Goal: Communication & Community: Participate in discussion

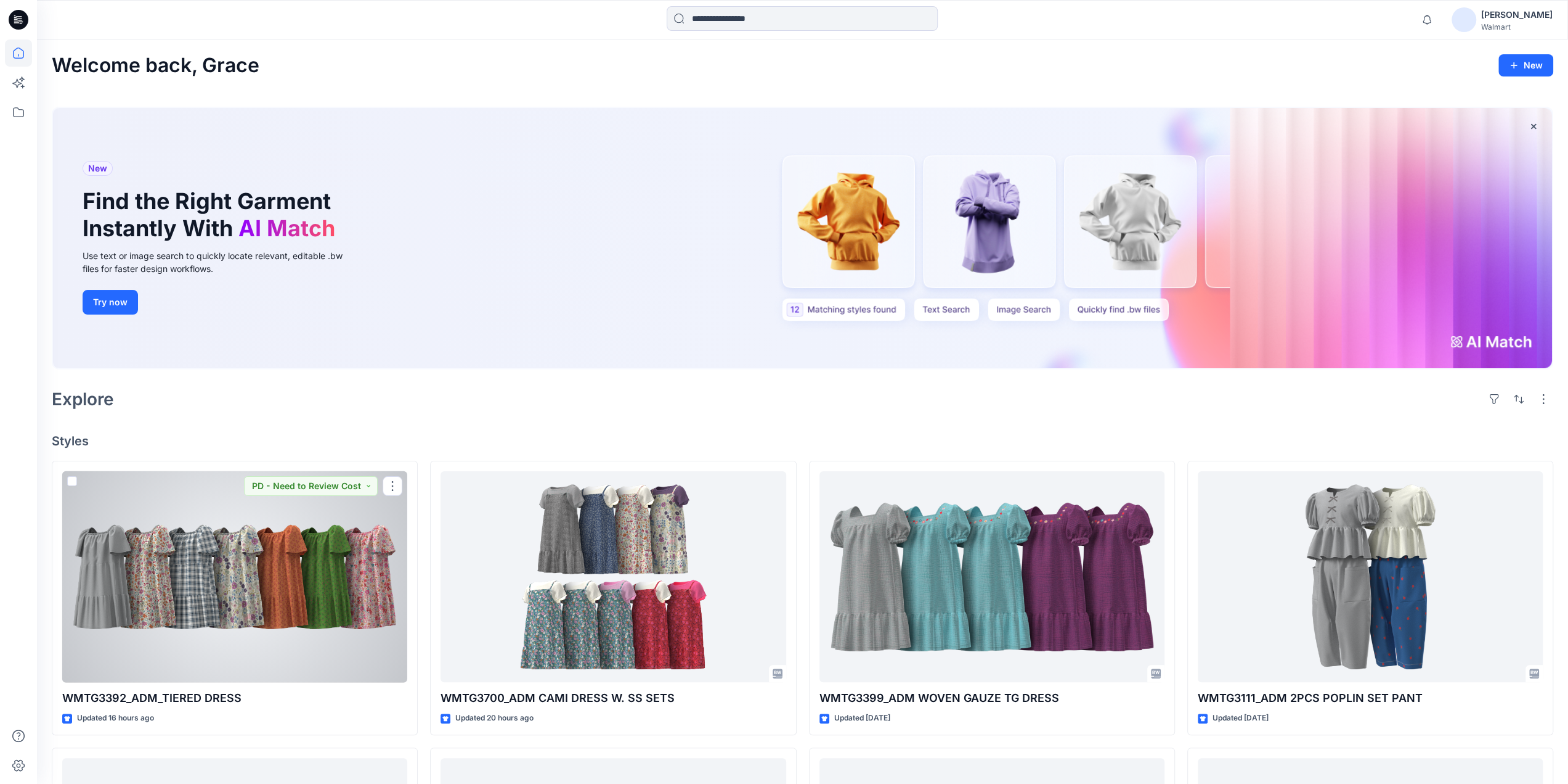
click at [247, 617] on div at bounding box center [235, 577] width 345 height 211
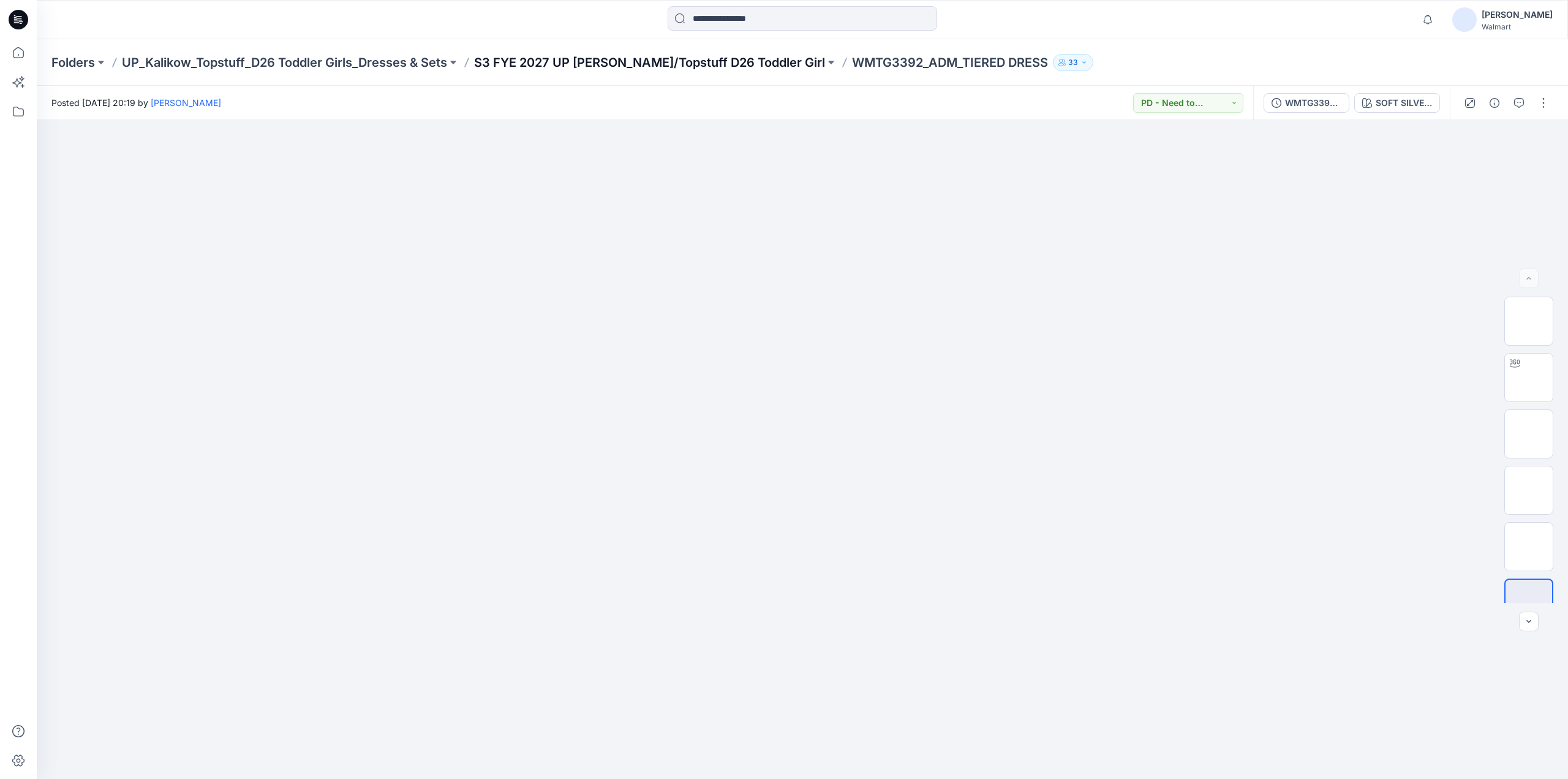
click at [630, 59] on p "S3 FYE 2027 UP [PERSON_NAME]/Topstuff D26 Toddler Girl" at bounding box center [649, 63] width 351 height 17
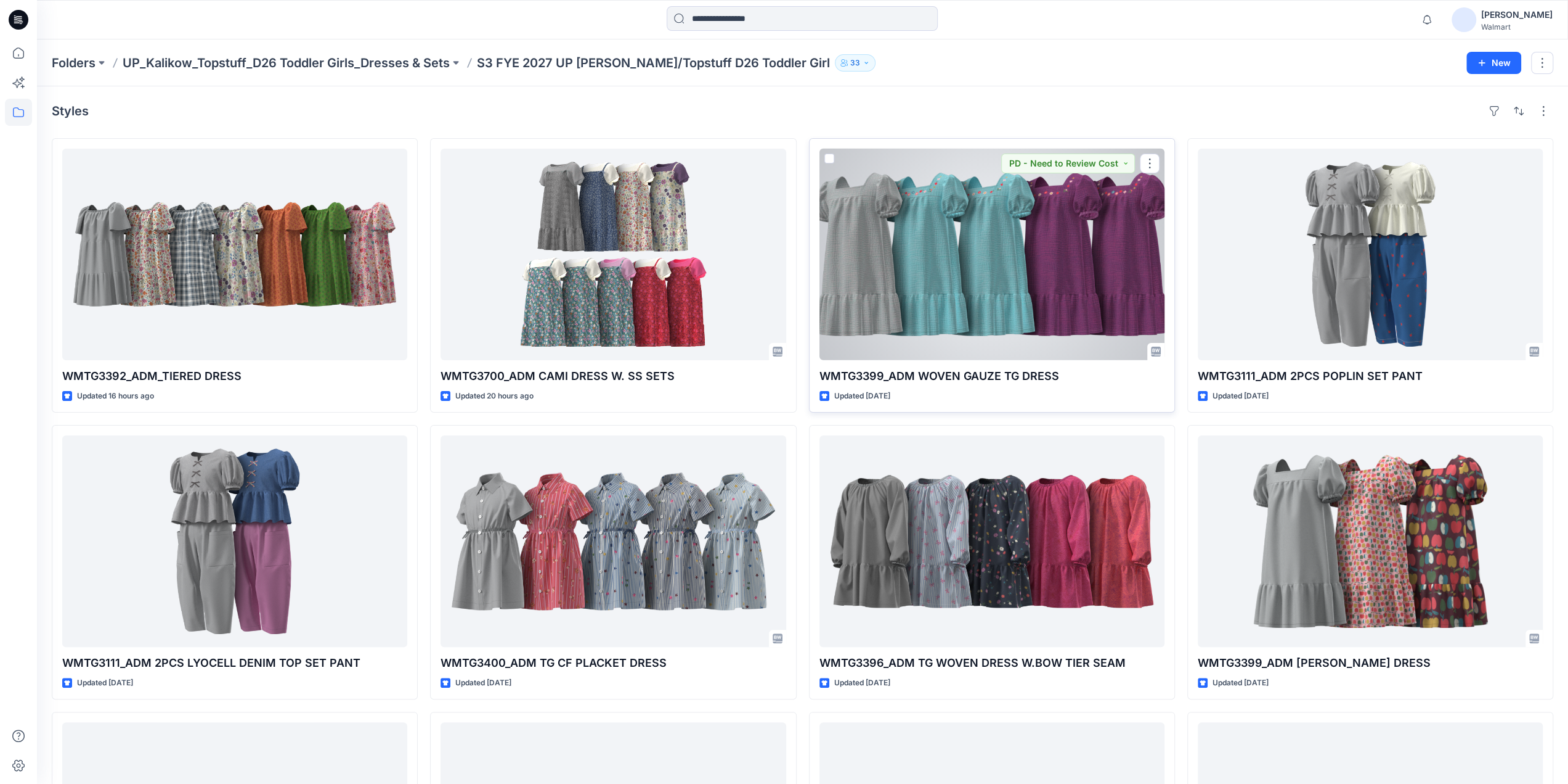
click at [960, 272] on div at bounding box center [993, 254] width 345 height 211
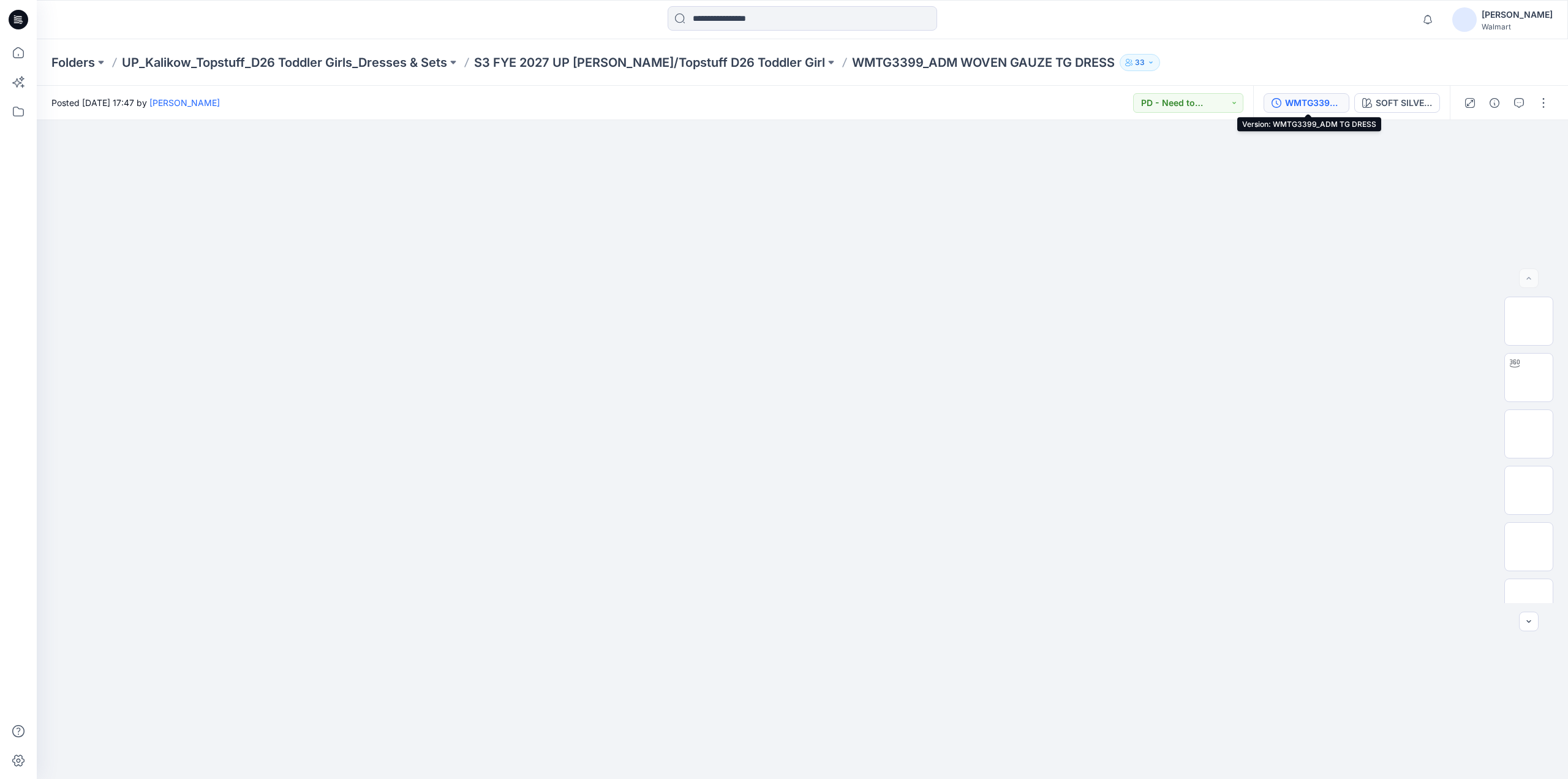
click at [1316, 105] on div "WMTG3399_ADM TG DRESS" at bounding box center [1313, 103] width 56 height 13
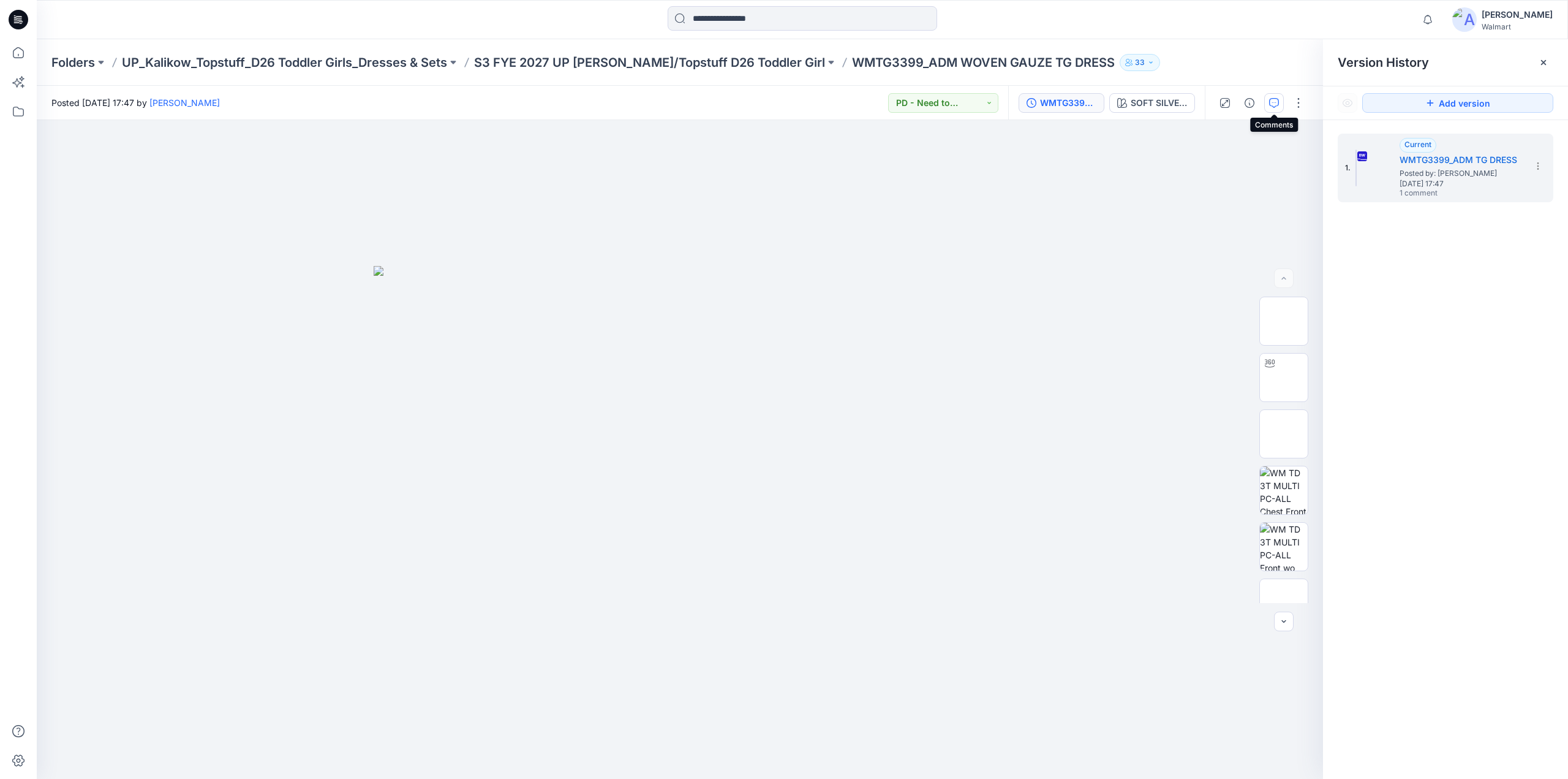
click at [1272, 100] on icon "button" at bounding box center [1273, 103] width 10 height 10
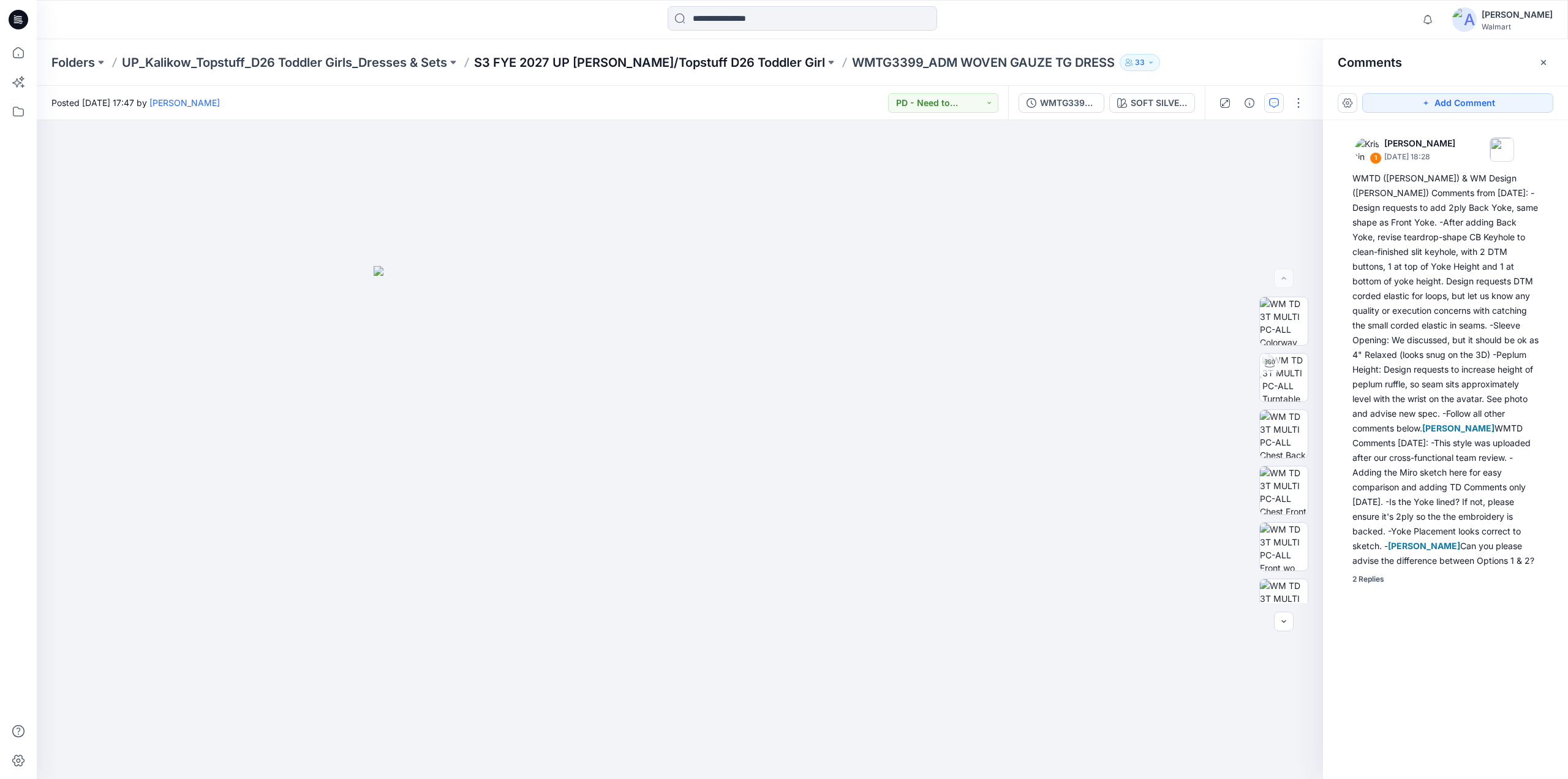
click at [680, 58] on p "S3 FYE 2027 UP [PERSON_NAME]/Topstuff D26 Toddler Girl" at bounding box center [649, 63] width 351 height 17
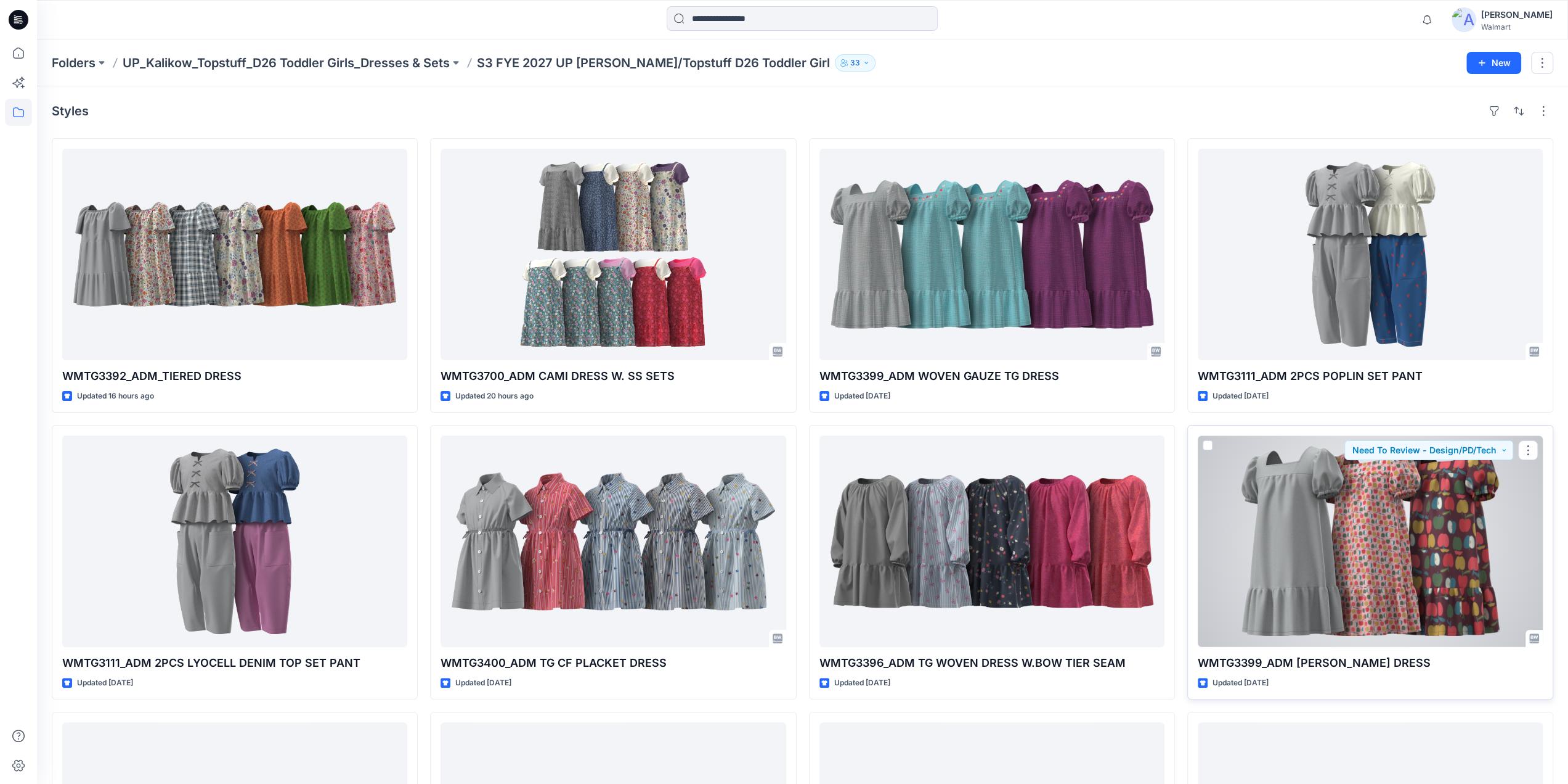
click at [1411, 518] on div at bounding box center [1370, 541] width 345 height 211
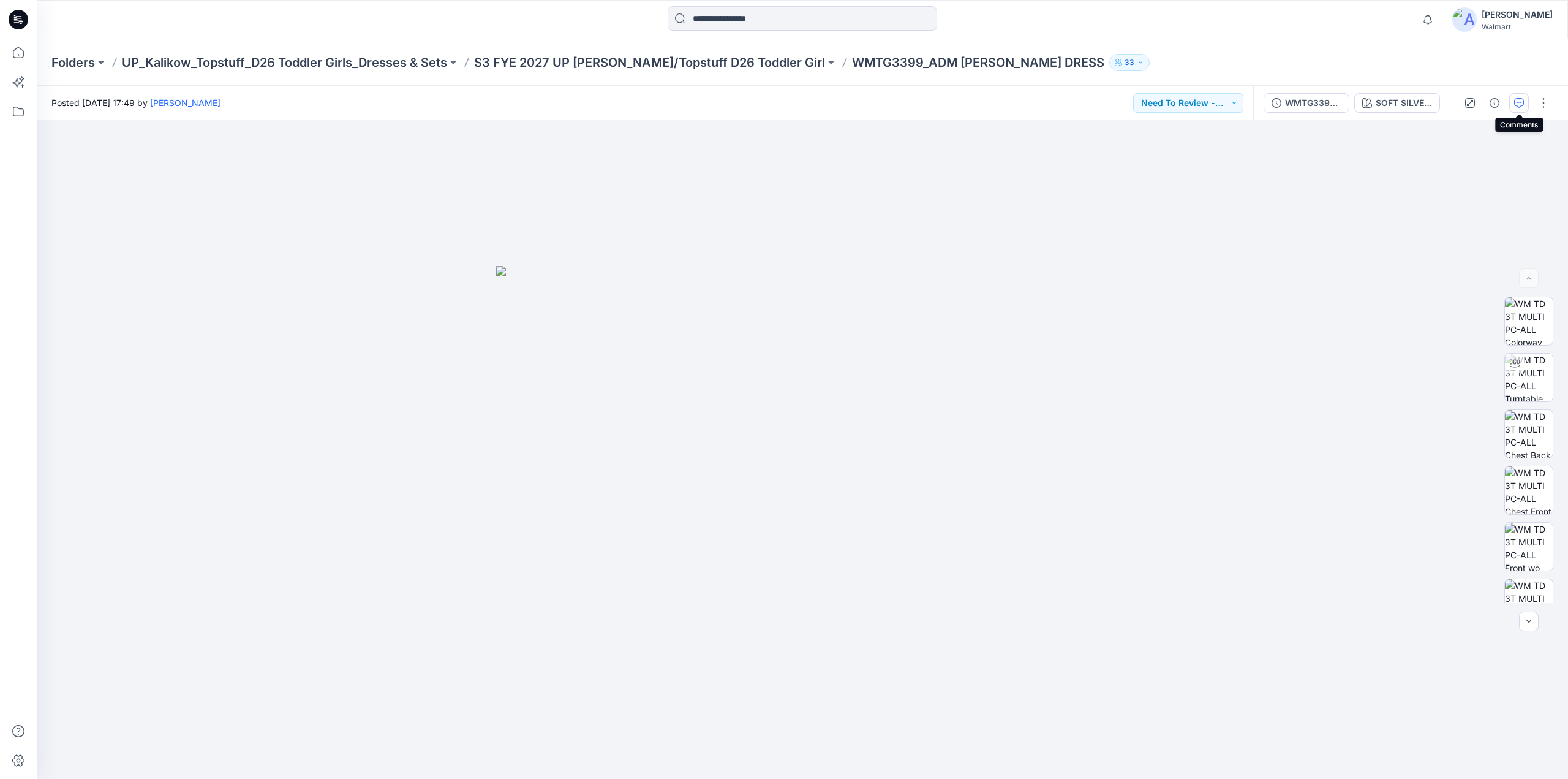
click at [1516, 101] on icon "button" at bounding box center [1518, 103] width 10 height 10
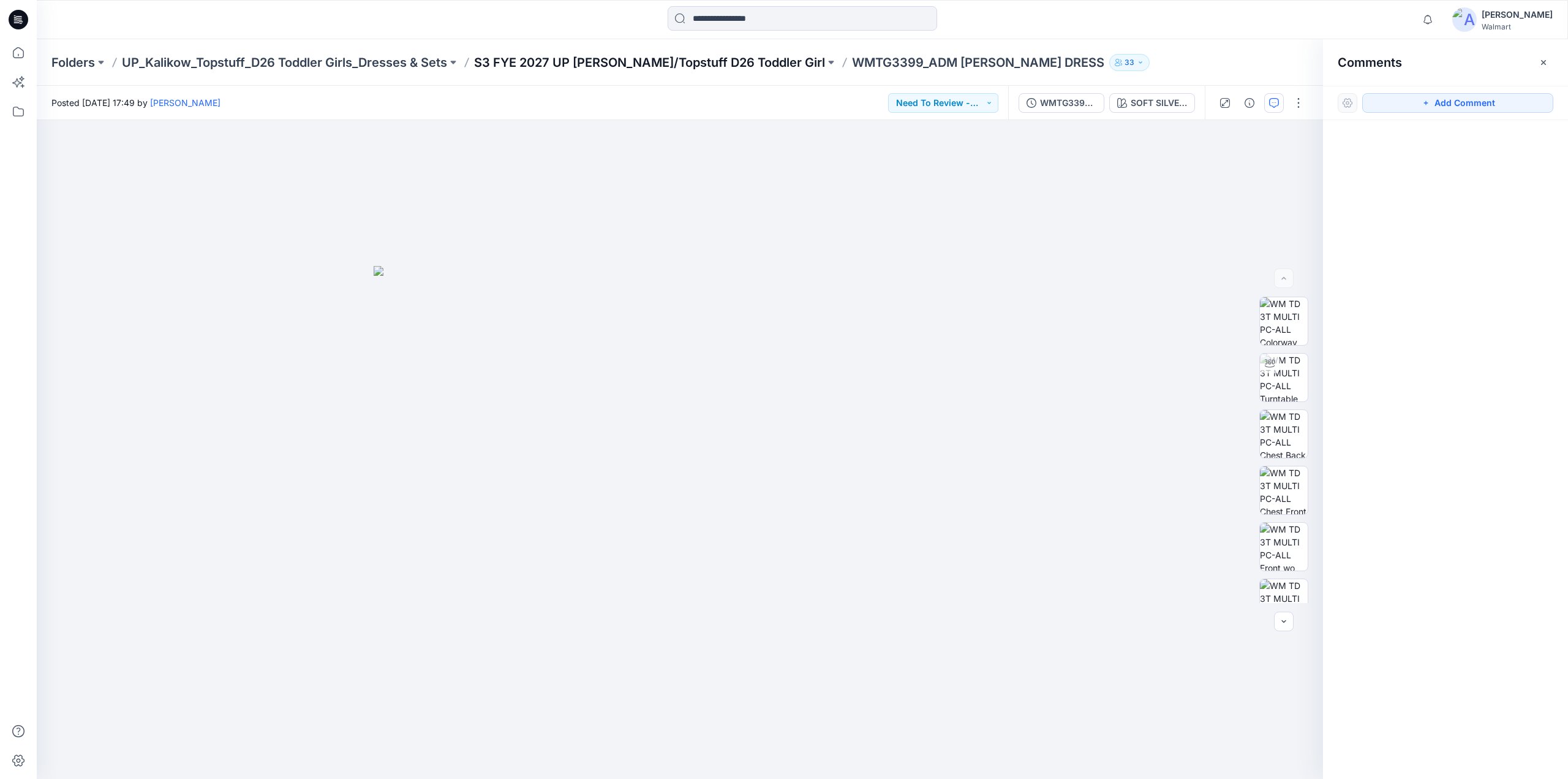
click at [587, 54] on p "S3 FYE 2027 UP [PERSON_NAME]/Topstuff D26 Toddler Girl" at bounding box center [649, 63] width 351 height 17
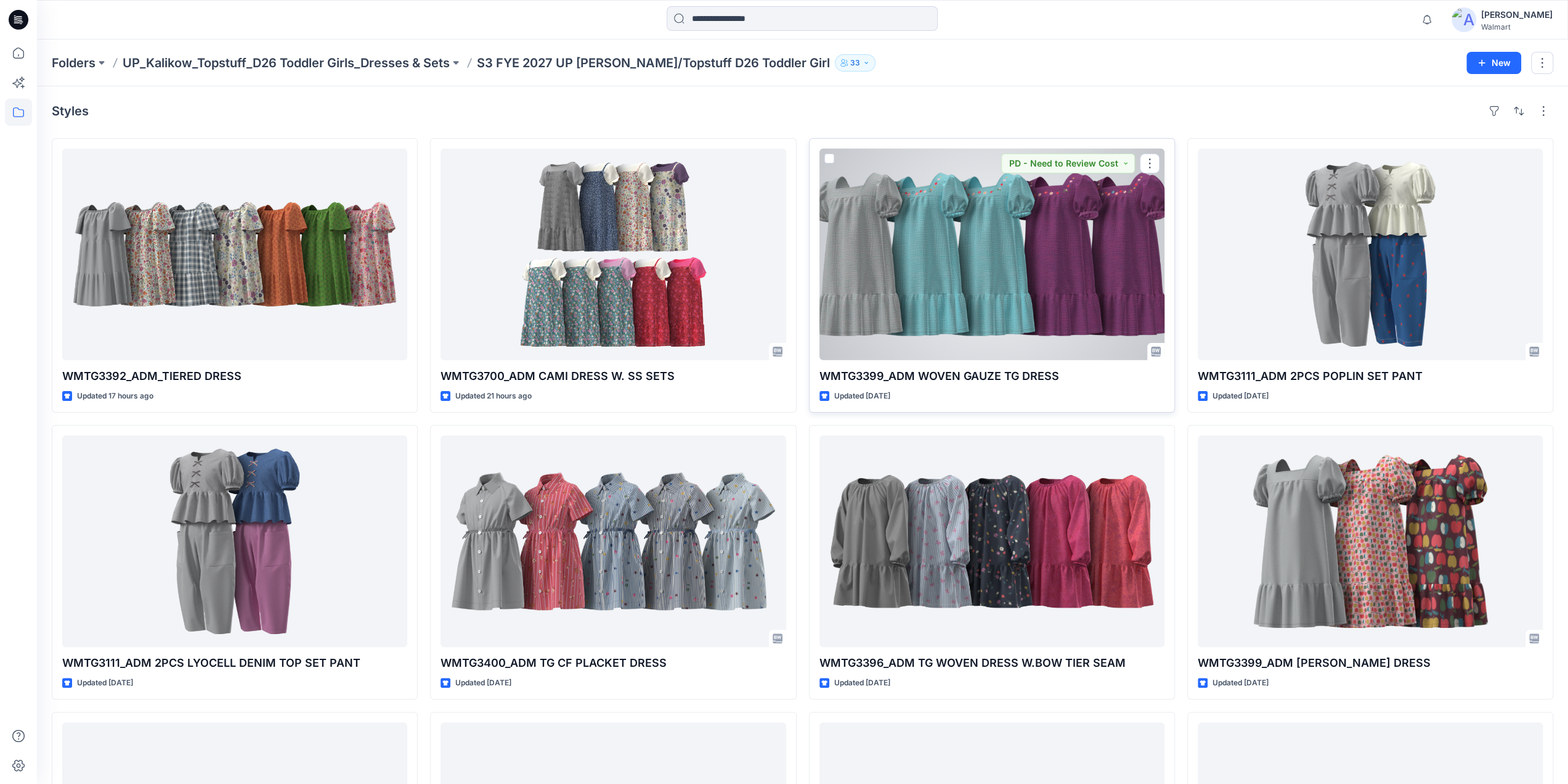
click at [1013, 229] on div at bounding box center [993, 254] width 345 height 211
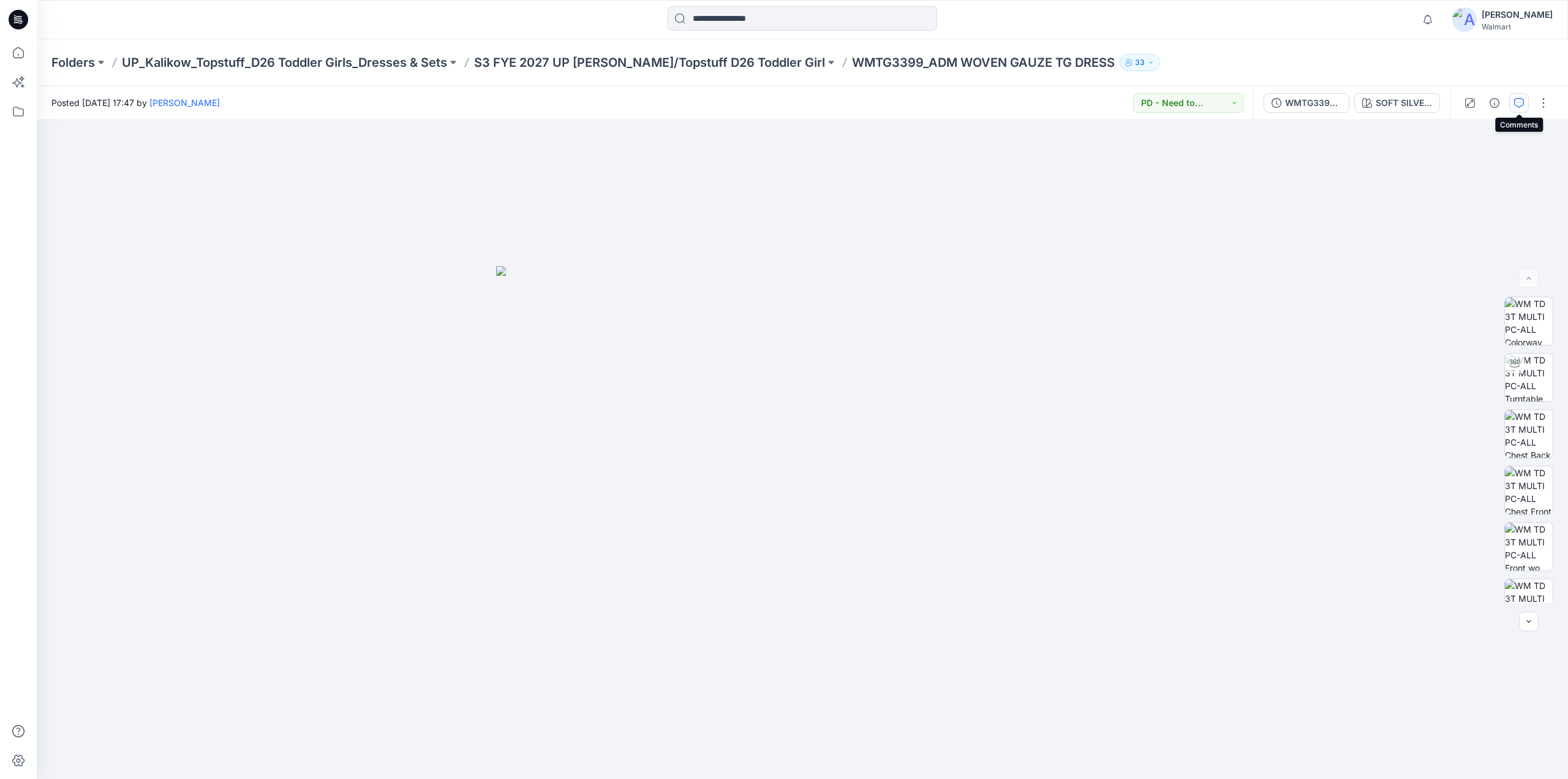
click at [1520, 101] on icon "button" at bounding box center [1518, 103] width 10 height 10
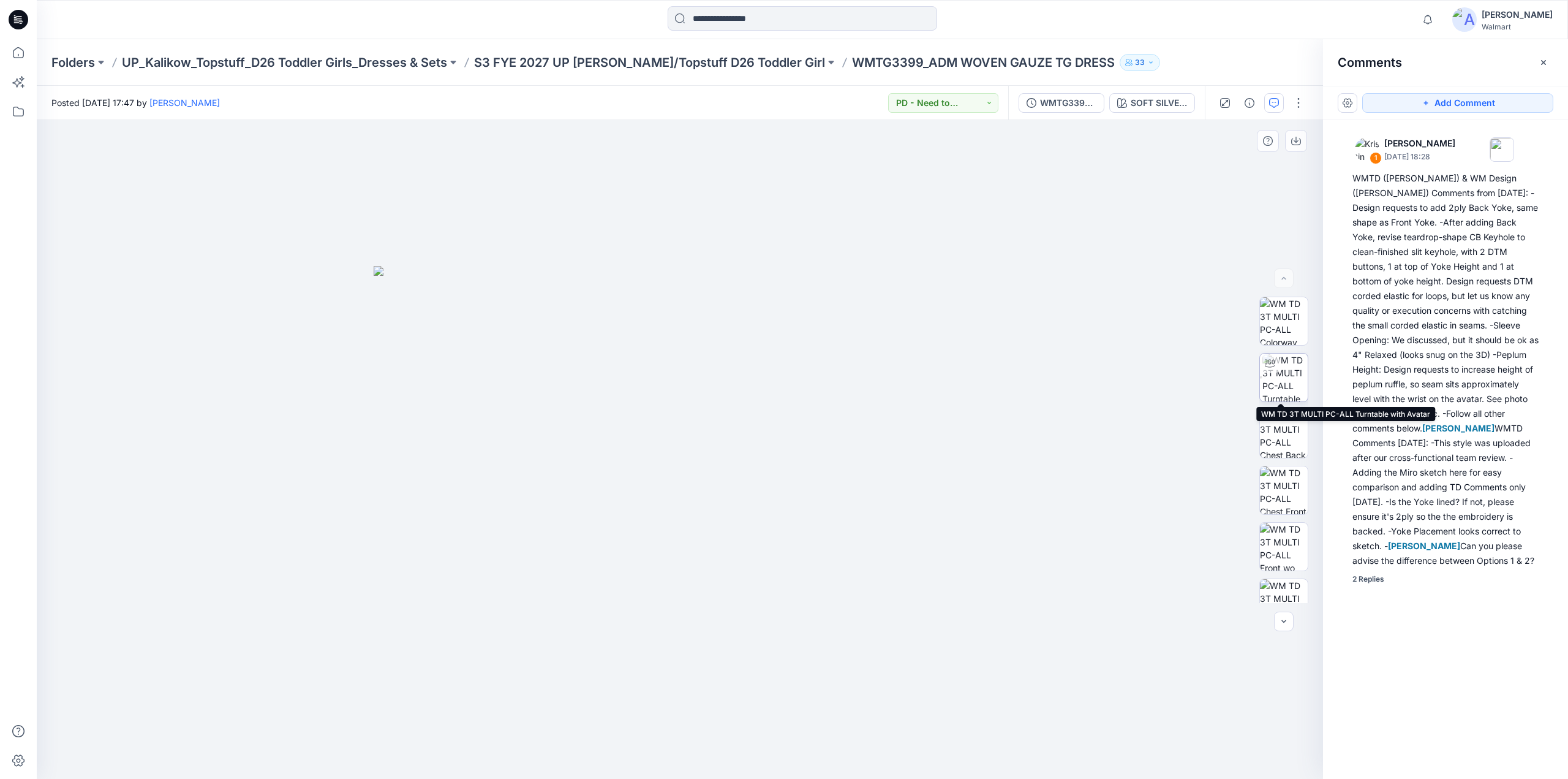
click at [1281, 379] on img at bounding box center [1285, 378] width 46 height 48
click at [132, 183] on icon at bounding box center [126, 180] width 20 height 23
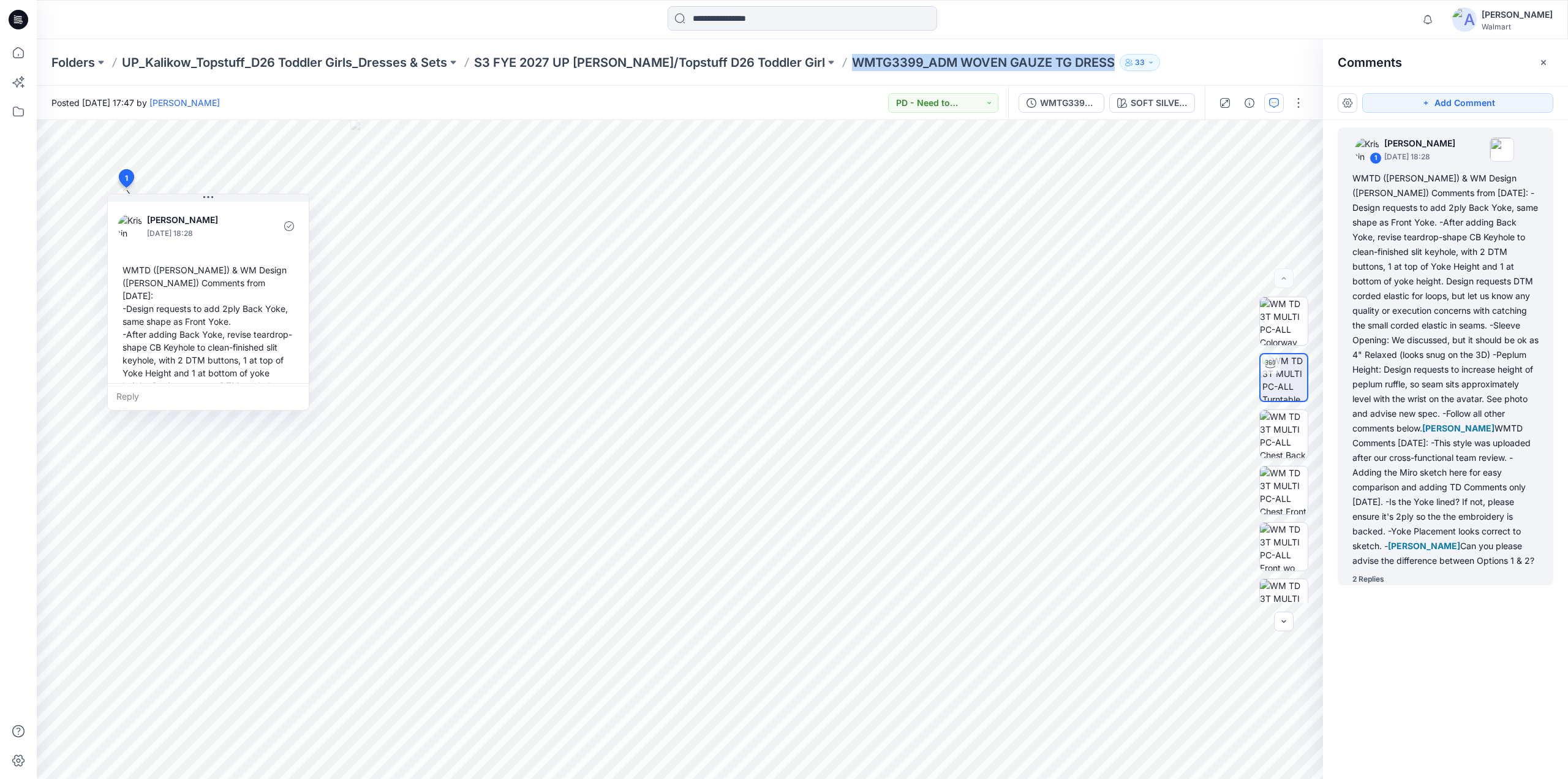
drag, startPoint x: 804, startPoint y: 70, endPoint x: 1068, endPoint y: 70, distance: 264.0
click at [1068, 70] on div "Folders UP_Kalikow_Topstuff_D26 Toddler Girls_Dresses & Sets S3 FYE 2027 UP [PE…" at bounding box center [754, 63] width 1406 height 17
copy p "WMTG3399_ADM WOVEN GAUZE TG DRESS"
click at [16, 55] on icon at bounding box center [18, 52] width 27 height 27
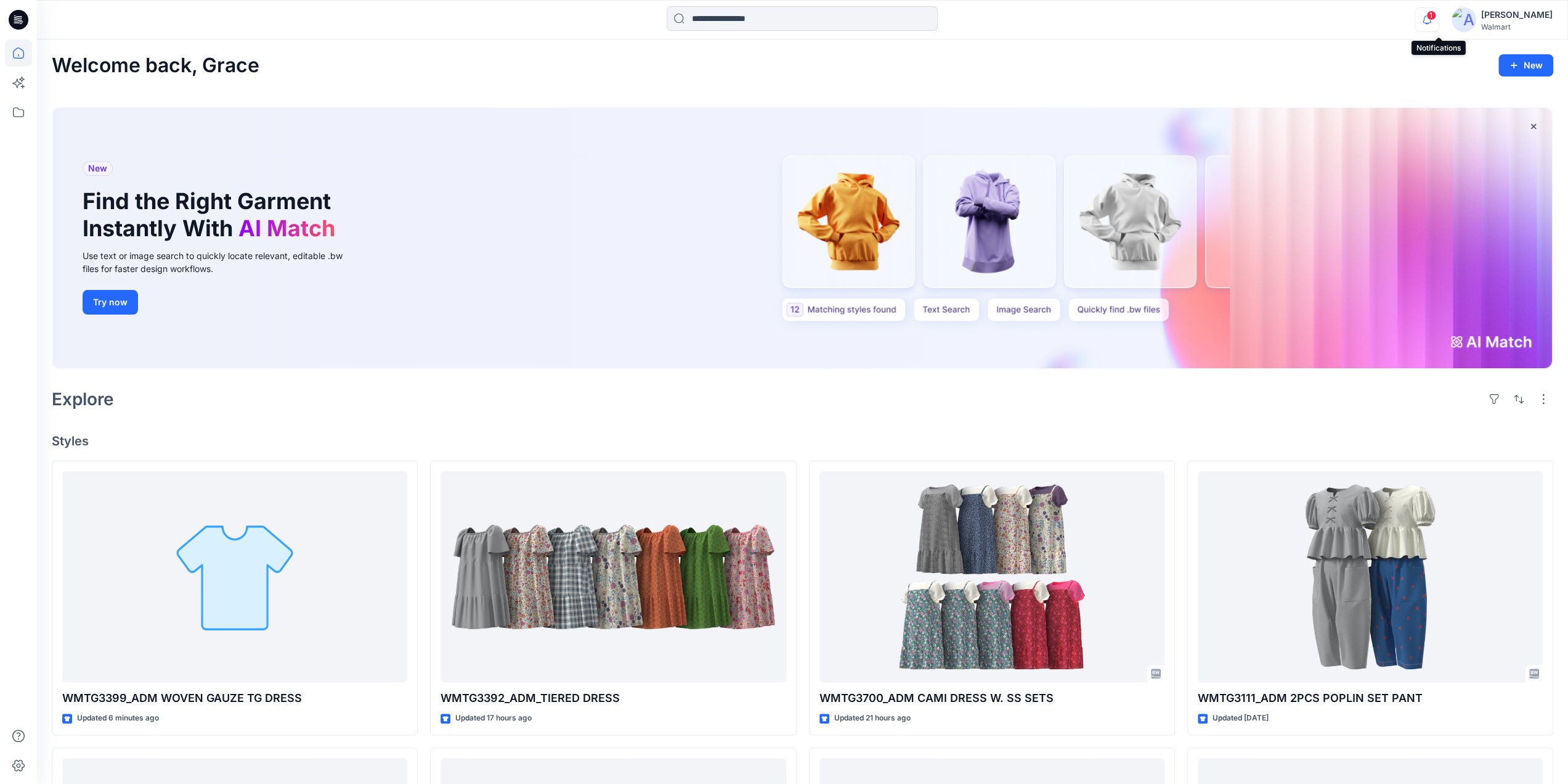
click at [1434, 19] on icon "button" at bounding box center [1427, 20] width 23 height 25
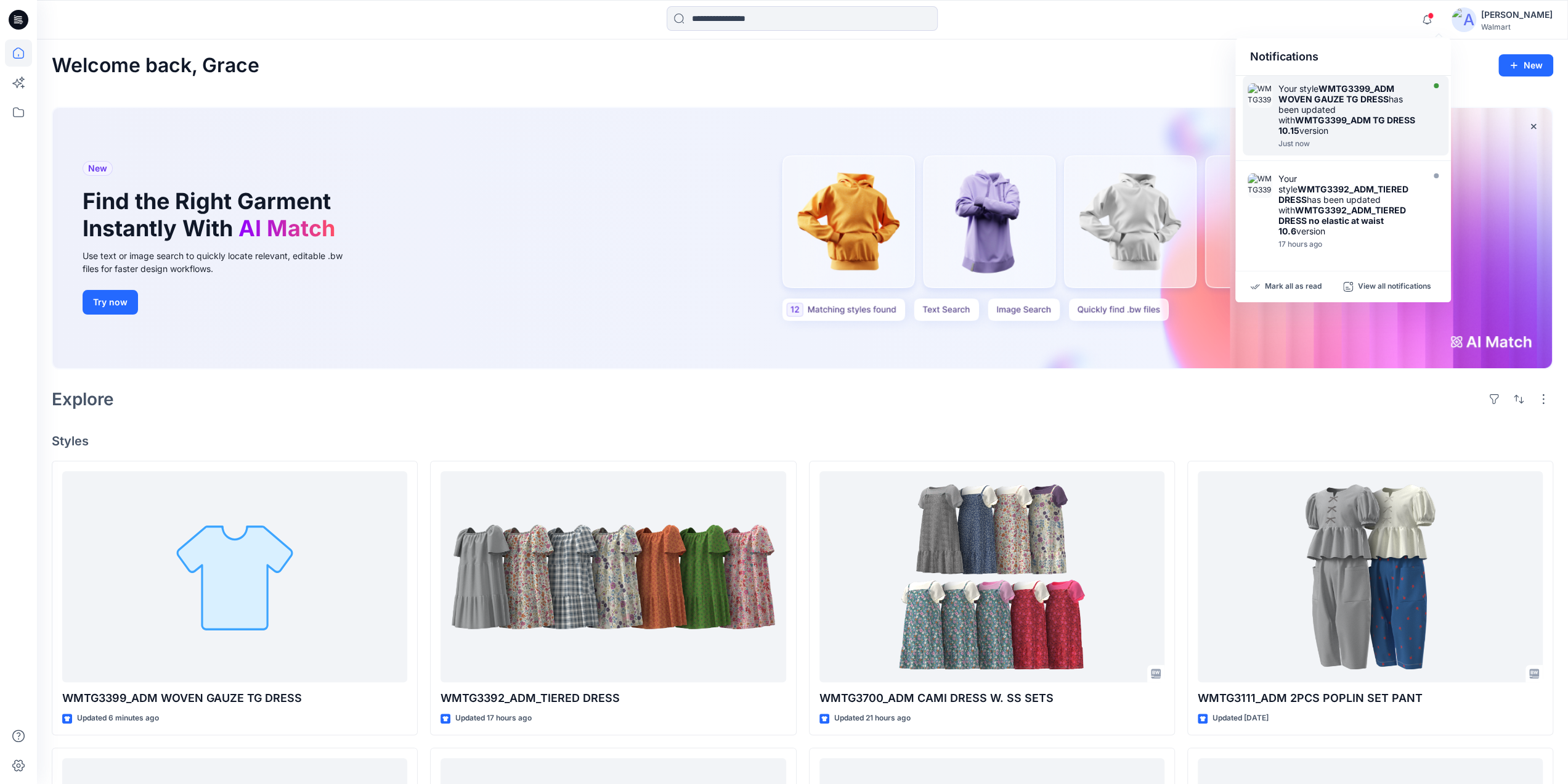
click at [1331, 105] on div "Your style WMTG3399_ADM WOVEN GAUZE TG DRESS has been updated with WMTG3399_ADM…" at bounding box center [1349, 109] width 142 height 53
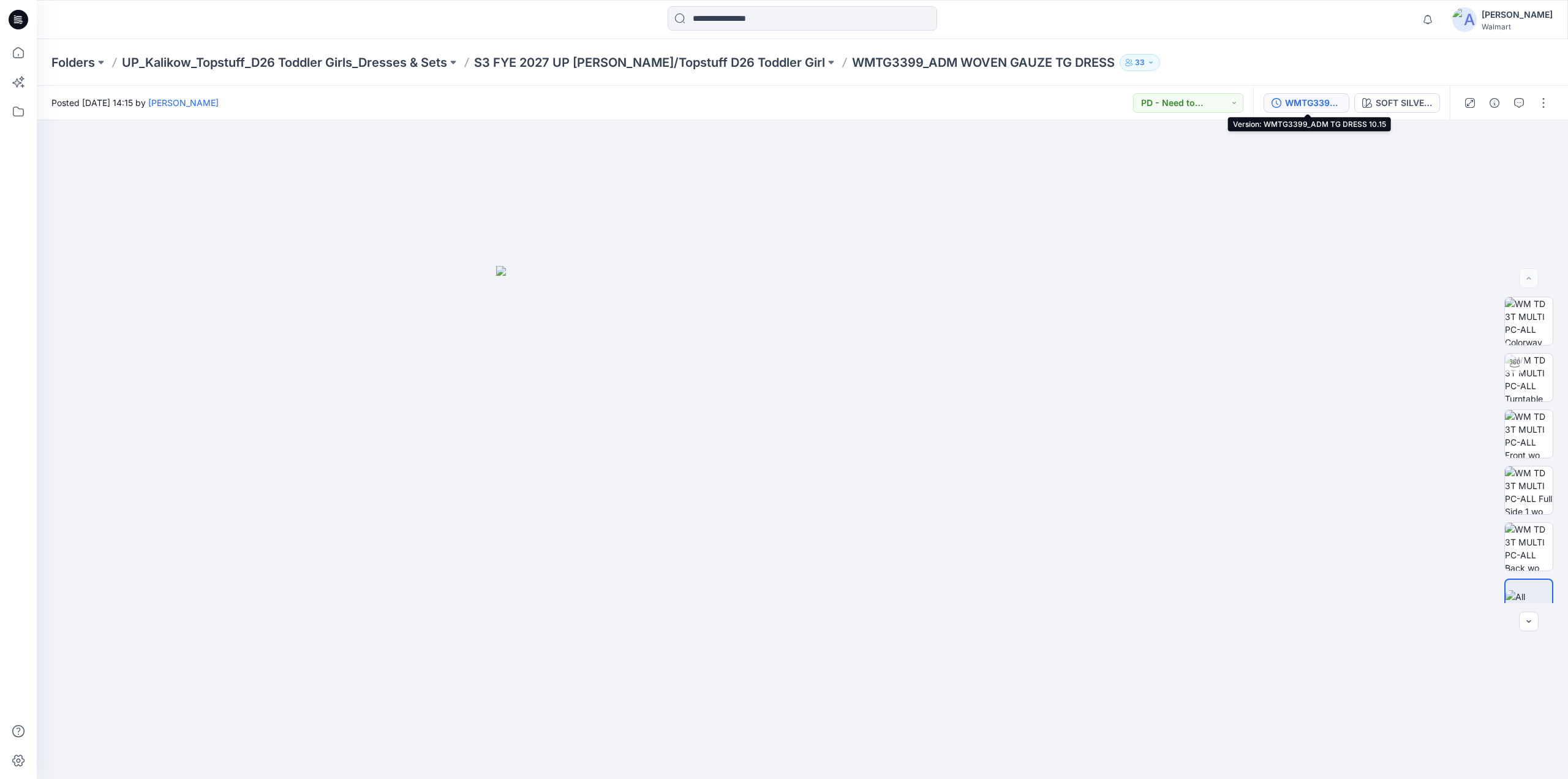
click at [1307, 98] on div "WMTG3399_ADM TG DRESS 10.15" at bounding box center [1313, 103] width 56 height 13
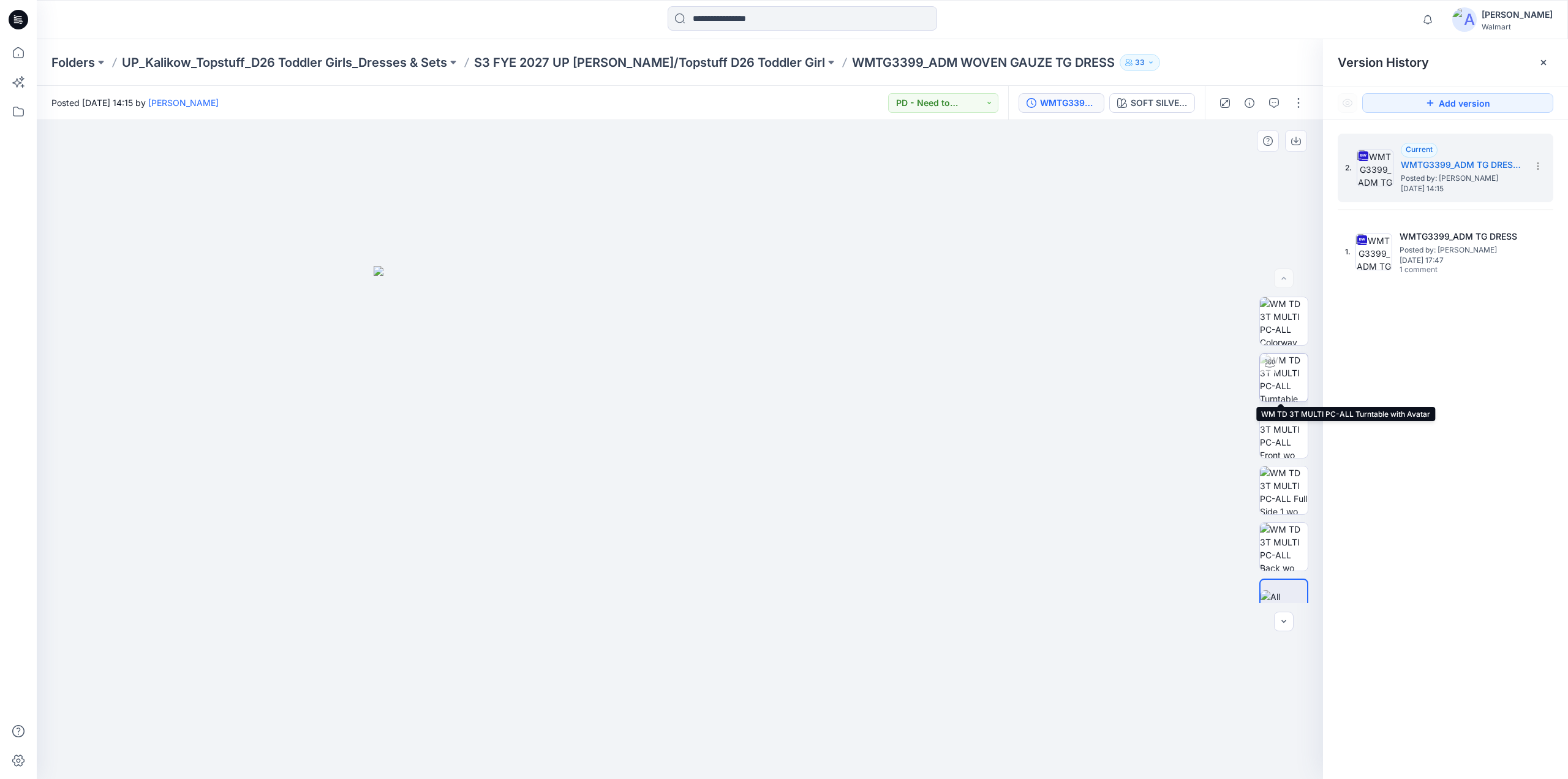
click at [1283, 382] on img at bounding box center [1284, 378] width 48 height 48
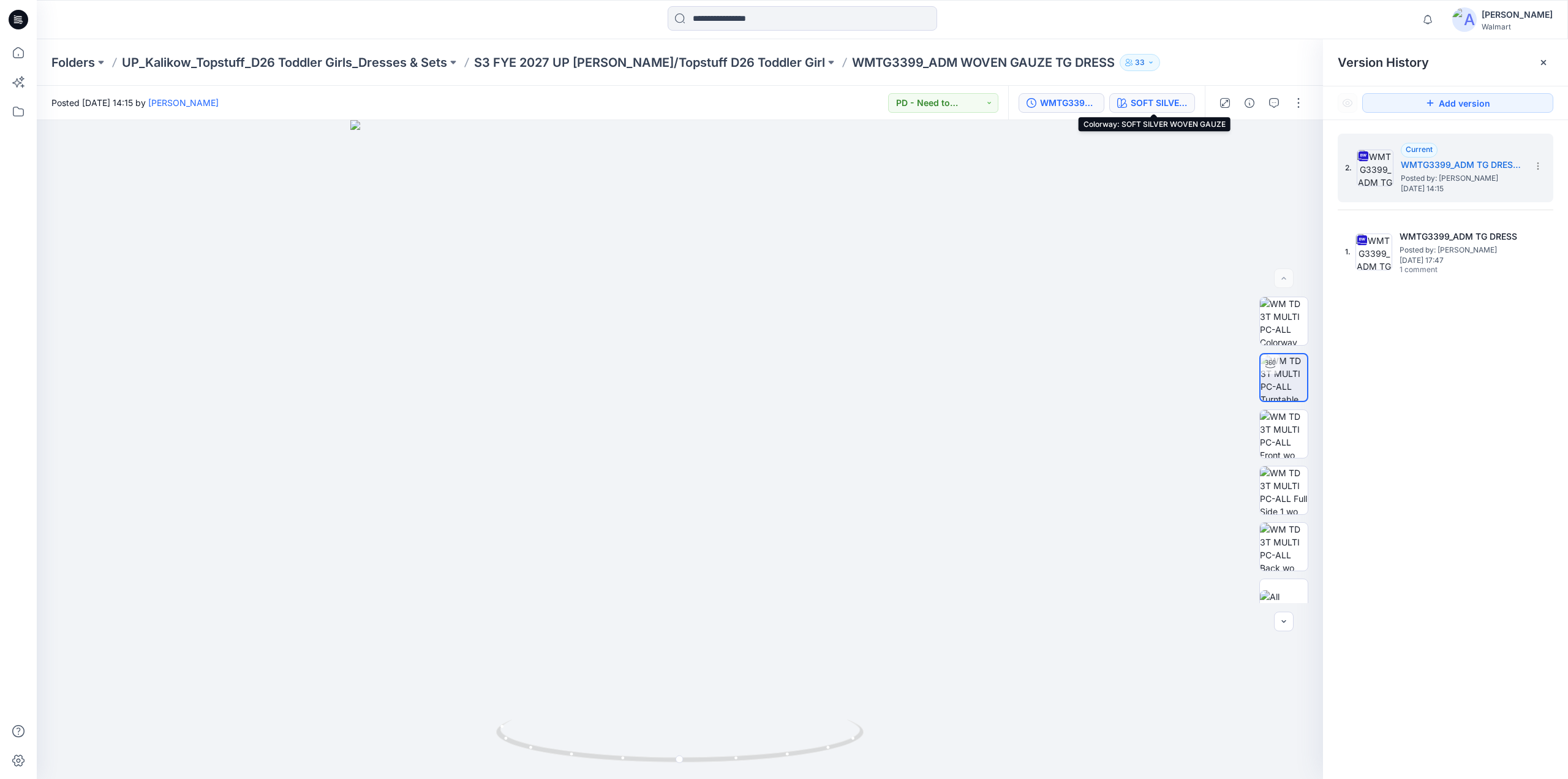
click at [1151, 103] on div "SOFT SILVER WOVEN GAUZE" at bounding box center [1158, 103] width 56 height 13
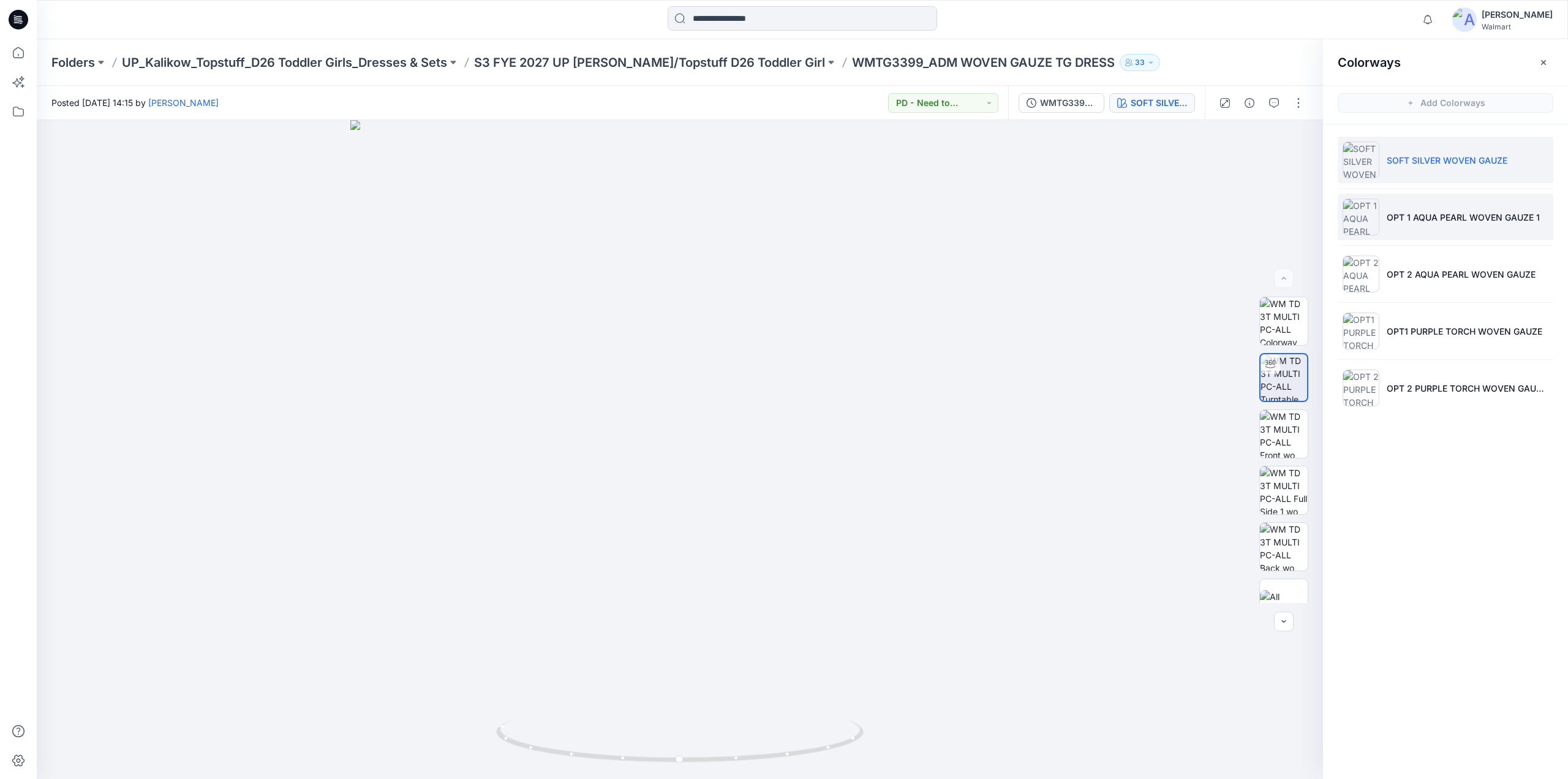
click at [1413, 214] on p "OPT 1 AQUA PEARL WOVEN GAUZE 1" at bounding box center [1463, 216] width 153 height 12
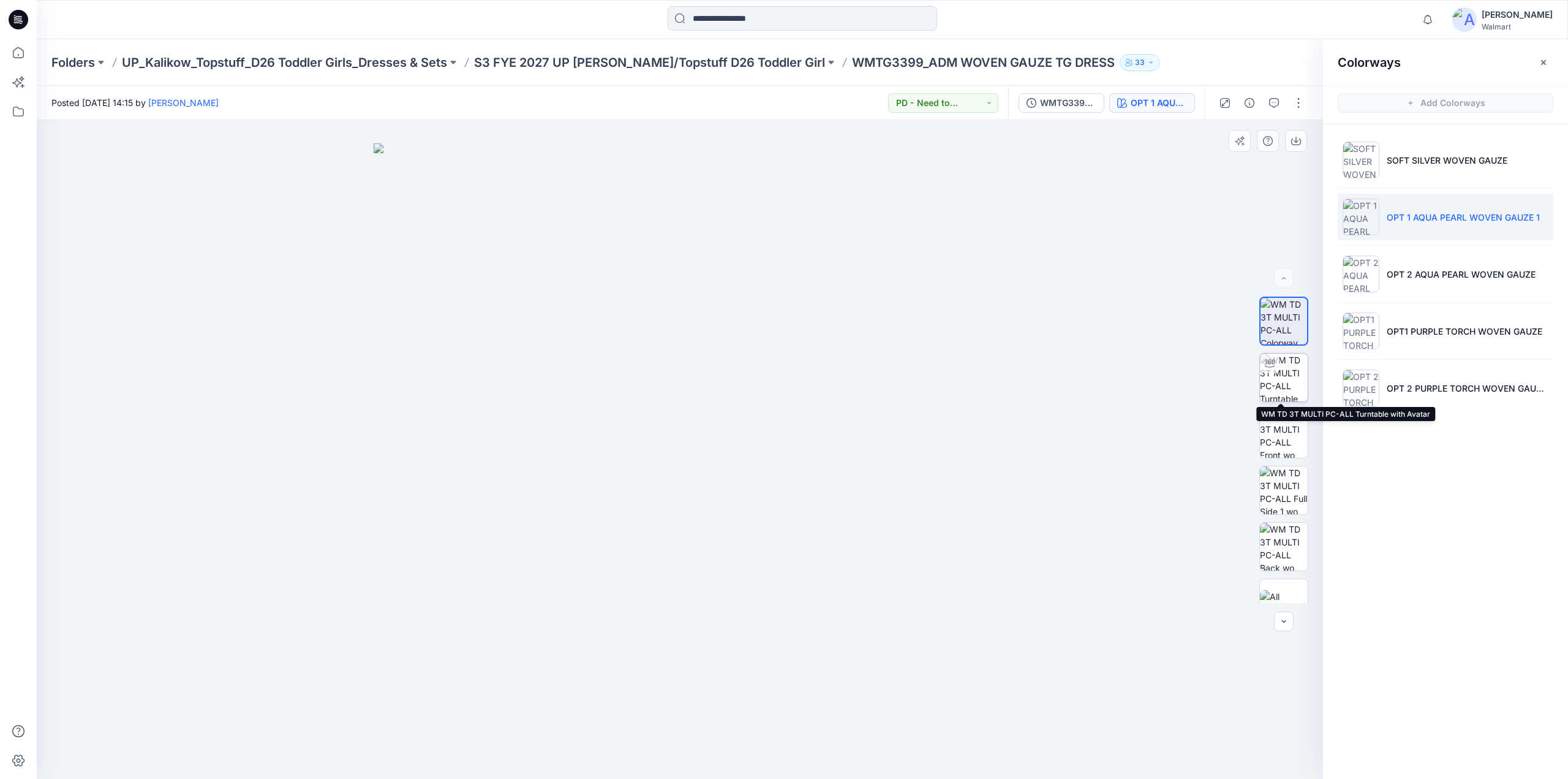
click at [1289, 380] on img at bounding box center [1284, 378] width 48 height 48
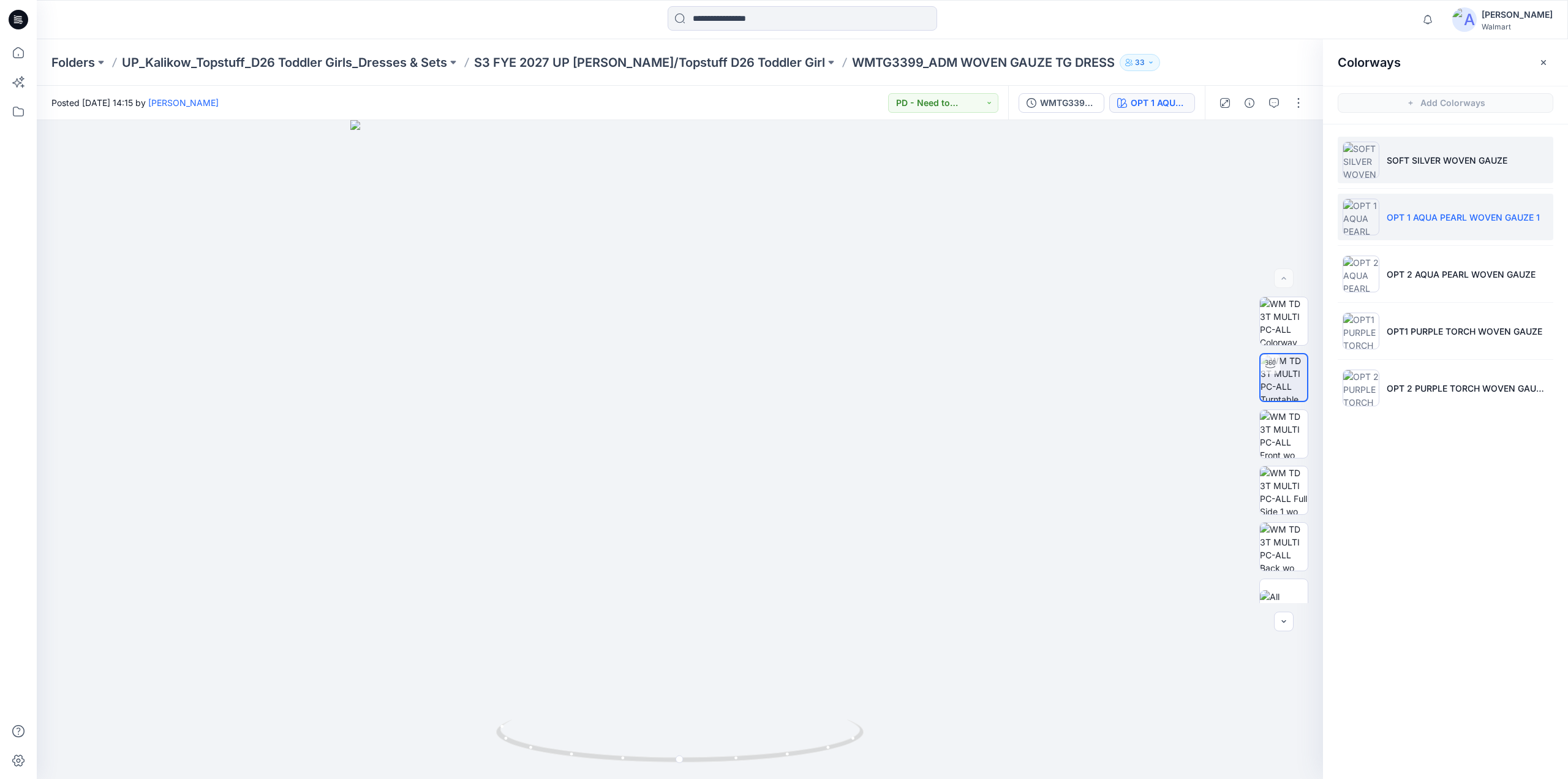
click at [1394, 154] on p "SOFT SILVER WOVEN GAUZE" at bounding box center [1447, 159] width 121 height 12
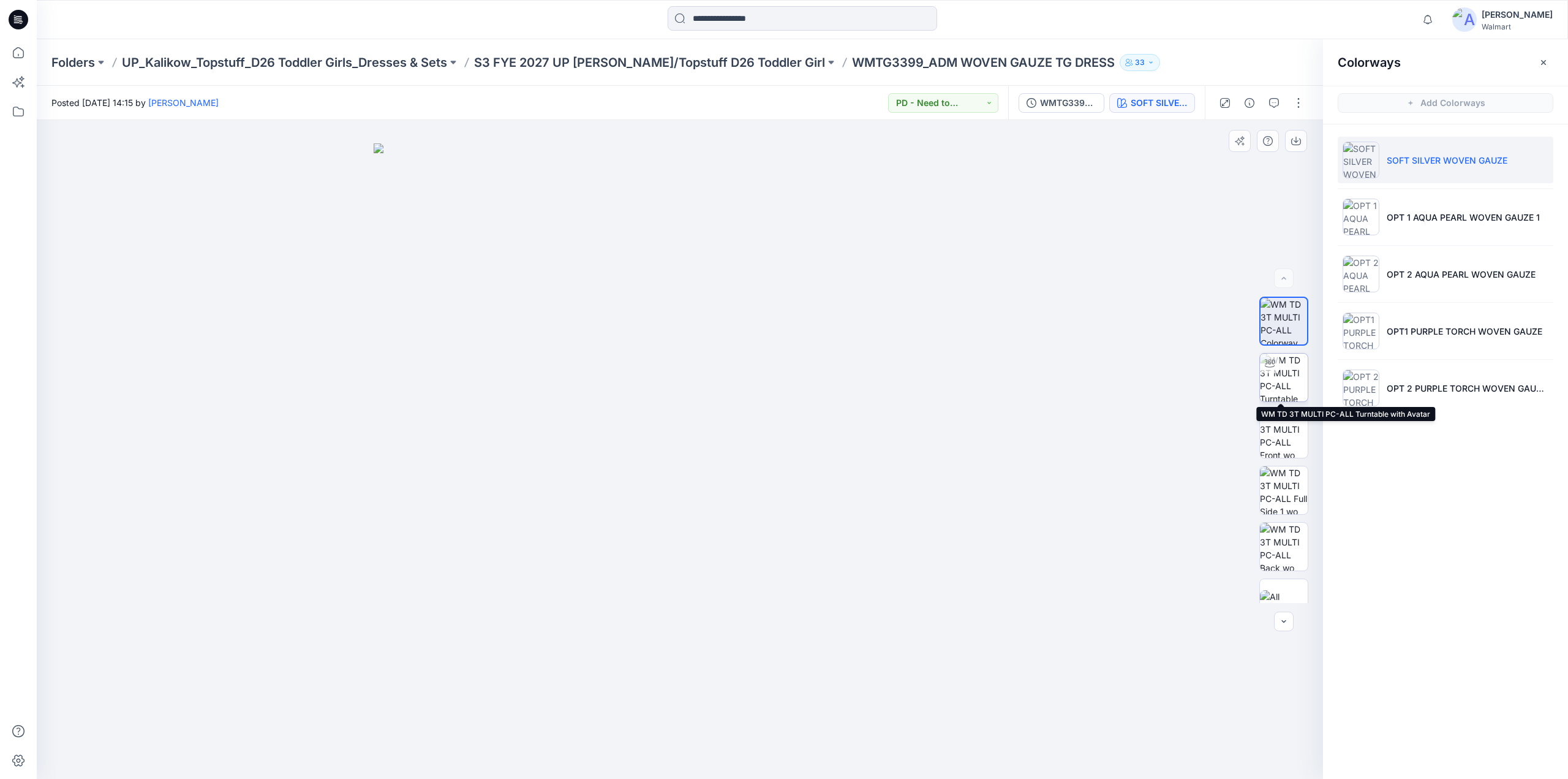
click at [1279, 371] on img at bounding box center [1284, 378] width 48 height 48
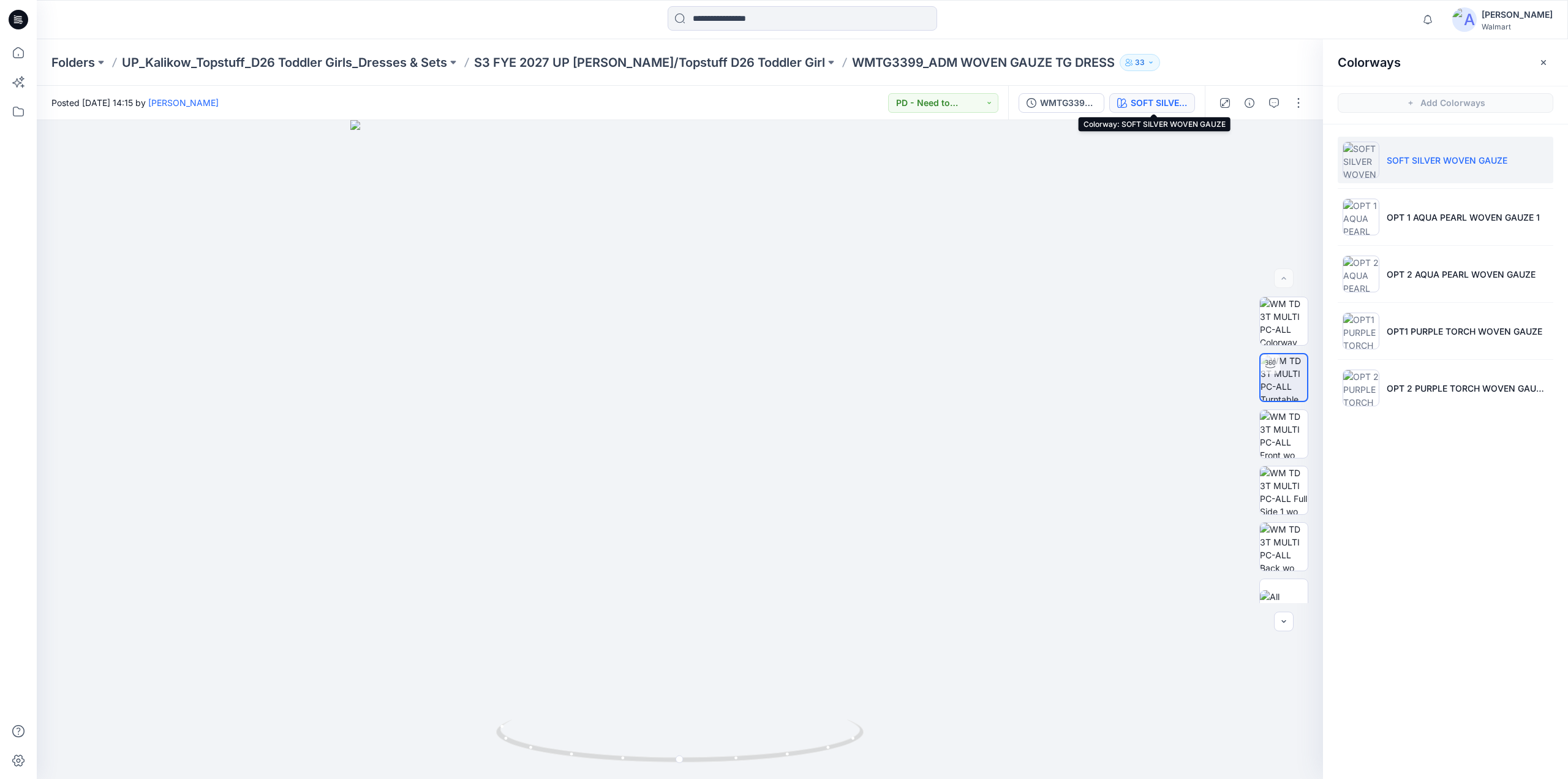
click at [1167, 101] on div "SOFT SILVER WOVEN GAUZE" at bounding box center [1158, 103] width 56 height 13
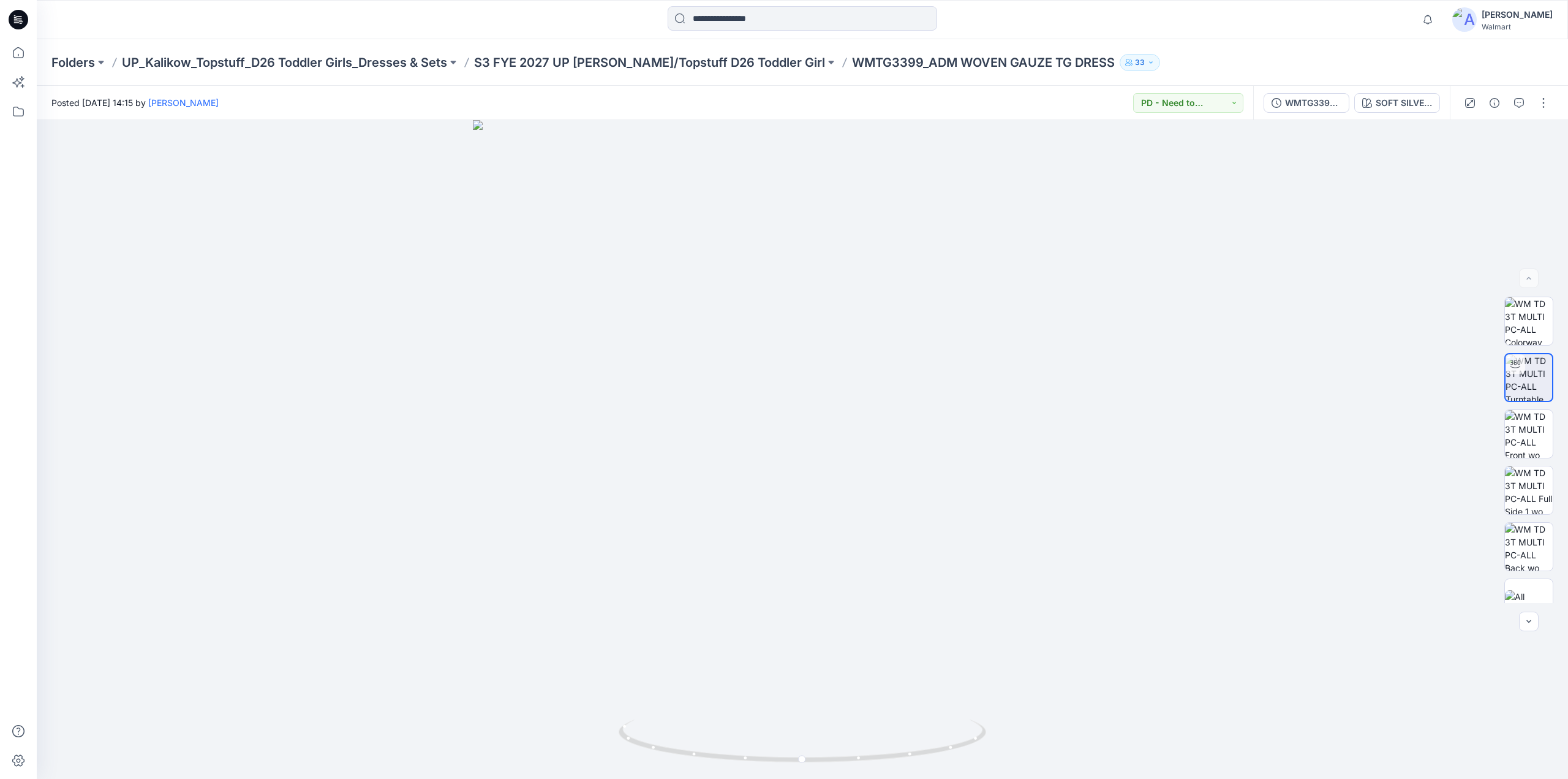
click at [1522, 116] on div at bounding box center [1506, 103] width 113 height 34
click at [1512, 106] on button "button" at bounding box center [1518, 103] width 20 height 20
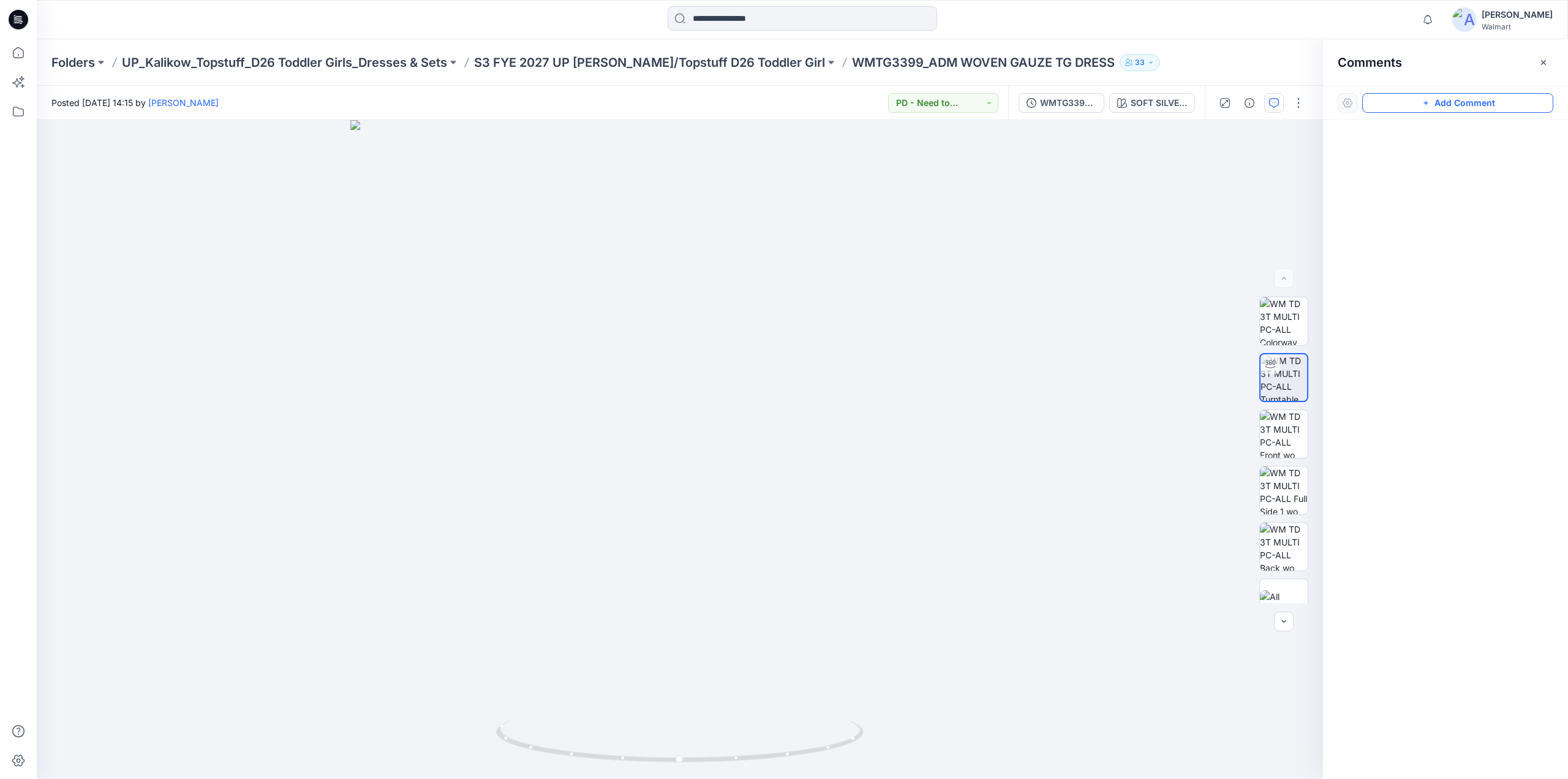
click at [1445, 104] on button "Add Comment" at bounding box center [1457, 103] width 191 height 20
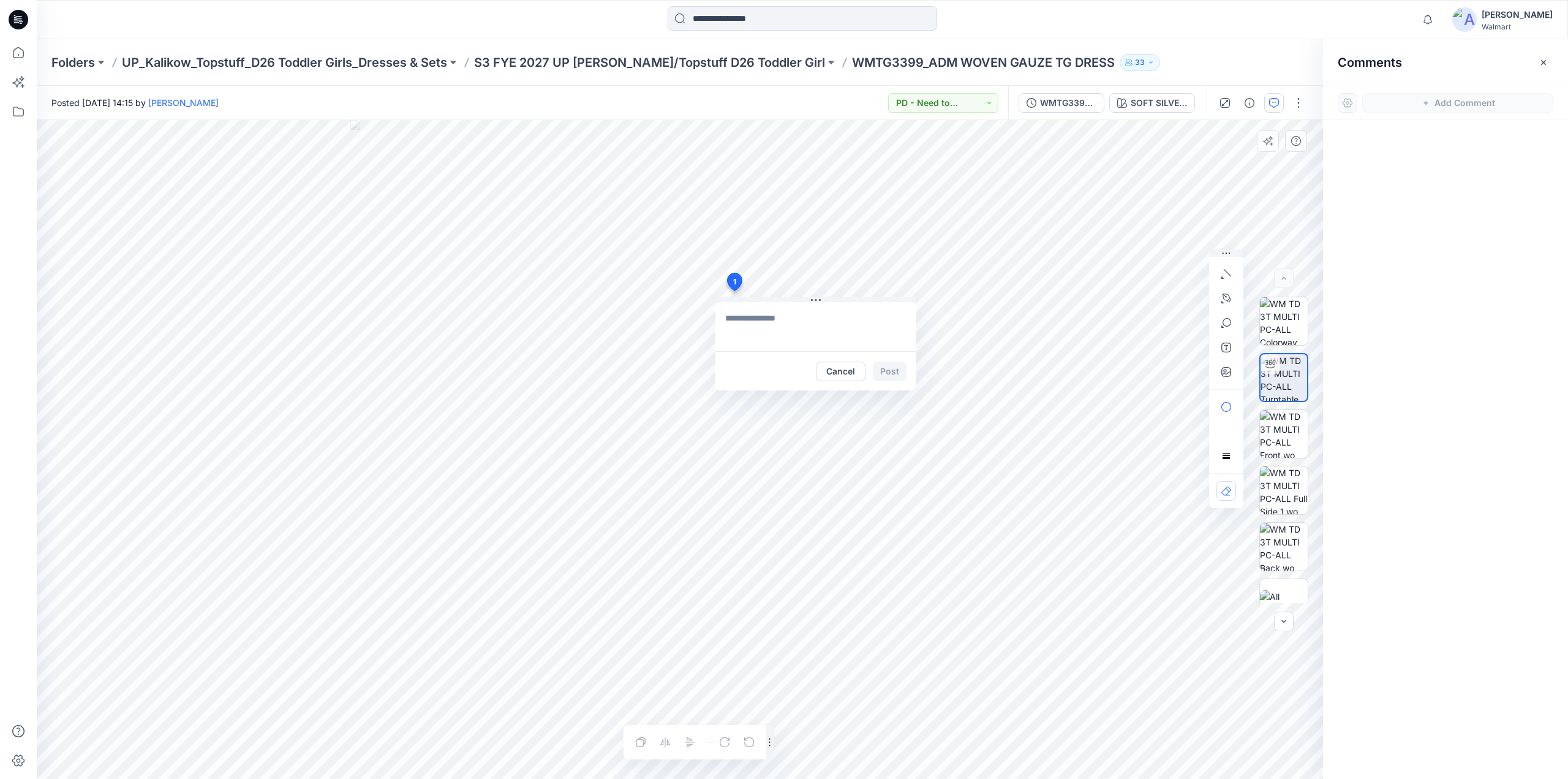
click at [734, 291] on div "1 Cancel Post Layer 1" at bounding box center [680, 449] width 1286 height 659
click at [738, 315] on textarea at bounding box center [816, 326] width 201 height 49
drag, startPoint x: 804, startPoint y: 343, endPoint x: 755, endPoint y: 339, distance: 49.2
click at [755, 339] on textarea "**********" at bounding box center [816, 326] width 201 height 49
type textarea "**********"
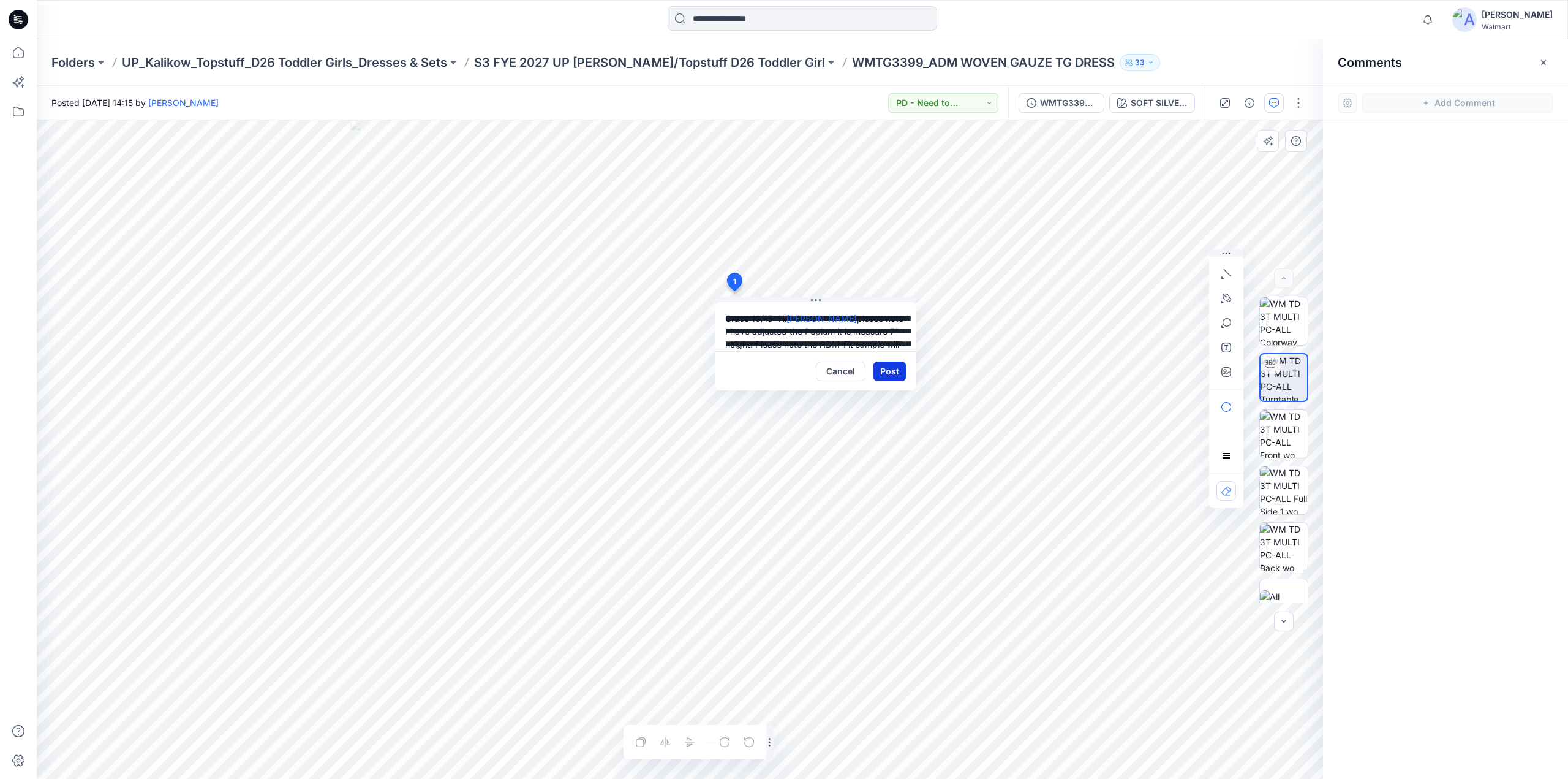
click at [892, 378] on button "Post" at bounding box center [889, 371] width 33 height 20
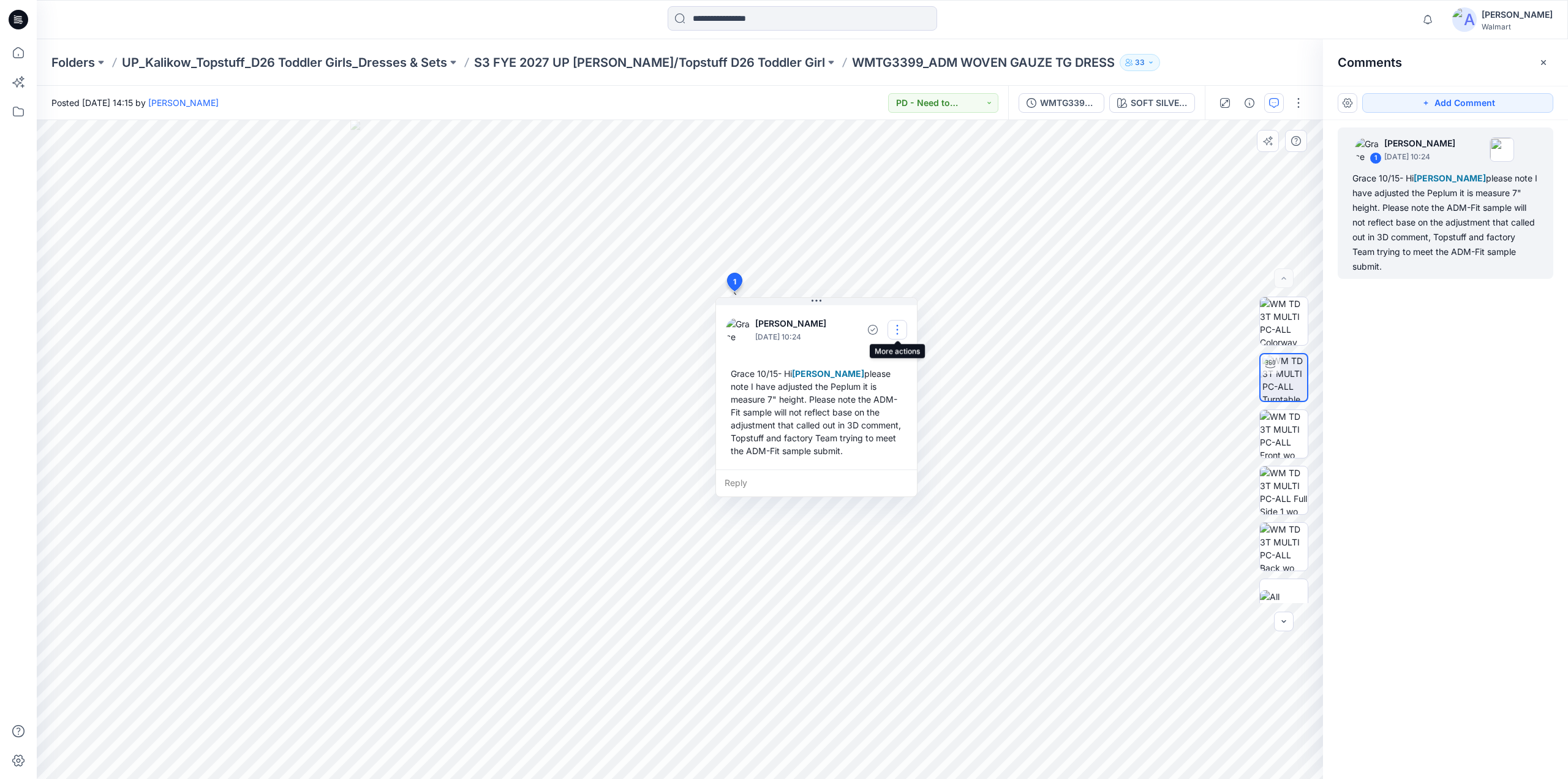
click at [897, 332] on button "button" at bounding box center [897, 329] width 20 height 20
click at [894, 354] on p "Edit comment" at bounding box center [901, 357] width 55 height 12
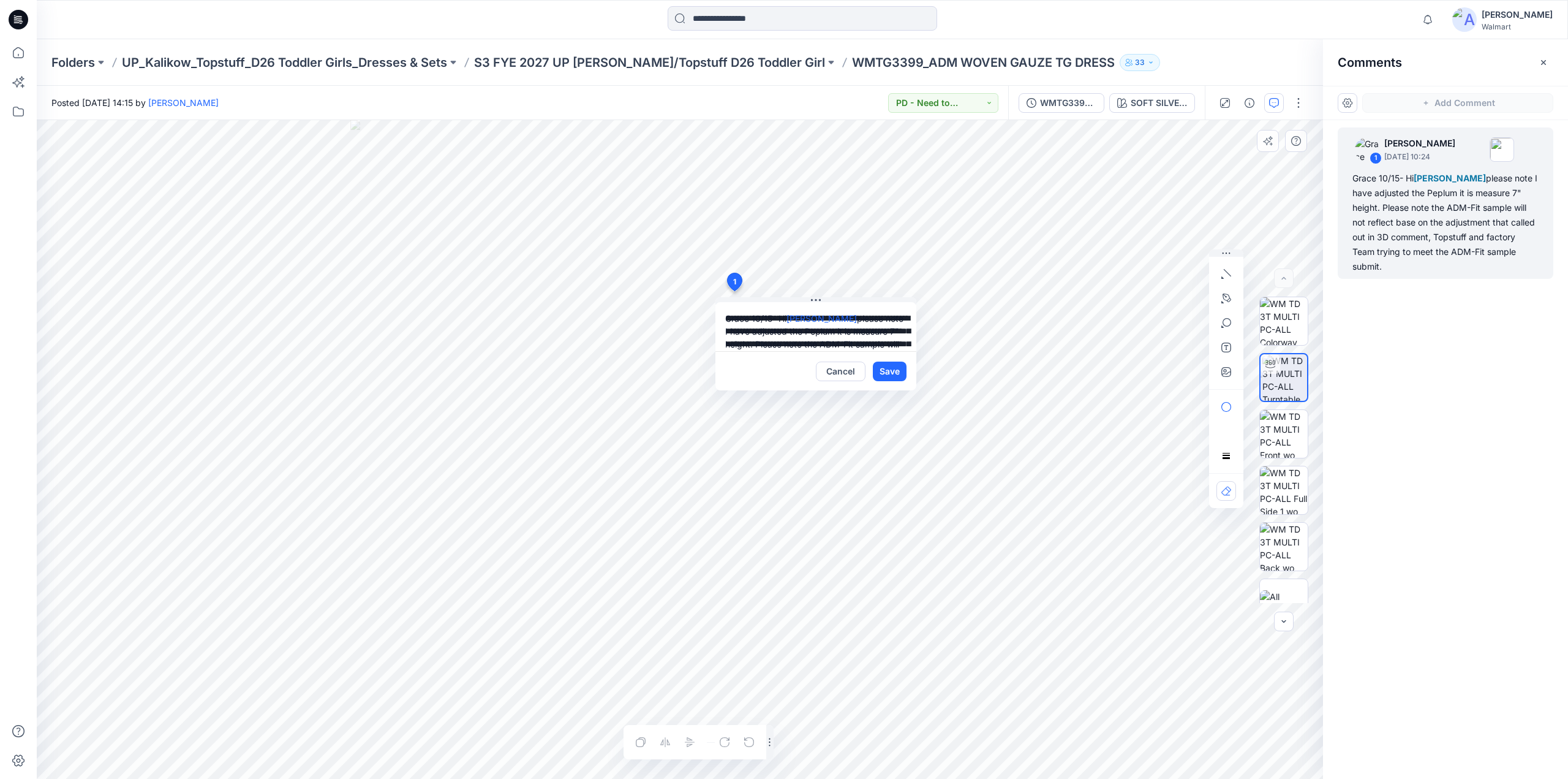
scroll to position [61, 0]
click at [807, 338] on textarea "**********" at bounding box center [816, 326] width 201 height 49
type textarea "**********"
click at [886, 377] on button "Save" at bounding box center [889, 371] width 33 height 20
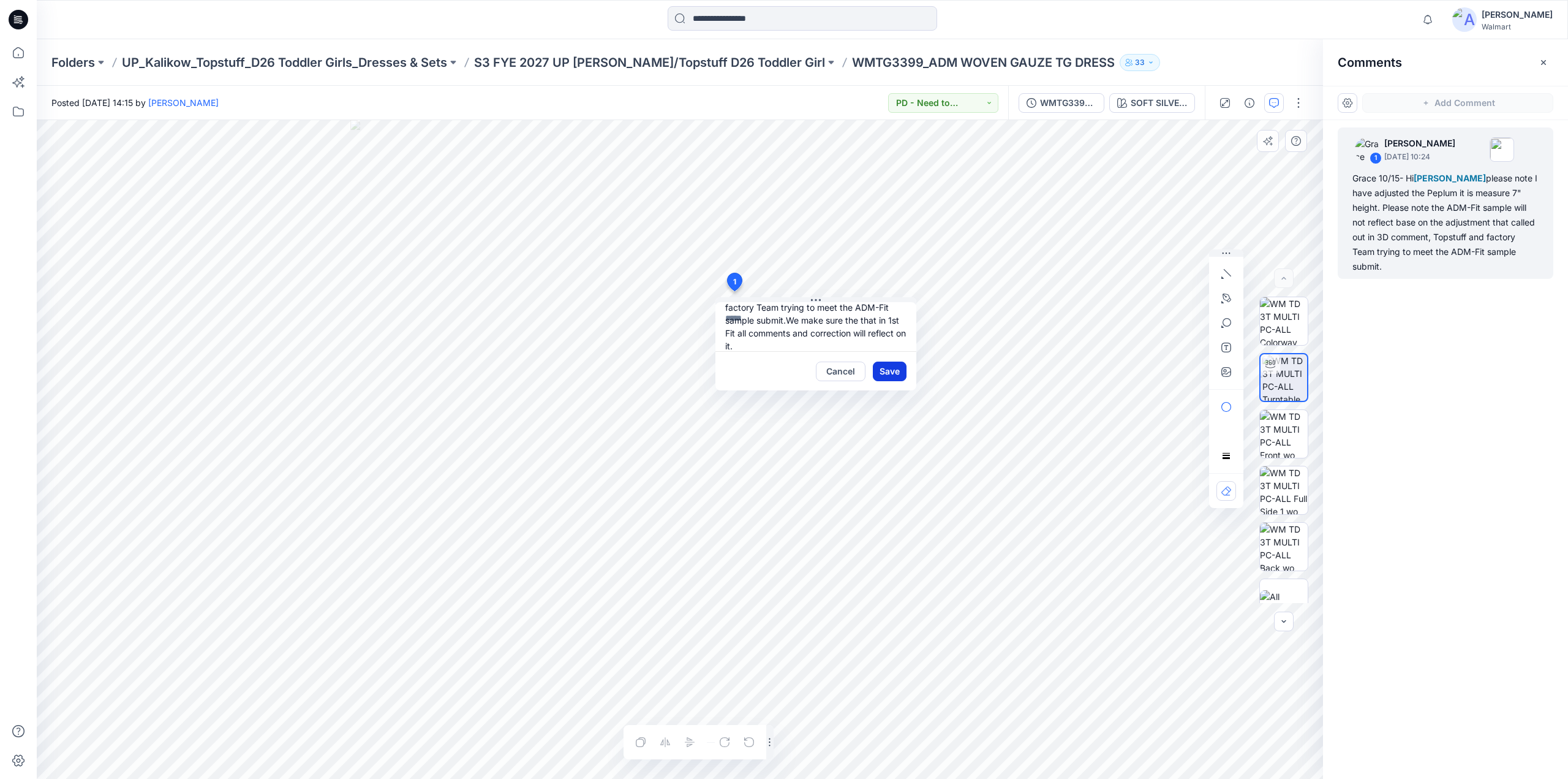
scroll to position [0, 0]
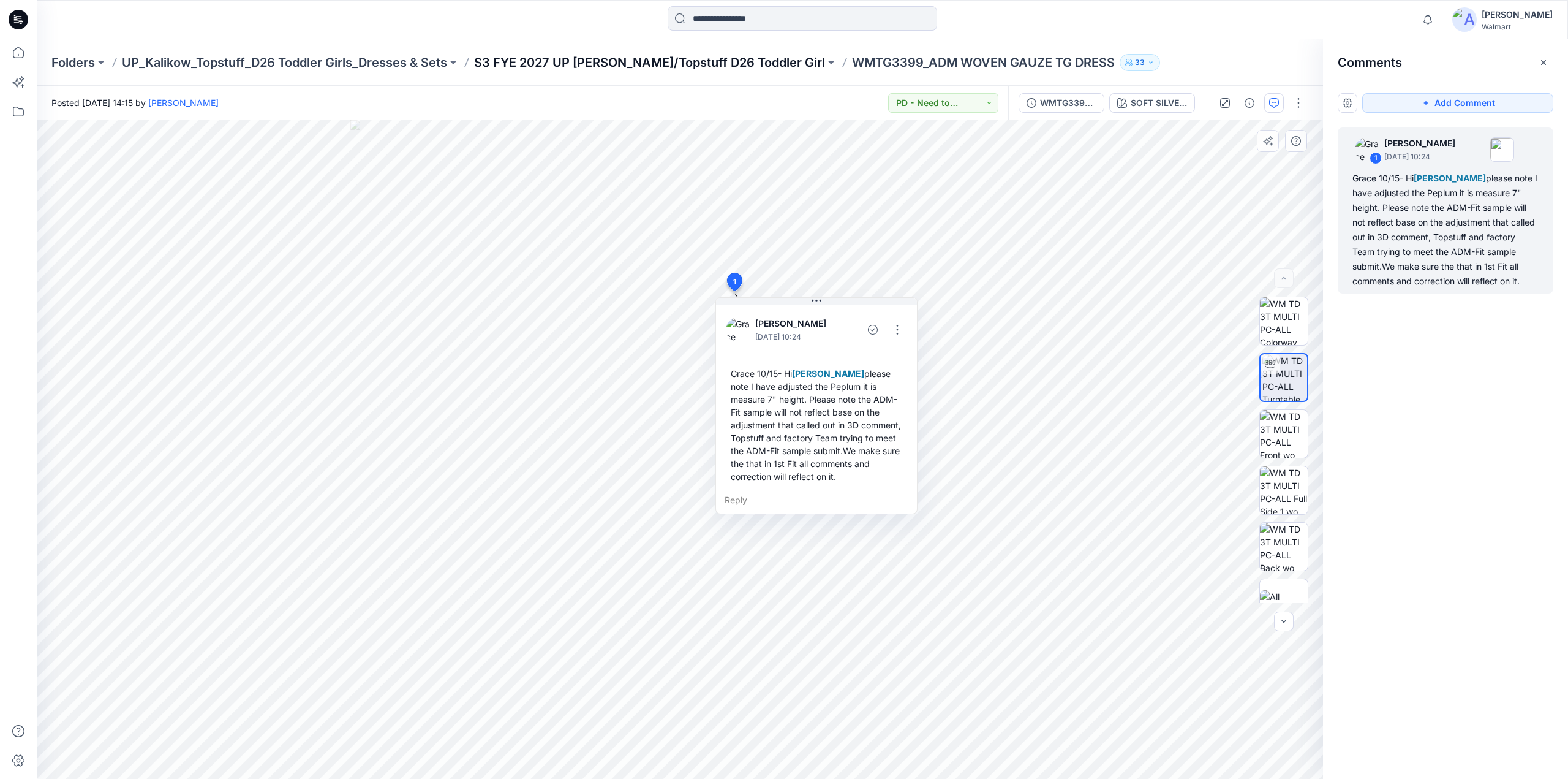
click at [693, 62] on p "S3 FYE 2027 UP [PERSON_NAME]/Topstuff D26 Toddler Girl" at bounding box center [649, 63] width 351 height 17
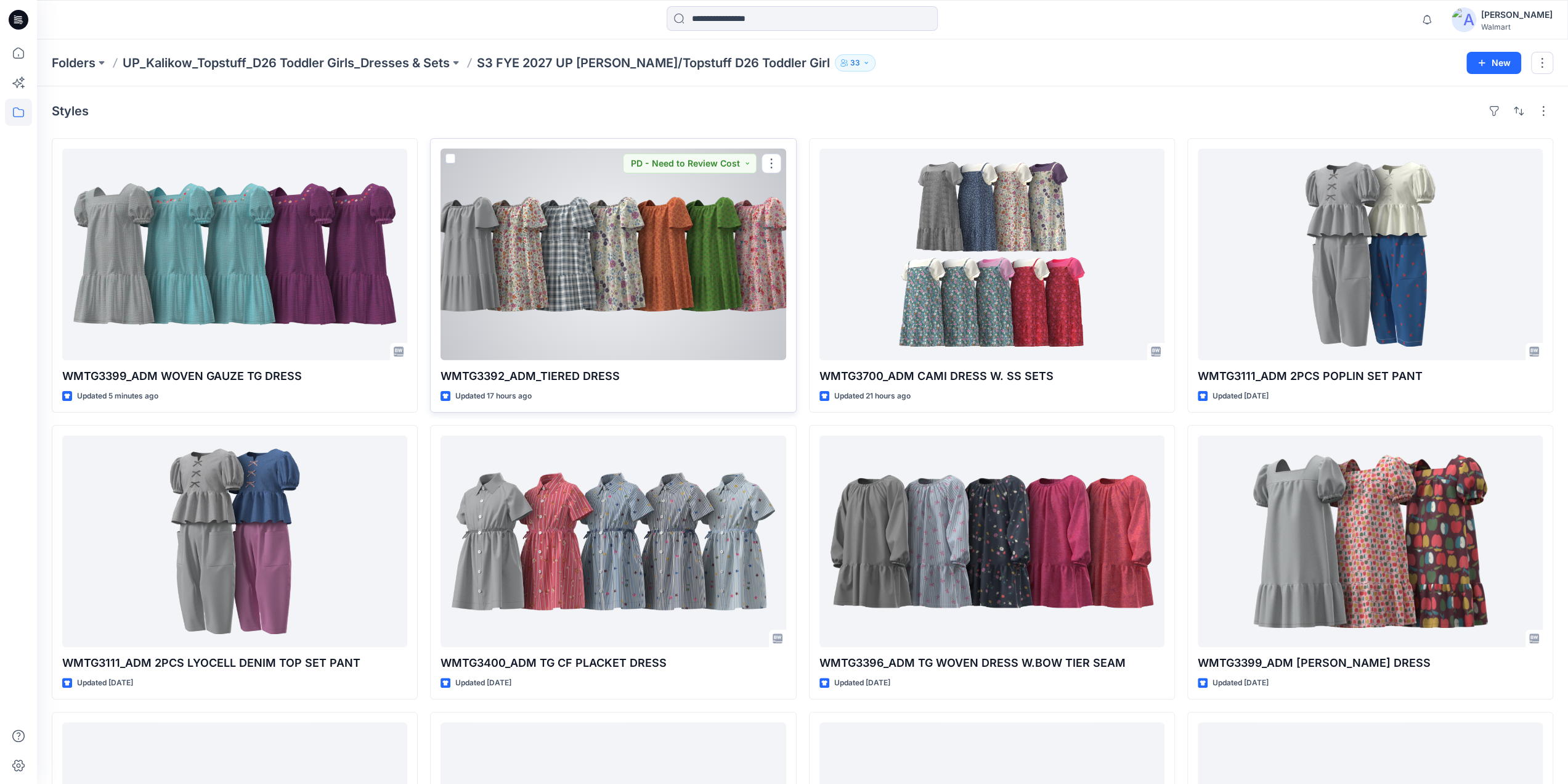
click at [625, 269] on div at bounding box center [613, 254] width 345 height 211
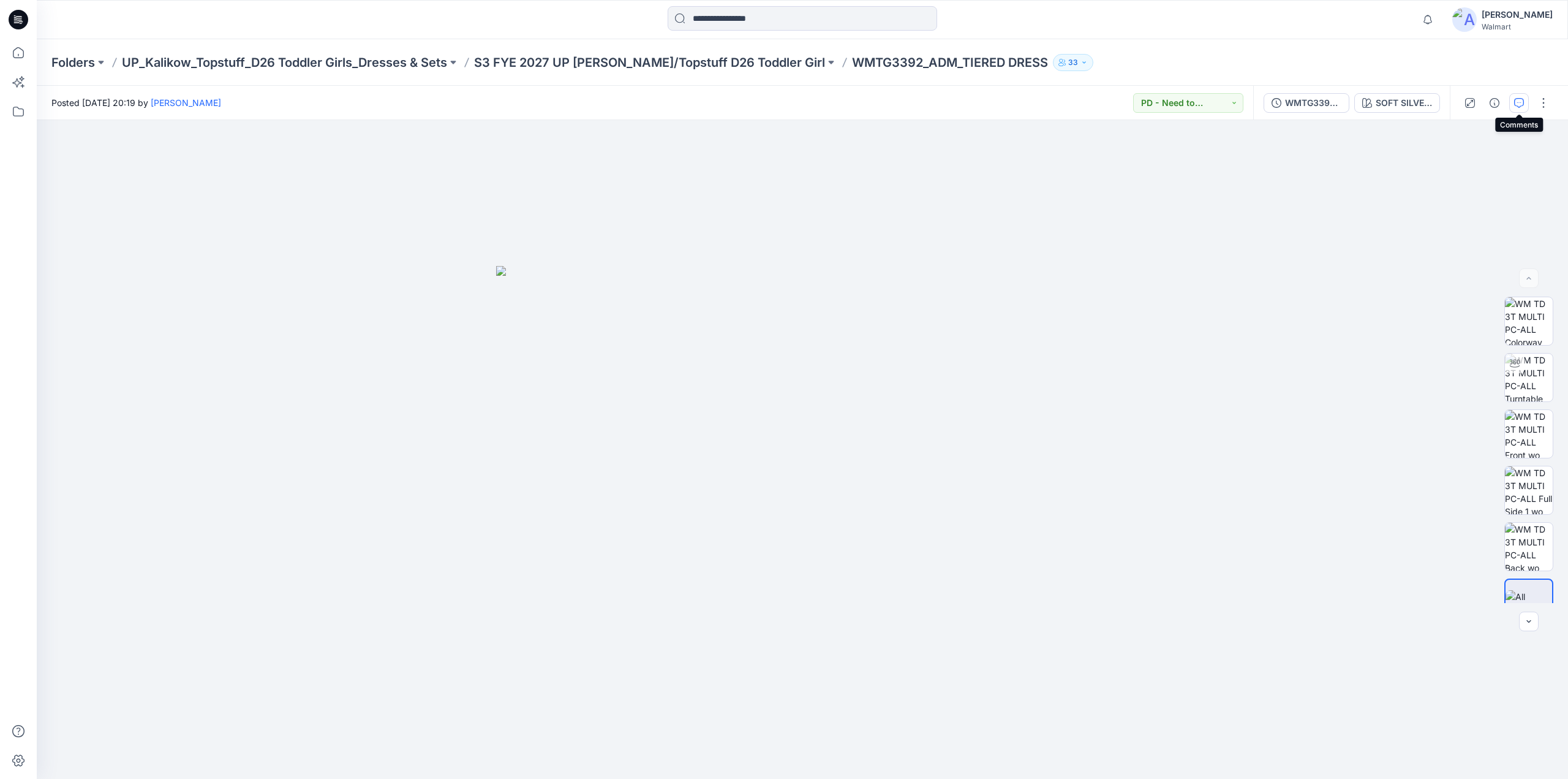
click at [1520, 103] on icon "button" at bounding box center [1518, 103] width 10 height 10
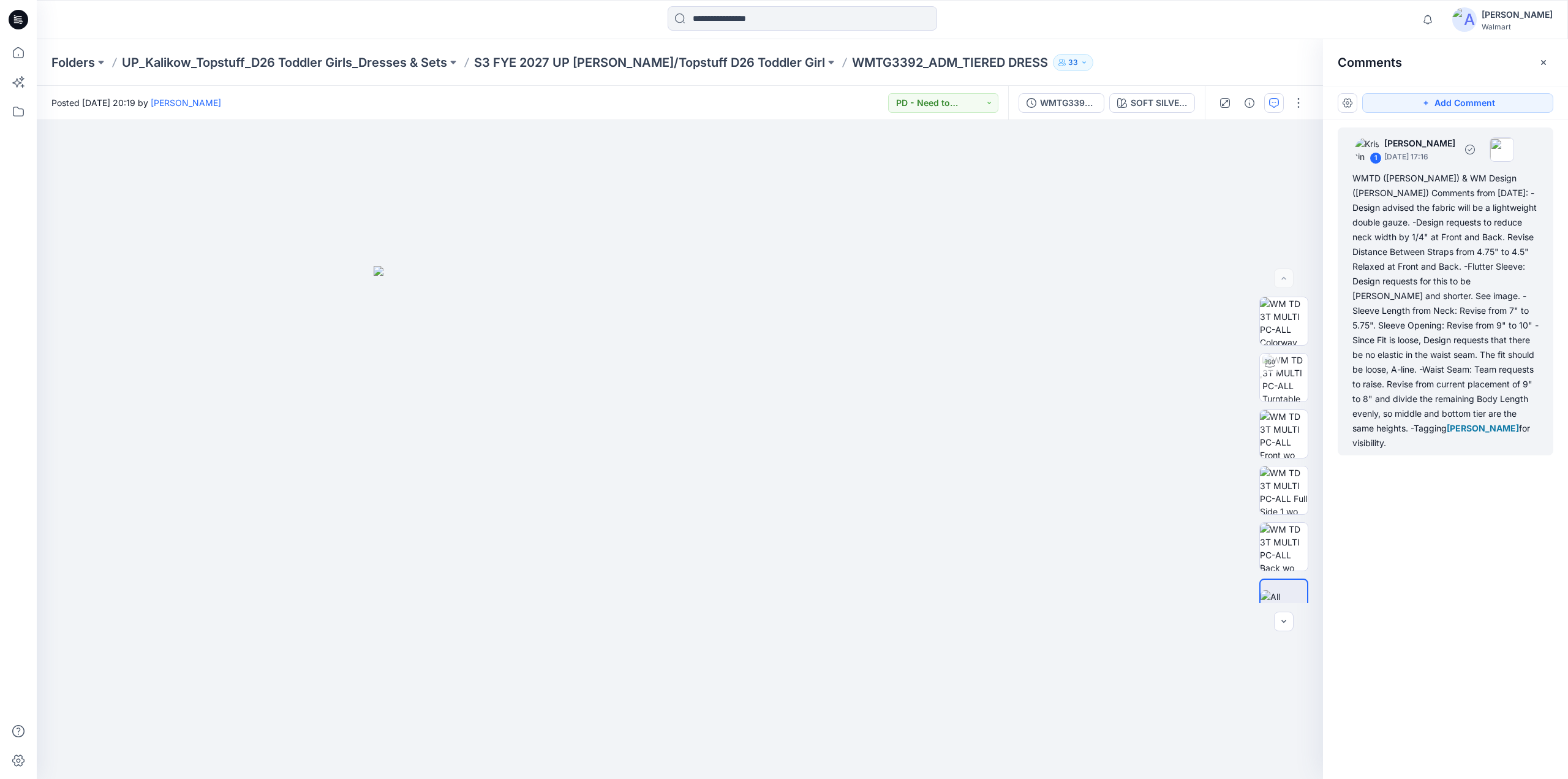
click at [1413, 288] on div "WMTD ([PERSON_NAME]) & WM Design ([PERSON_NAME]) Comments from [DATE]: -Design …" at bounding box center [1445, 310] width 186 height 279
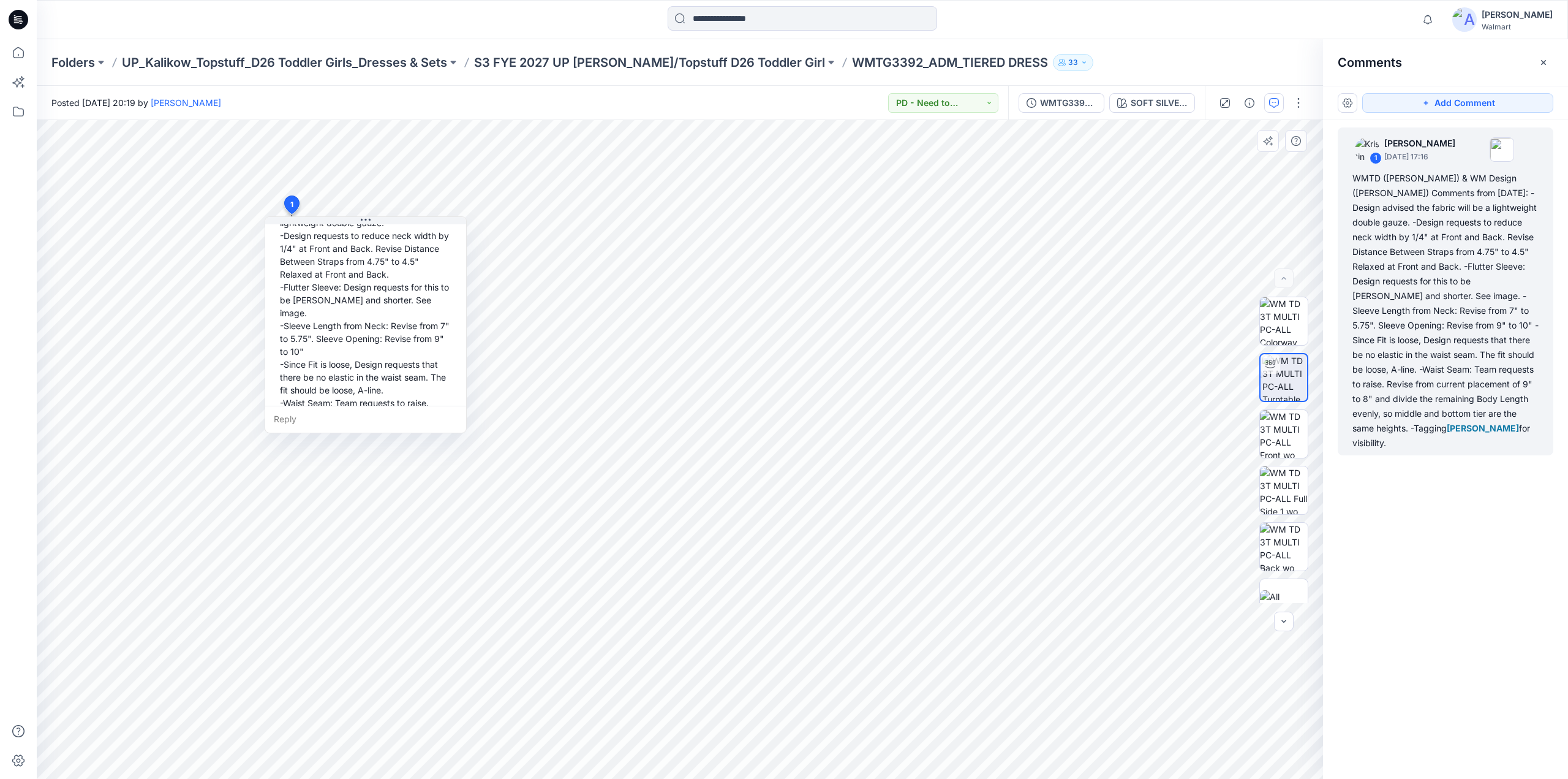
scroll to position [175, 0]
click at [289, 422] on div "Reply" at bounding box center [365, 419] width 201 height 27
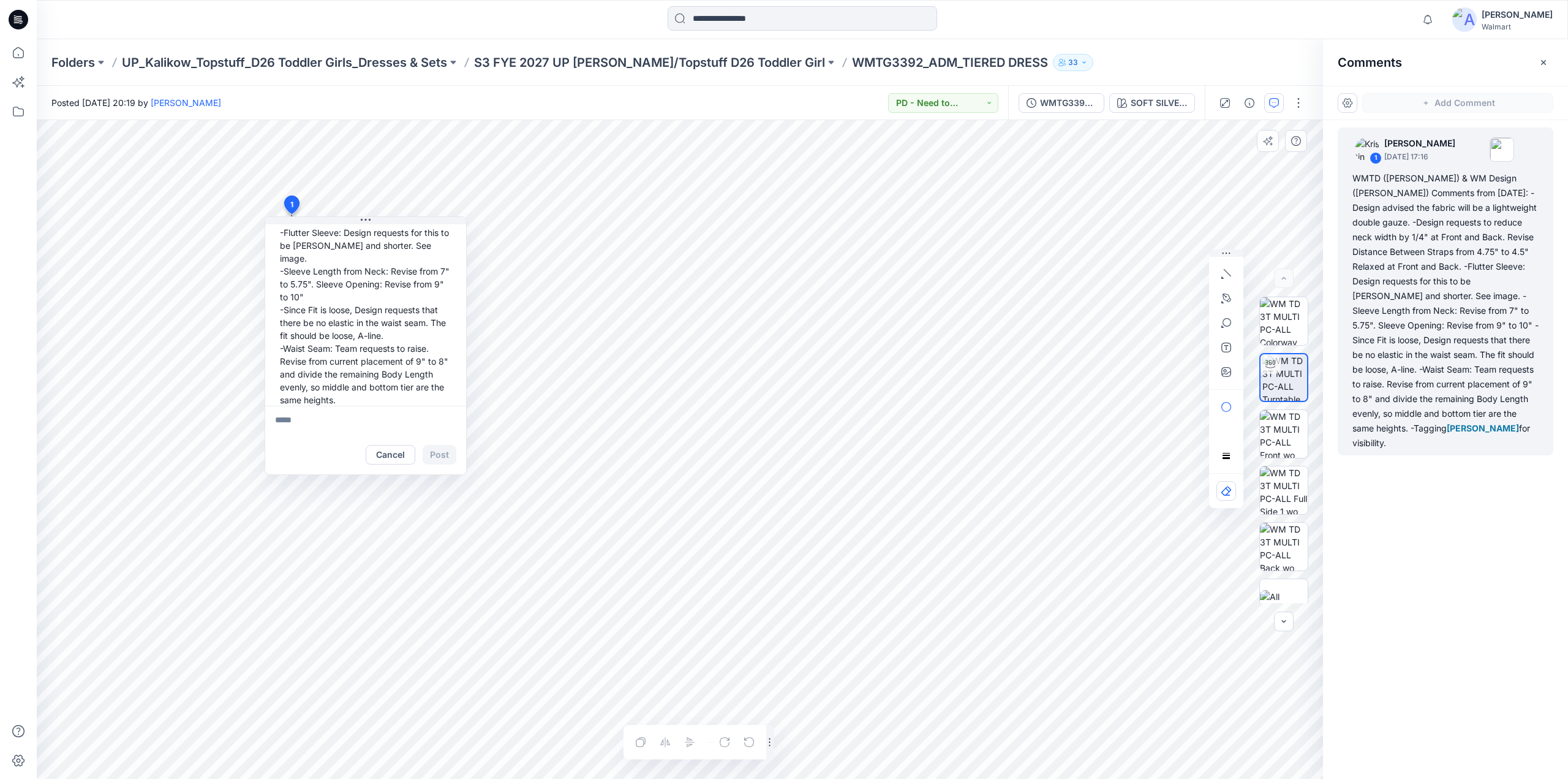
click at [295, 416] on textarea at bounding box center [365, 420] width 201 height 30
click at [447, 432] on textarea "**********" at bounding box center [365, 420] width 201 height 30
click at [416, 415] on textarea "**********" at bounding box center [365, 420] width 201 height 30
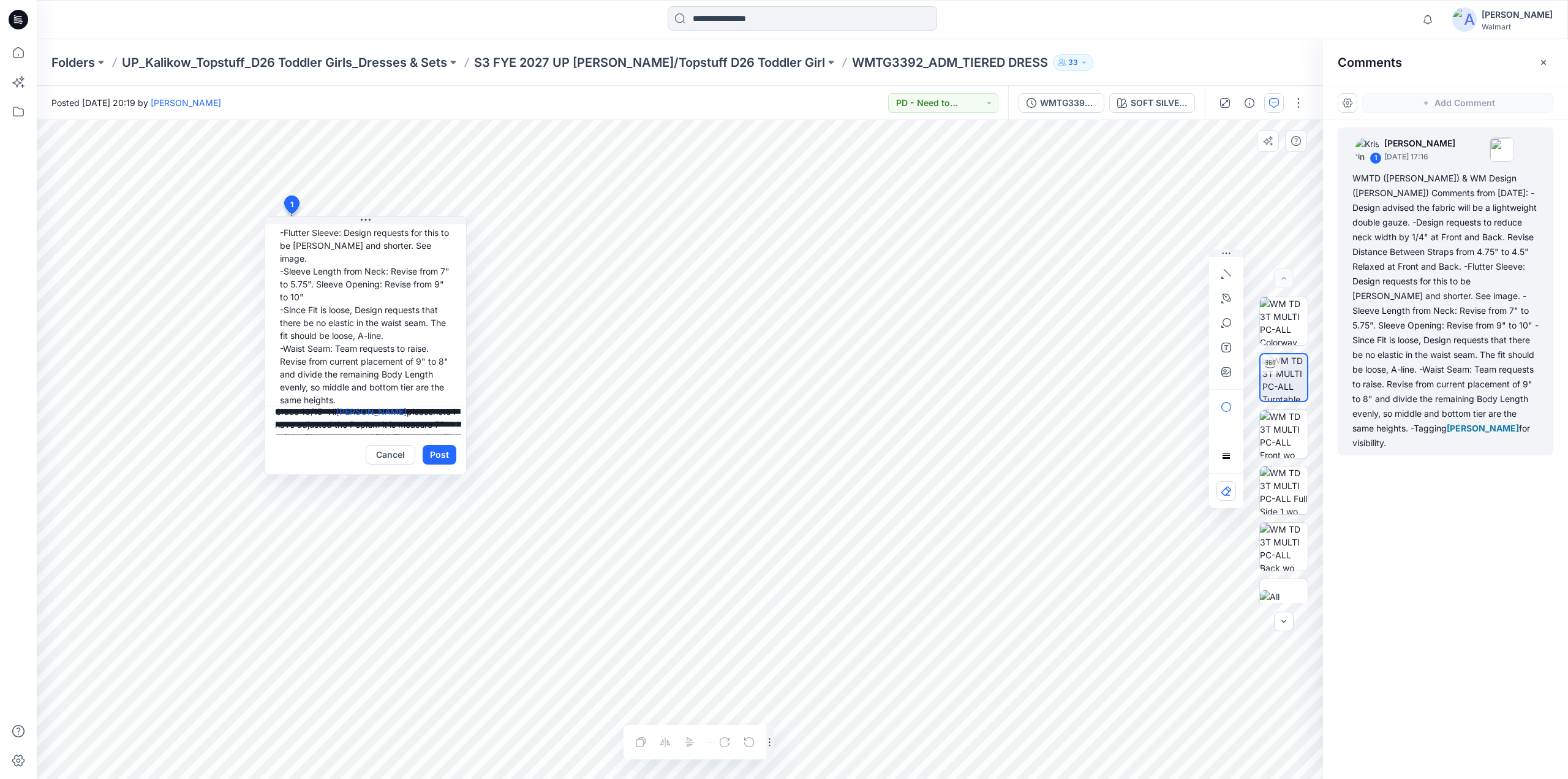
click at [371, 431] on textarea "**********" at bounding box center [365, 420] width 201 height 30
click at [411, 422] on textarea "**********" at bounding box center [365, 420] width 201 height 30
drag, startPoint x: 438, startPoint y: 414, endPoint x: 383, endPoint y: 420, distance: 55.3
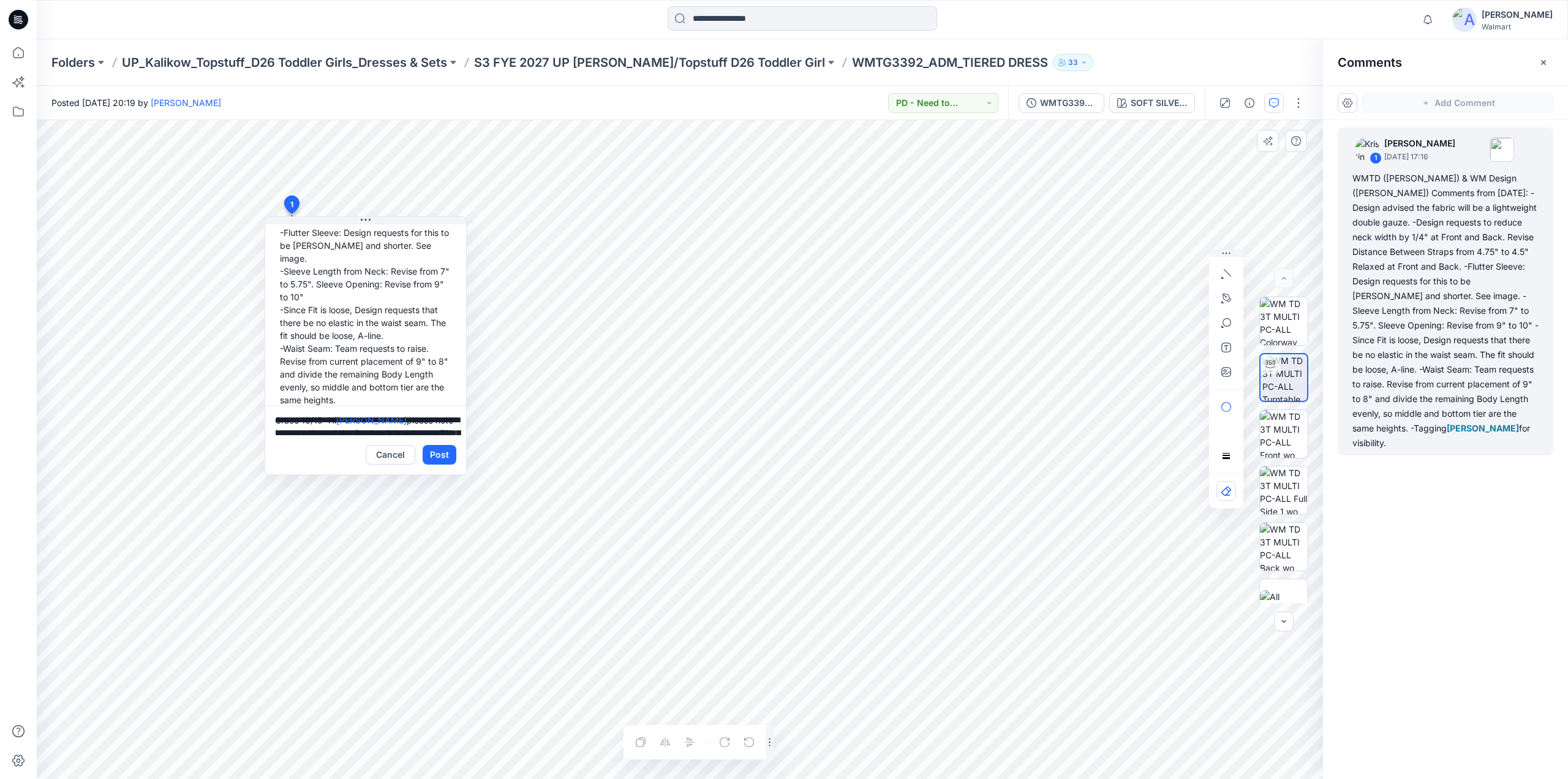
click at [383, 420] on textarea "**********" at bounding box center [365, 420] width 201 height 30
click at [446, 420] on textarea "**********" at bounding box center [365, 420] width 201 height 30
click at [347, 428] on textarea "**********" at bounding box center [365, 420] width 201 height 30
click at [306, 420] on textarea "**********" at bounding box center [365, 420] width 201 height 30
click at [417, 418] on textarea "**********" at bounding box center [365, 420] width 201 height 30
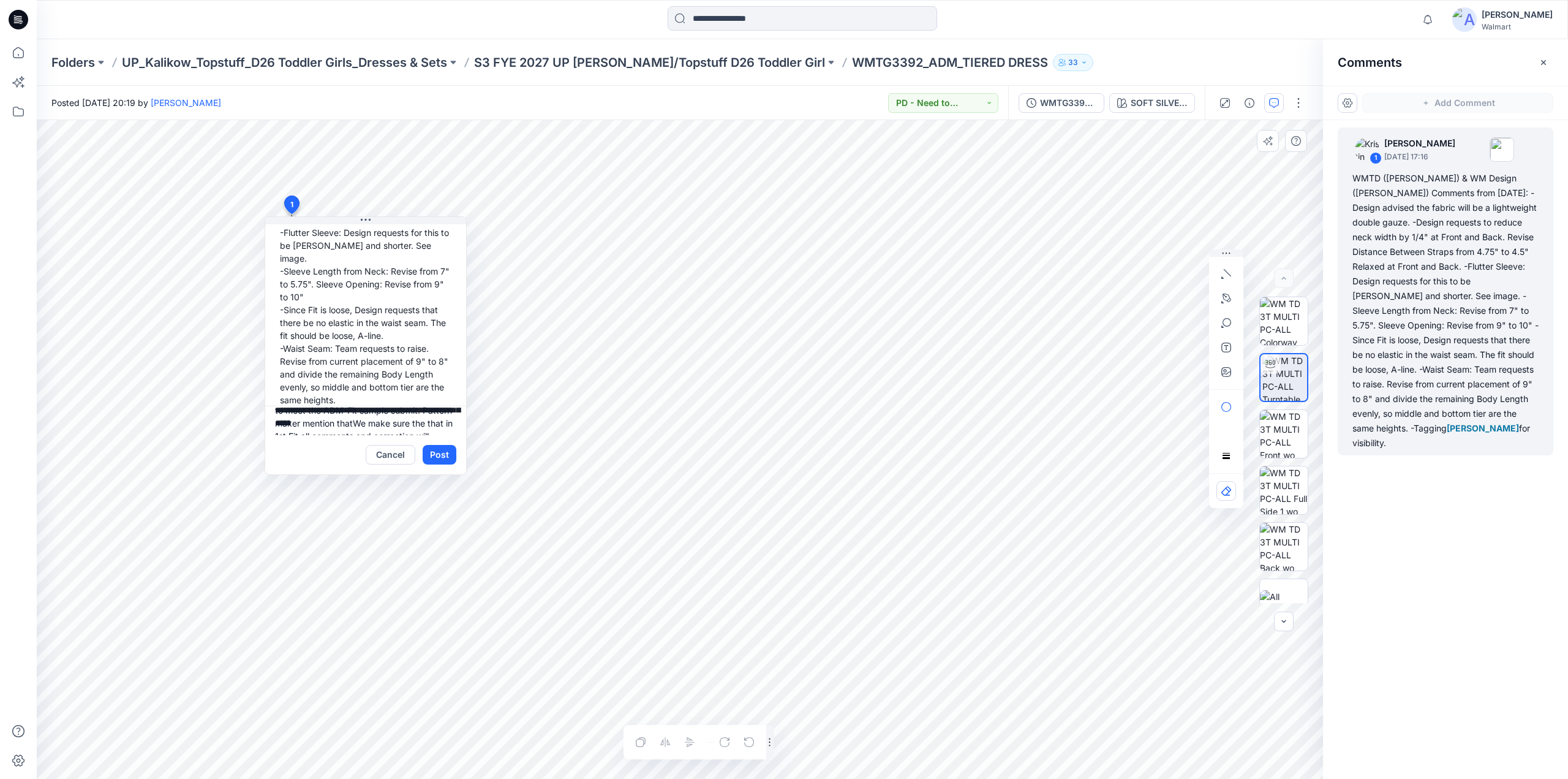
paste textarea "**********"
type textarea "**********"
click at [441, 454] on button "Post" at bounding box center [438, 454] width 33 height 20
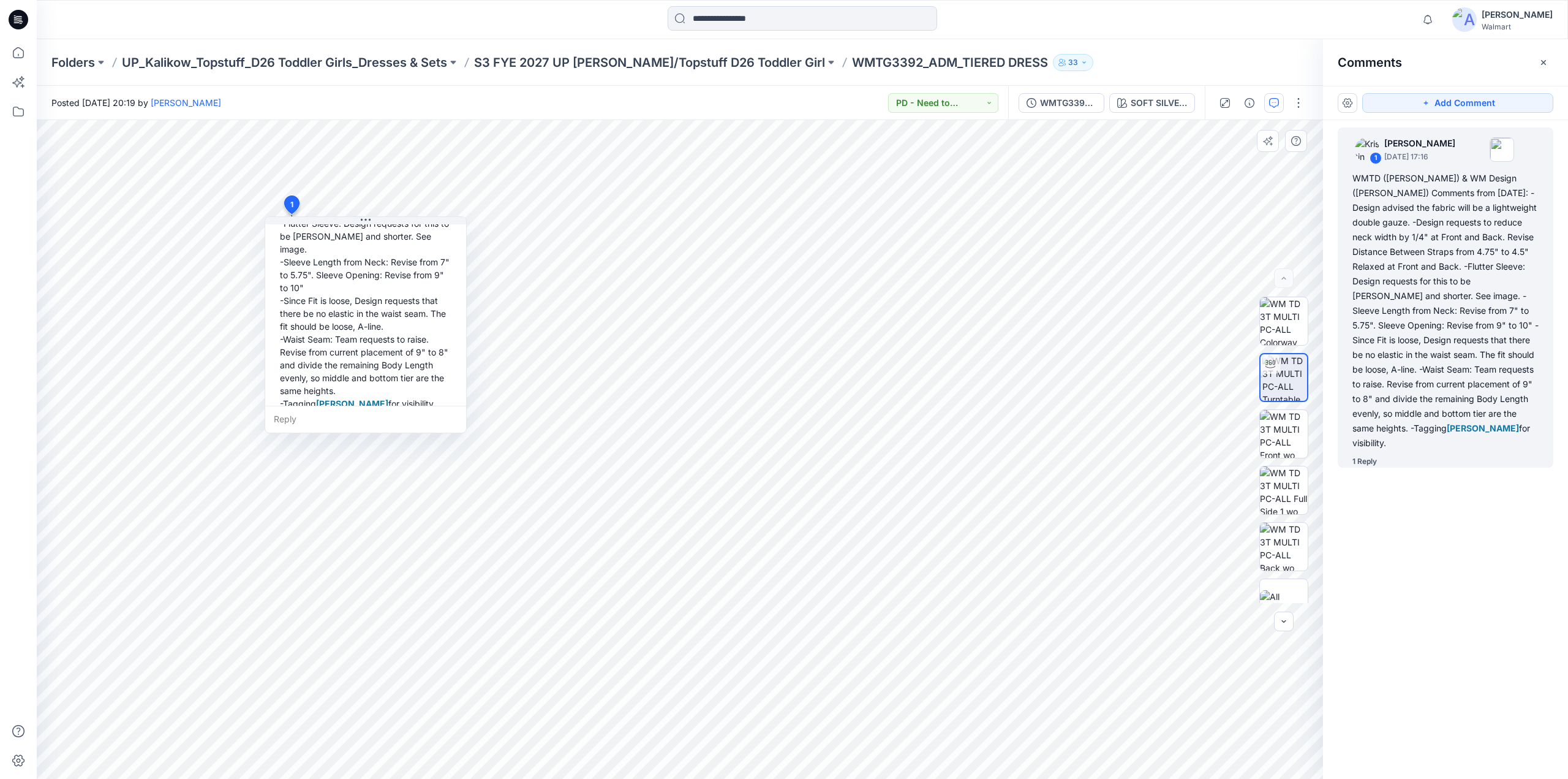
scroll to position [1, 0]
click at [711, 57] on p "S3 FYE 2027 UP [PERSON_NAME]/Topstuff D26 Toddler Girl" at bounding box center [649, 63] width 351 height 17
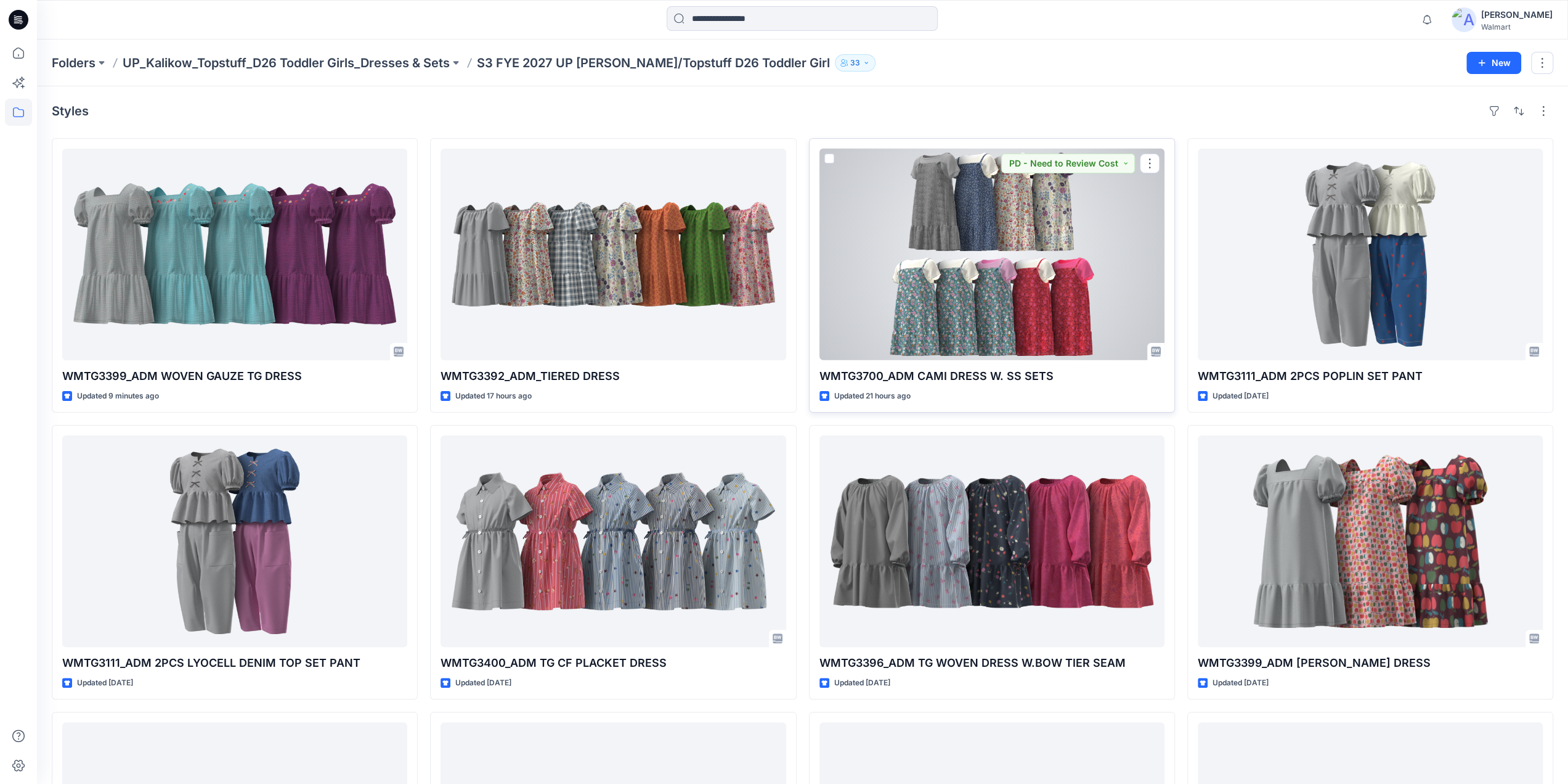
click at [973, 220] on div at bounding box center [993, 254] width 345 height 211
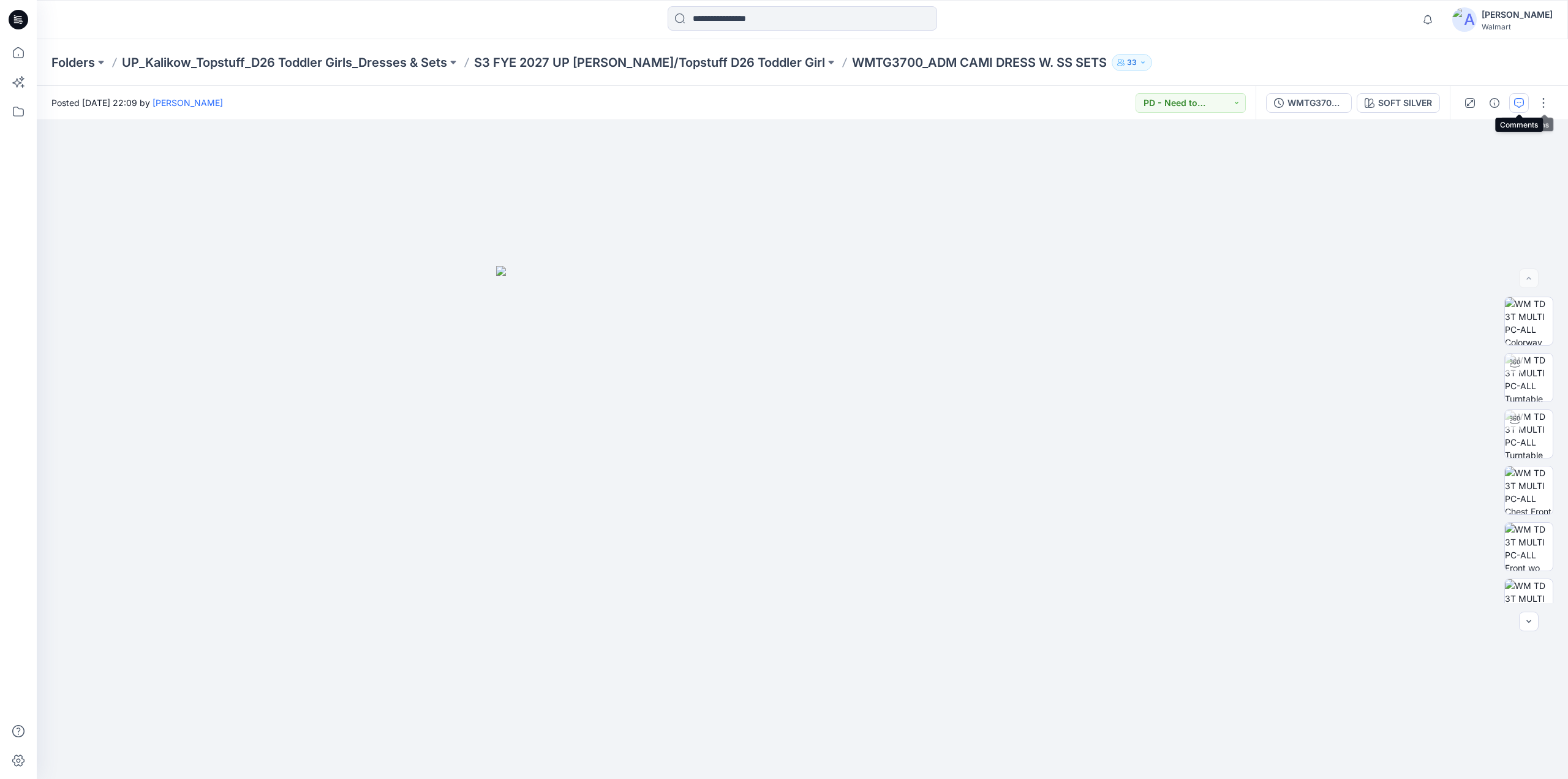
click at [1522, 101] on icon "button" at bounding box center [1518, 103] width 10 height 10
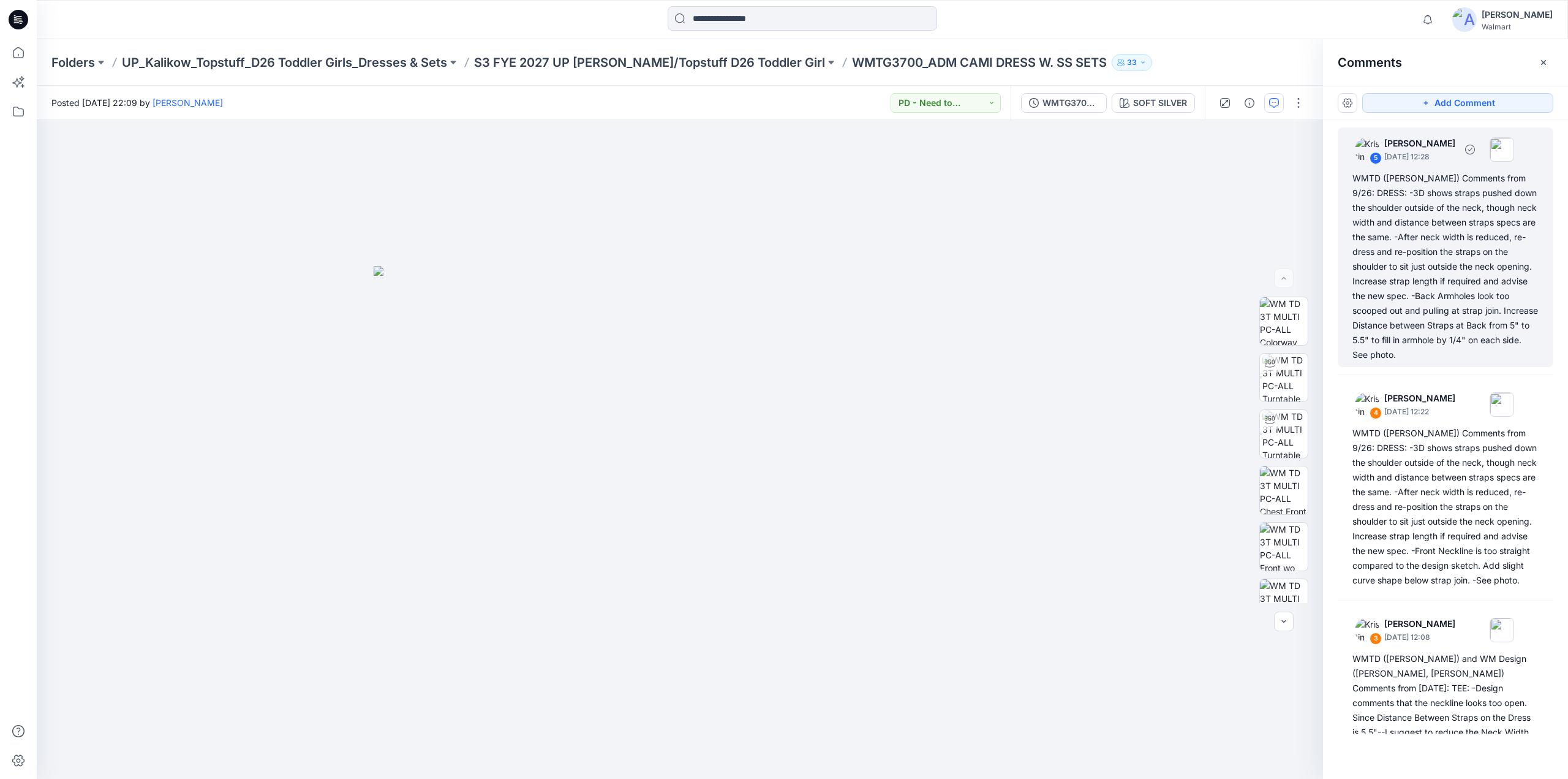
click at [1431, 244] on div "WMTD ([PERSON_NAME]) Comments from 9/26: DRESS: -3D shows straps pushed down th…" at bounding box center [1445, 266] width 186 height 191
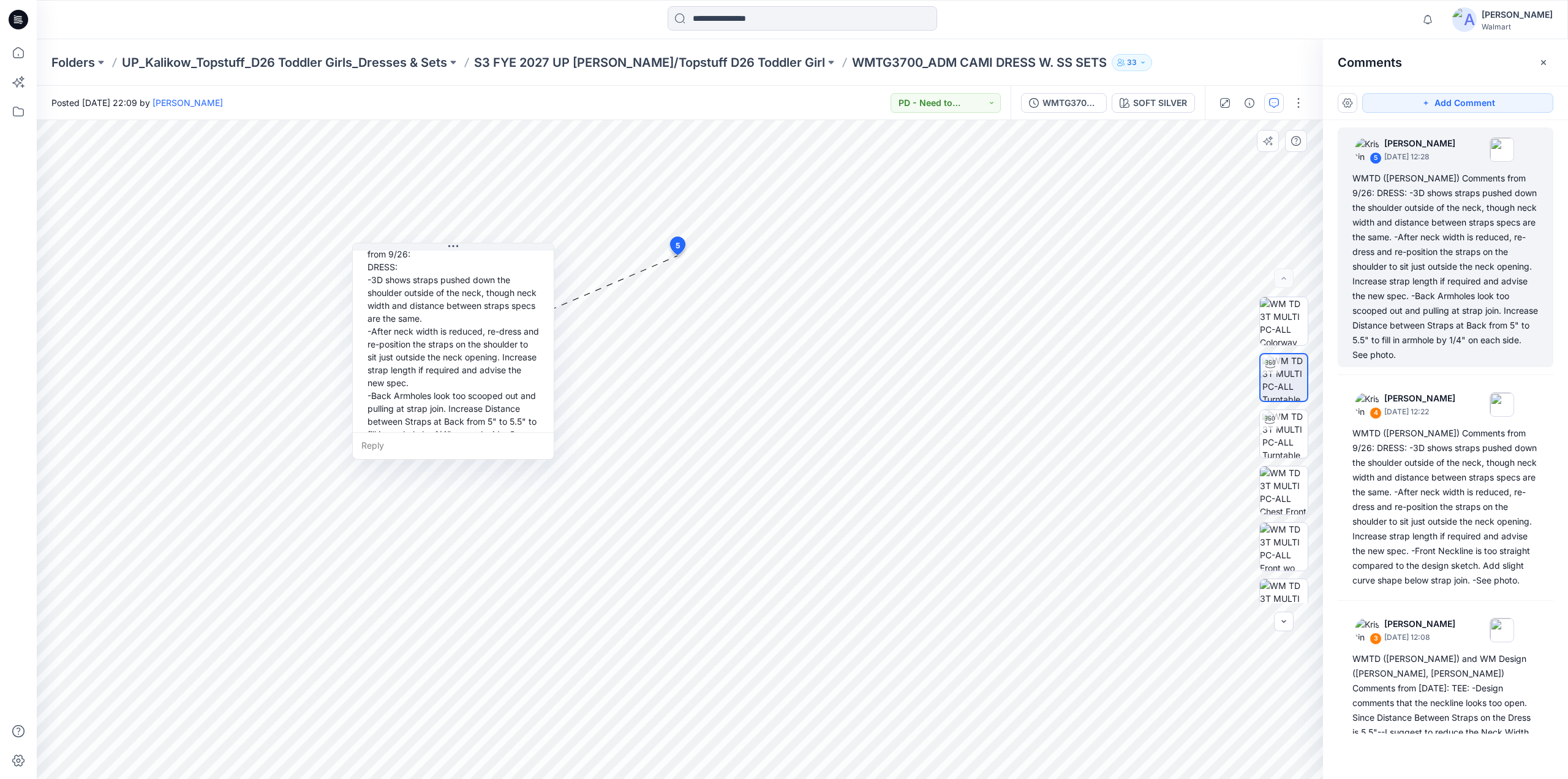
scroll to position [98, 0]
click at [391, 444] on div "Reply" at bounding box center [453, 445] width 201 height 27
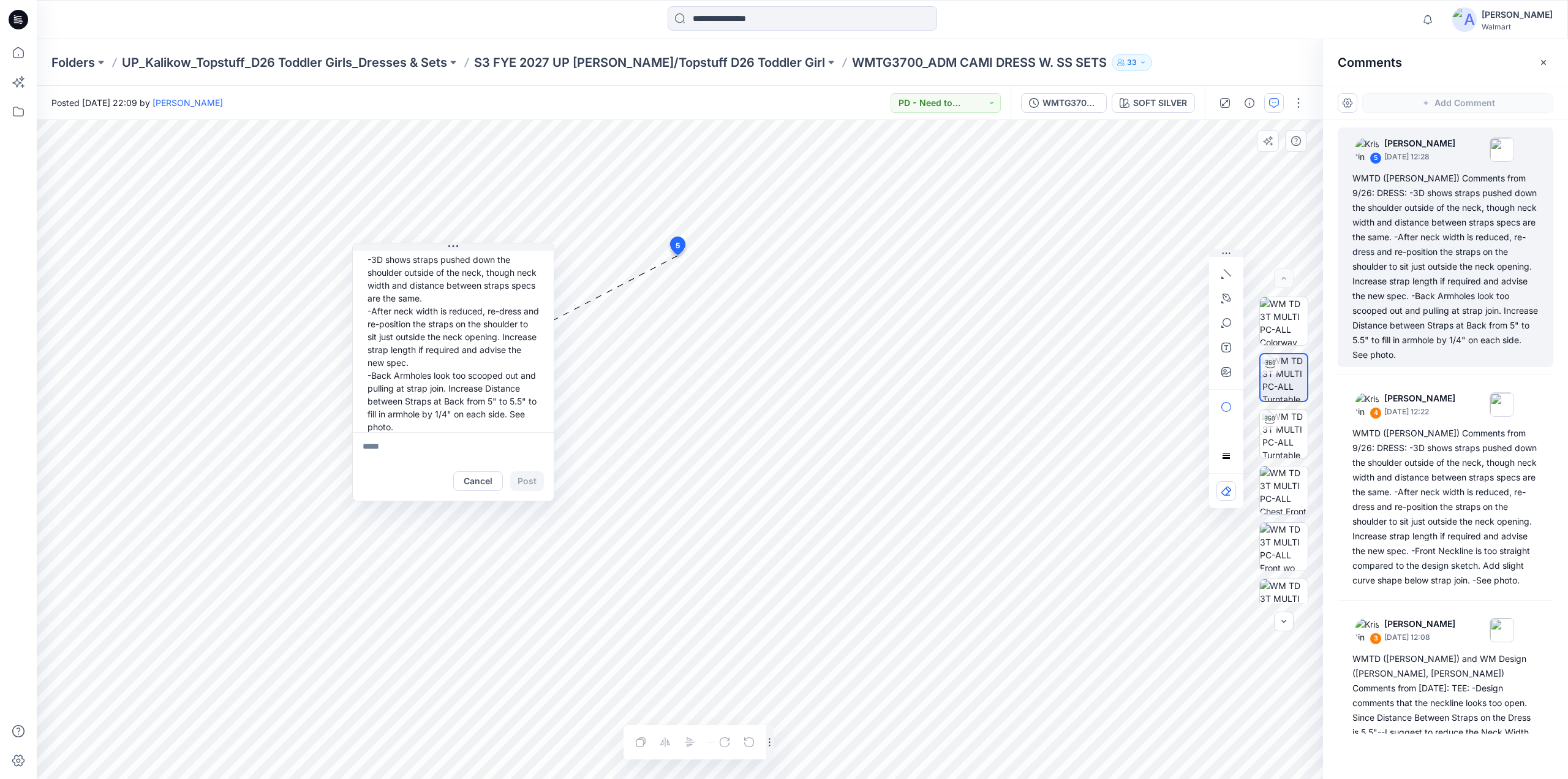
type textarea "**********"
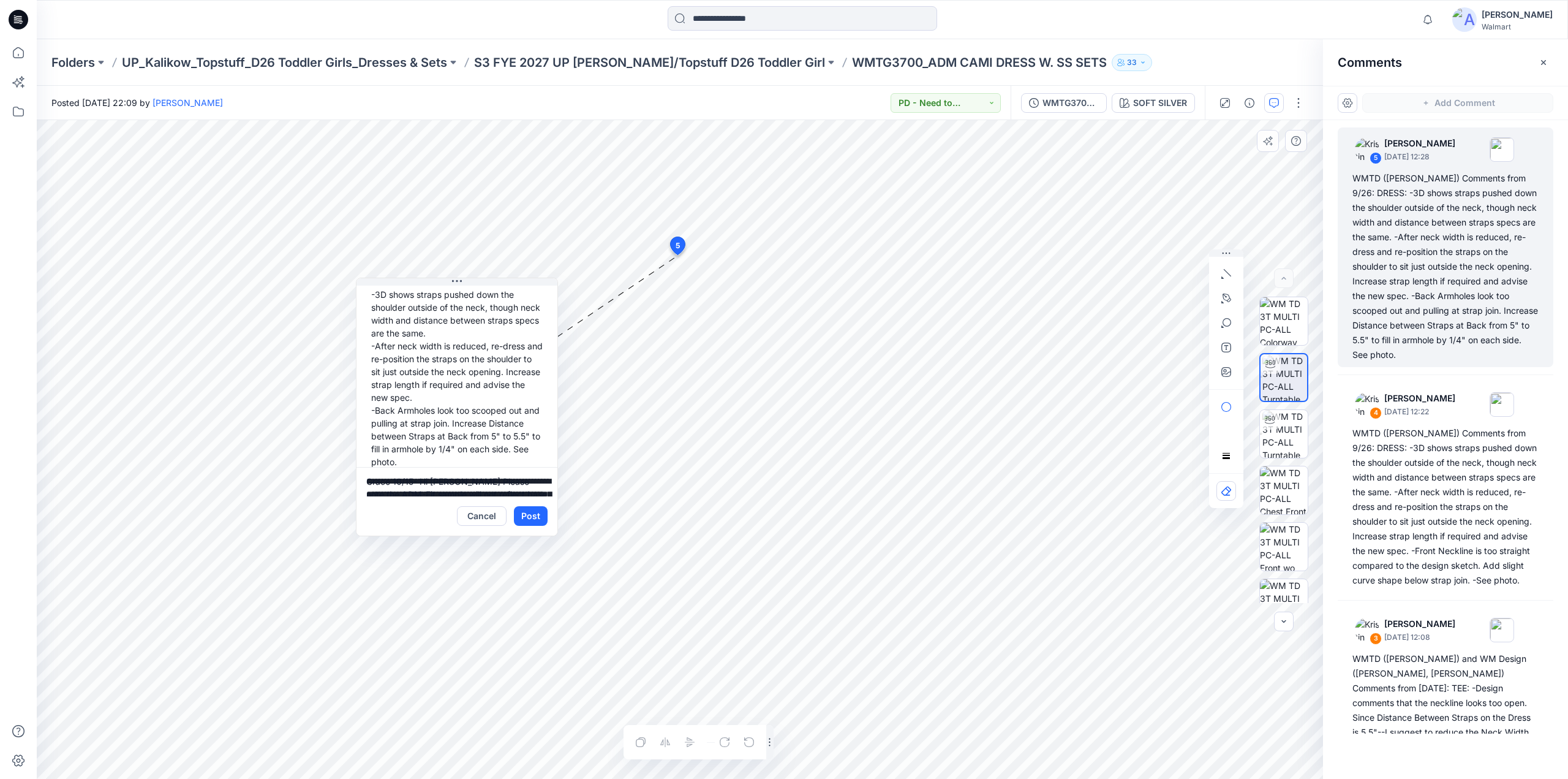
drag, startPoint x: 558, startPoint y: 350, endPoint x: 561, endPoint y: 397, distance: 47.1
click at [558, 399] on div "[PERSON_NAME] [DATE] 12:28 WMTD ([PERSON_NAME]) Comments from 9/26: DRESS: -3D …" at bounding box center [457, 406] width 202 height 258
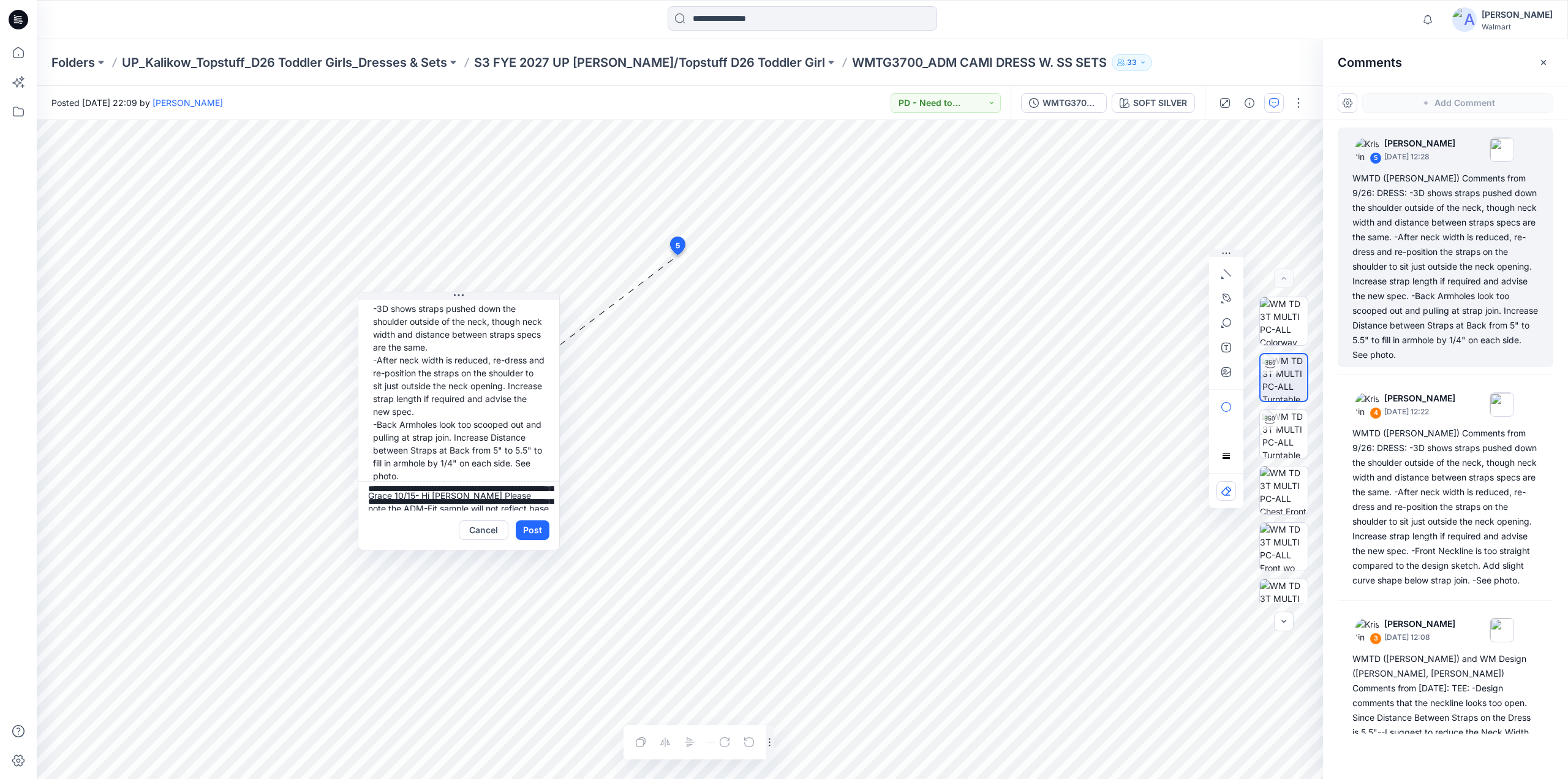
scroll to position [29, 0]
click at [532, 530] on button "Post" at bounding box center [532, 530] width 33 height 20
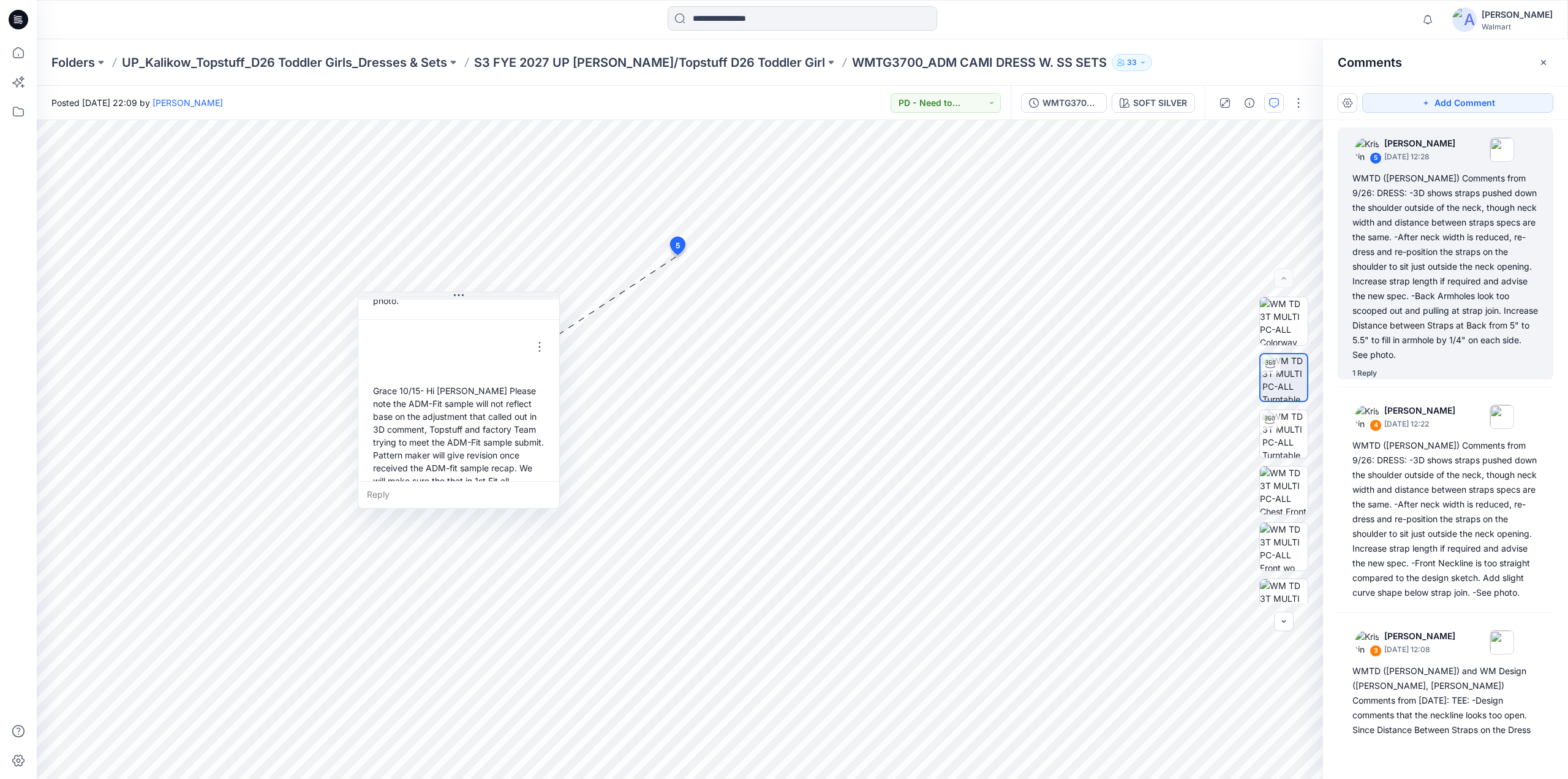
scroll to position [283, 0]
click at [686, 58] on p "S3 FYE 2027 UP [PERSON_NAME]/Topstuff D26 Toddler Girl" at bounding box center [649, 63] width 351 height 17
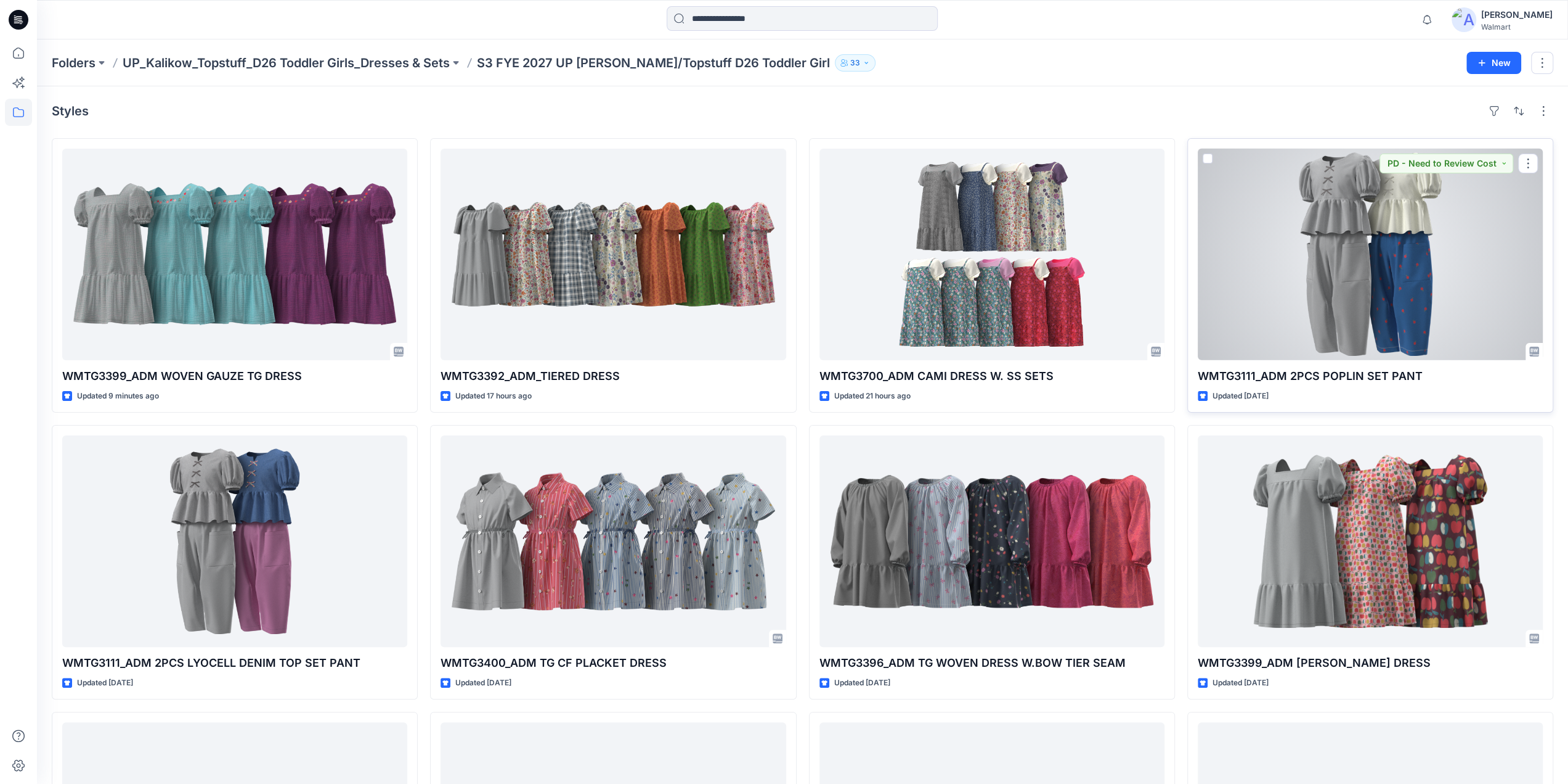
click at [1346, 242] on div at bounding box center [1370, 254] width 345 height 211
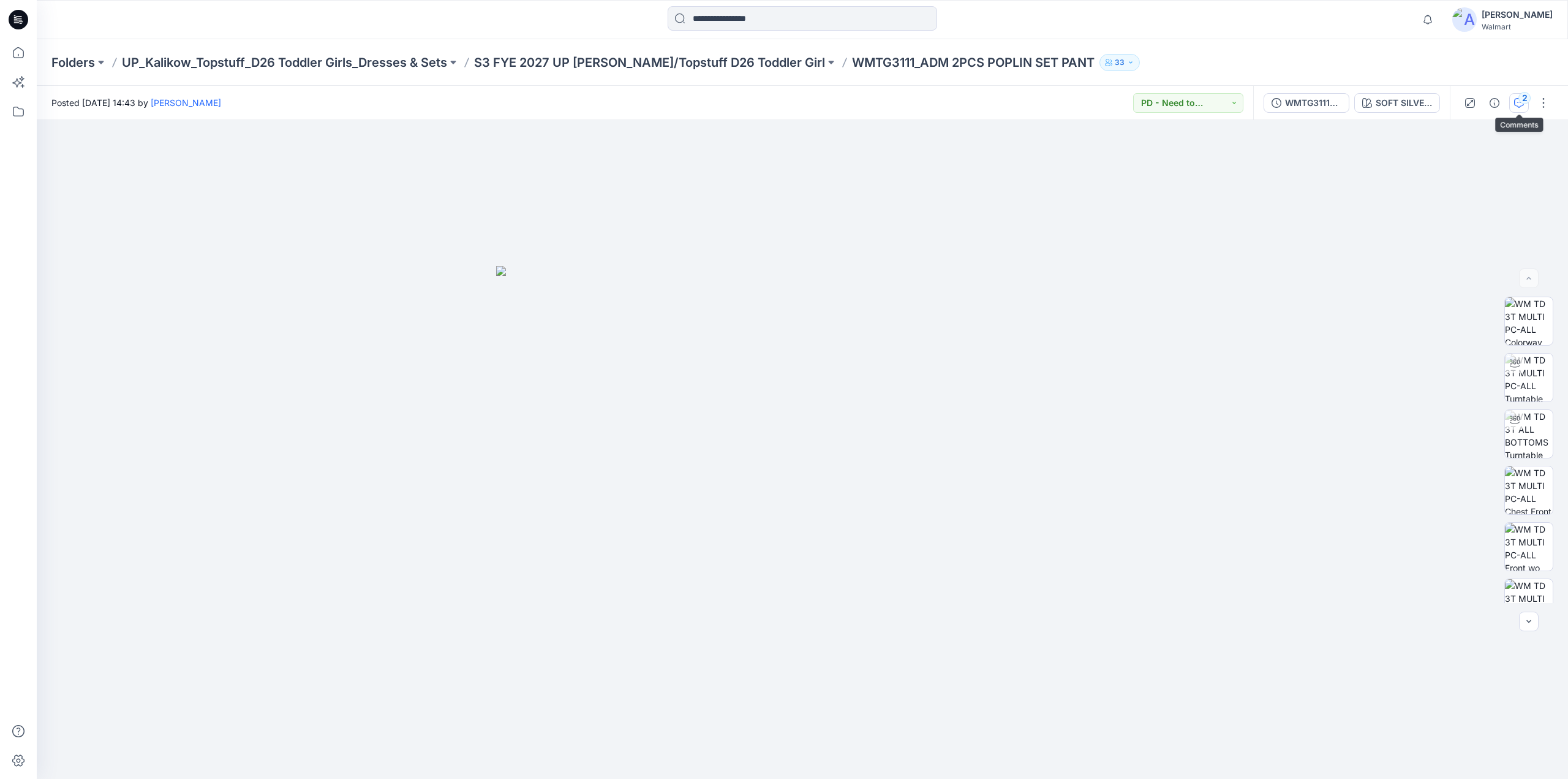
click at [1520, 101] on div "2" at bounding box center [1524, 97] width 12 height 12
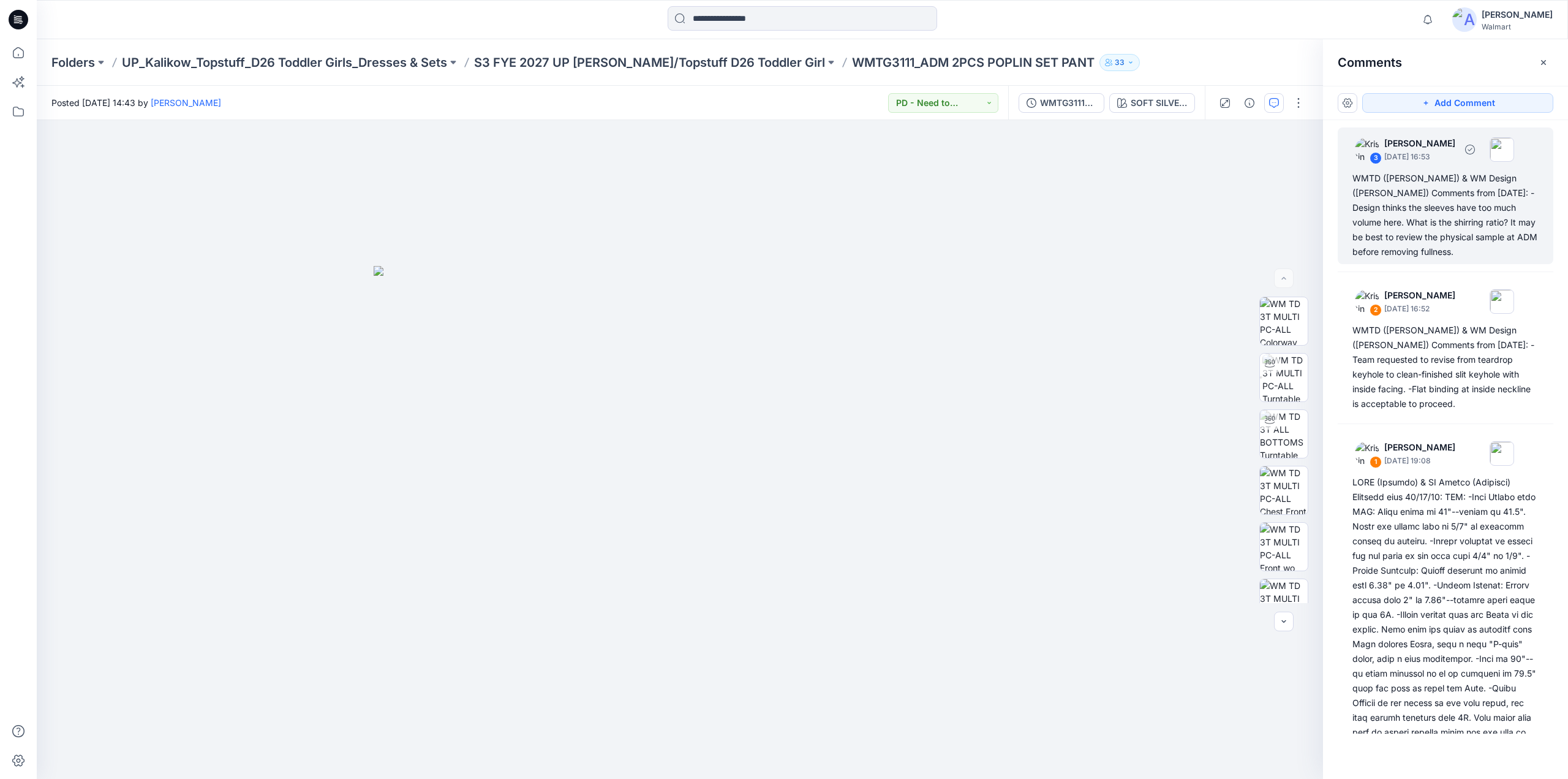
click at [1405, 214] on div "WMTD ([PERSON_NAME]) & WM Design ([PERSON_NAME]) Comments from [DATE]: -Design …" at bounding box center [1445, 215] width 186 height 89
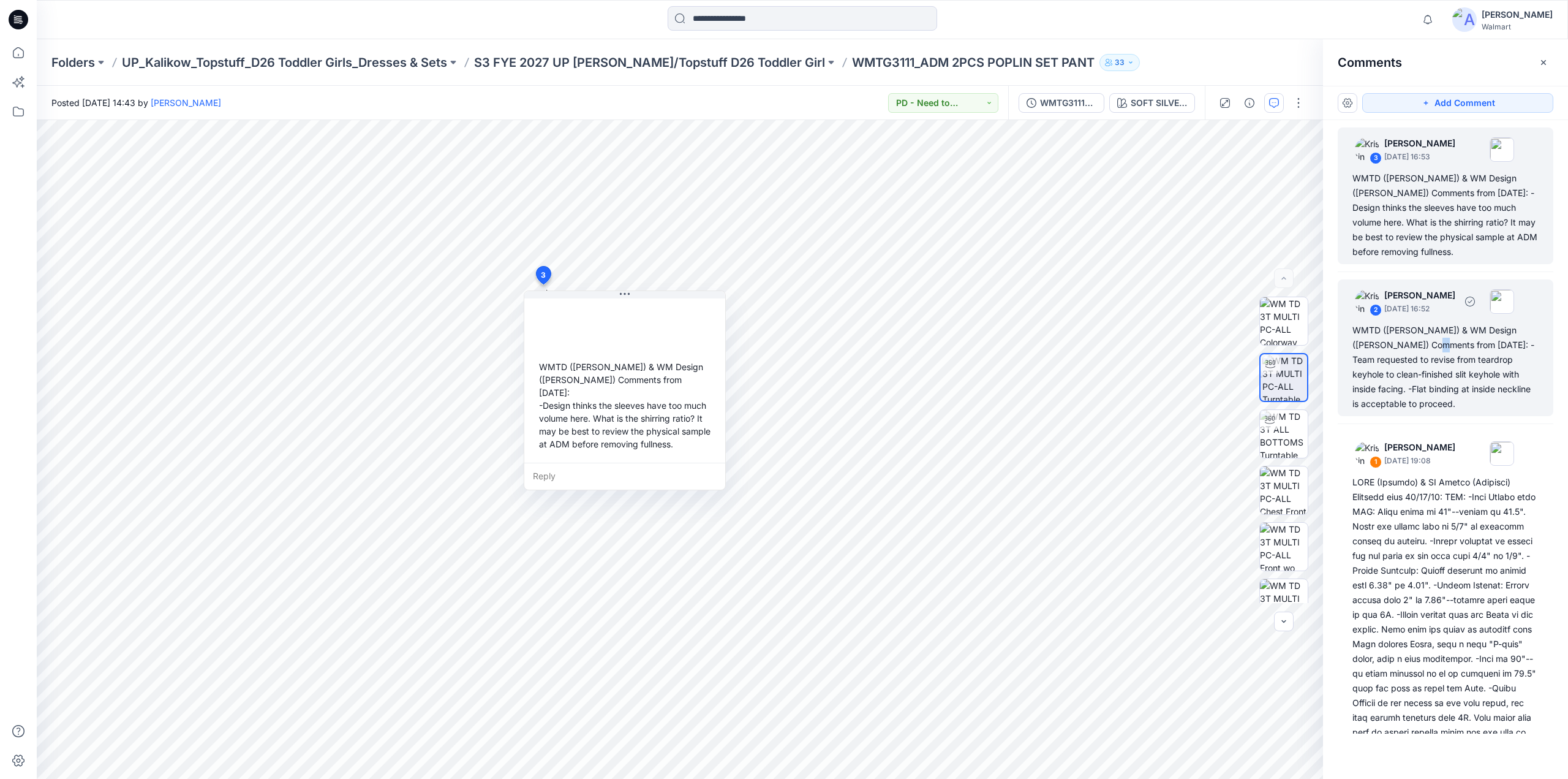
click at [1419, 345] on div "WMTD ([PERSON_NAME]) & WM Design ([PERSON_NAME]) Comments from [DATE]: -Team re…" at bounding box center [1445, 367] width 186 height 89
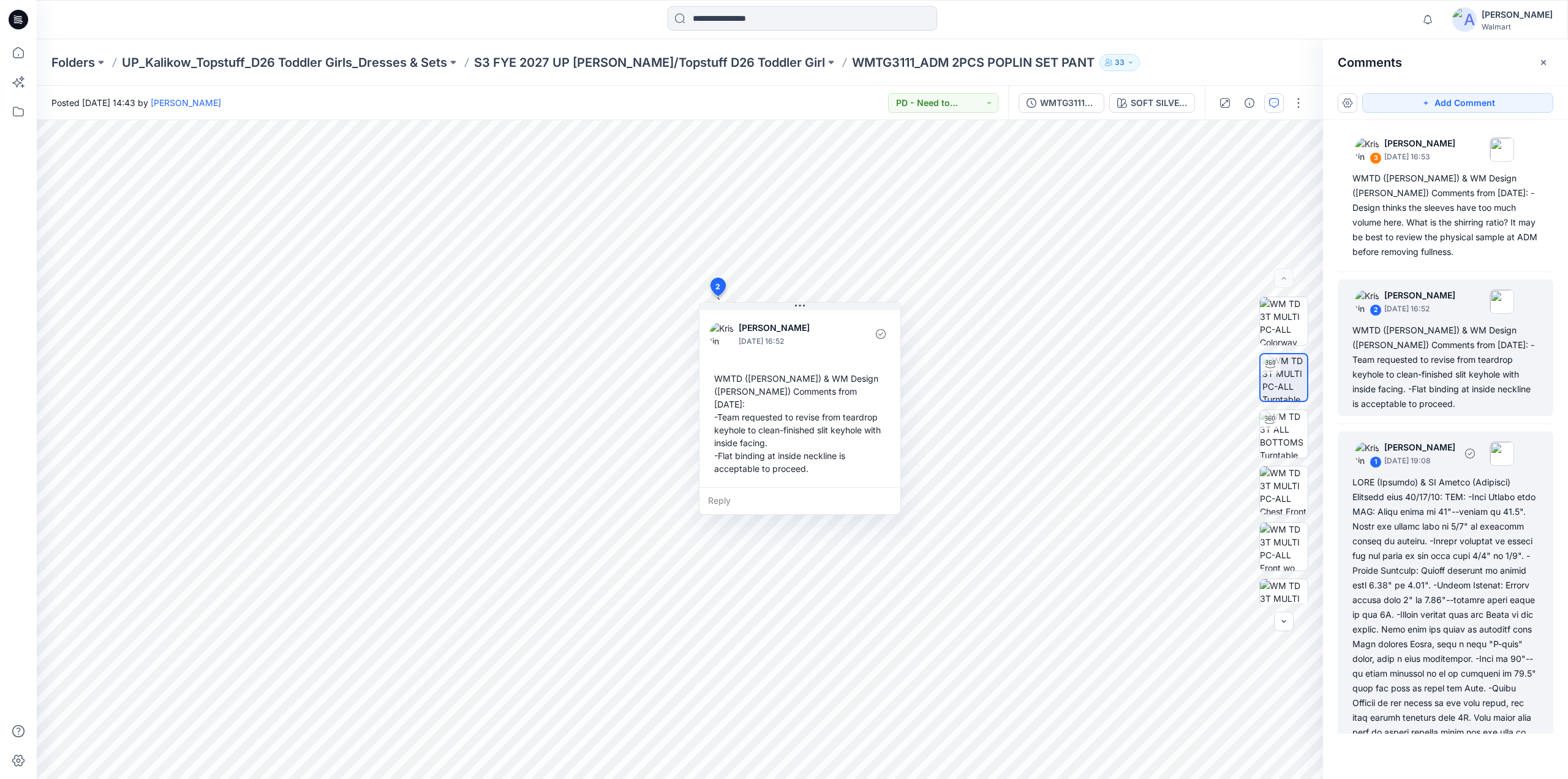
click at [1429, 540] on div "[PERSON_NAME] for visibility. -Hi [PERSON_NAME] noted the updated Top and Botto…" at bounding box center [1445, 747] width 186 height 544
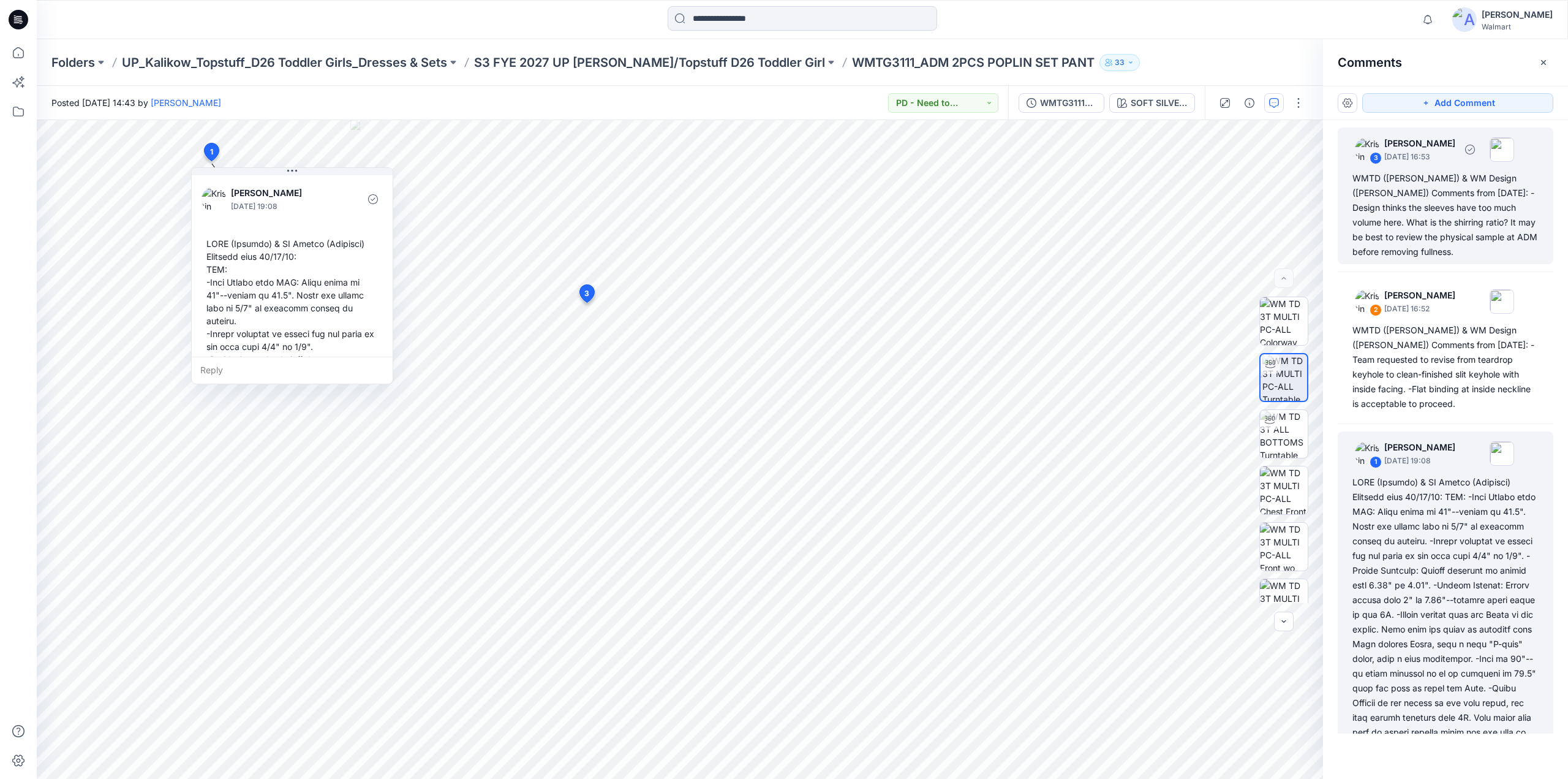
click at [1438, 199] on div "WMTD ([PERSON_NAME]) & WM Design ([PERSON_NAME]) Comments from [DATE]: -Design …" at bounding box center [1445, 215] width 186 height 89
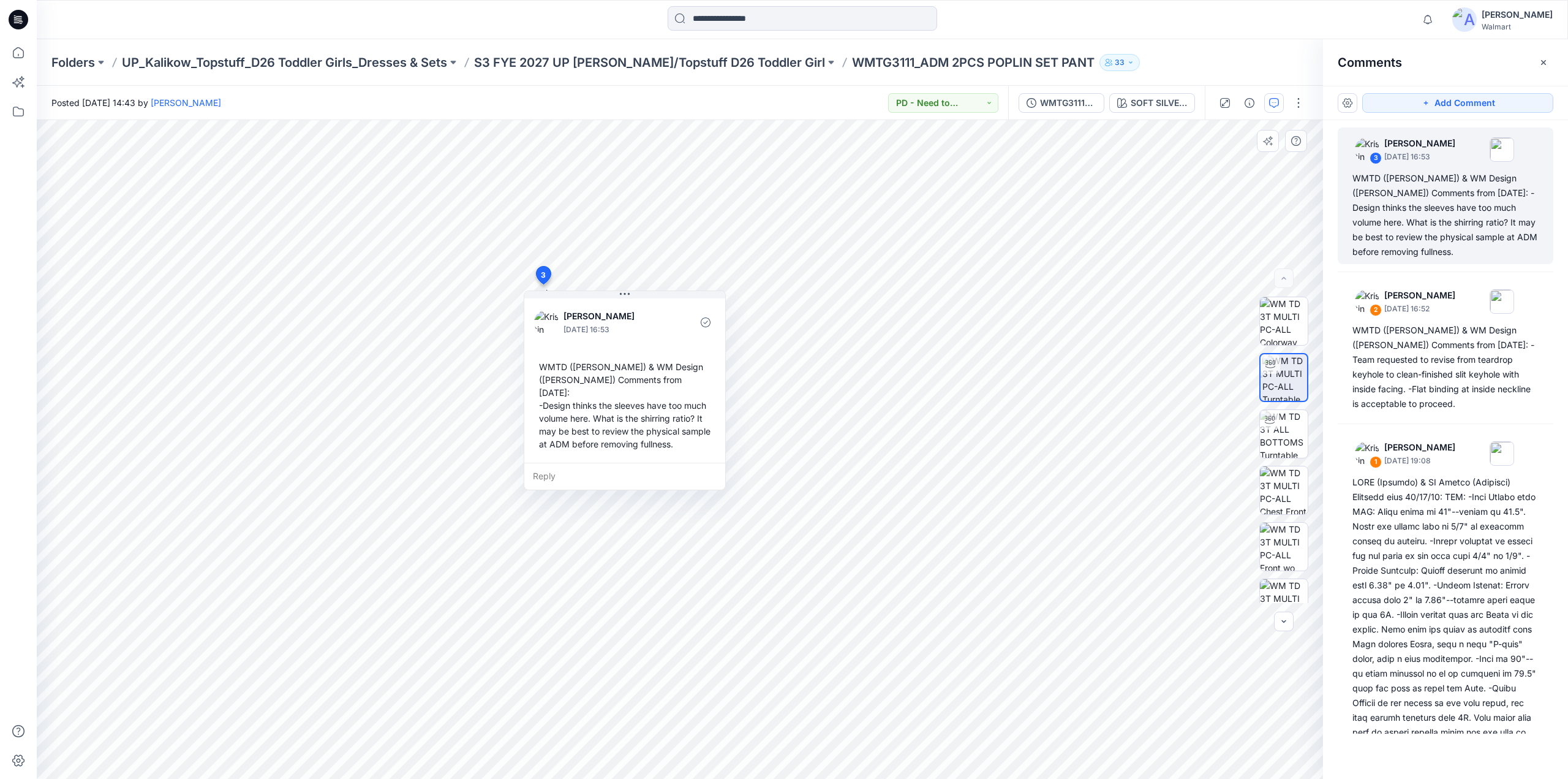
click at [570, 462] on div "Reply" at bounding box center [624, 476] width 201 height 27
click at [600, 462] on textarea "**********" at bounding box center [624, 477] width 201 height 30
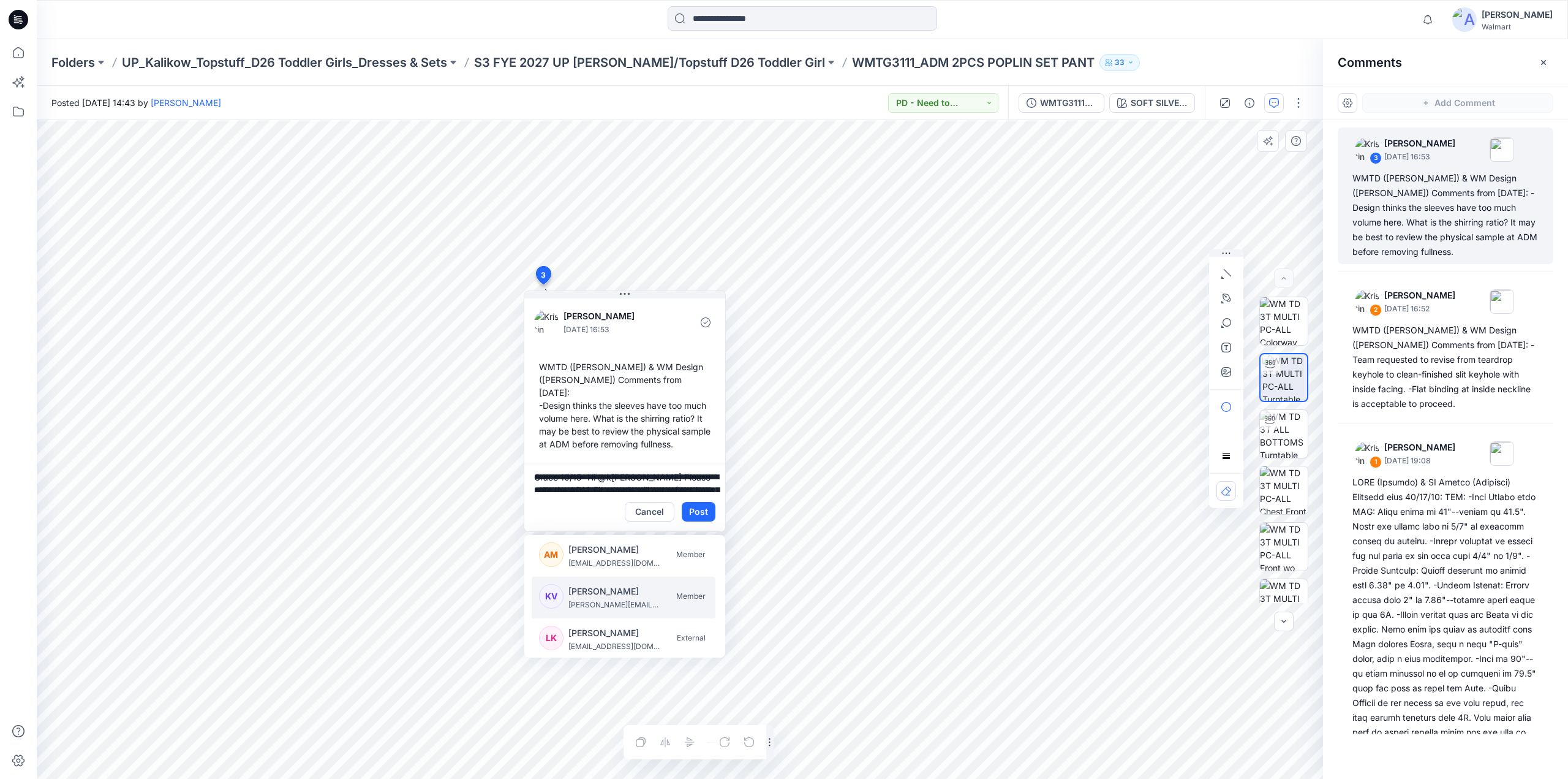
click at [581, 599] on p "[PERSON_NAME][EMAIL_ADDRESS][PERSON_NAME][DOMAIN_NAME]" at bounding box center [614, 605] width 92 height 12
click at [694, 462] on textarea "**********" at bounding box center [624, 477] width 201 height 30
type textarea "**********"
click at [698, 502] on button "Post" at bounding box center [698, 511] width 33 height 20
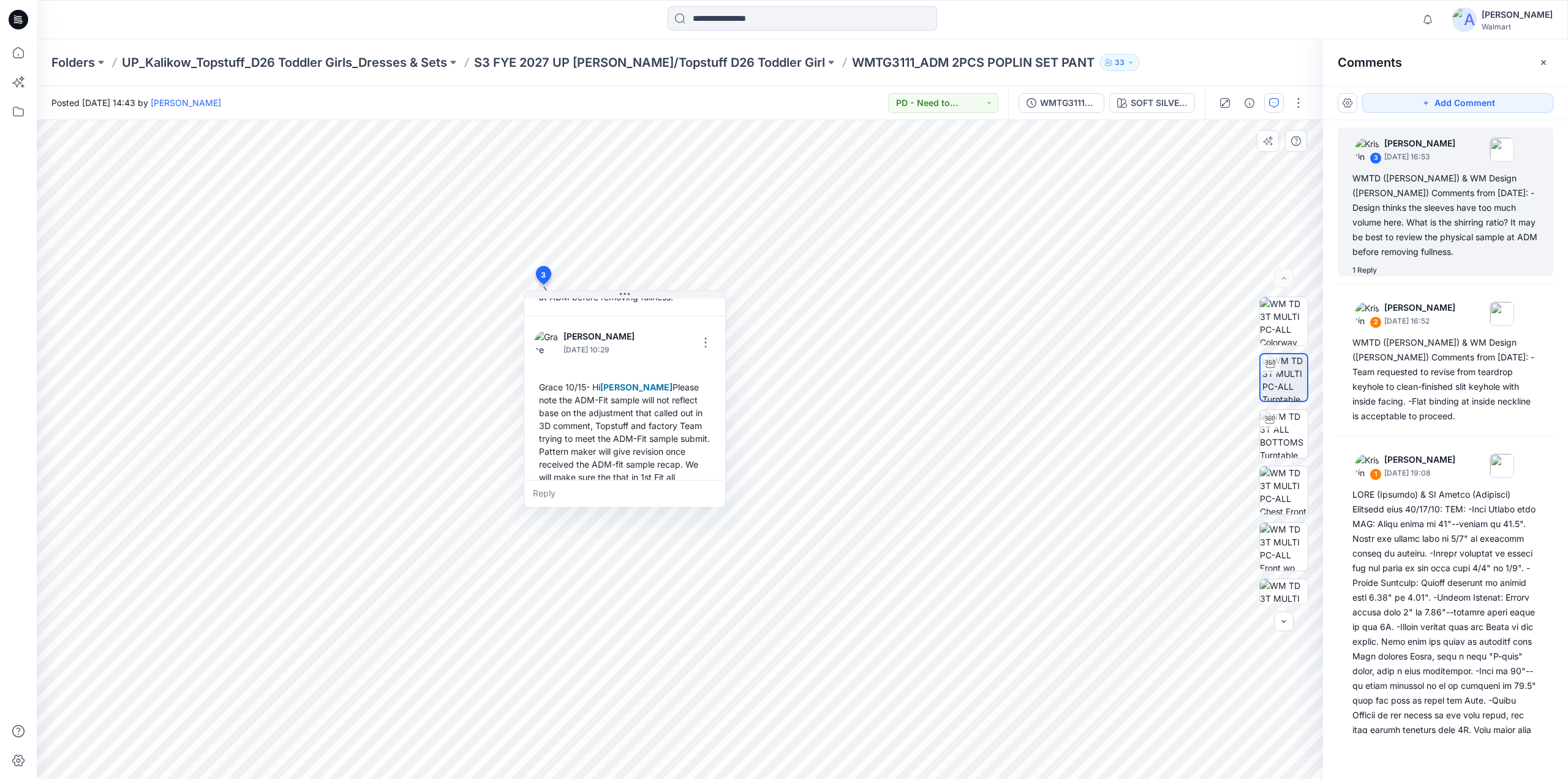
scroll to position [154, 0]
click at [708, 54] on p "S3 FYE 2027 UP [PERSON_NAME]/Topstuff D26 Toddler Girl" at bounding box center [649, 63] width 351 height 17
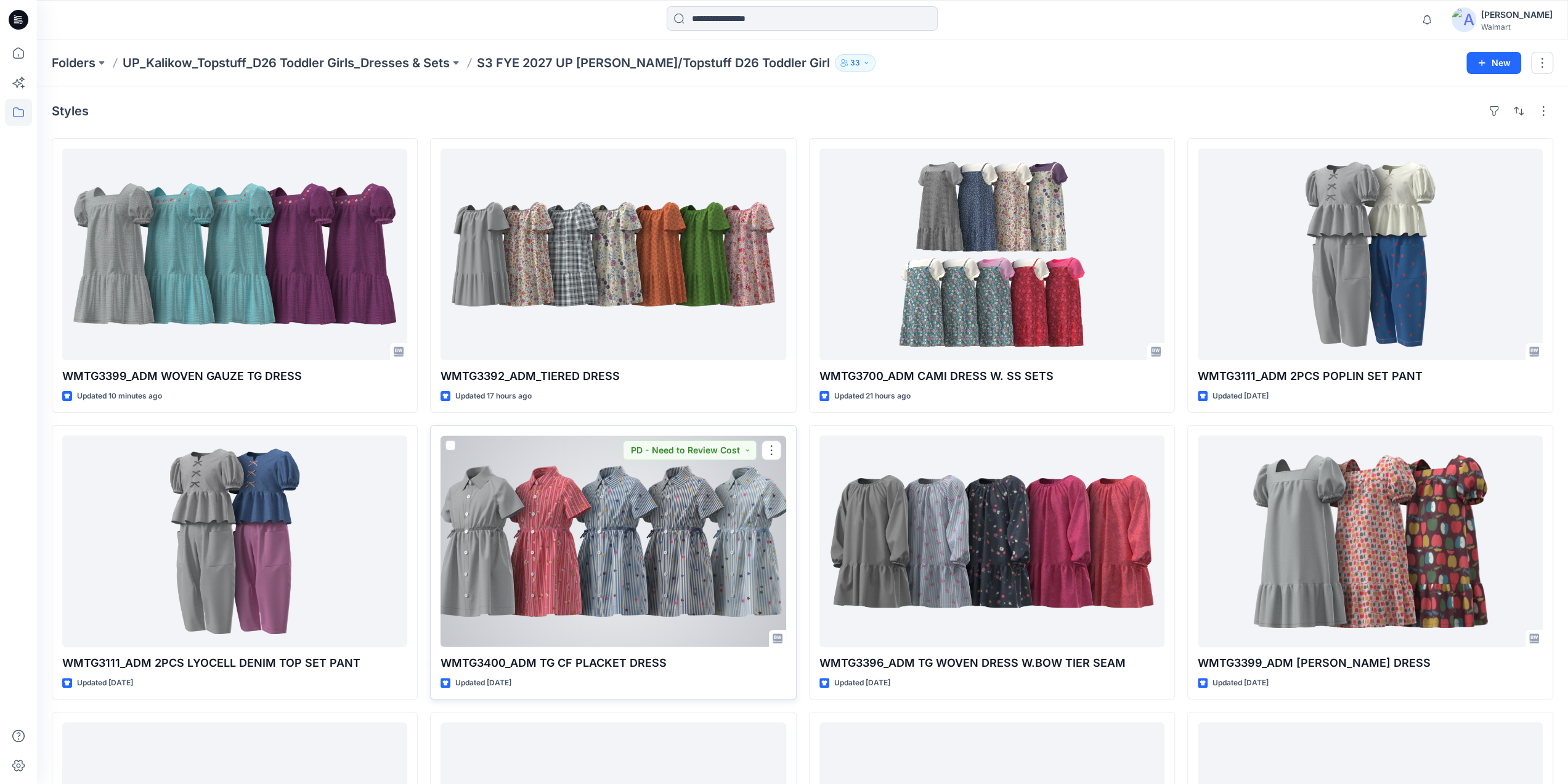
click at [644, 507] on div at bounding box center [613, 541] width 345 height 211
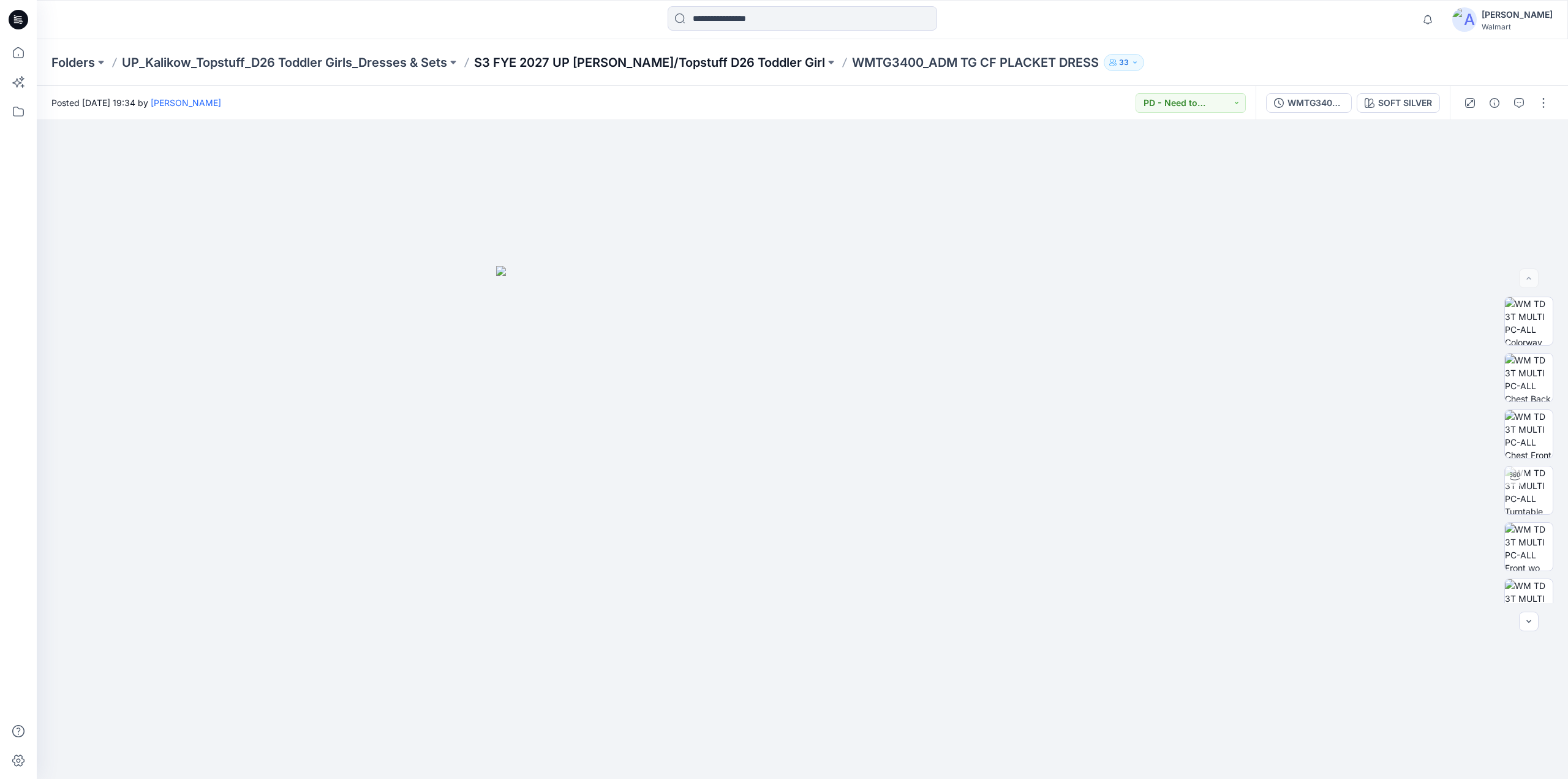
click at [682, 57] on p "S3 FYE 2027 UP [PERSON_NAME]/Topstuff D26 Toddler Girl" at bounding box center [649, 63] width 351 height 17
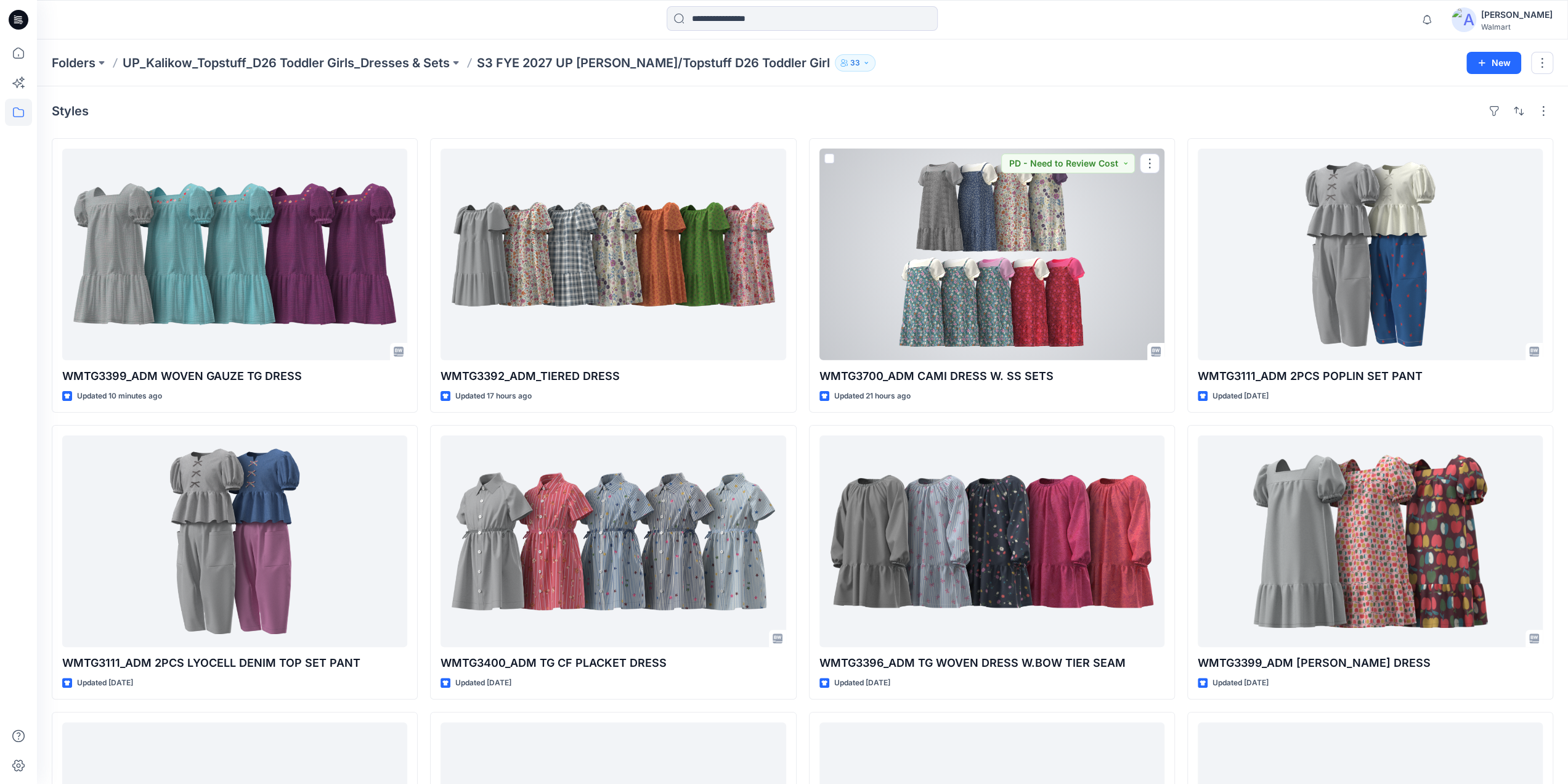
click at [1081, 262] on div at bounding box center [993, 254] width 345 height 211
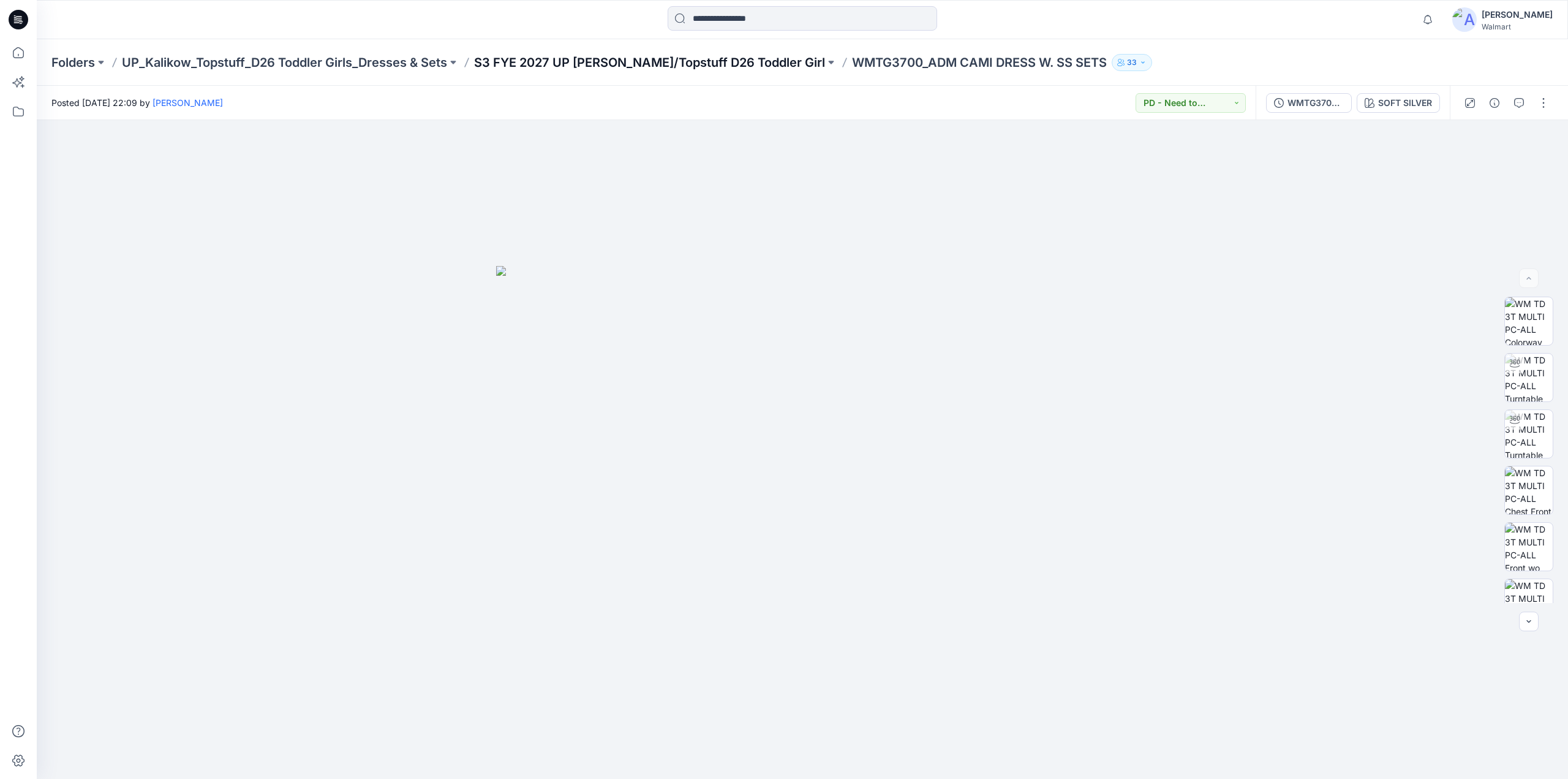
click at [578, 61] on p "S3 FYE 2027 UP [PERSON_NAME]/Topstuff D26 Toddler Girl" at bounding box center [649, 63] width 351 height 17
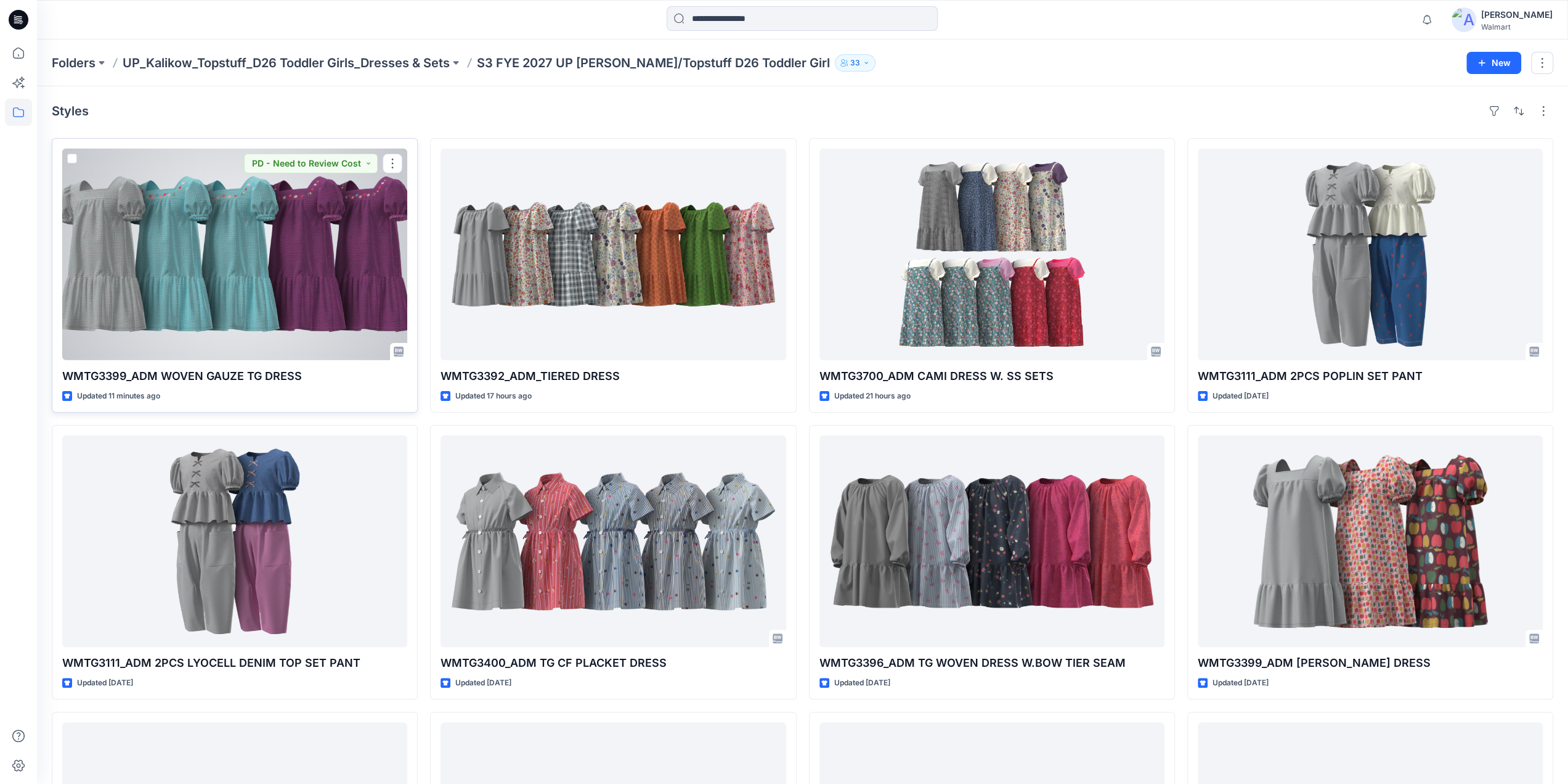
click at [306, 258] on div at bounding box center [235, 254] width 345 height 211
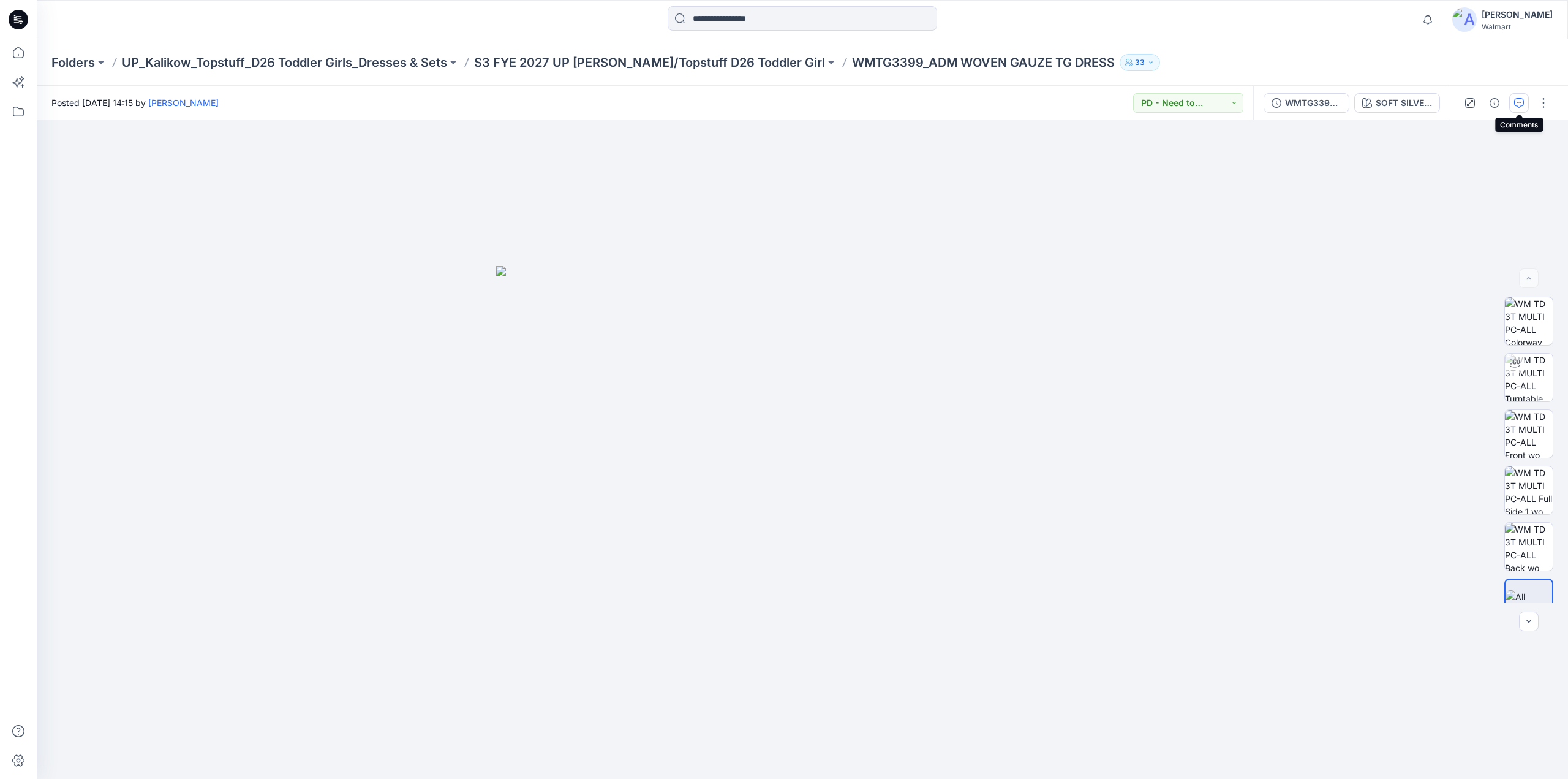
click at [1519, 106] on icon "button" at bounding box center [1518, 103] width 10 height 10
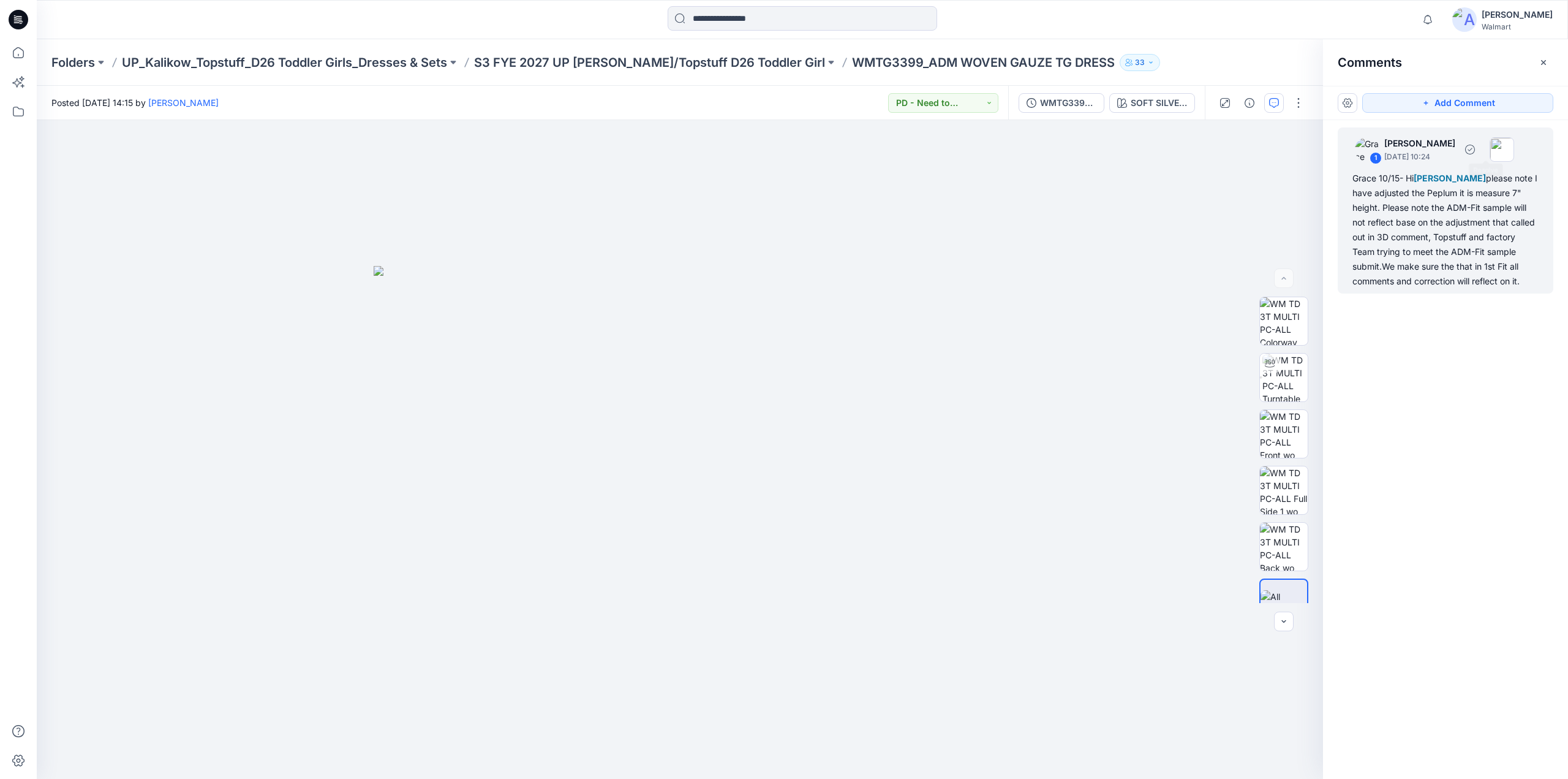
click at [1449, 190] on div "Grace 10/15- Hi [PERSON_NAME] please note I have adjusted the Peplum it is meas…" at bounding box center [1445, 229] width 186 height 117
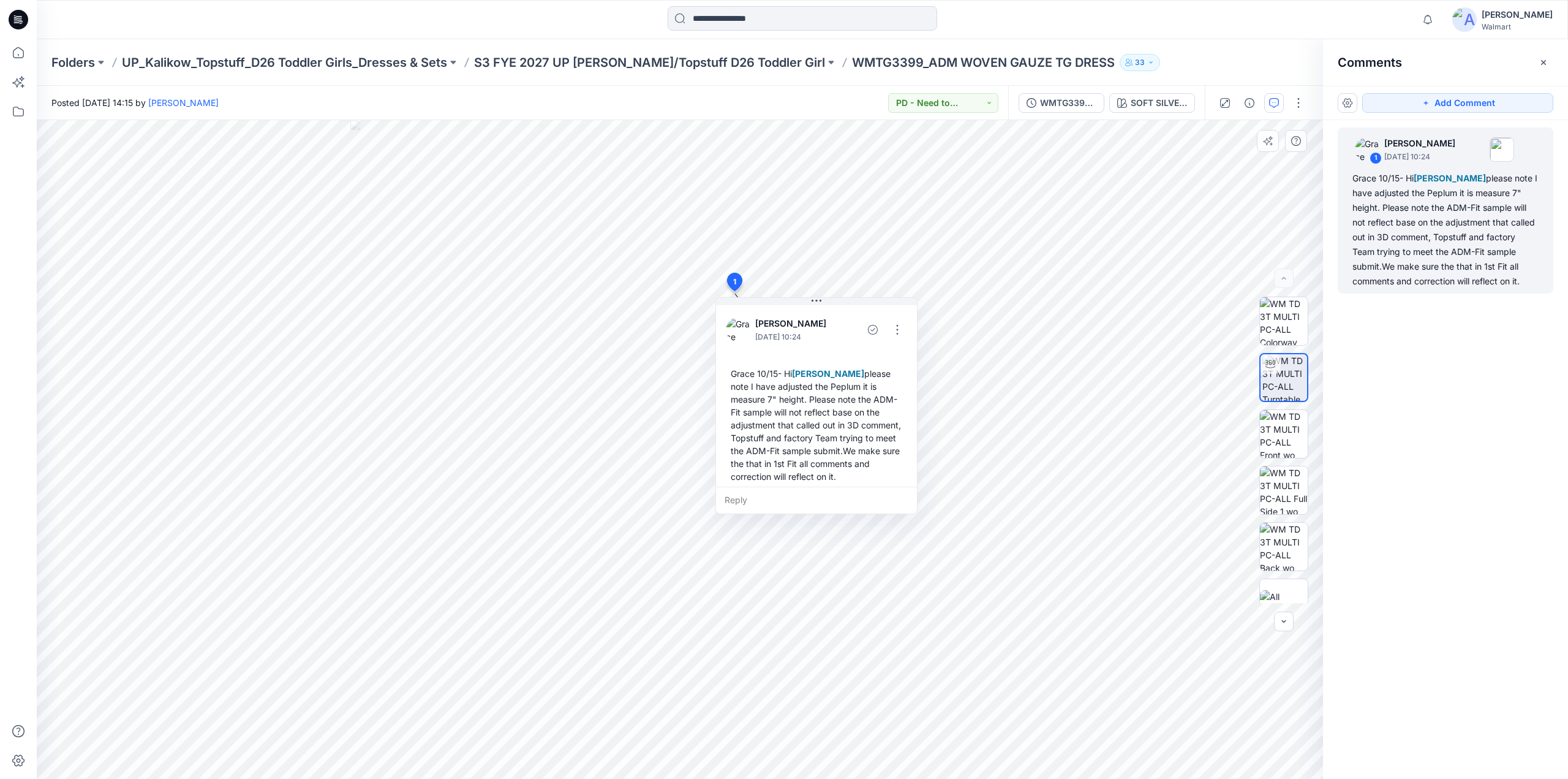
click at [762, 400] on div "Grace 10/15- Hi [PERSON_NAME] please note I have adjusted the Peplum it is meas…" at bounding box center [816, 425] width 181 height 126
drag, startPoint x: 762, startPoint y: 400, endPoint x: 784, endPoint y: 407, distance: 23.1
click at [781, 404] on div "Grace 10/15- Hi [PERSON_NAME] please note I have adjusted the Peplum it is meas…" at bounding box center [835, 429] width 181 height 126
click at [917, 330] on button "button" at bounding box center [915, 335] width 20 height 20
click at [904, 359] on p "Edit comment" at bounding box center [919, 361] width 55 height 12
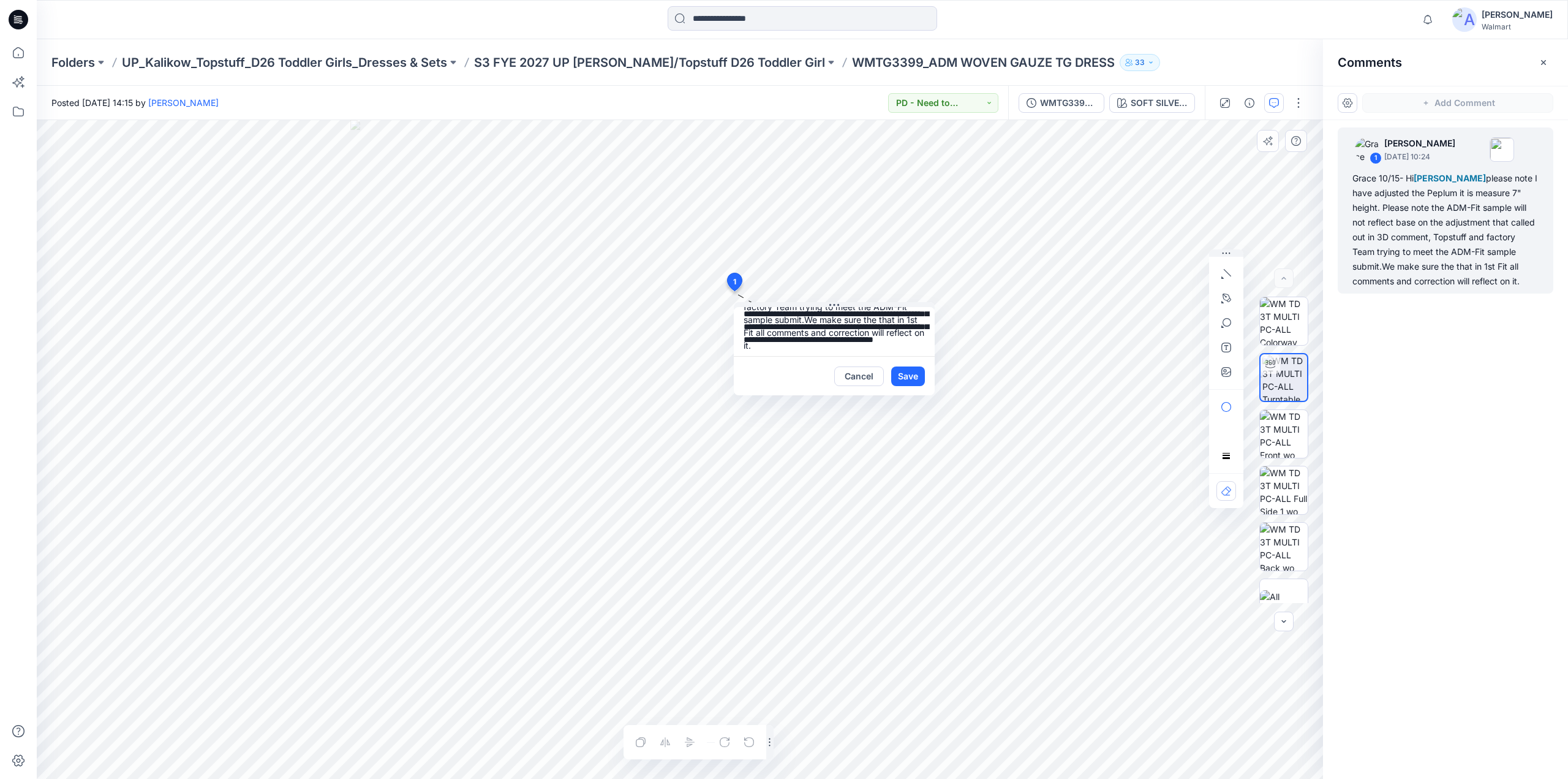
scroll to position [87, 0]
drag, startPoint x: 774, startPoint y: 352, endPoint x: 815, endPoint y: 364, distance: 42.7
click at [817, 360] on div "**********" at bounding box center [834, 351] width 201 height 89
type textarea "**********"
click at [906, 380] on button "Save" at bounding box center [907, 376] width 33 height 20
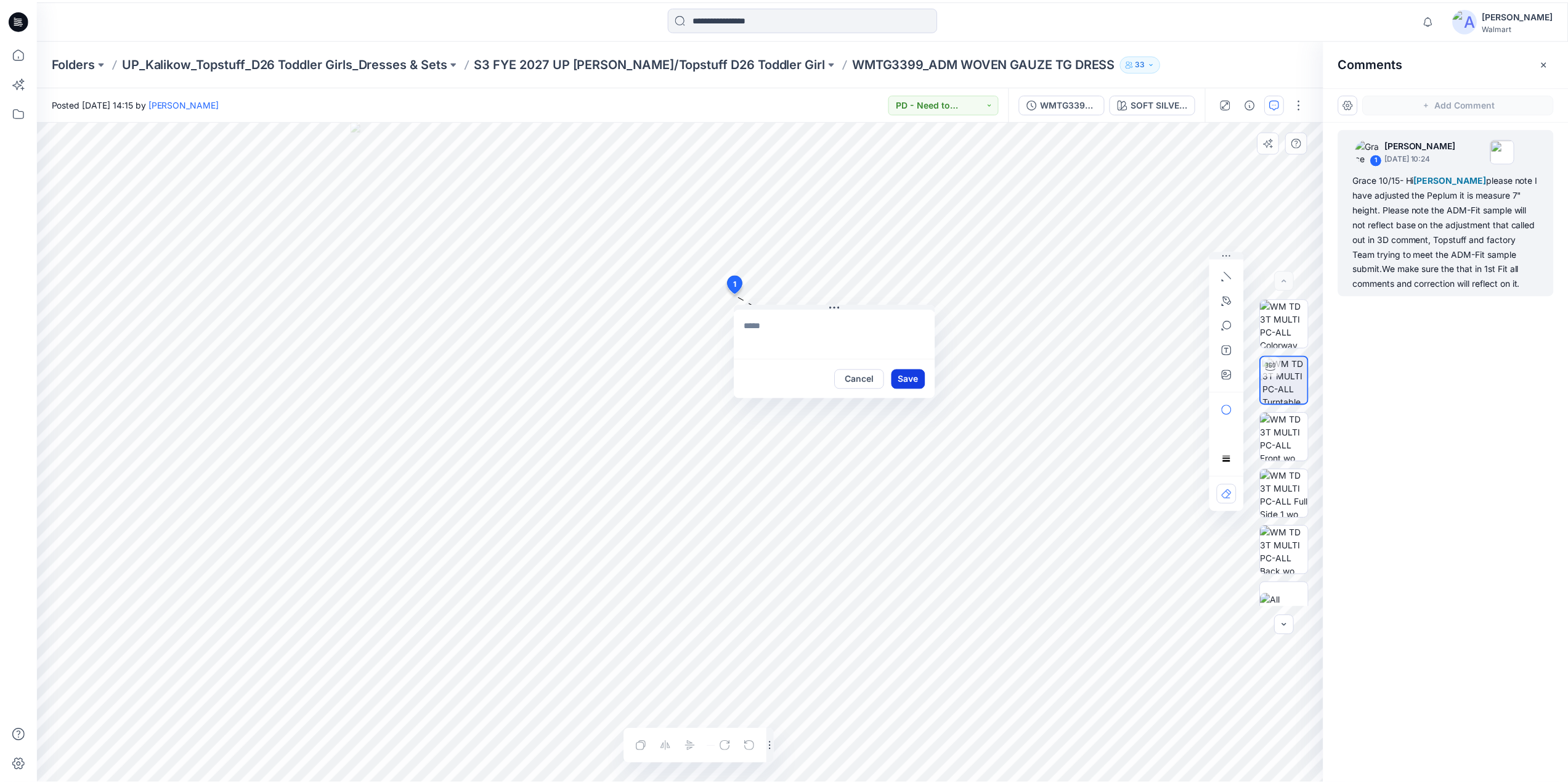
scroll to position [0, 0]
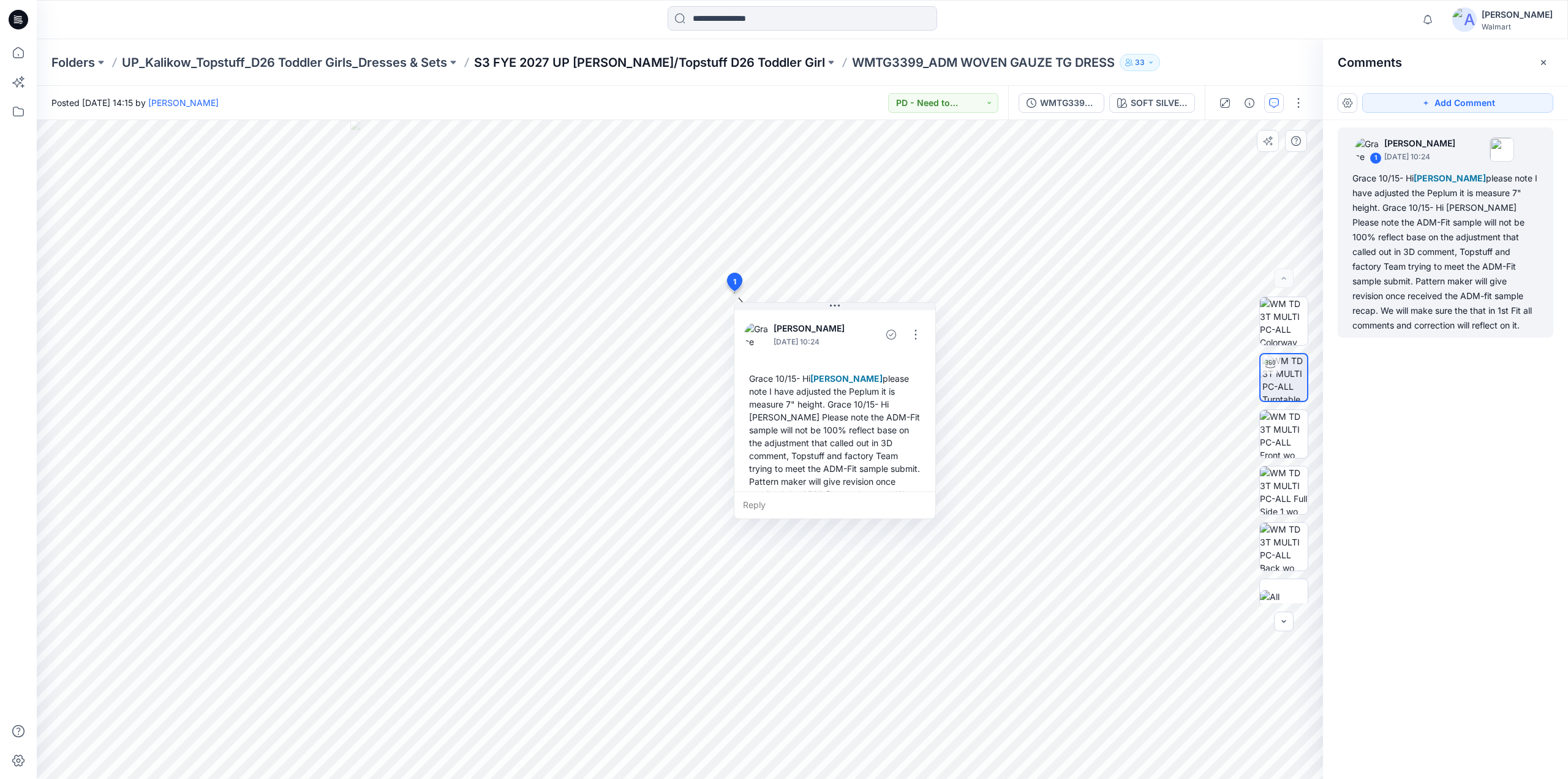
click at [650, 67] on p "S3 FYE 2027 UP [PERSON_NAME]/Topstuff D26 Toddler Girl" at bounding box center [649, 63] width 351 height 17
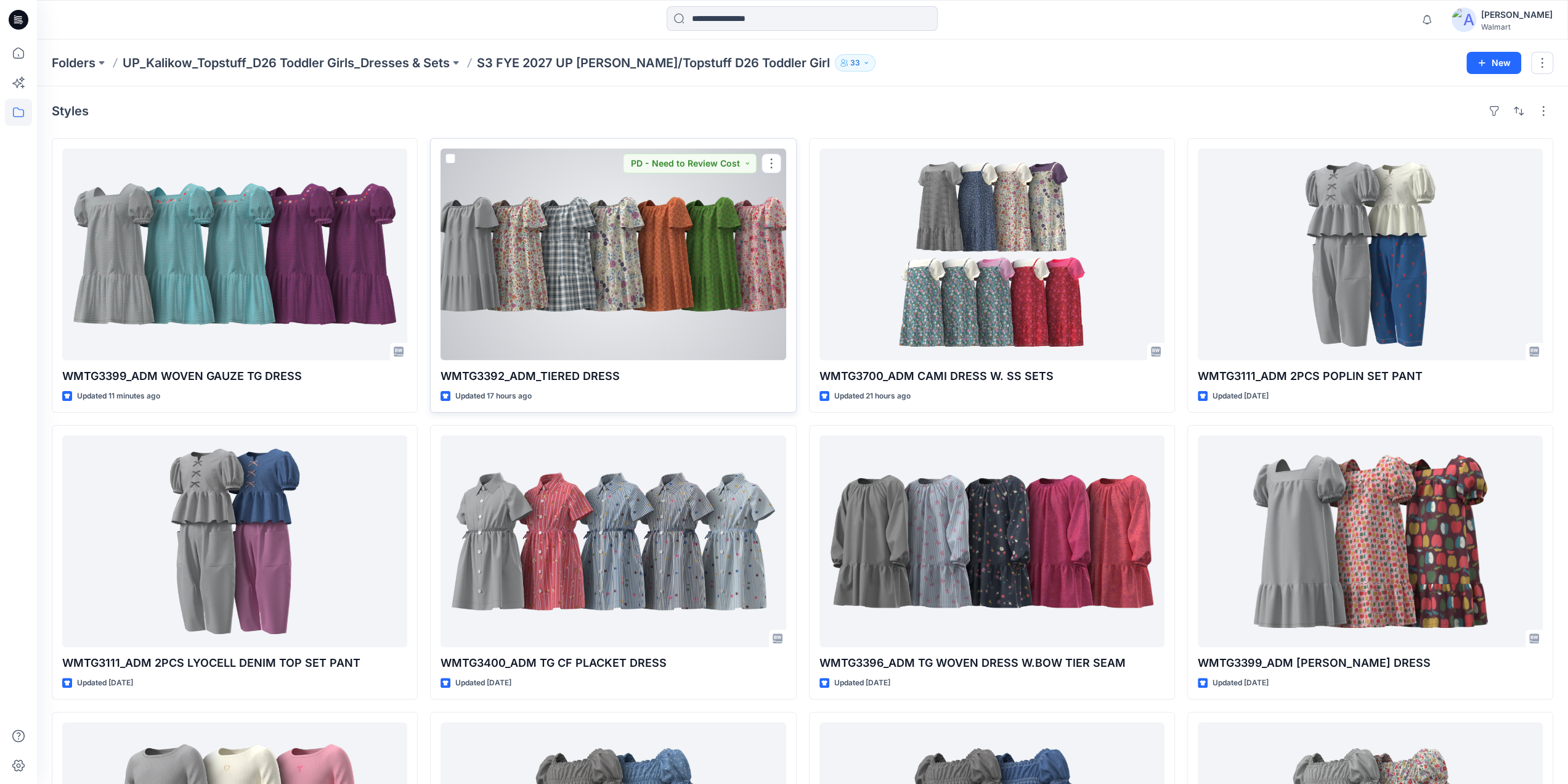
click at [666, 240] on div at bounding box center [613, 254] width 345 height 211
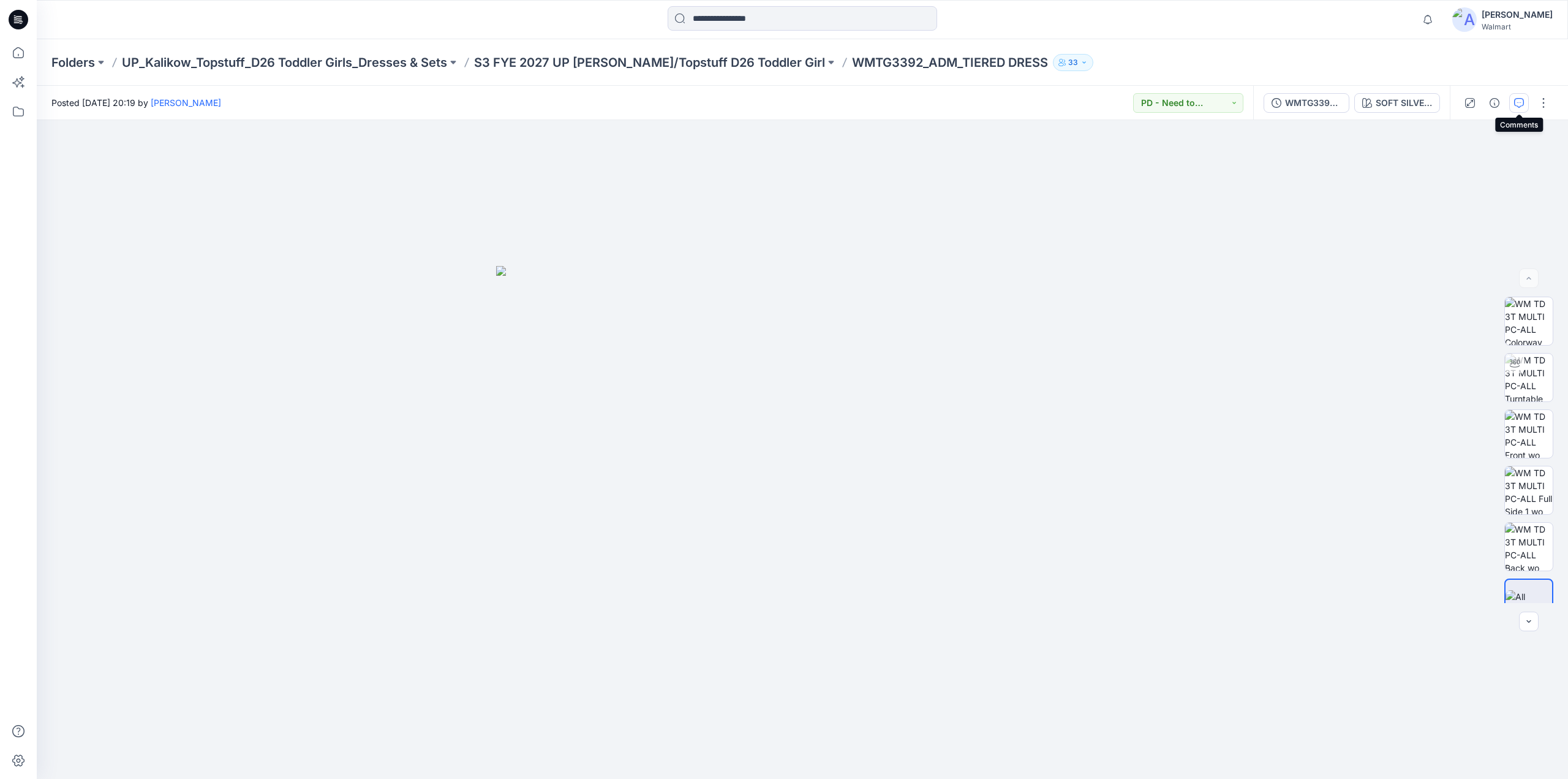
click at [1516, 104] on icon "button" at bounding box center [1518, 103] width 10 height 10
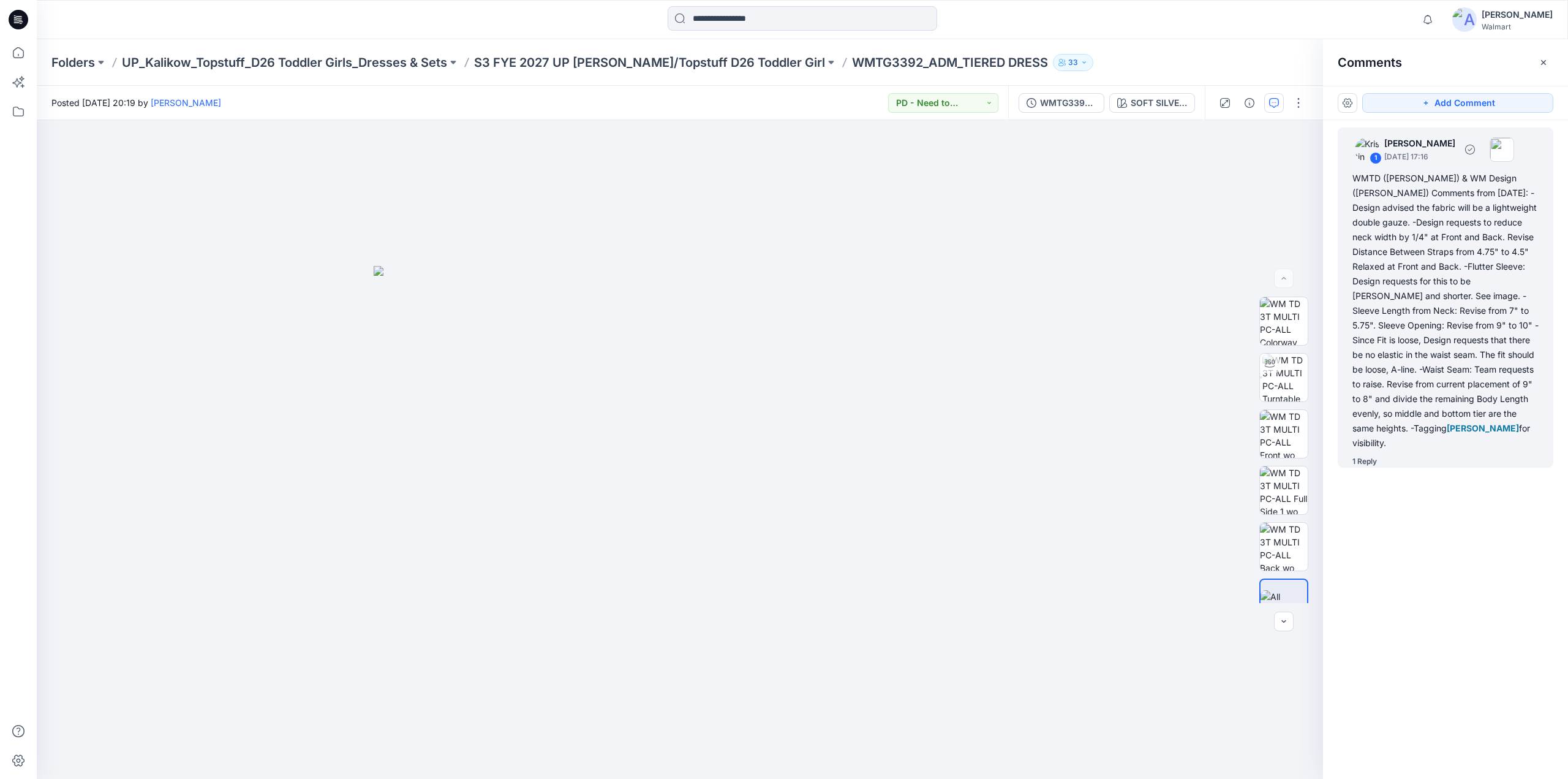
click at [1366, 455] on div "1 Reply" at bounding box center [1365, 461] width 25 height 12
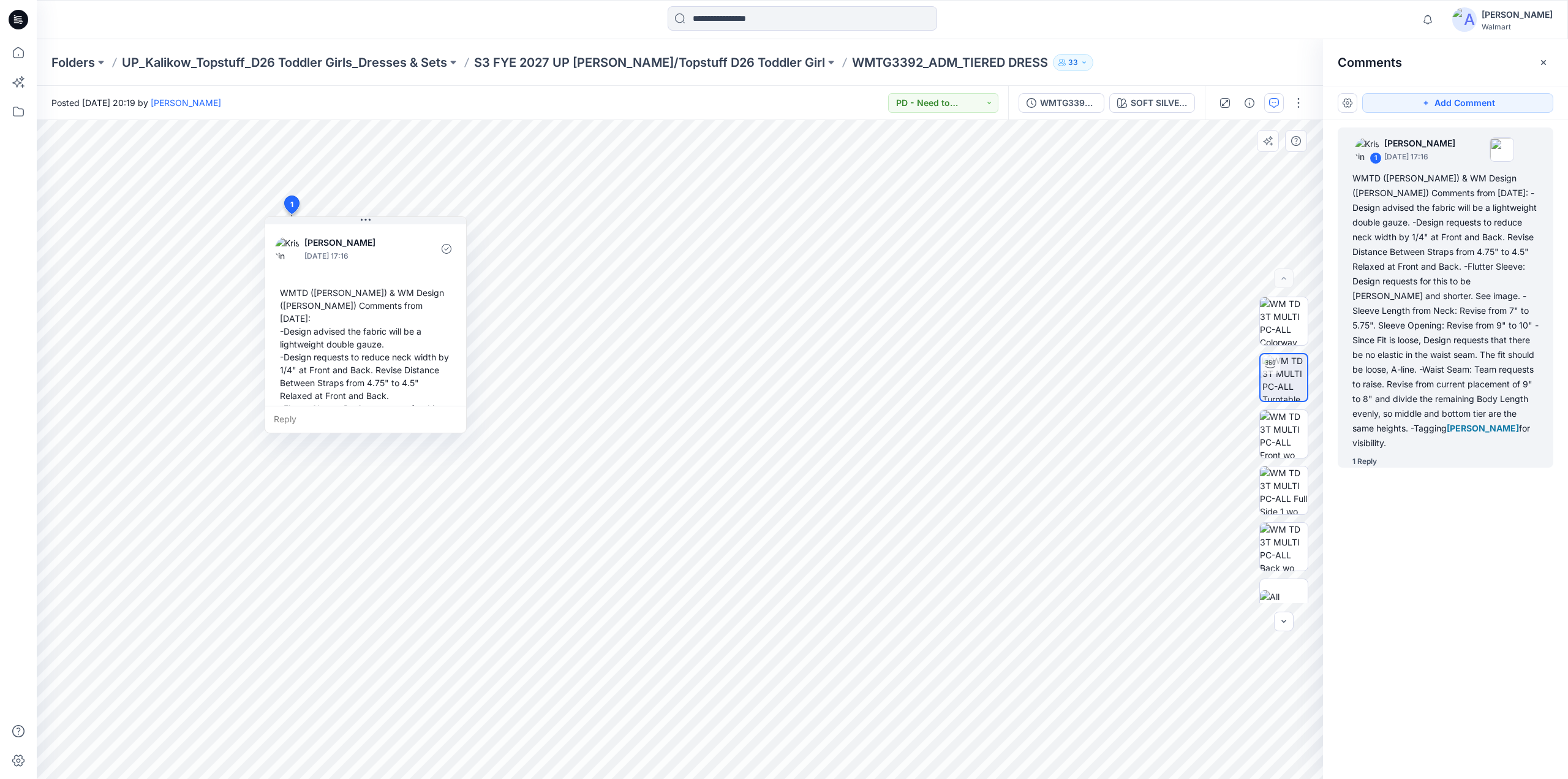
scroll to position [184, 0]
click at [1366, 455] on div "1 Reply" at bounding box center [1365, 461] width 25 height 12
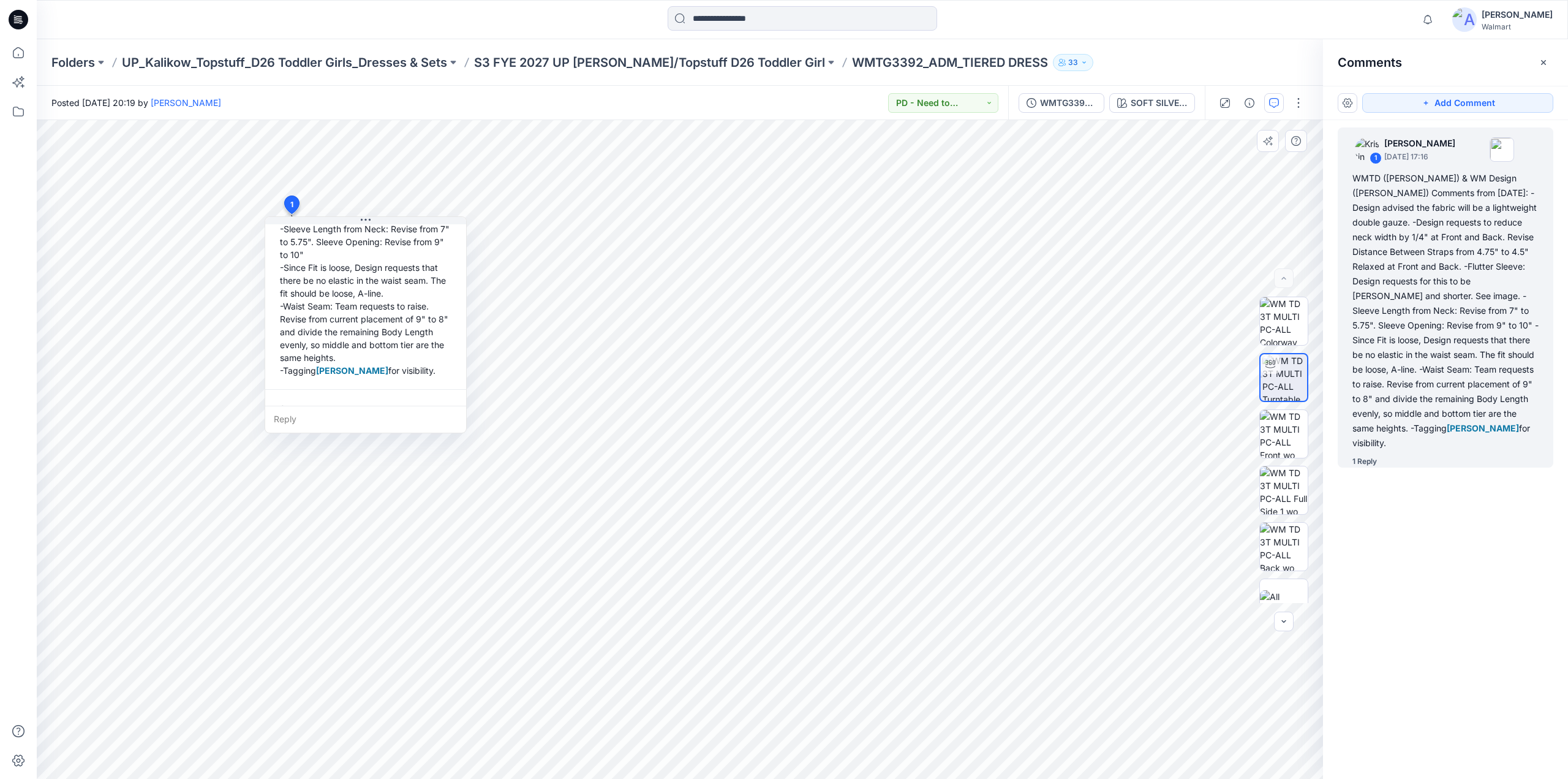
scroll to position [369, 0]
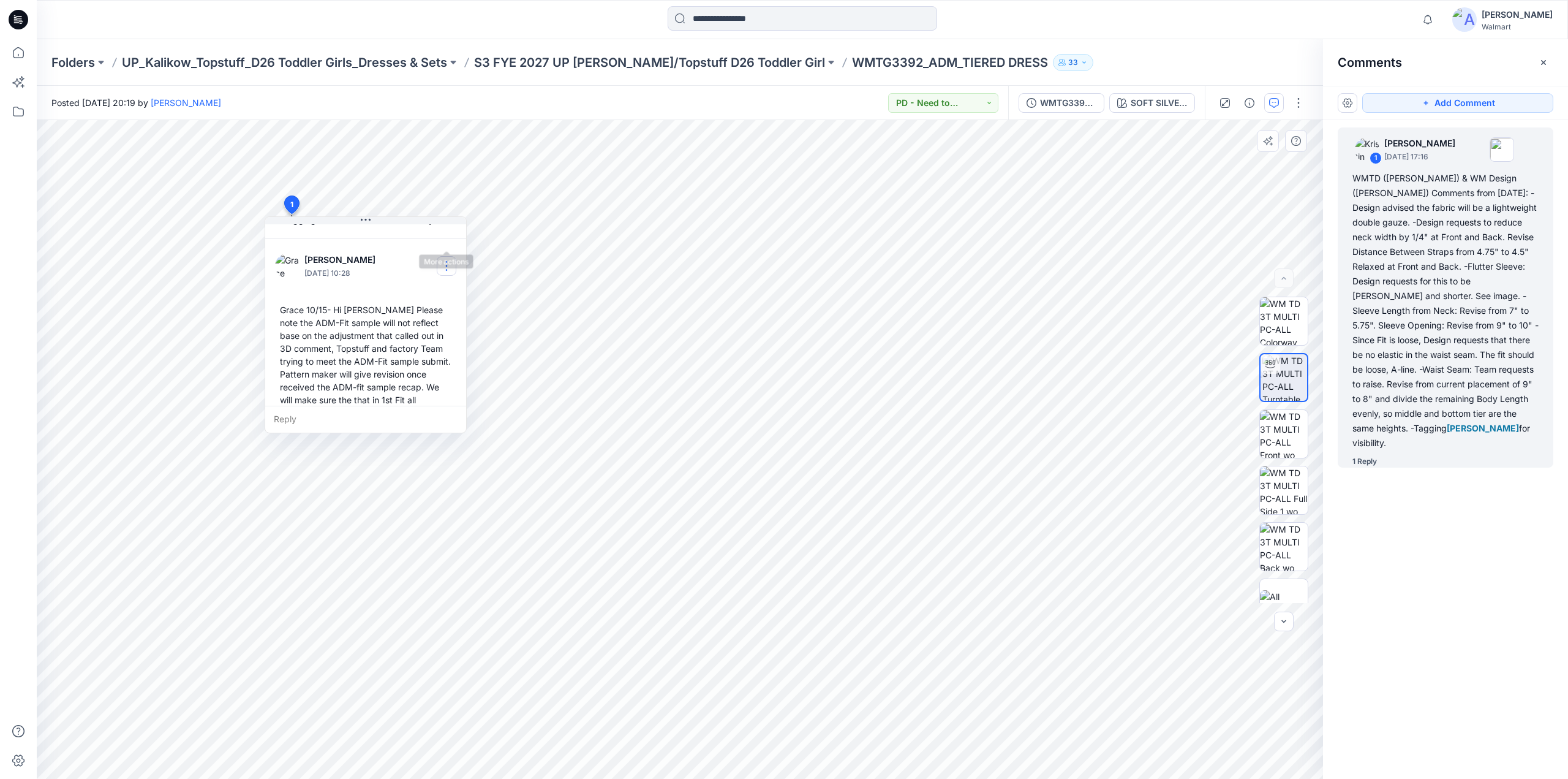
click at [444, 256] on button "button" at bounding box center [446, 266] width 20 height 20
click at [428, 277] on button "Edit comment" at bounding box center [447, 268] width 93 height 23
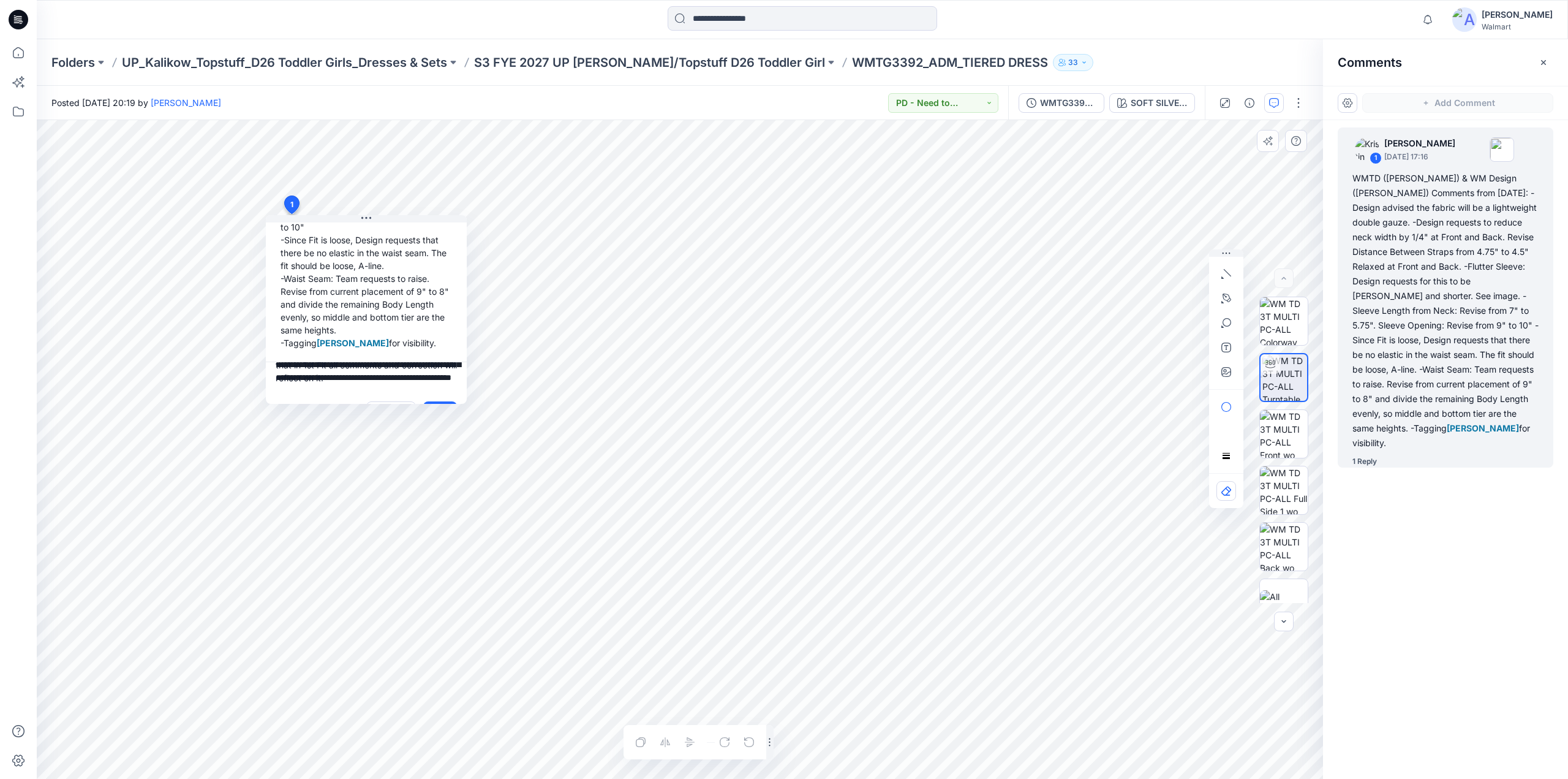
scroll to position [245, 0]
click at [300, 360] on textarea "**********" at bounding box center [366, 375] width 201 height 30
click at [258, 333] on div "2 1 [PERSON_NAME] [DATE] 17:16 WMTD ([PERSON_NAME]) & WM Design ([PERSON_NAME])…" at bounding box center [680, 449] width 1286 height 659
drag, startPoint x: 383, startPoint y: 346, endPoint x: 339, endPoint y: 349, distance: 44.1
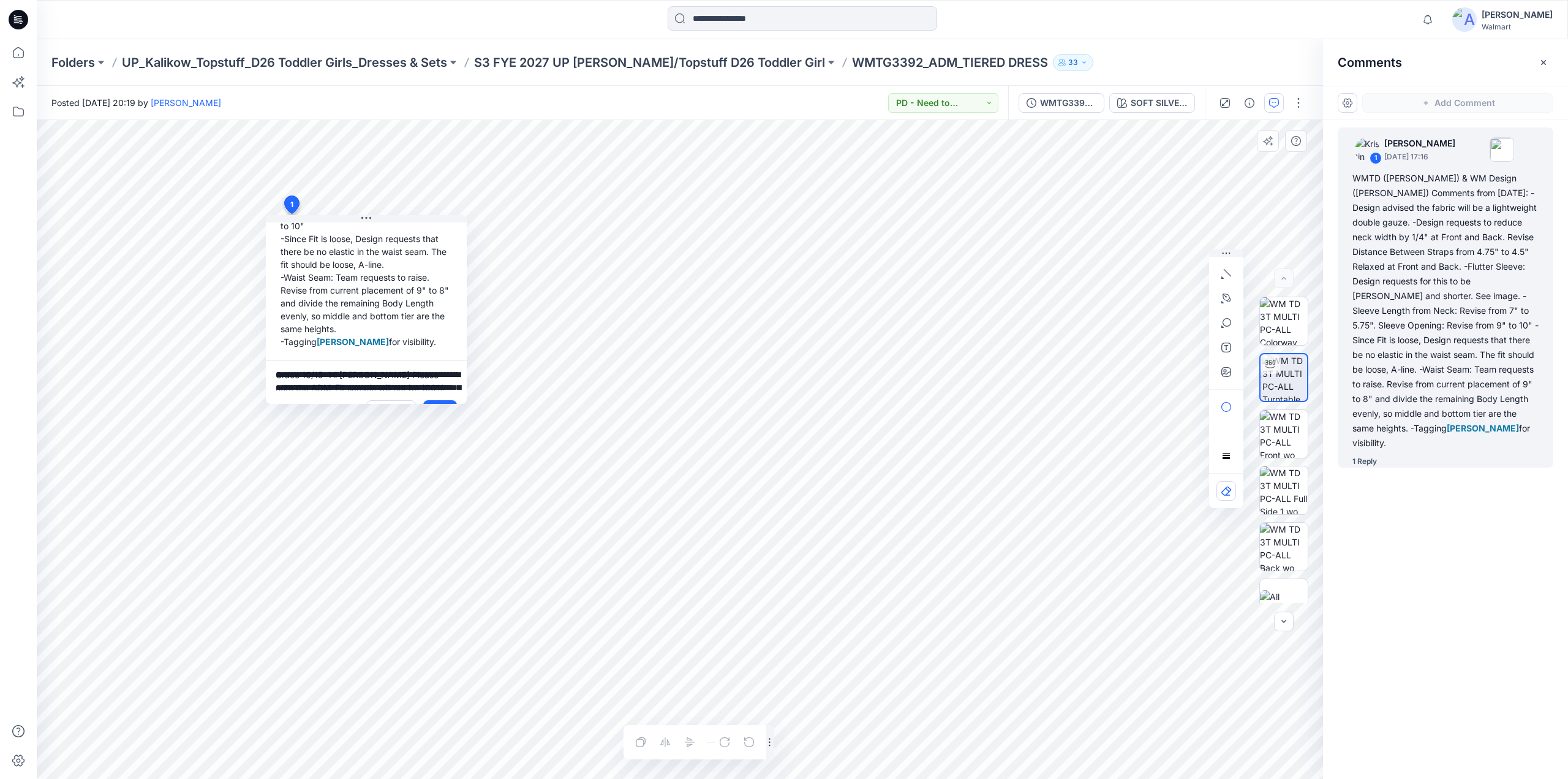
click at [339, 360] on textarea "**********" at bounding box center [366, 375] width 201 height 30
click at [351, 429] on p "[PERSON_NAME][EMAIL_ADDRESS][PERSON_NAME][DOMAIN_NAME]" at bounding box center [356, 435] width 92 height 12
type textarea "**********"
click at [442, 400] on button "Save" at bounding box center [439, 410] width 33 height 20
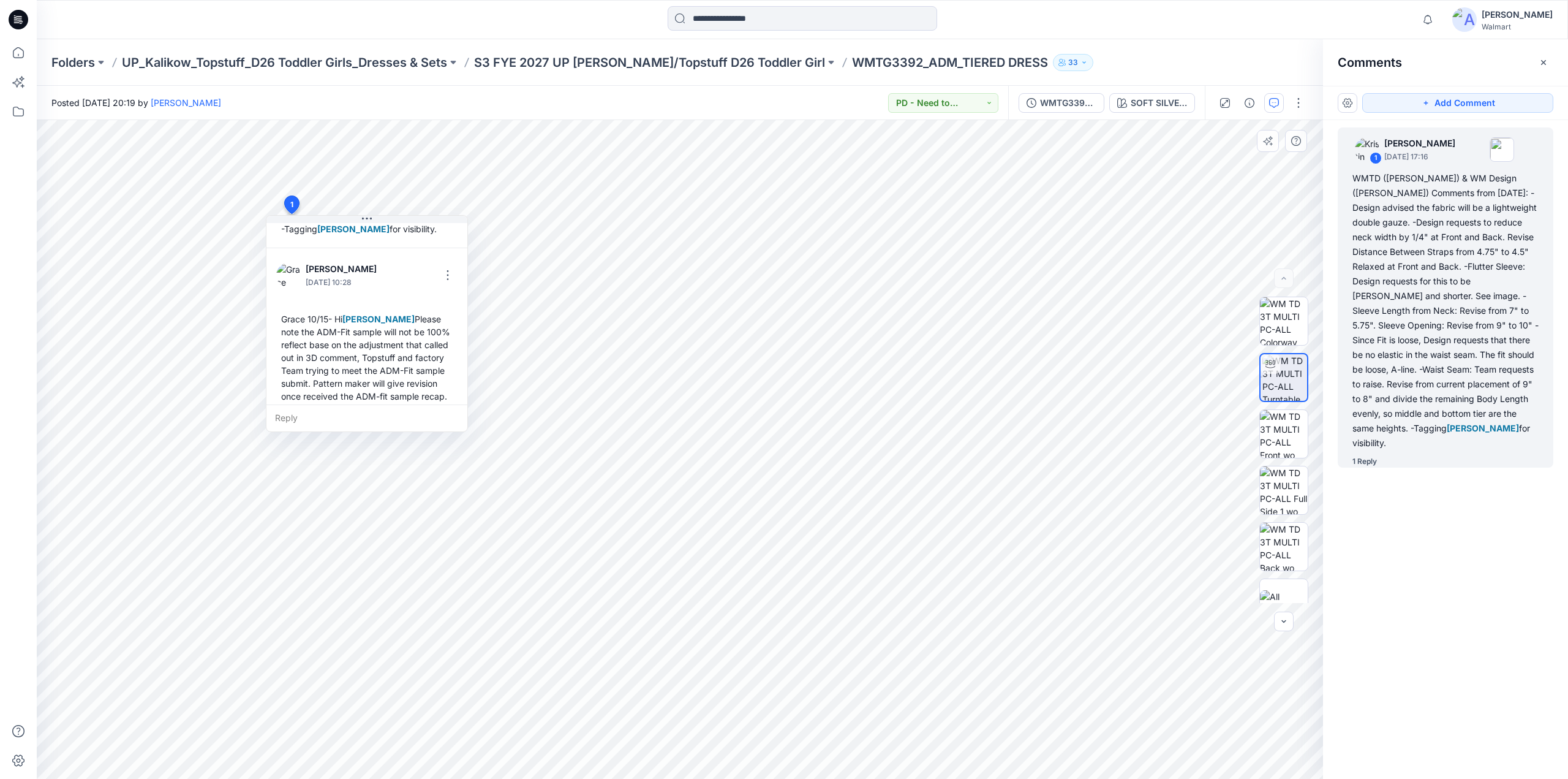
scroll to position [359, 0]
click at [635, 64] on p "S3 FYE 2027 UP [PERSON_NAME]/Topstuff D26 Toddler Girl" at bounding box center [649, 63] width 351 height 17
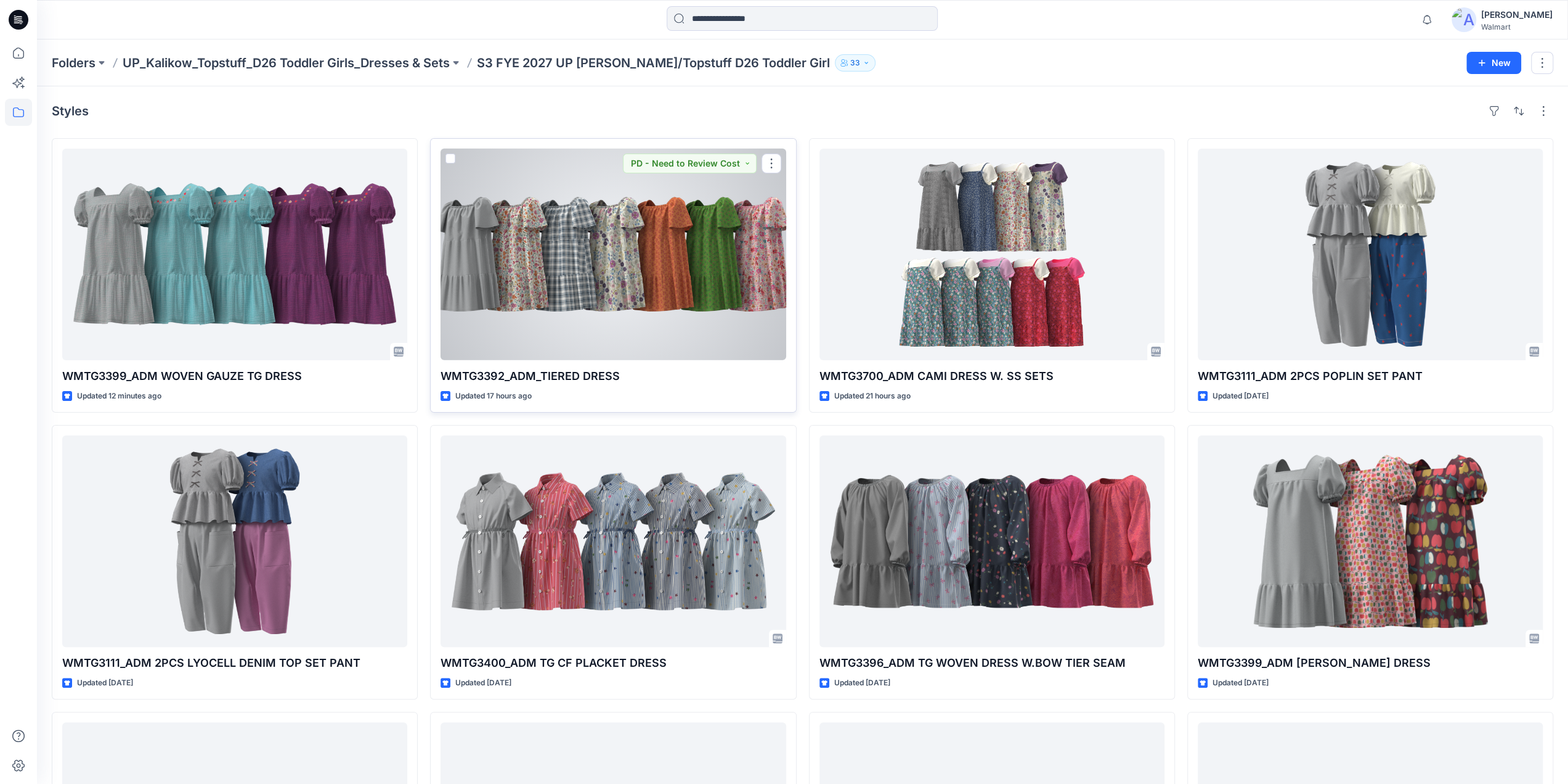
click at [682, 257] on div at bounding box center [613, 254] width 345 height 211
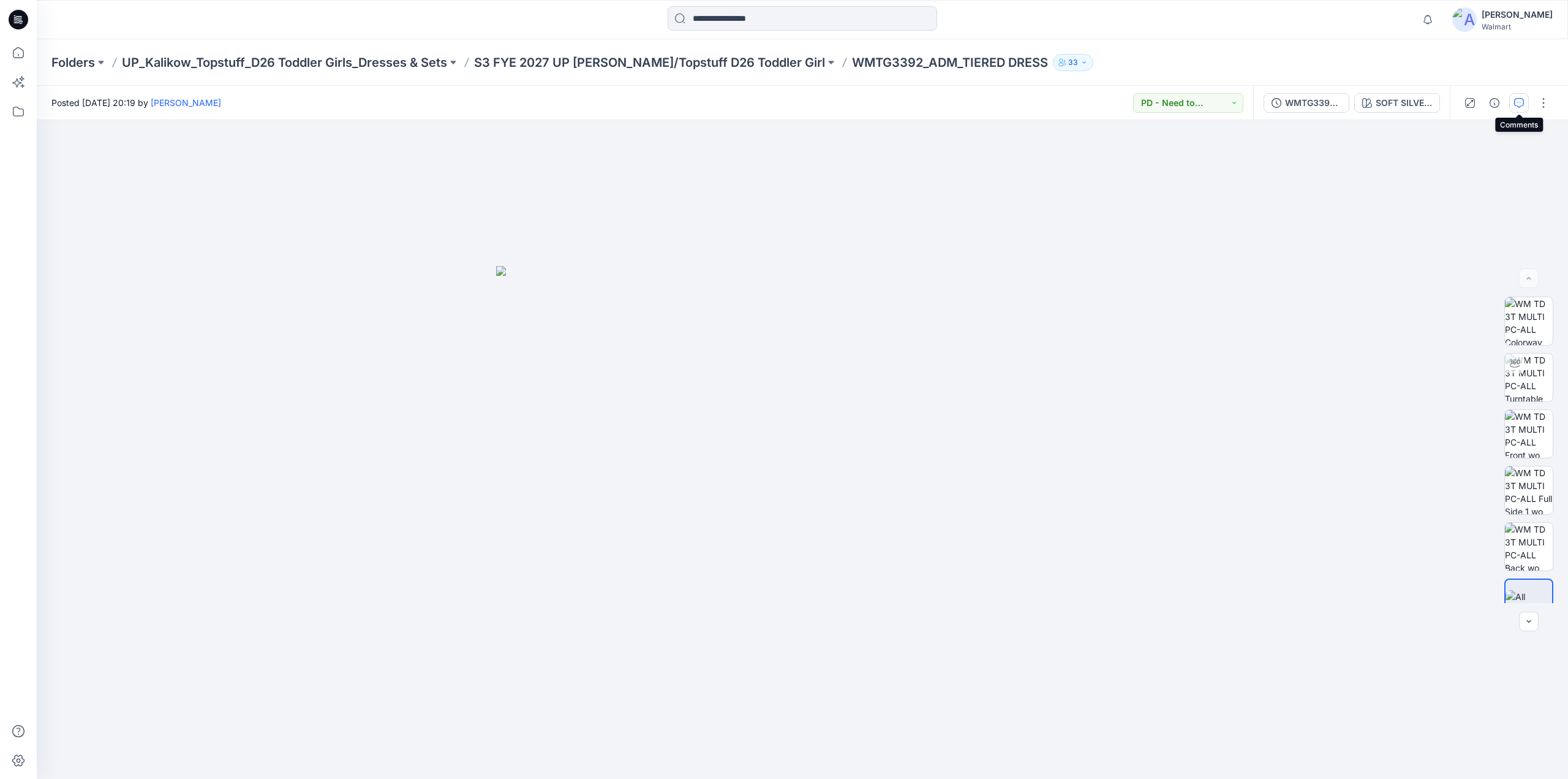
click at [1522, 101] on icon "button" at bounding box center [1518, 103] width 10 height 10
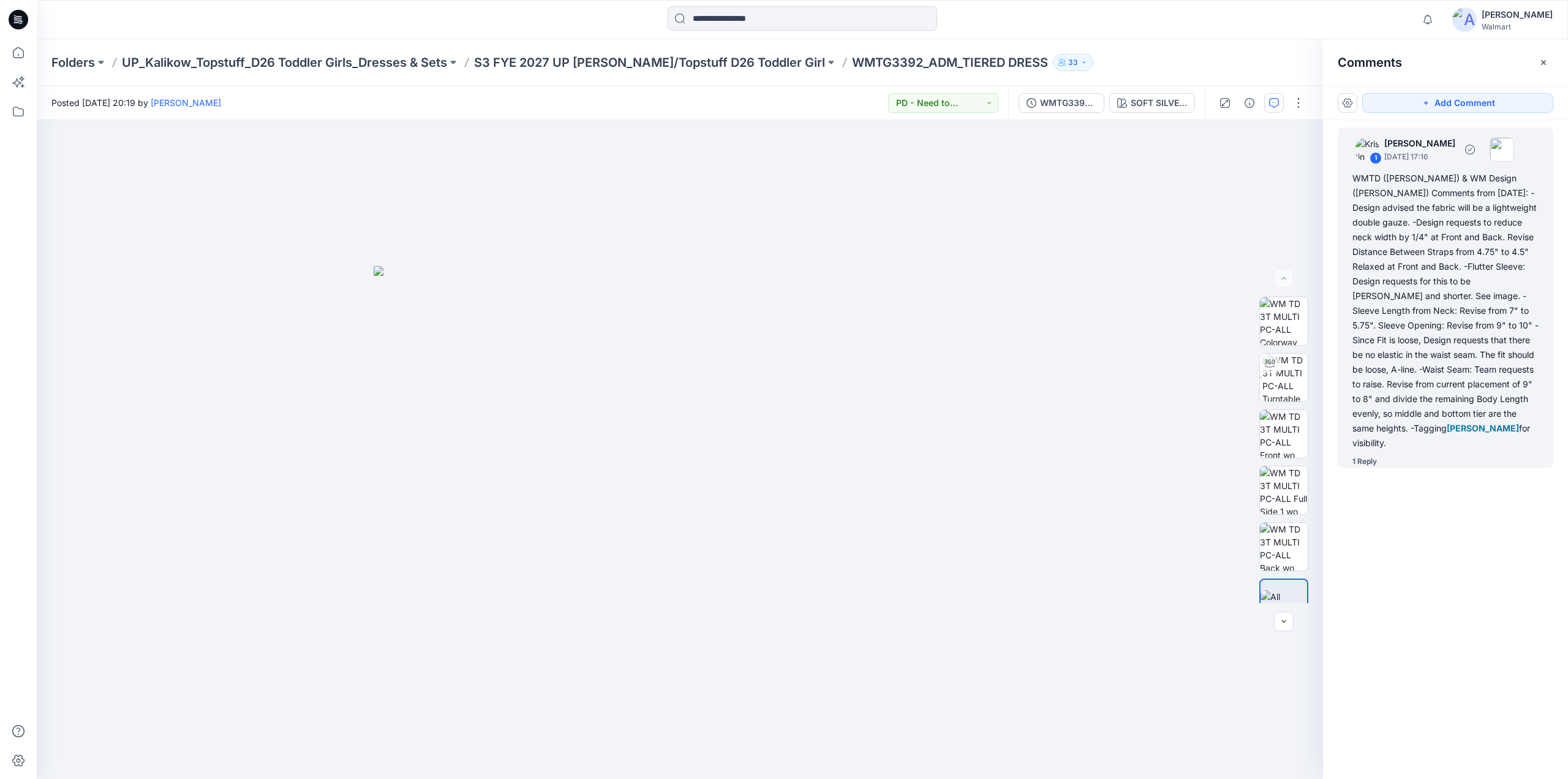
click at [1420, 265] on div "WMTD ([PERSON_NAME]) & WM Design ([PERSON_NAME]) Comments from [DATE]: -Design …" at bounding box center [1445, 310] width 186 height 279
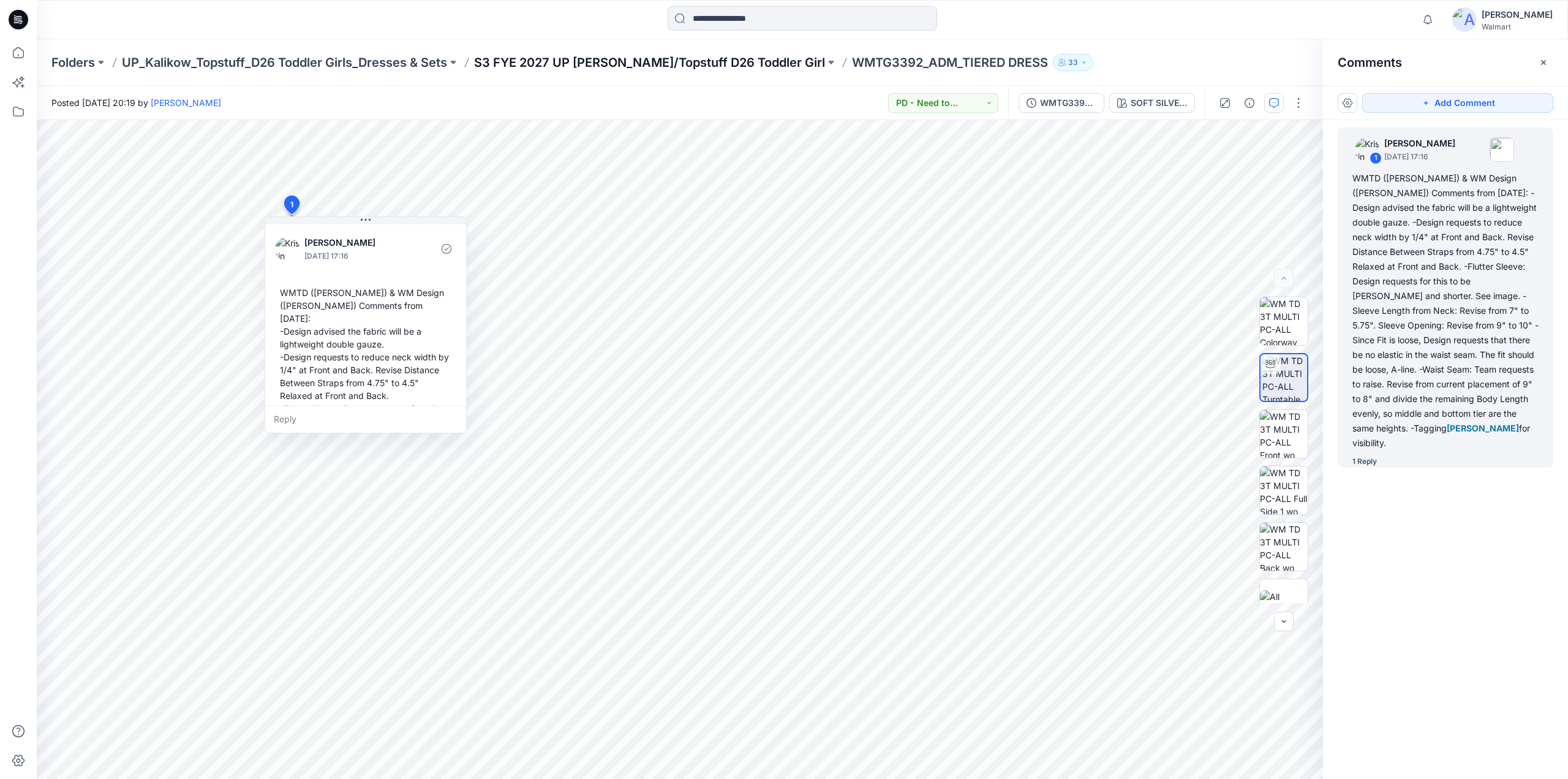
click at [601, 61] on p "S3 FYE 2027 UP [PERSON_NAME]/Topstuff D26 Toddler Girl" at bounding box center [649, 63] width 351 height 17
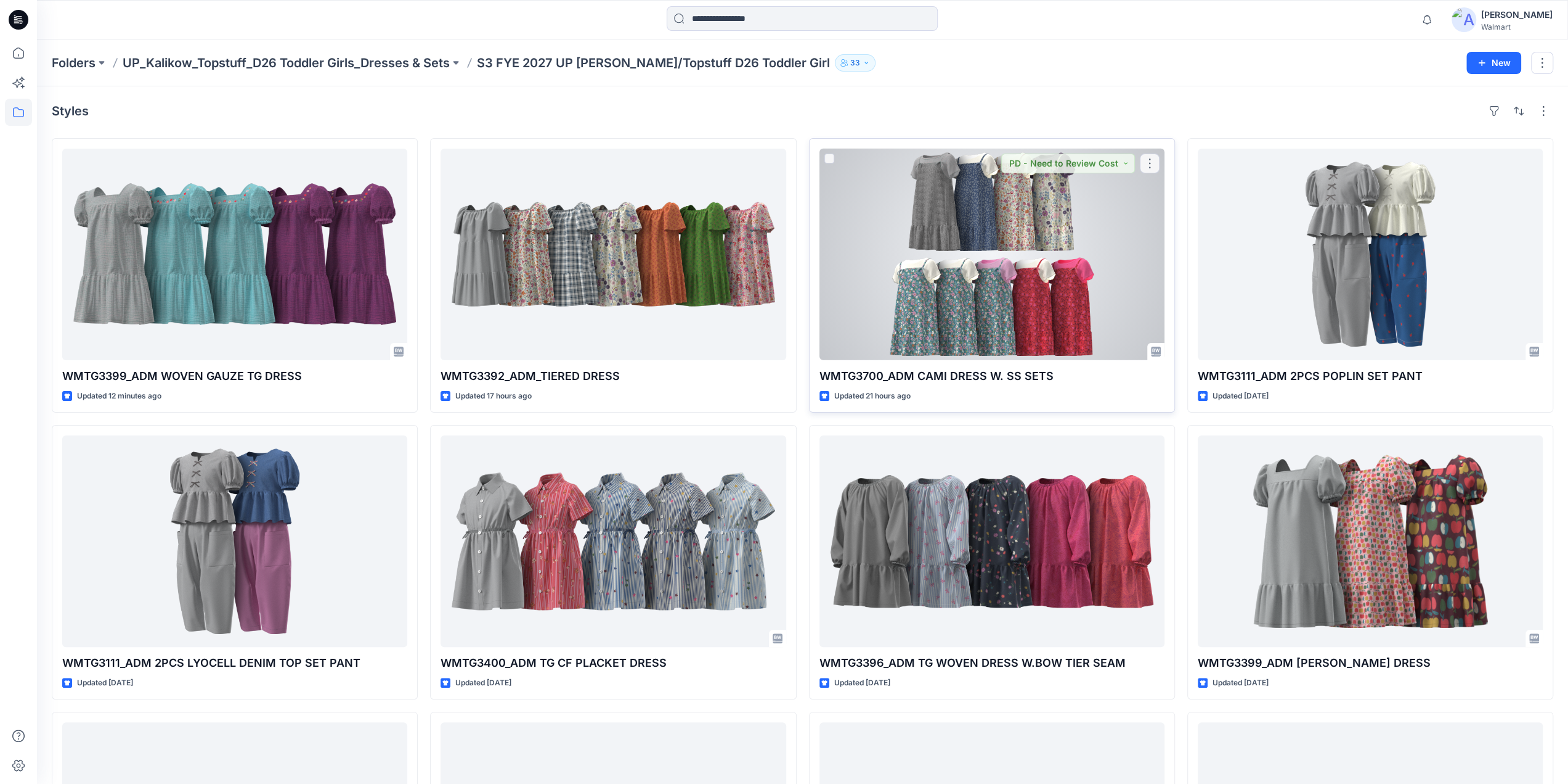
click at [1033, 279] on div at bounding box center [993, 254] width 345 height 211
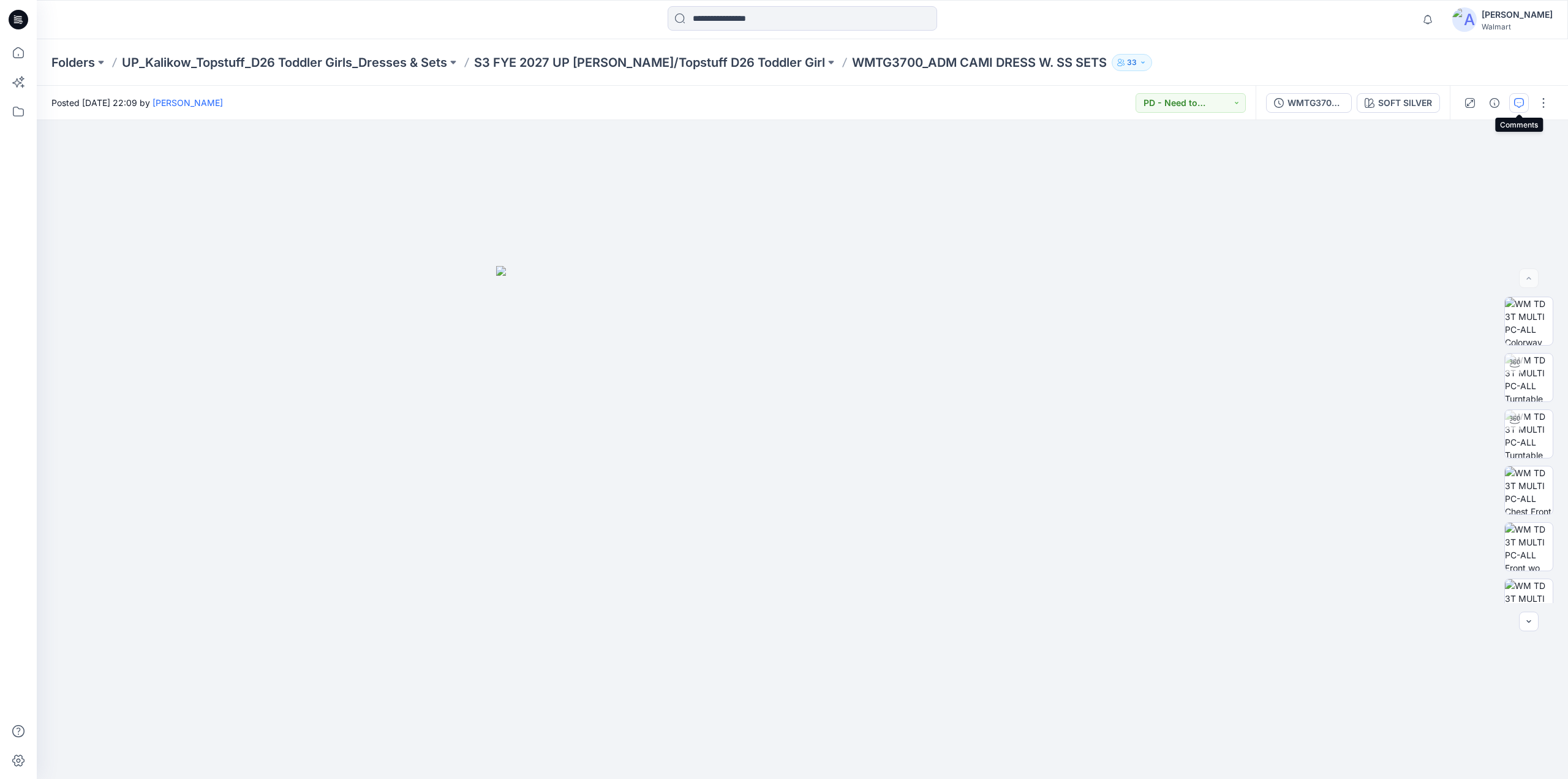
click at [1517, 100] on icon "button" at bounding box center [1518, 103] width 10 height 10
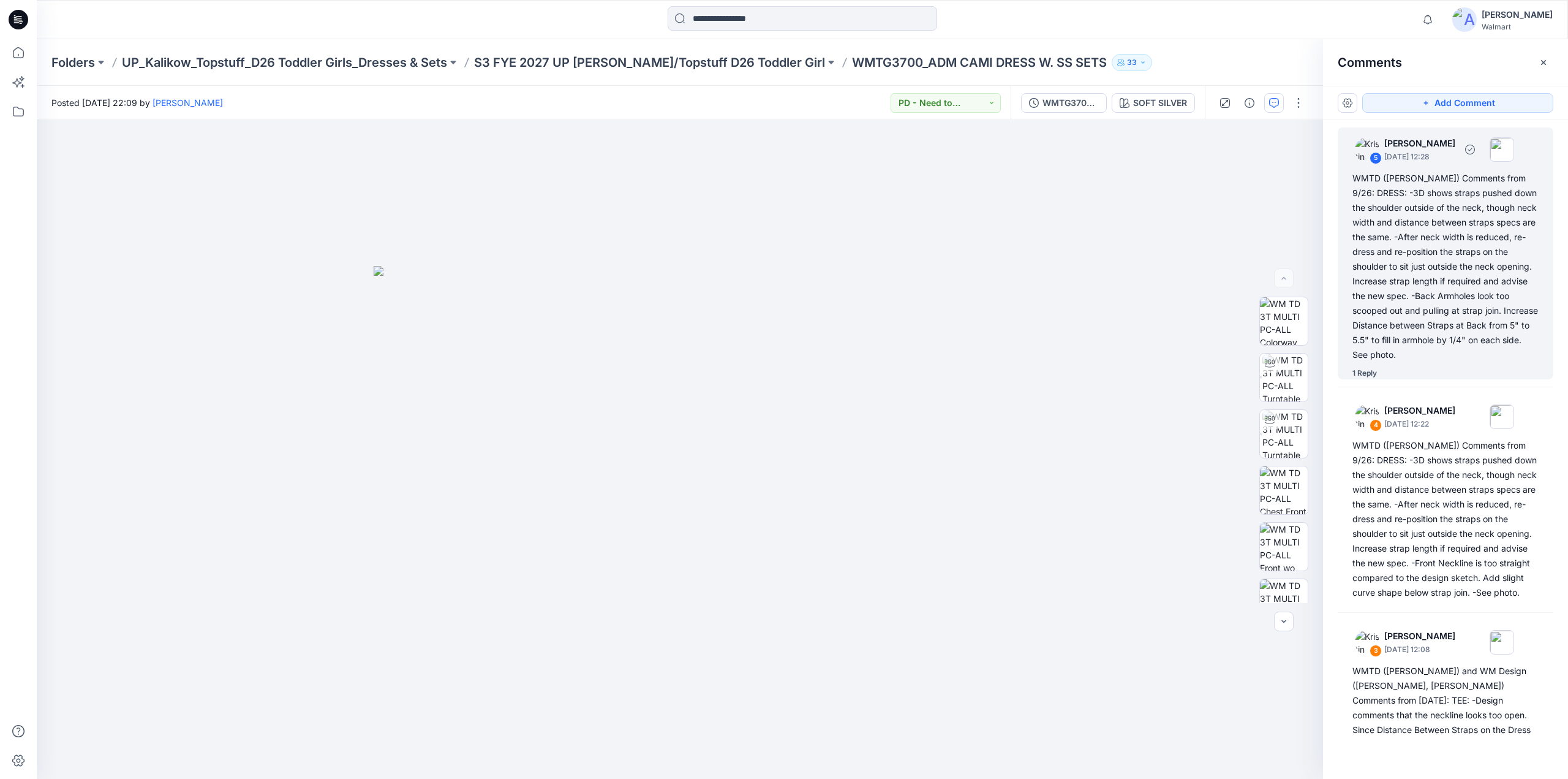
click at [1411, 236] on div "WMTD ([PERSON_NAME]) Comments from 9/26: DRESS: -3D shows straps pushed down th…" at bounding box center [1445, 266] width 186 height 191
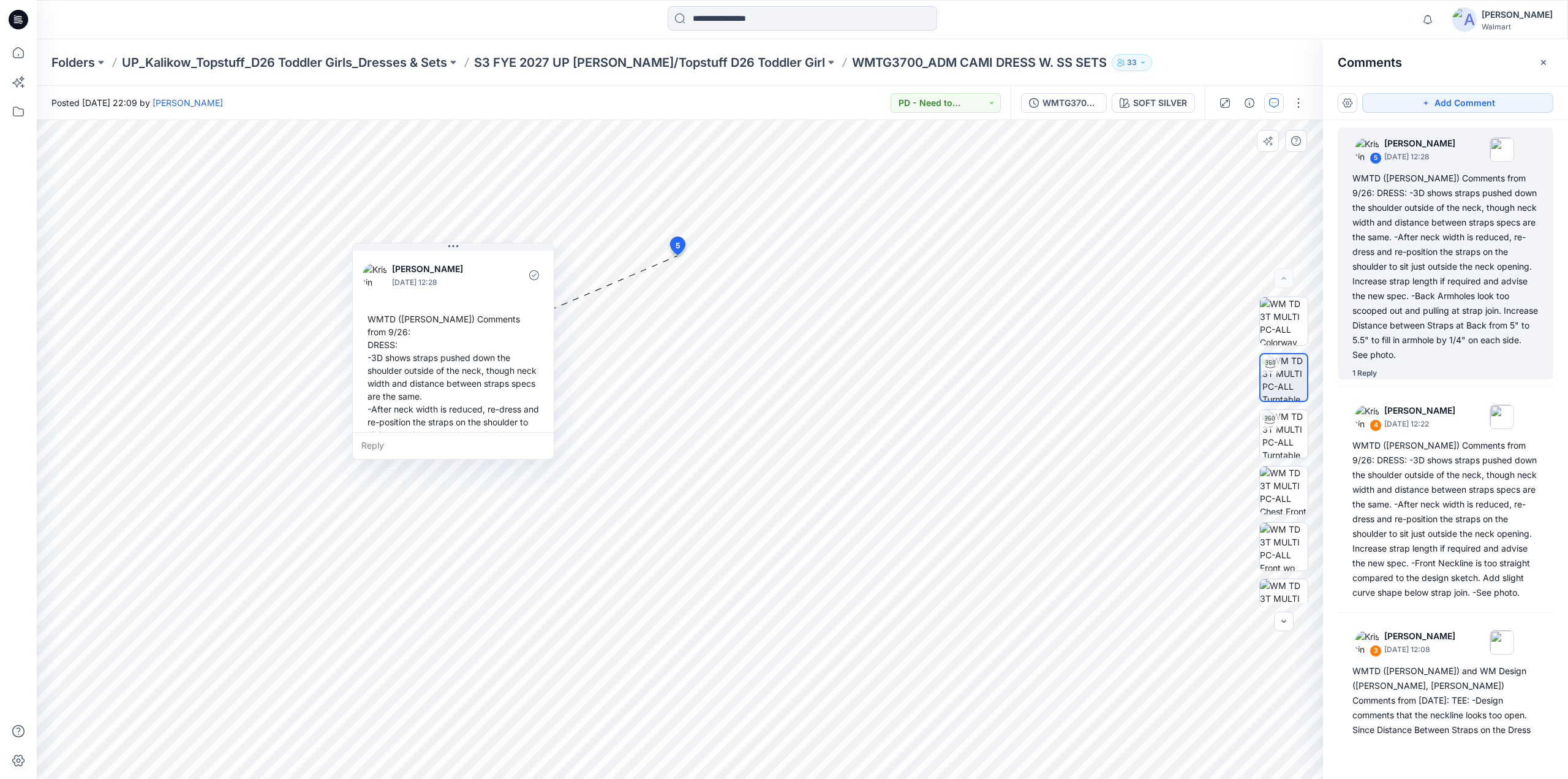
scroll to position [184, 0]
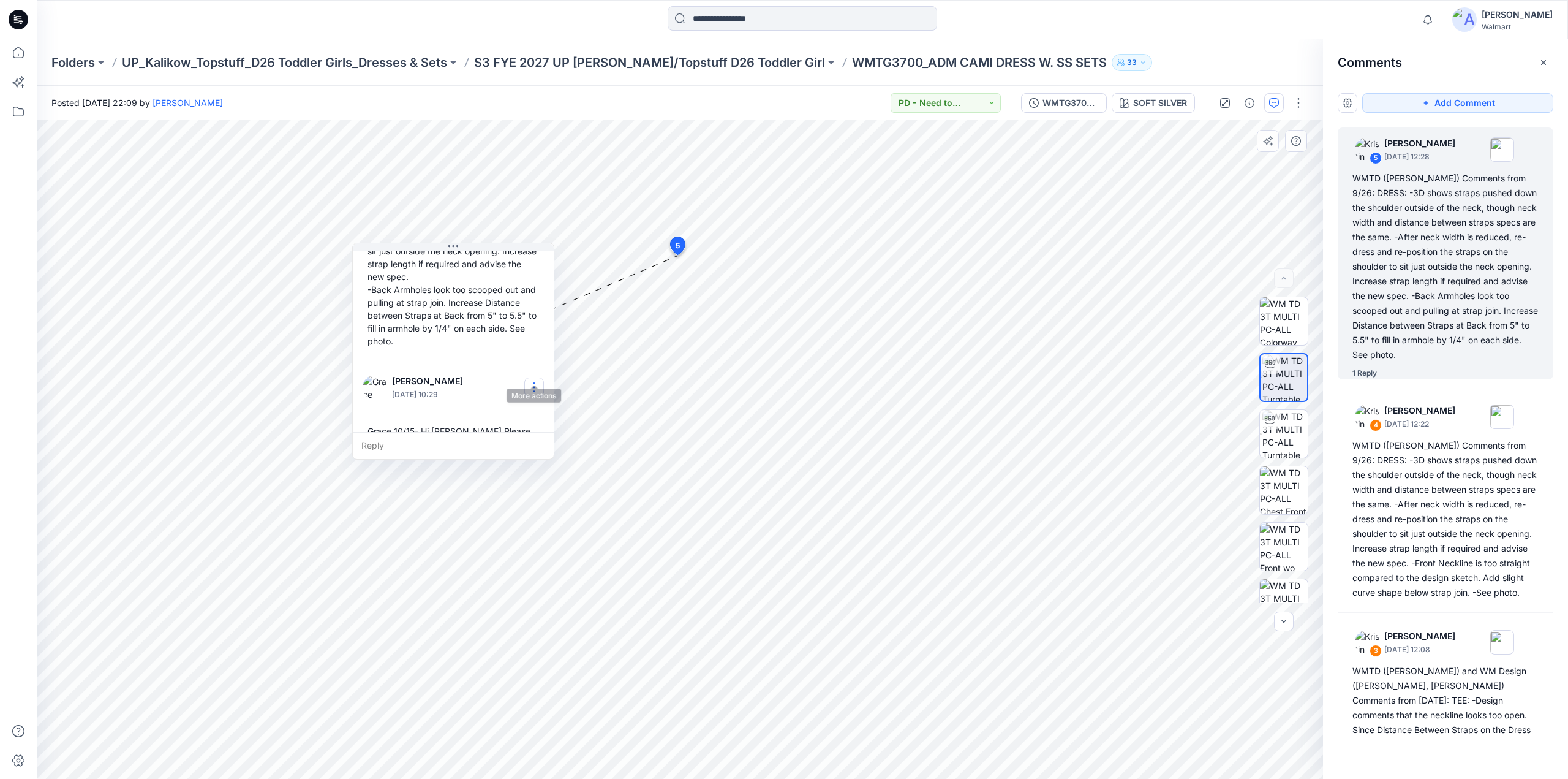
click at [535, 378] on button "button" at bounding box center [534, 387] width 20 height 20
click at [530, 399] on p "Edit comment" at bounding box center [539, 400] width 55 height 12
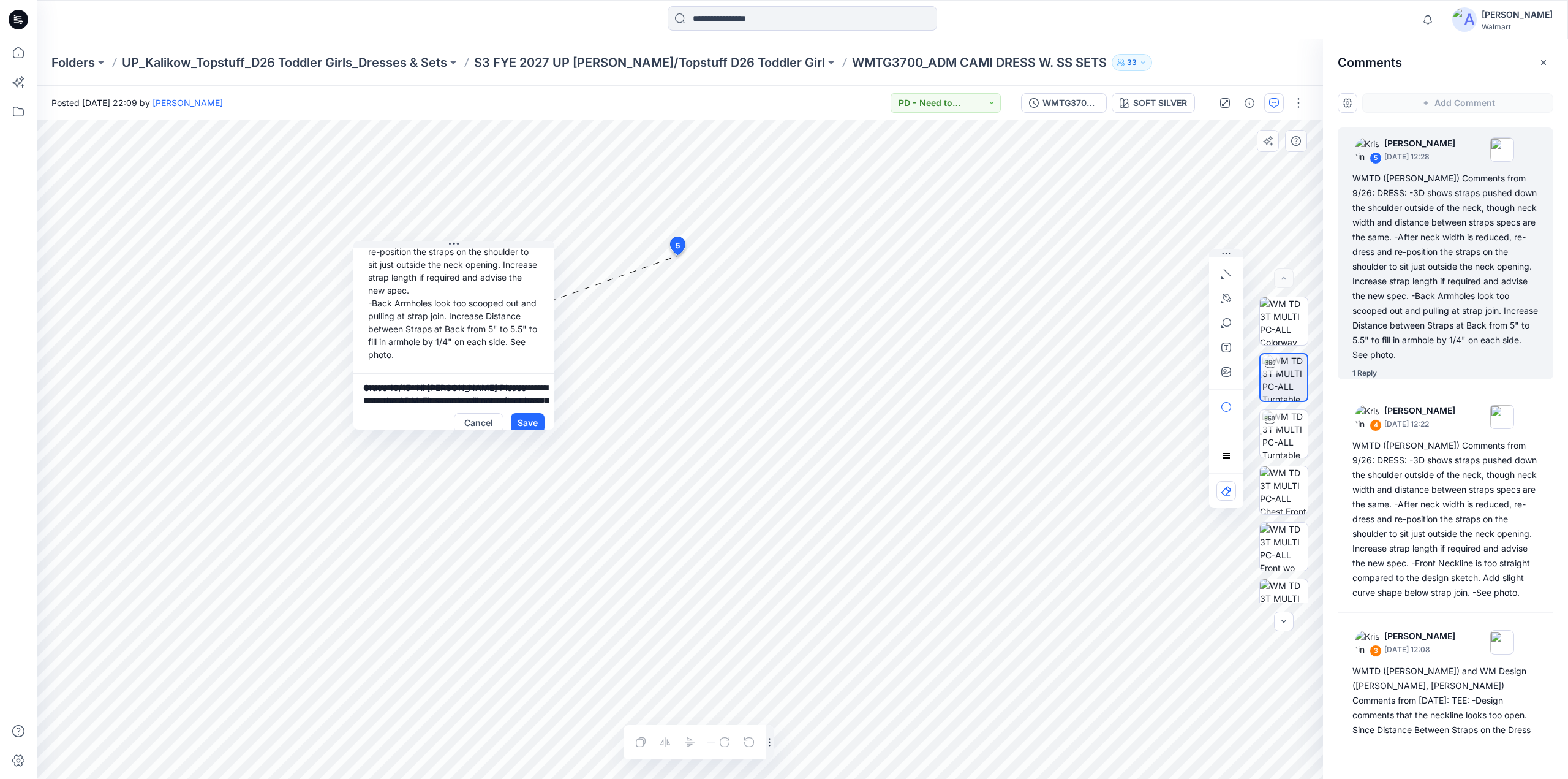
scroll to position [101, 0]
click at [397, 376] on textarea "**********" at bounding box center [454, 388] width 201 height 30
type textarea "**********"
click at [523, 414] on button "Save" at bounding box center [527, 422] width 33 height 20
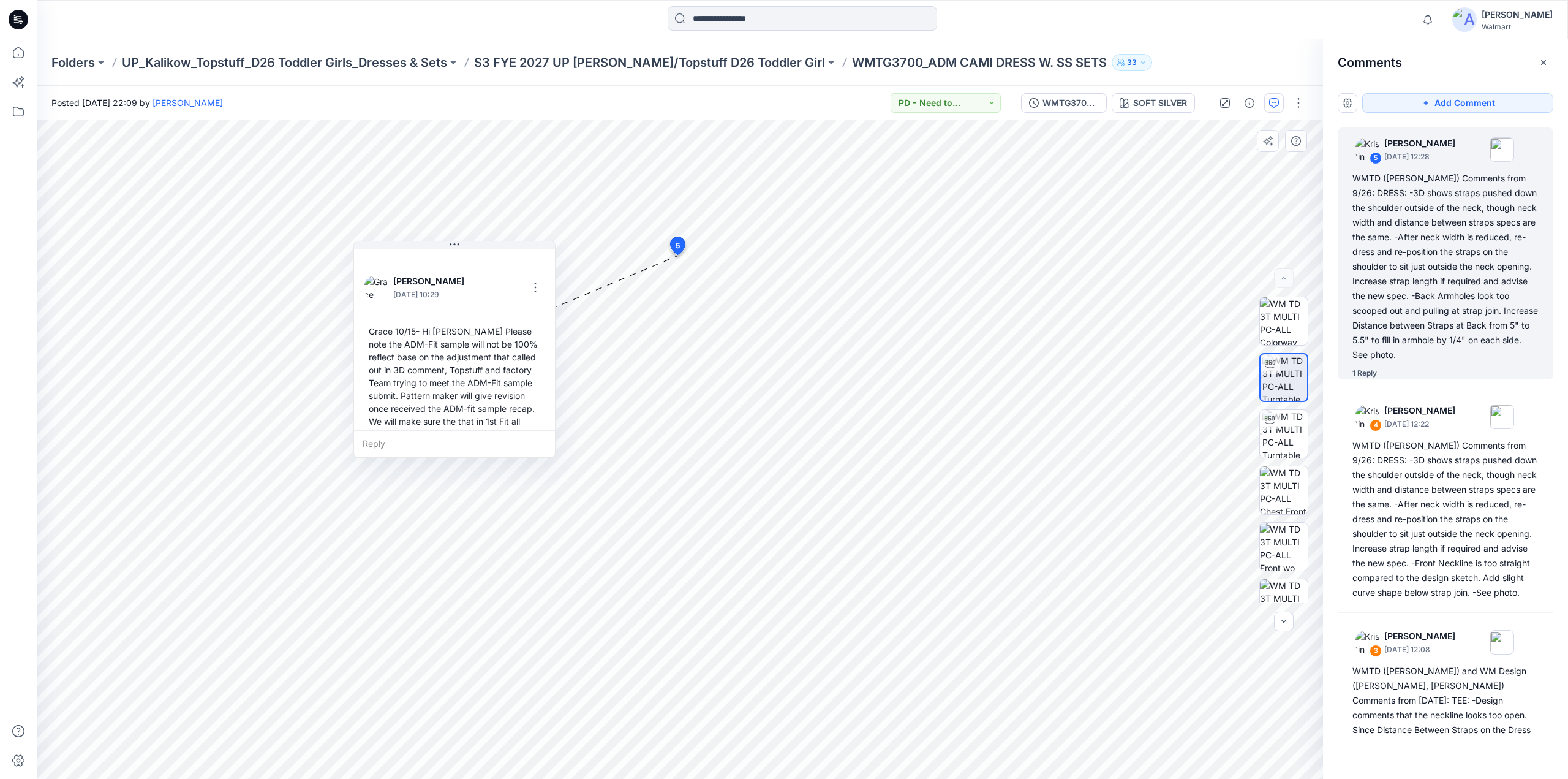
scroll to position [283, 0]
click at [708, 61] on p "S3 FYE 2027 UP [PERSON_NAME]/Topstuff D26 Toddler Girl" at bounding box center [649, 63] width 351 height 17
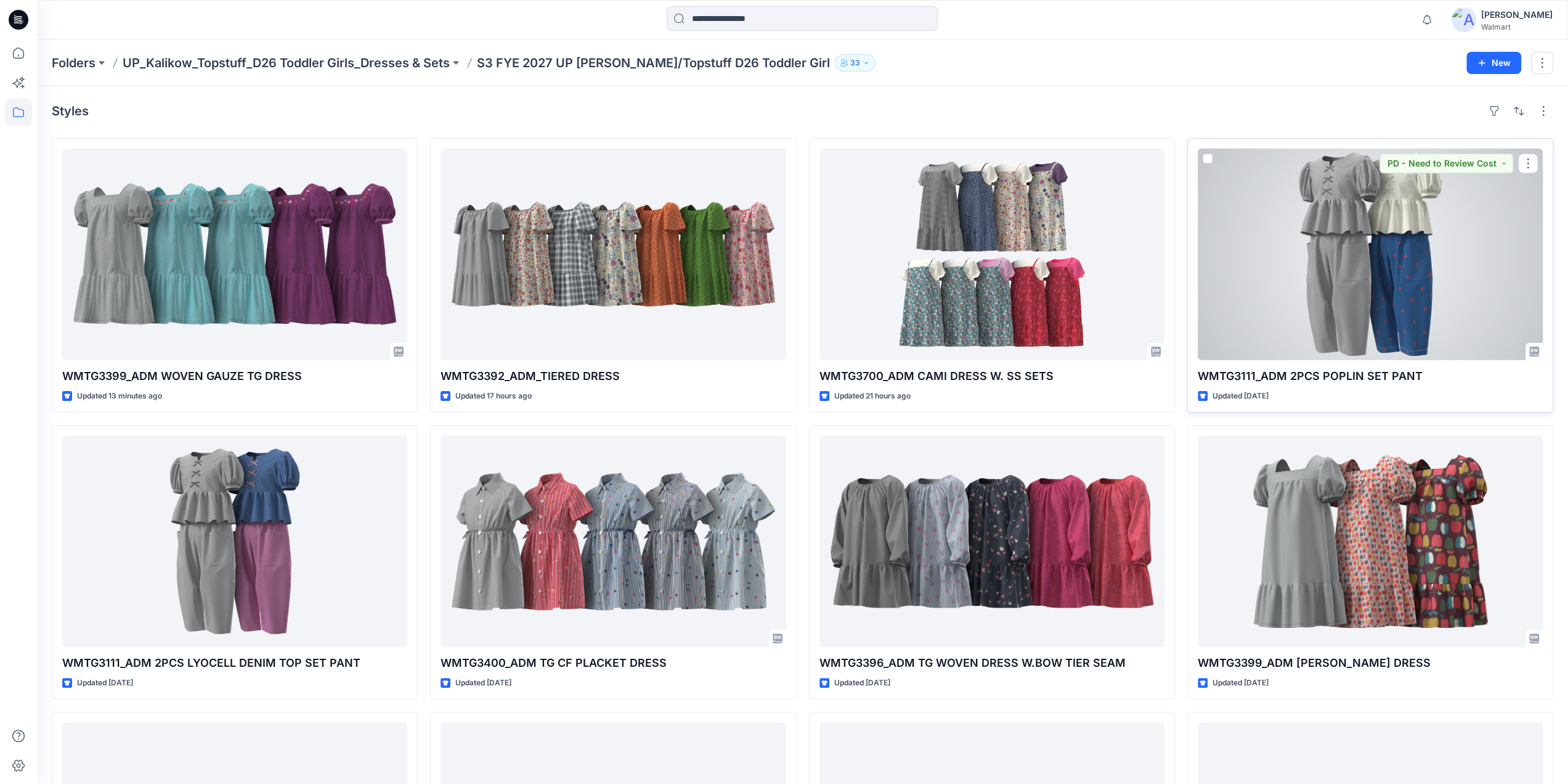
click at [1367, 265] on div at bounding box center [1370, 254] width 345 height 211
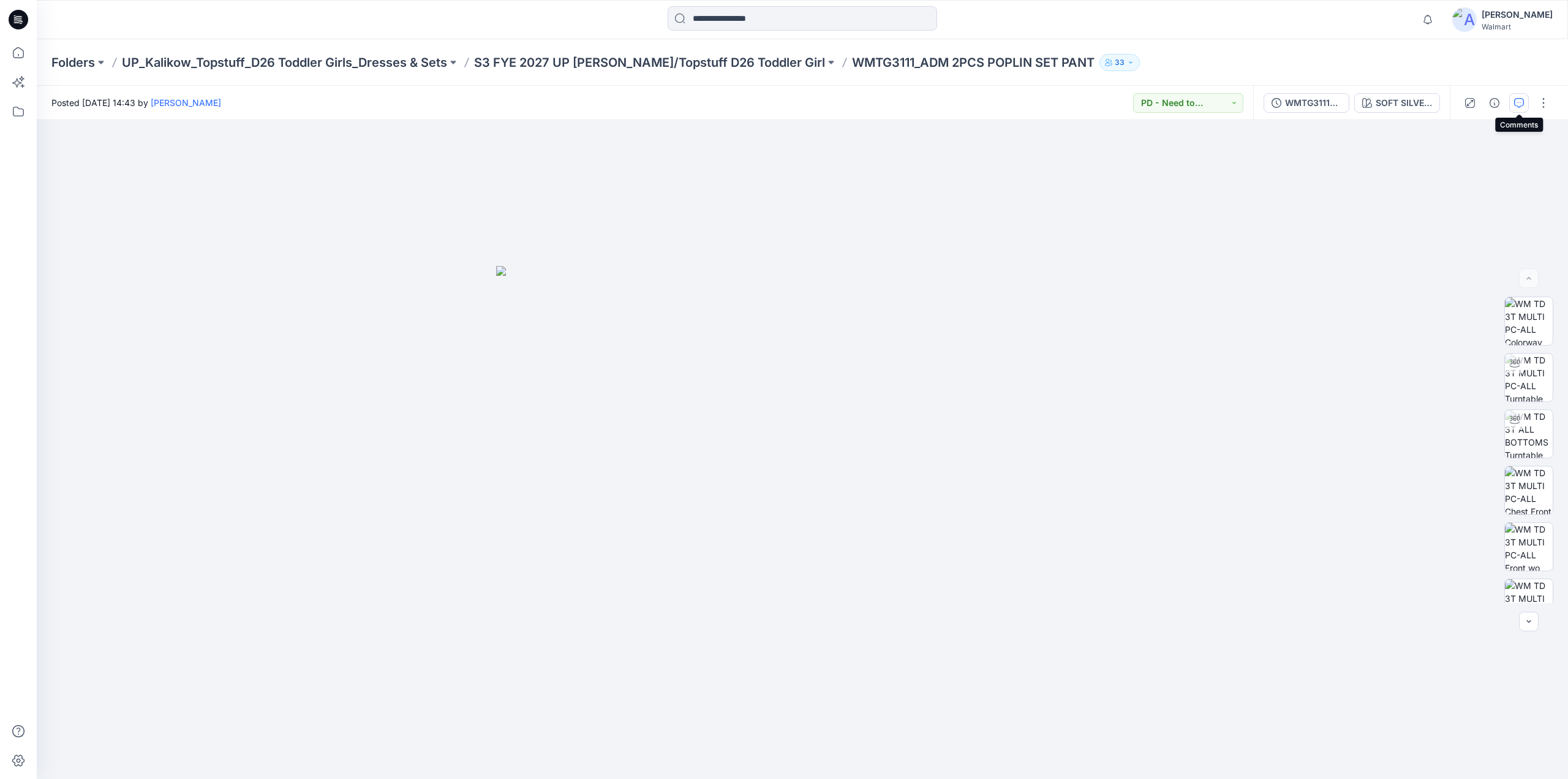
click at [1516, 106] on icon "button" at bounding box center [1518, 103] width 10 height 10
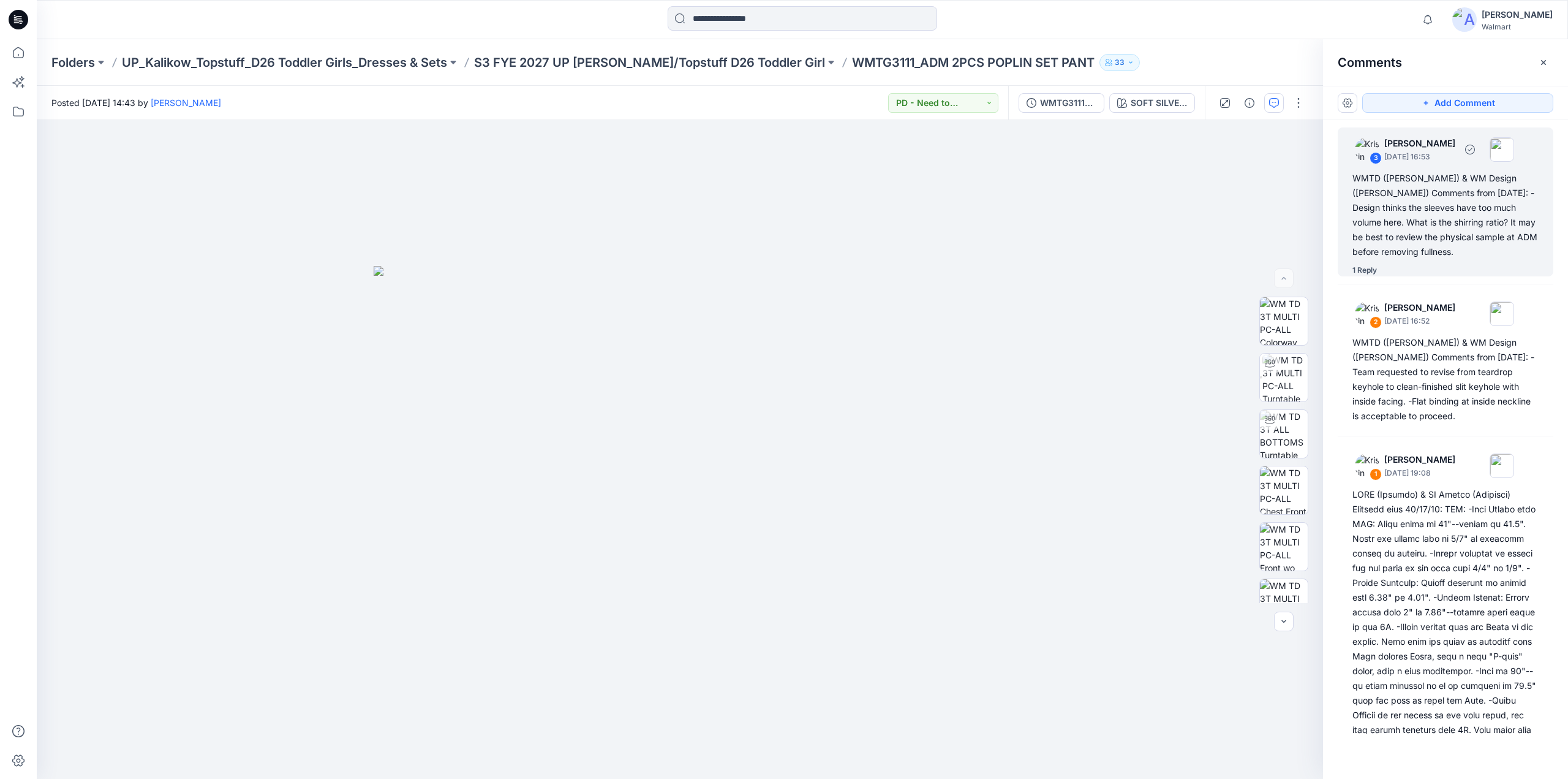
click at [1397, 210] on div "WMTD ([PERSON_NAME]) & WM Design ([PERSON_NAME]) Comments from [DATE]: -Design …" at bounding box center [1445, 215] width 186 height 89
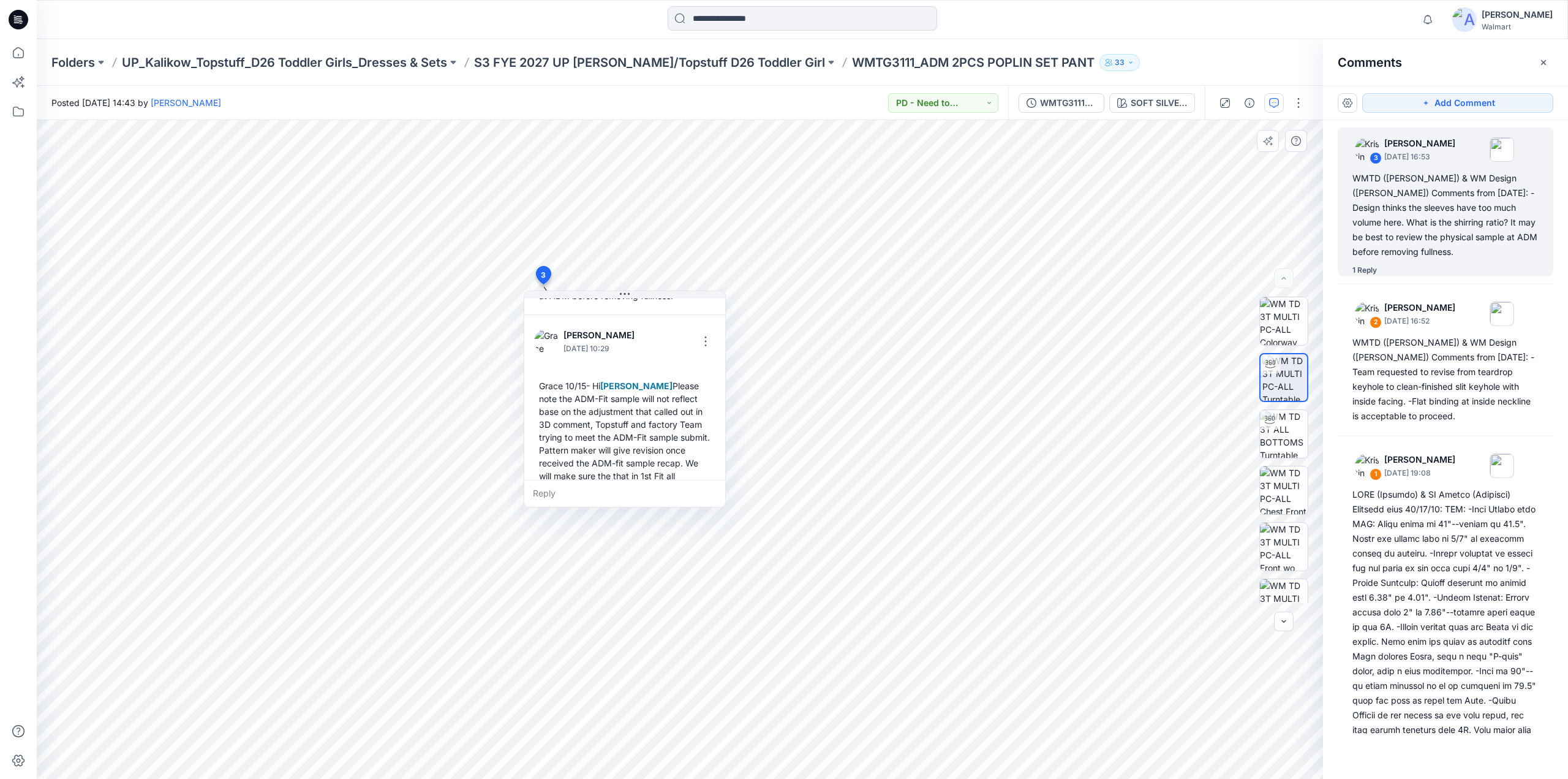
scroll to position [162, 0]
click at [712, 318] on button "button" at bounding box center [705, 327] width 20 height 20
click at [691, 339] on p "Edit comment" at bounding box center [709, 341] width 55 height 12
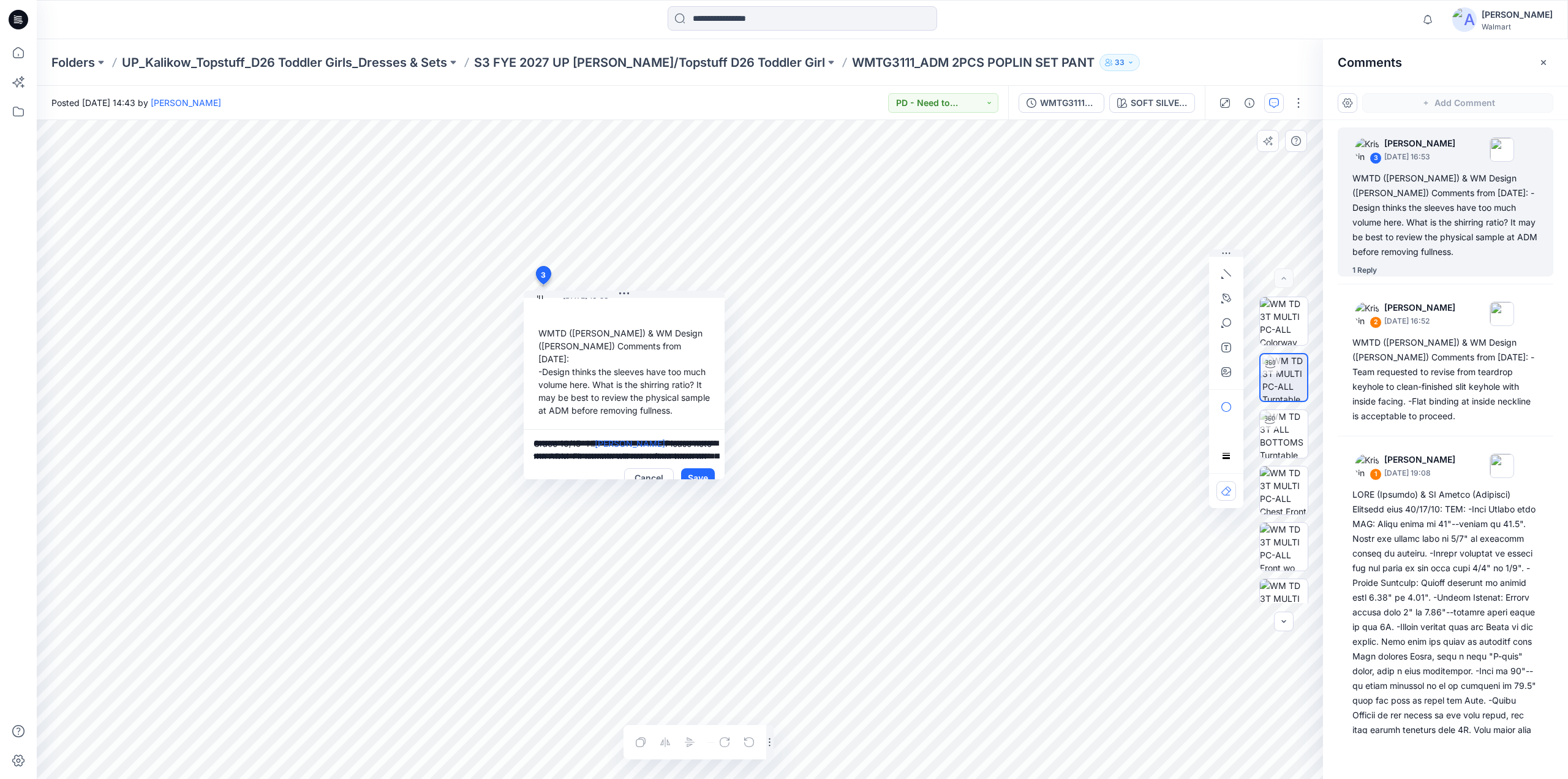
scroll to position [101, 0]
drag, startPoint x: 532, startPoint y: 317, endPoint x: 538, endPoint y: 318, distance: 6.1
click at [538, 318] on div "[PERSON_NAME] [DATE] 16:53 WMTD ([PERSON_NAME]) & WM Design ([PERSON_NAME]) Com…" at bounding box center [630, 347] width 201 height 167
drag, startPoint x: 540, startPoint y: 418, endPoint x: 734, endPoint y: 432, distance: 194.5
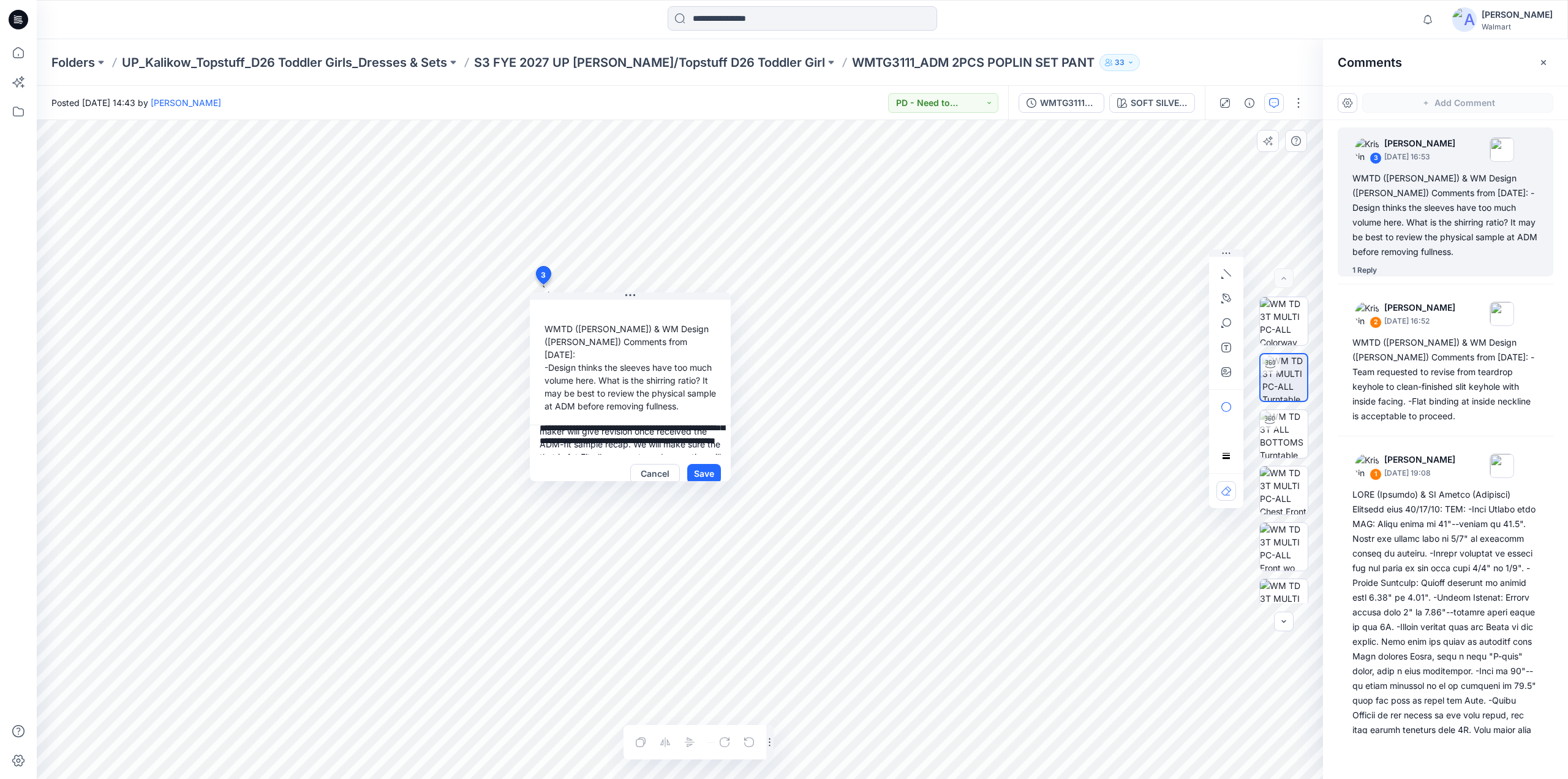
click at [731, 431] on div "**********" at bounding box center [630, 389] width 201 height 184
paste textarea "********"
click at [647, 425] on textarea "**********" at bounding box center [630, 440] width 201 height 30
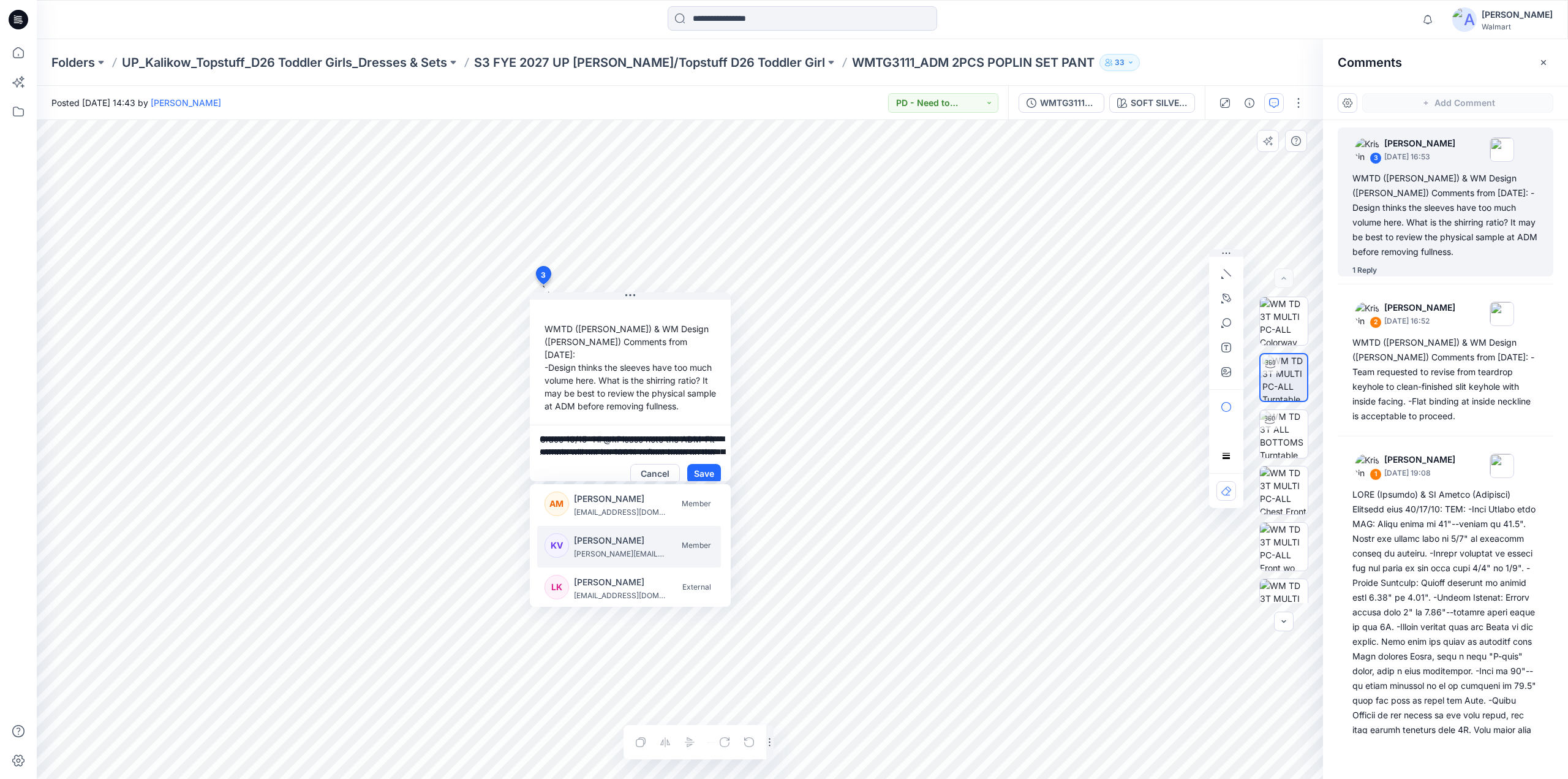
click at [616, 551] on p "[PERSON_NAME][EMAIL_ADDRESS][PERSON_NAME][DOMAIN_NAME]" at bounding box center [620, 553] width 92 height 12
type textarea "**********"
click at [703, 463] on button "Save" at bounding box center [703, 473] width 33 height 20
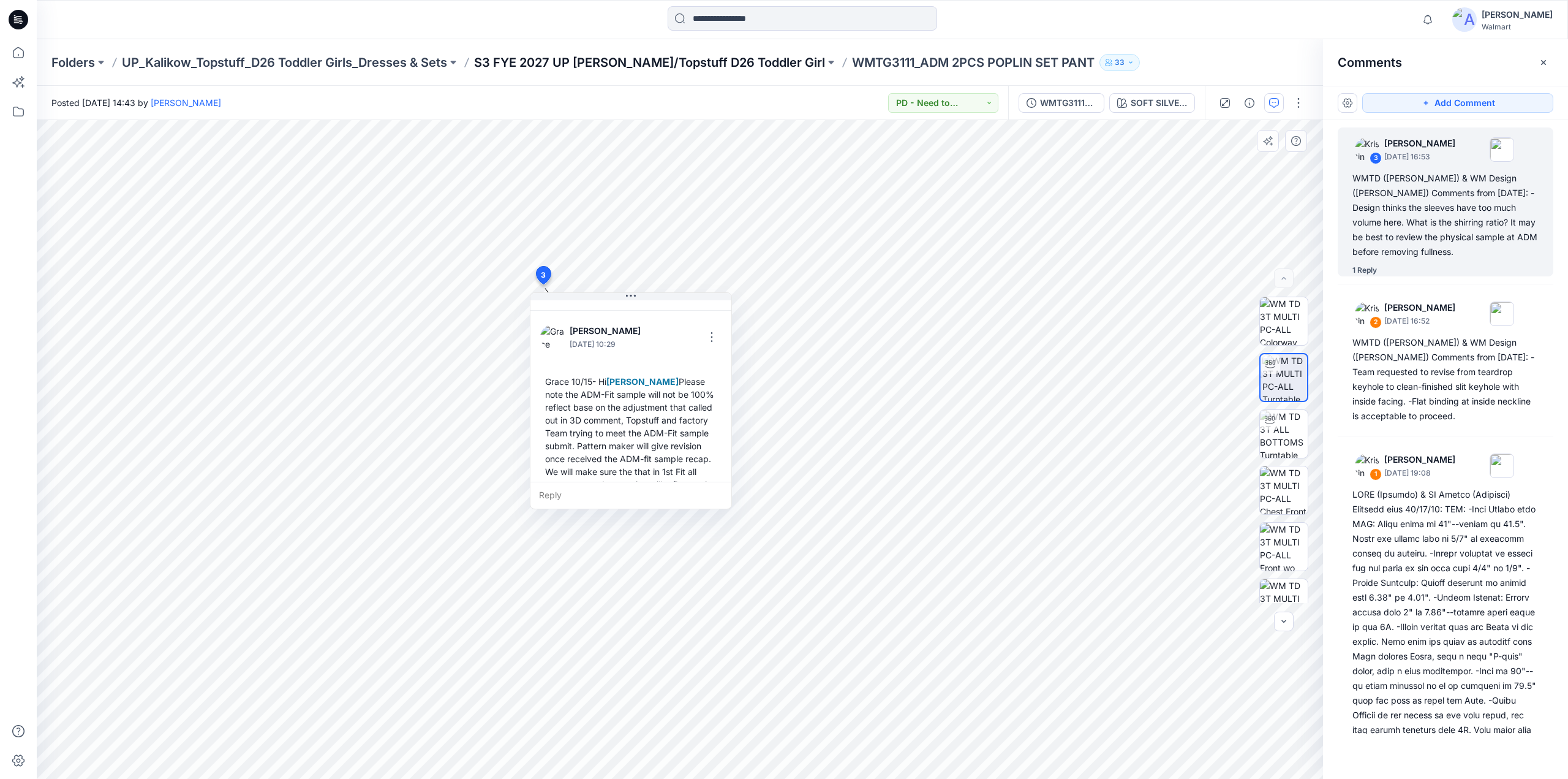
click at [667, 60] on p "S3 FYE 2027 UP [PERSON_NAME]/Topstuff D26 Toddler Girl" at bounding box center [649, 63] width 351 height 17
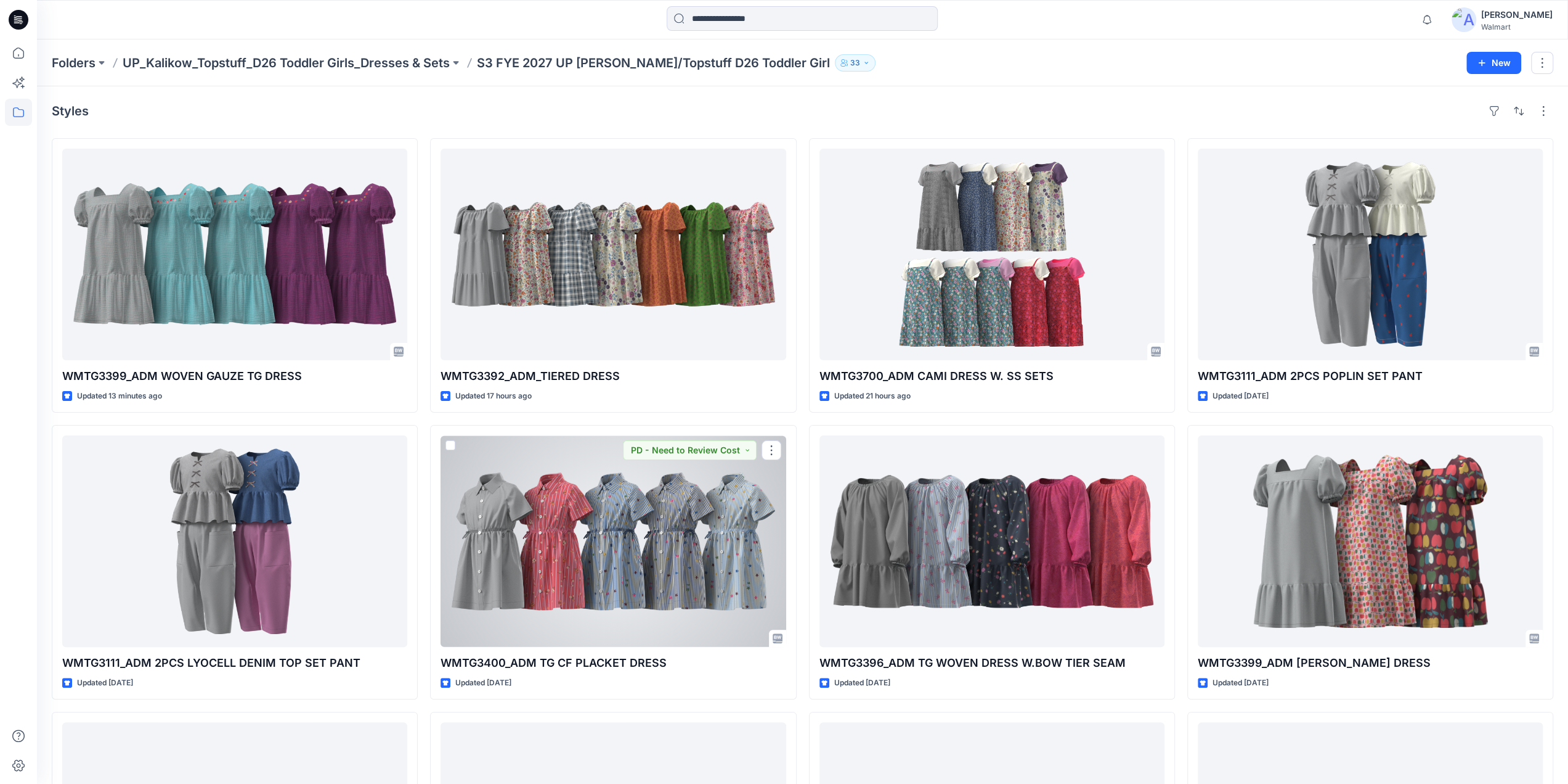
click at [674, 537] on div at bounding box center [613, 541] width 345 height 211
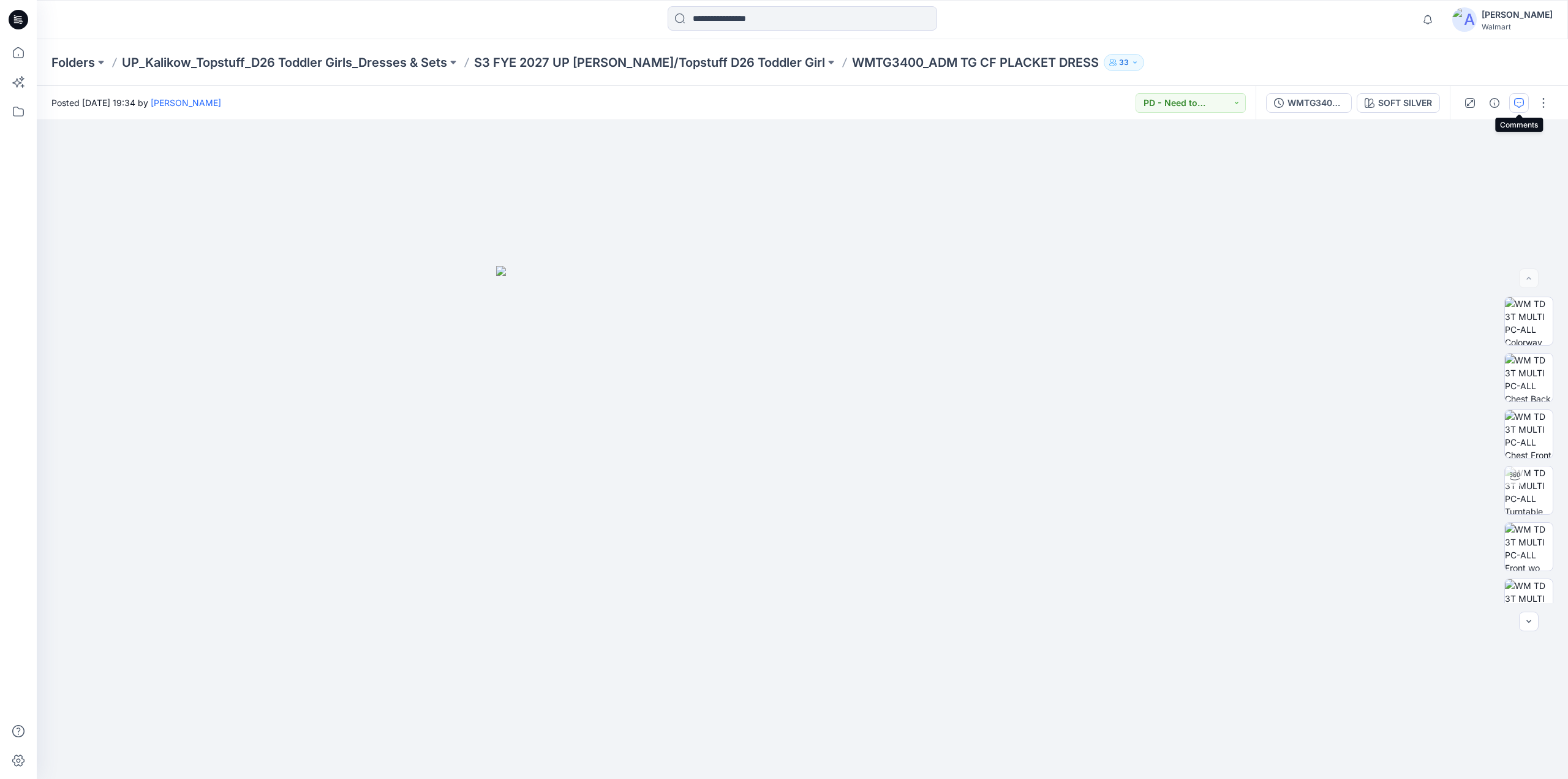
click at [1517, 104] on icon "button" at bounding box center [1518, 103] width 10 height 10
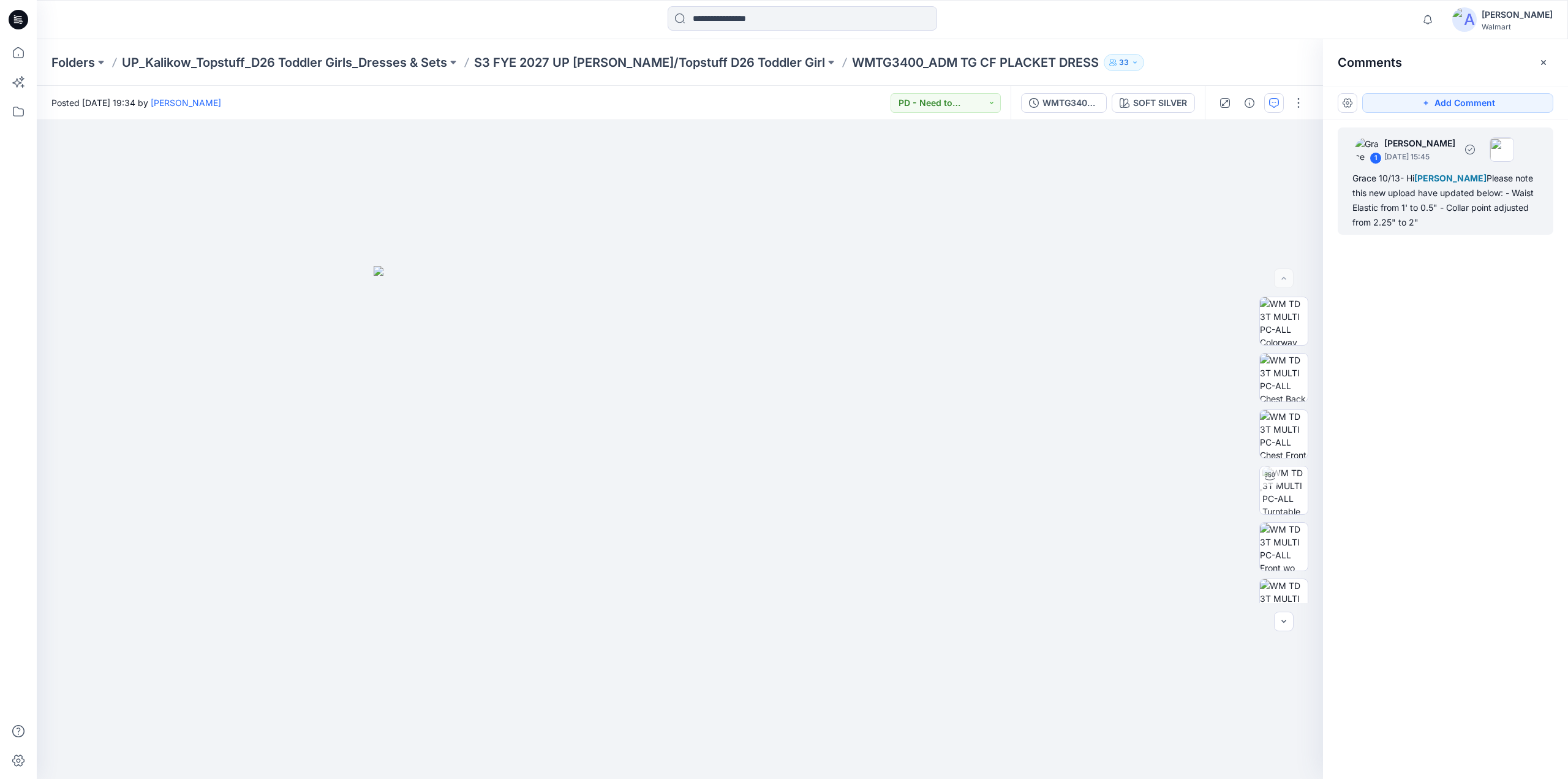
click at [1427, 188] on div "Grace 10/13- Hi [PERSON_NAME] Please note this new upload have updated below: -…" at bounding box center [1445, 200] width 186 height 59
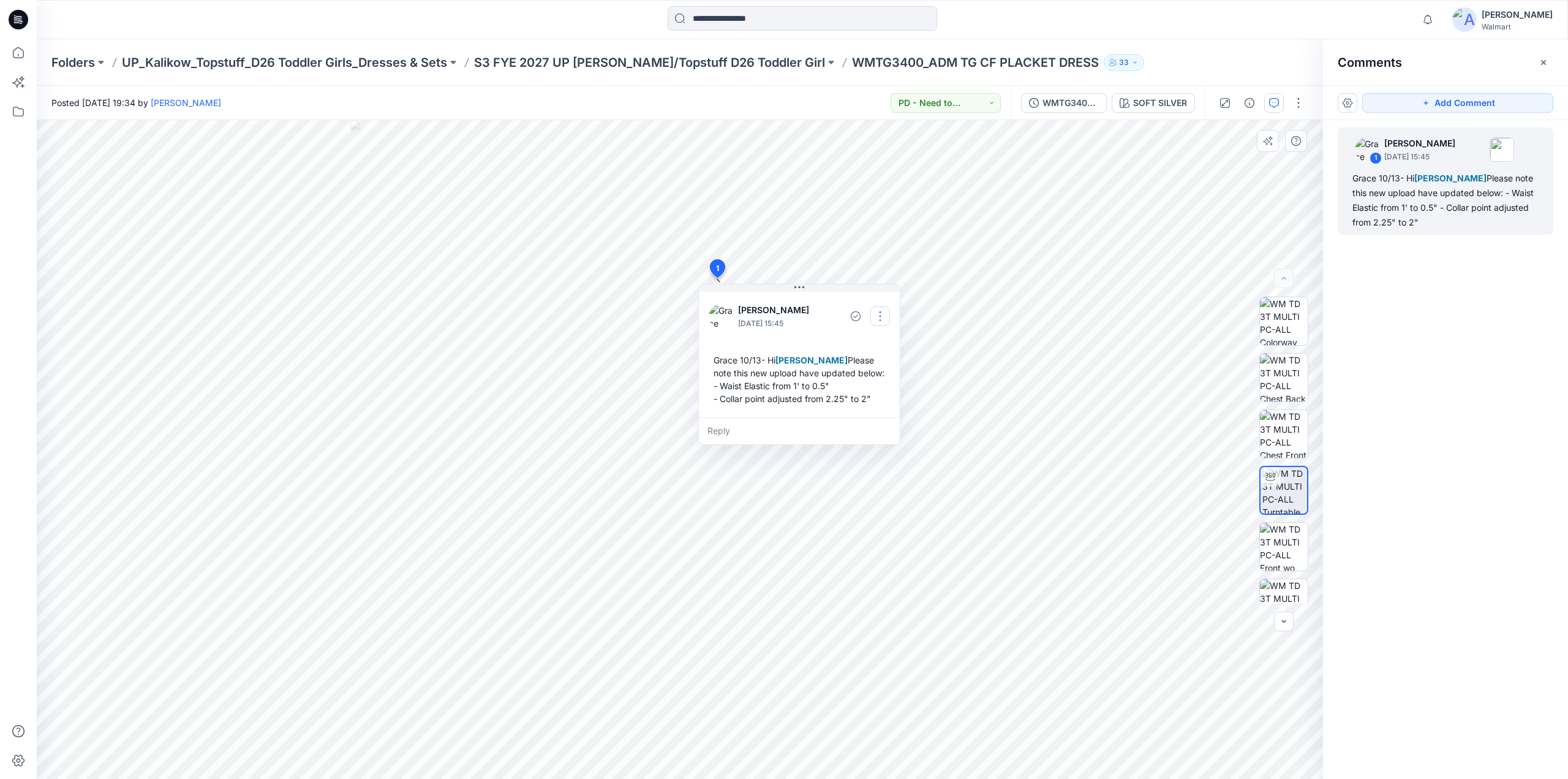
click at [882, 313] on button "button" at bounding box center [880, 316] width 20 height 20
click at [869, 345] on p "Edit comment" at bounding box center [884, 343] width 55 height 12
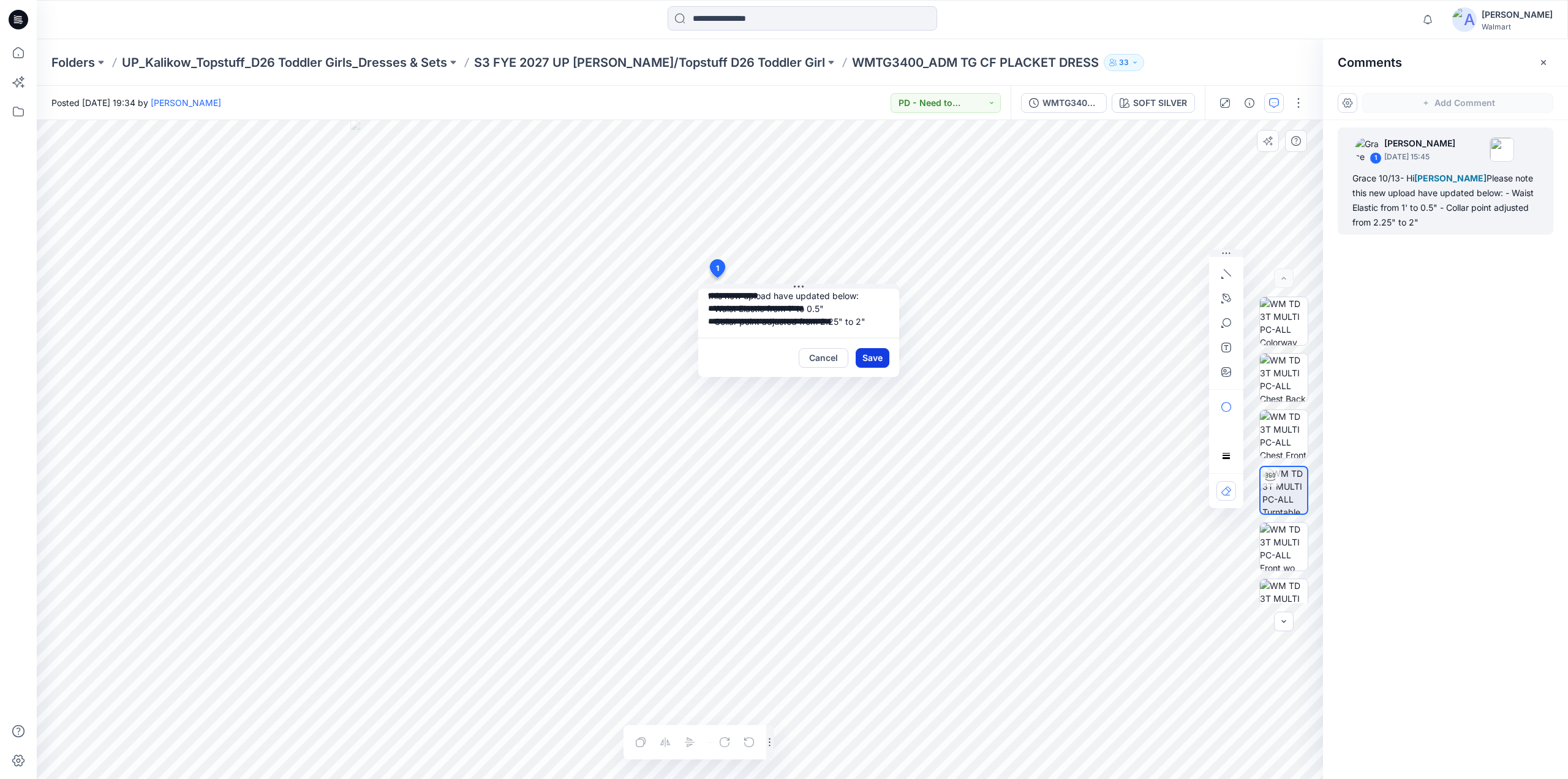
click at [872, 354] on button "Save" at bounding box center [872, 358] width 33 height 20
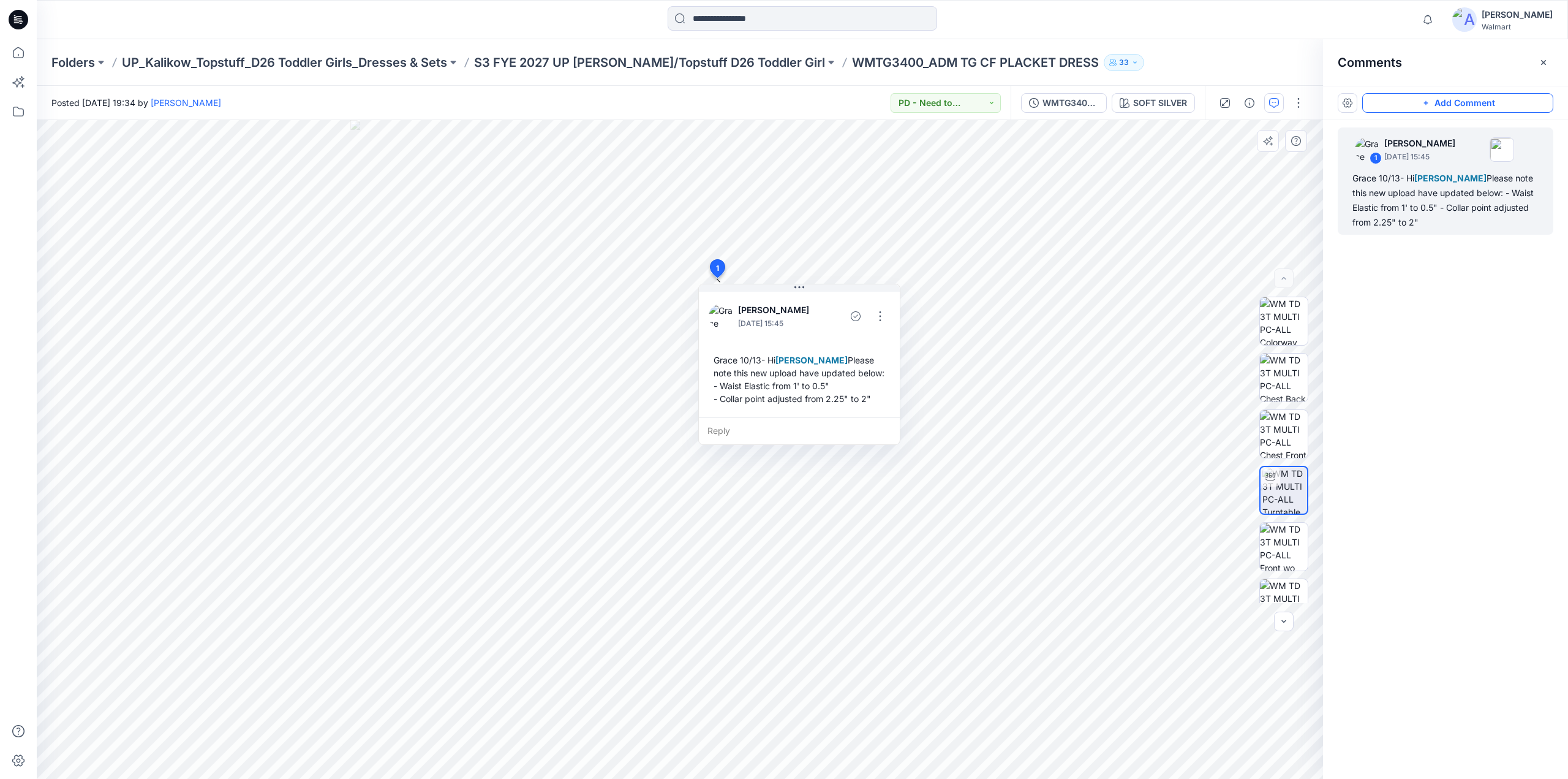
click at [1408, 104] on button "Add Comment" at bounding box center [1457, 103] width 191 height 20
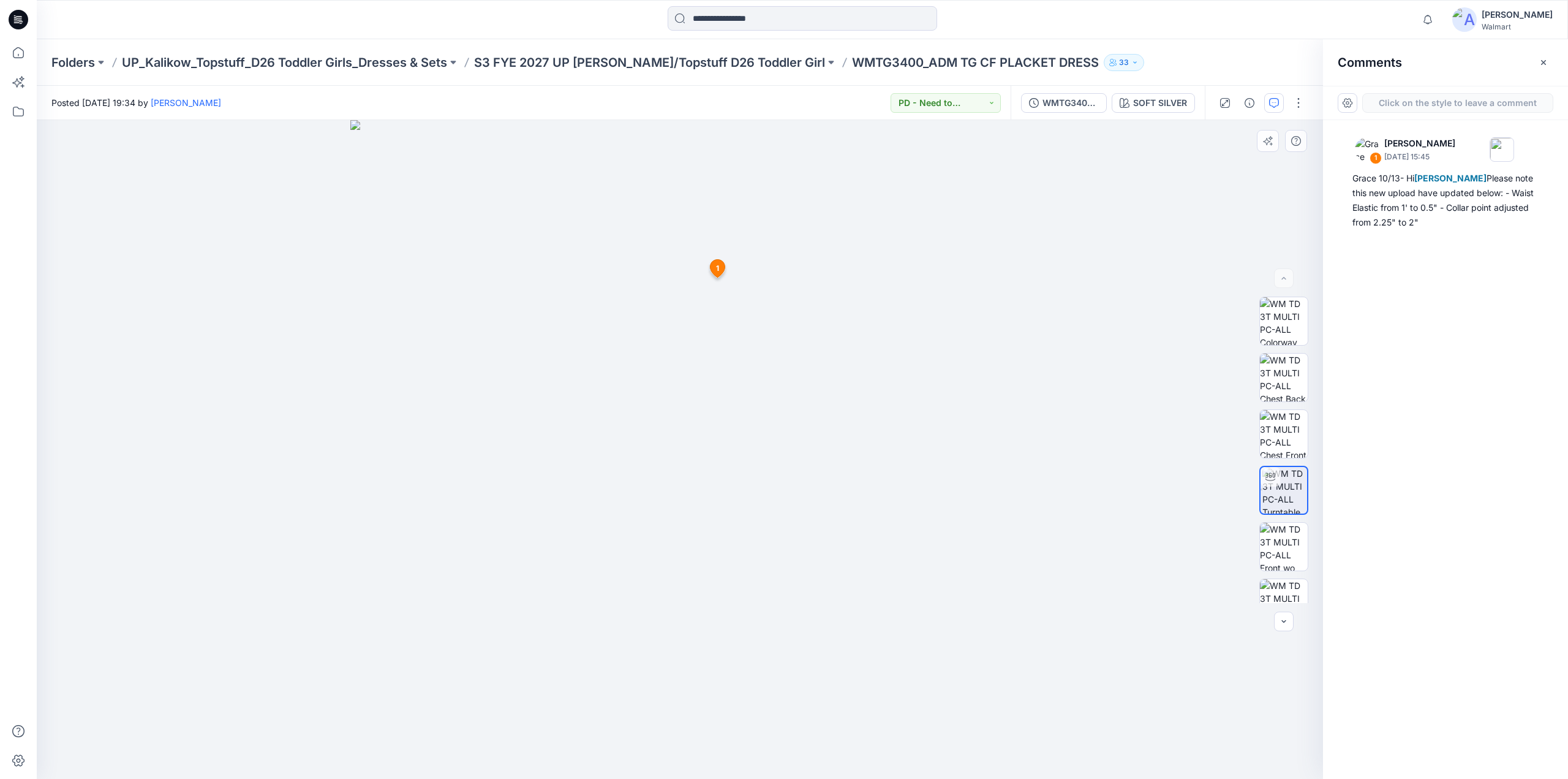
click at [621, 305] on div "2 1 [PERSON_NAME] [DATE] 15:45 Grace 10/13- Hi [PERSON_NAME] Please note this n…" at bounding box center [680, 449] width 1286 height 659
click at [623, 335] on textarea at bounding box center [703, 340] width 201 height 49
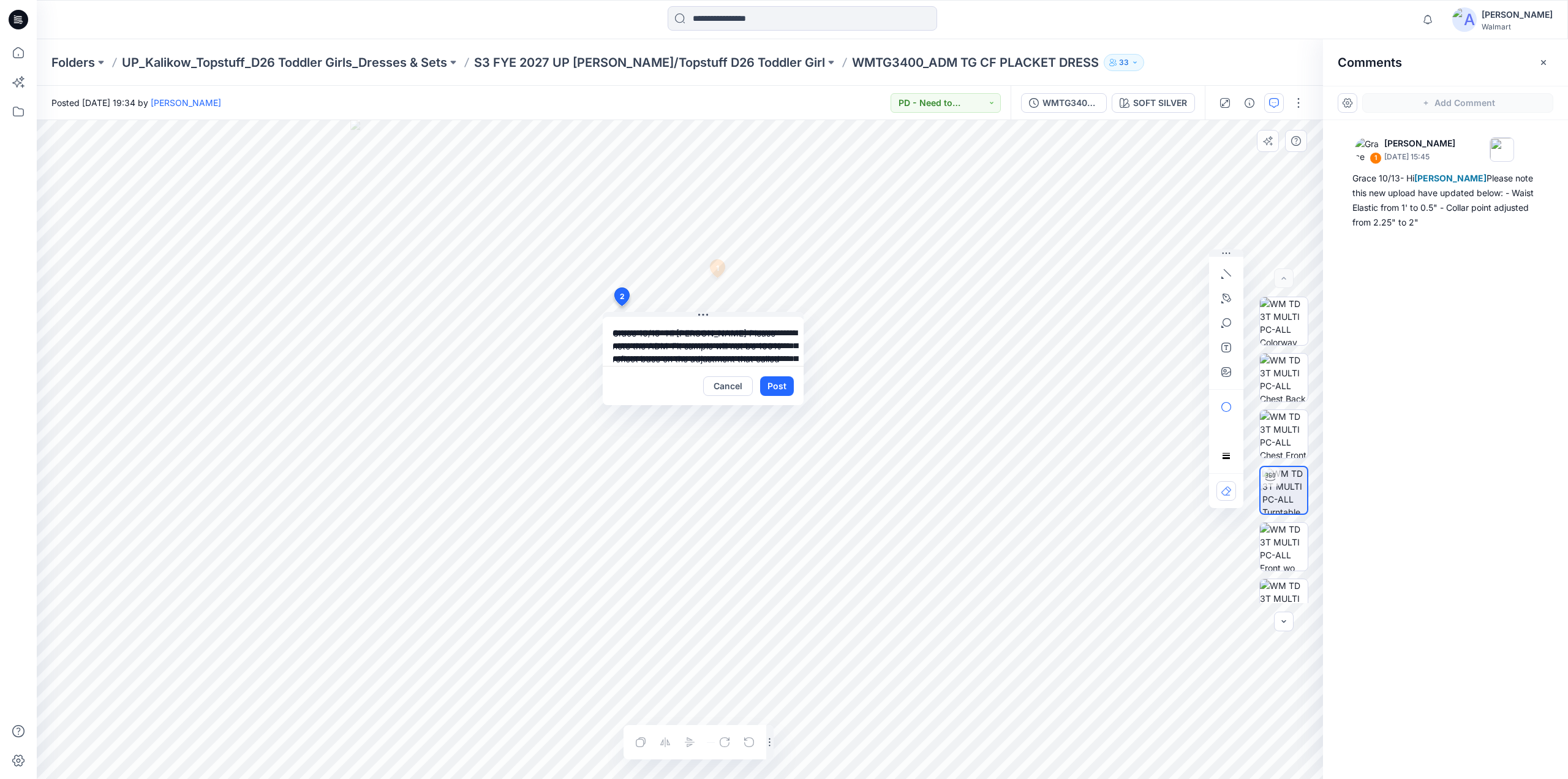
drag, startPoint x: 721, startPoint y: 334, endPoint x: 678, endPoint y: 330, distance: 43.2
click at [678, 330] on textarea "**********" at bounding box center [703, 340] width 201 height 49
click at [671, 422] on p "[PERSON_NAME]" at bounding box center [693, 421] width 92 height 14
type textarea "**********"
click at [767, 385] on button "Post" at bounding box center [776, 386] width 33 height 20
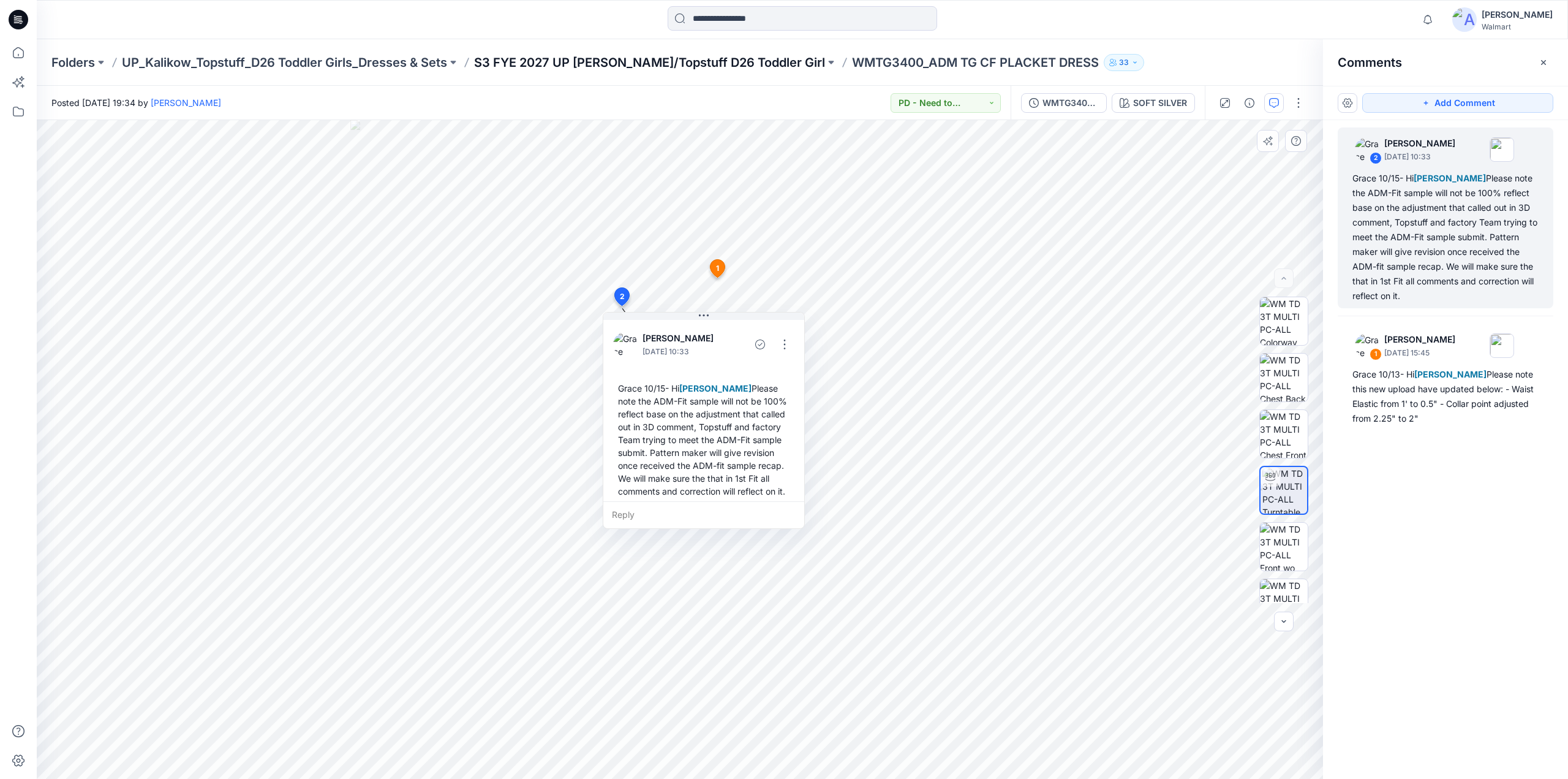
click at [711, 62] on p "S3 FYE 2027 UP [PERSON_NAME]/Topstuff D26 Toddler Girl" at bounding box center [649, 63] width 351 height 17
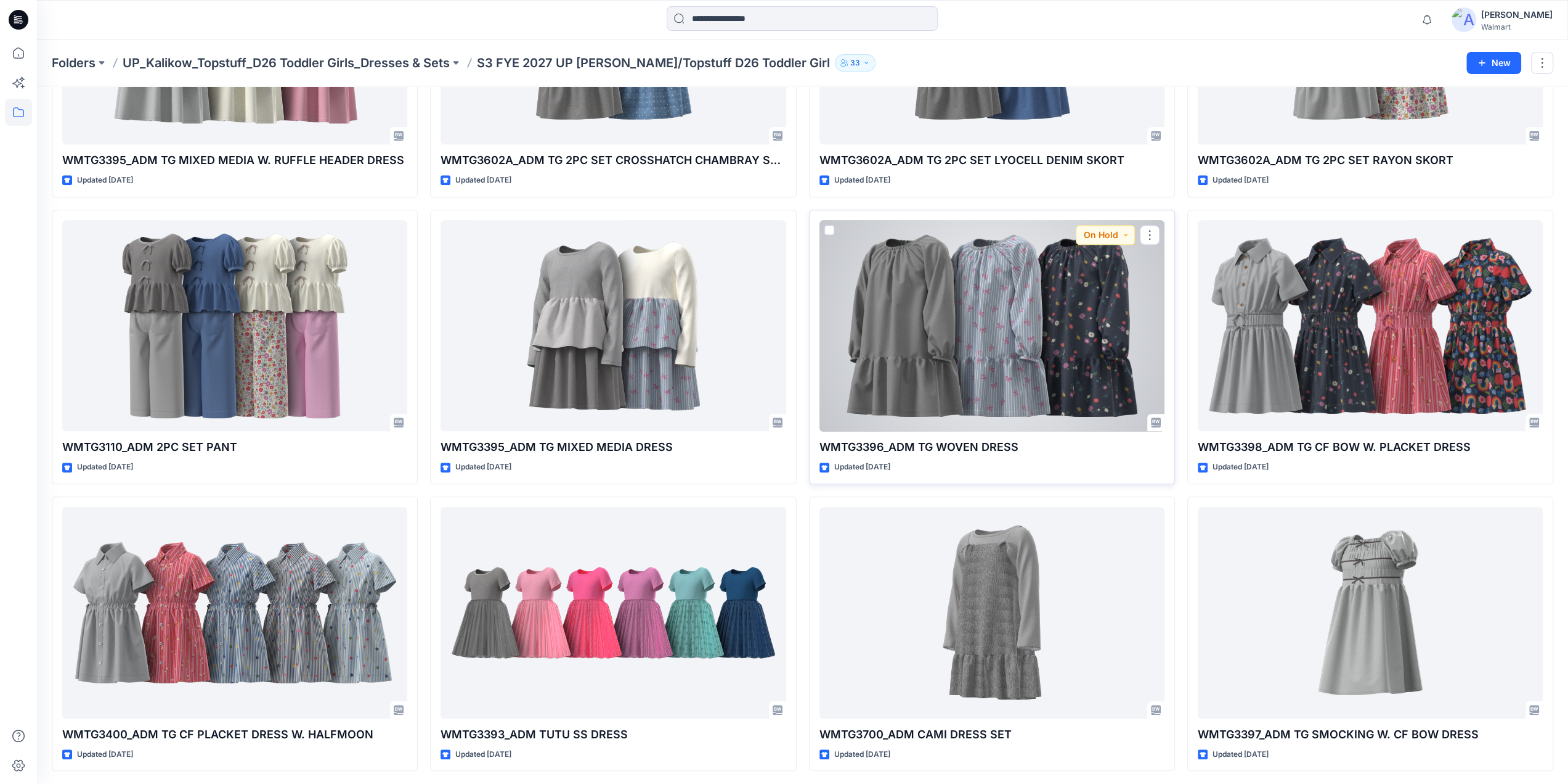
scroll to position [6, 0]
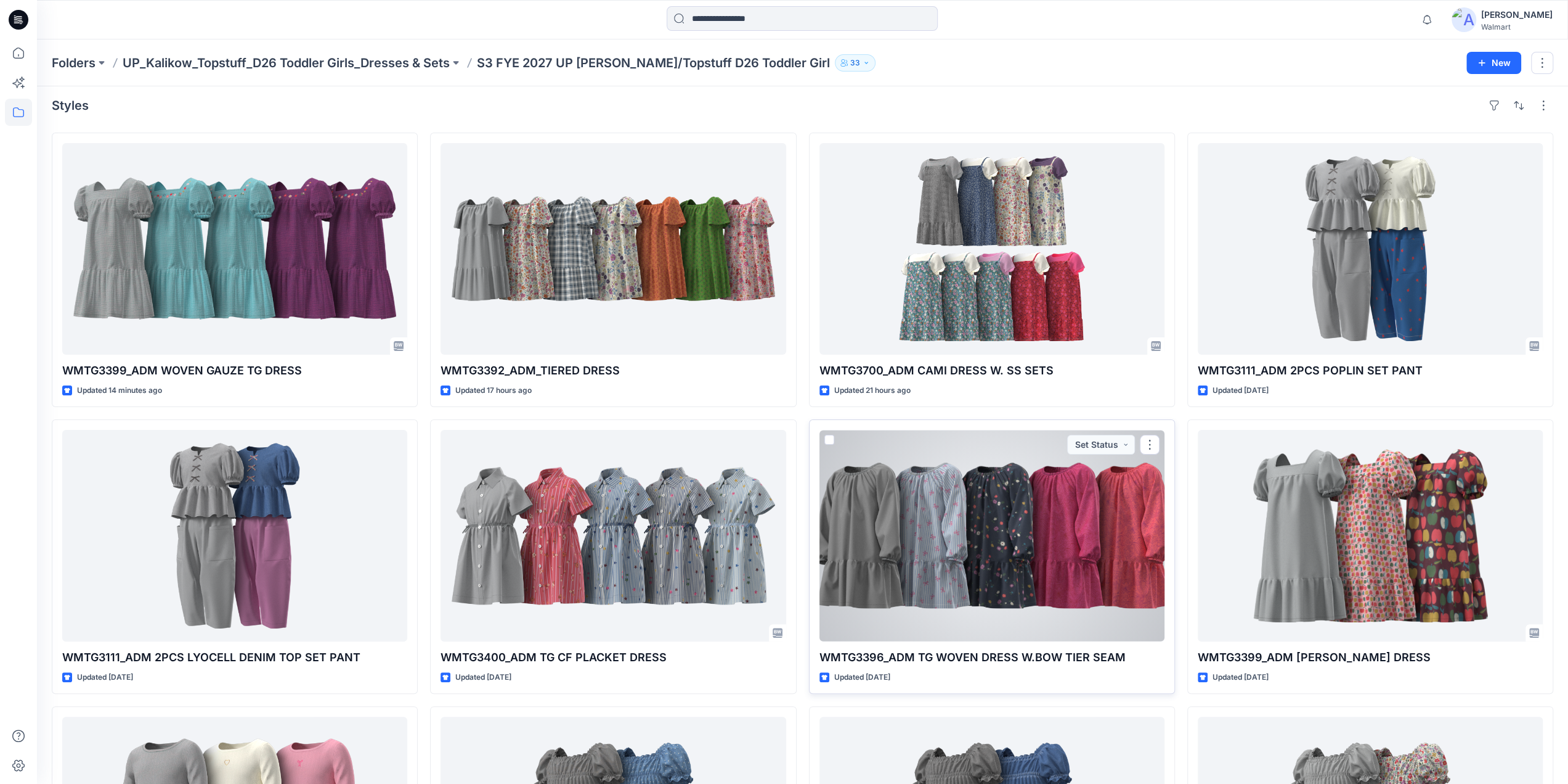
click at [1030, 535] on div at bounding box center [993, 535] width 345 height 211
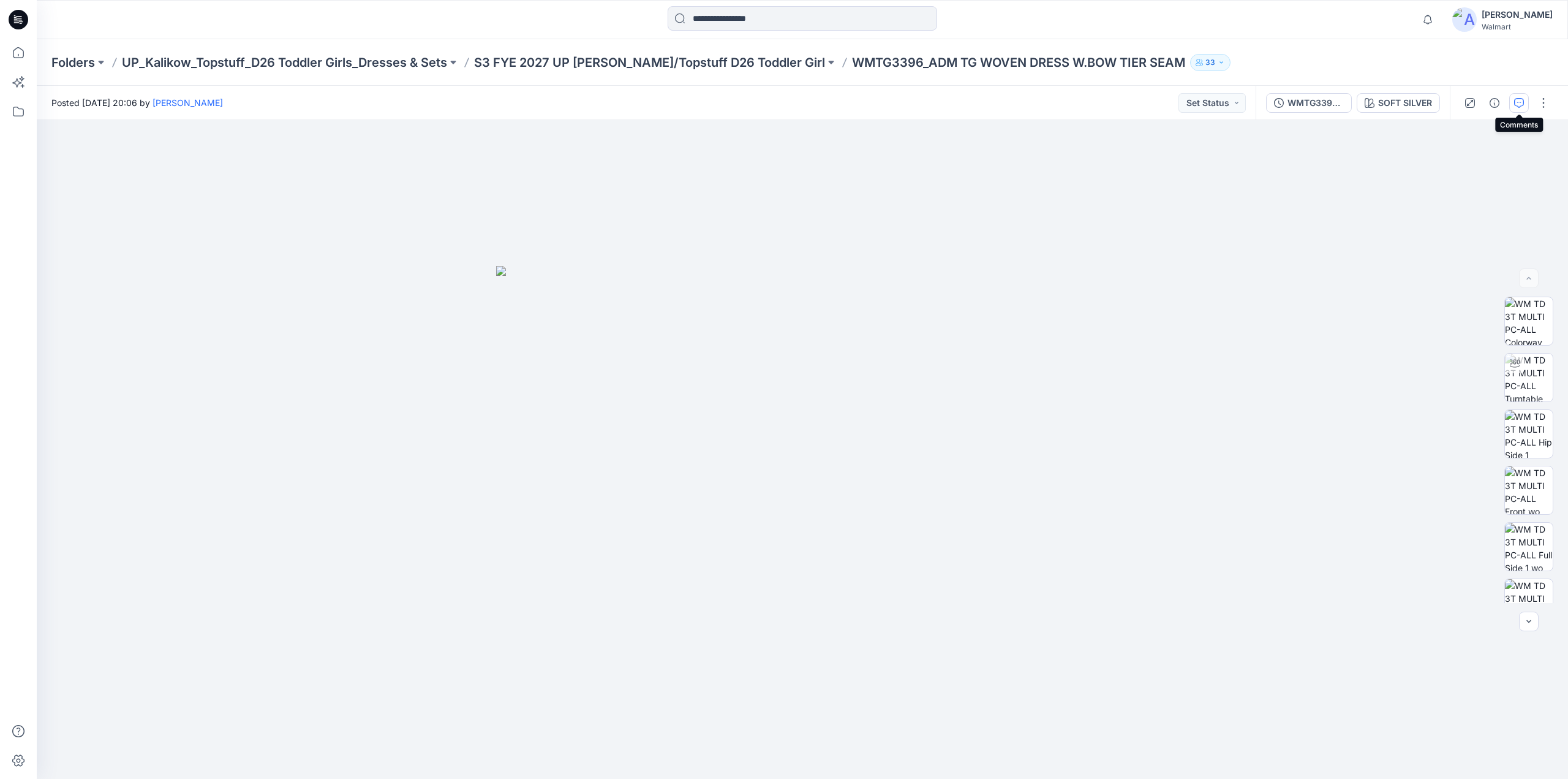
click at [1518, 101] on icon "button" at bounding box center [1518, 103] width 10 height 10
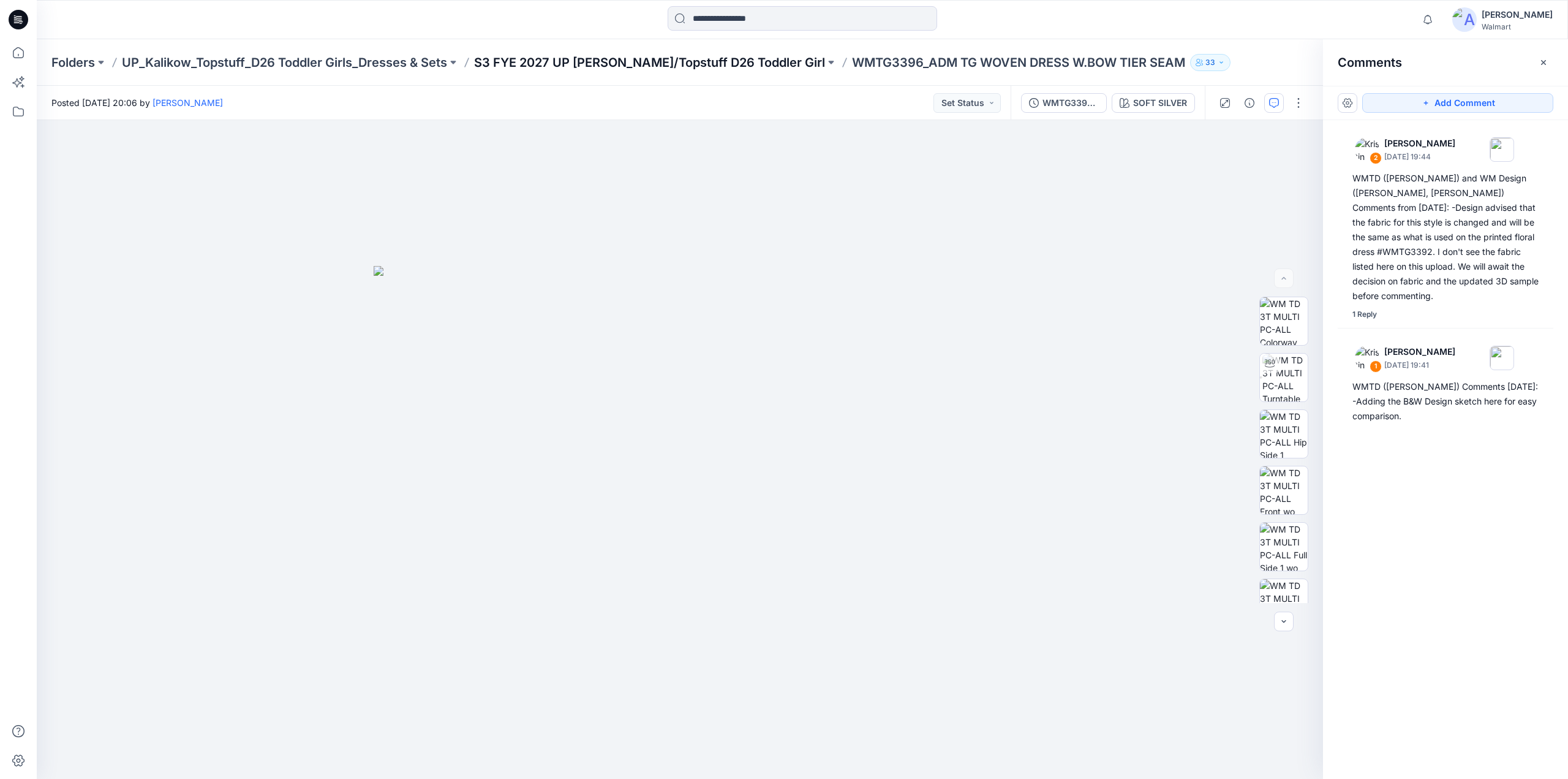
click at [680, 61] on p "S3 FYE 2027 UP [PERSON_NAME]/Topstuff D26 Toddler Girl" at bounding box center [649, 63] width 351 height 17
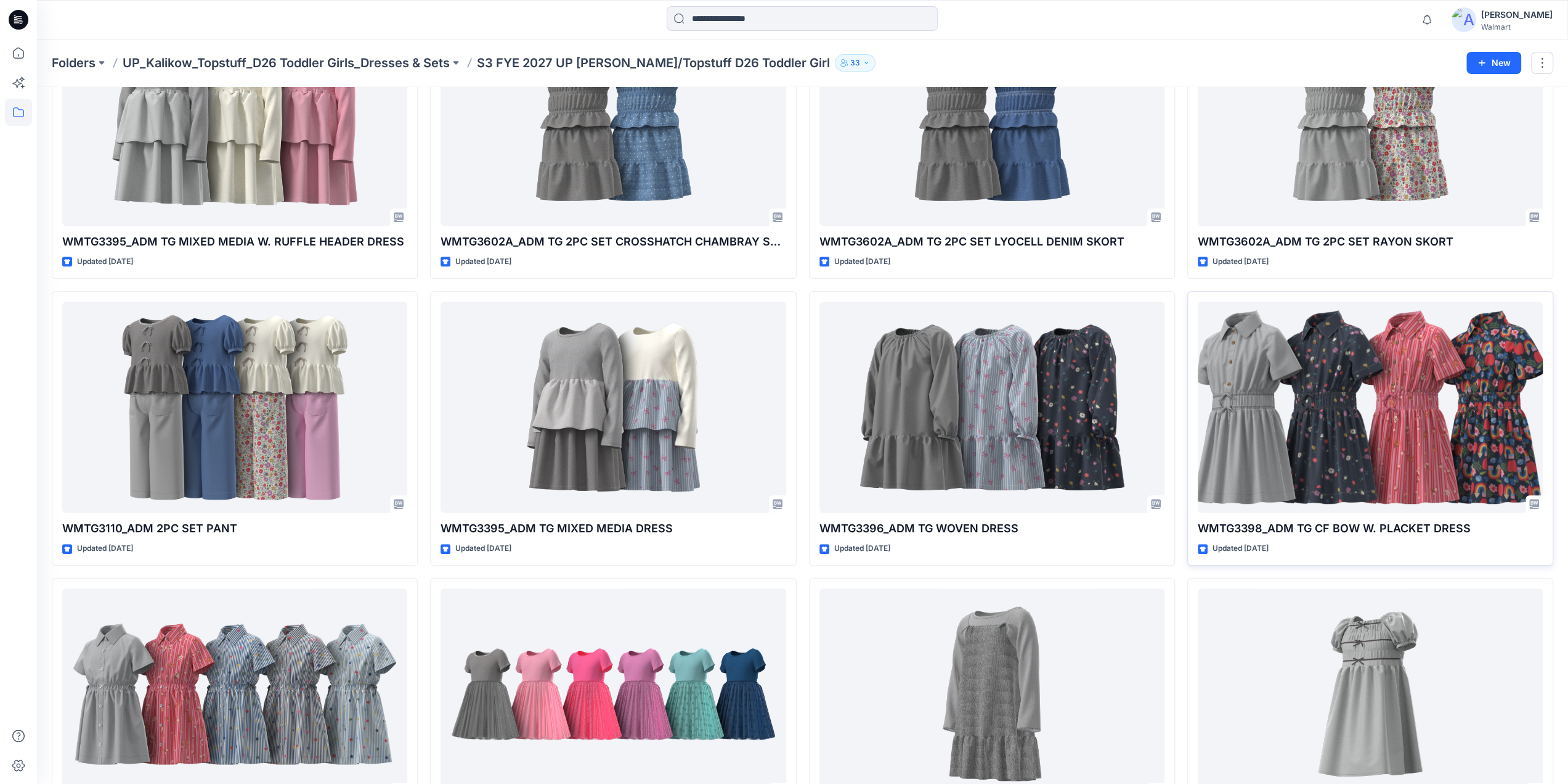
scroll to position [706, 0]
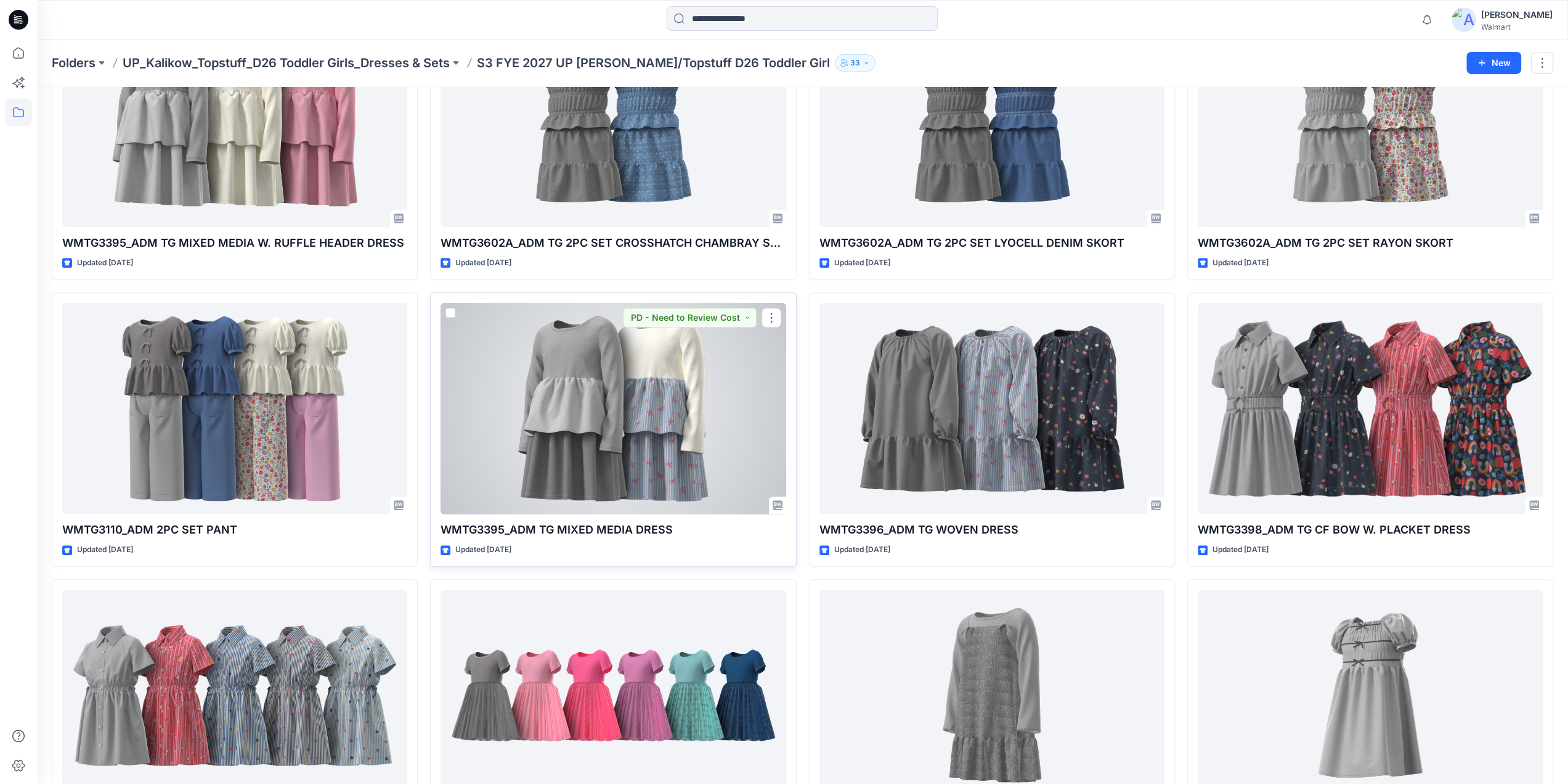
click at [634, 405] on div at bounding box center [613, 408] width 345 height 211
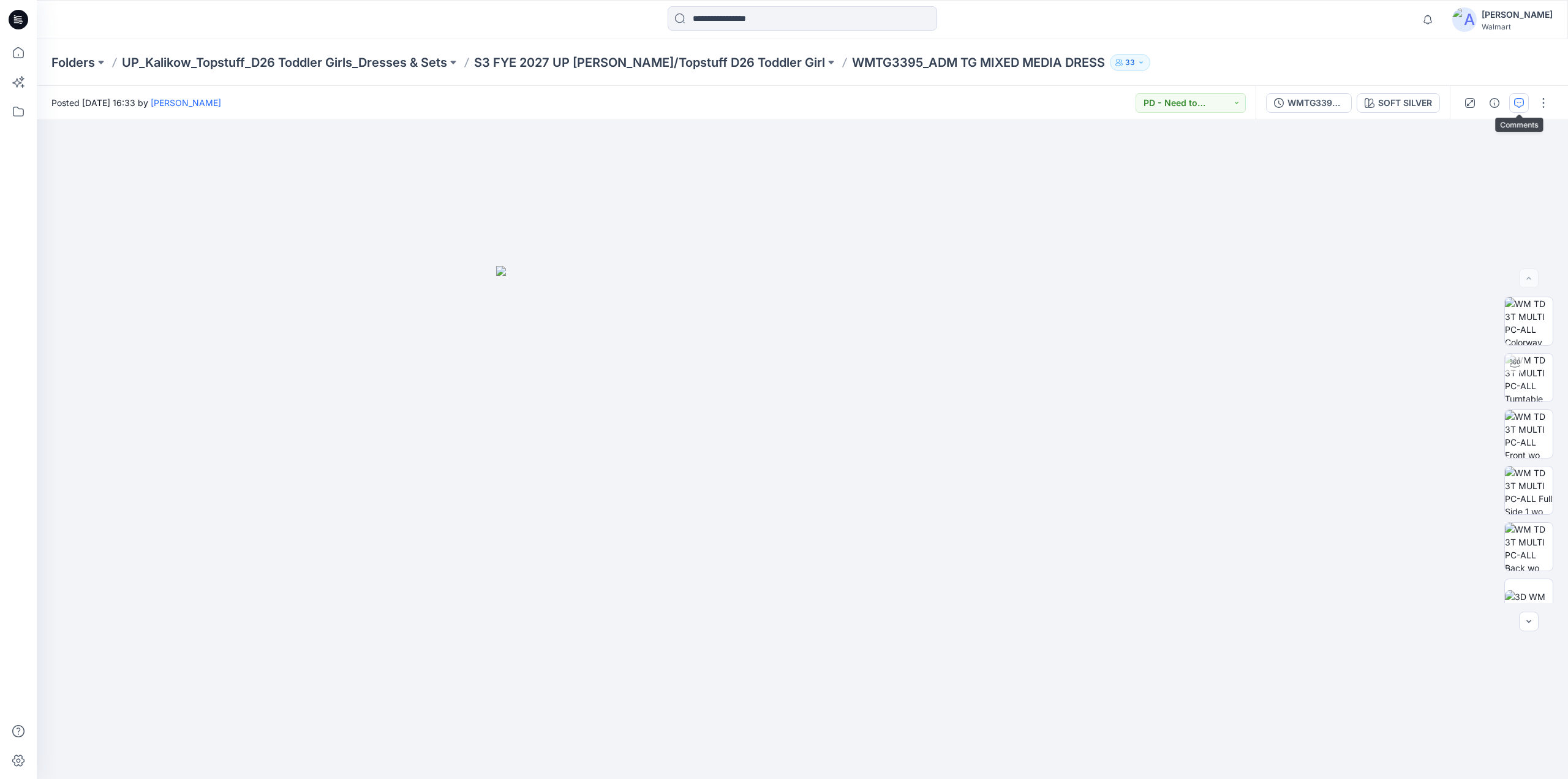
click at [1516, 98] on icon "button" at bounding box center [1518, 103] width 10 height 10
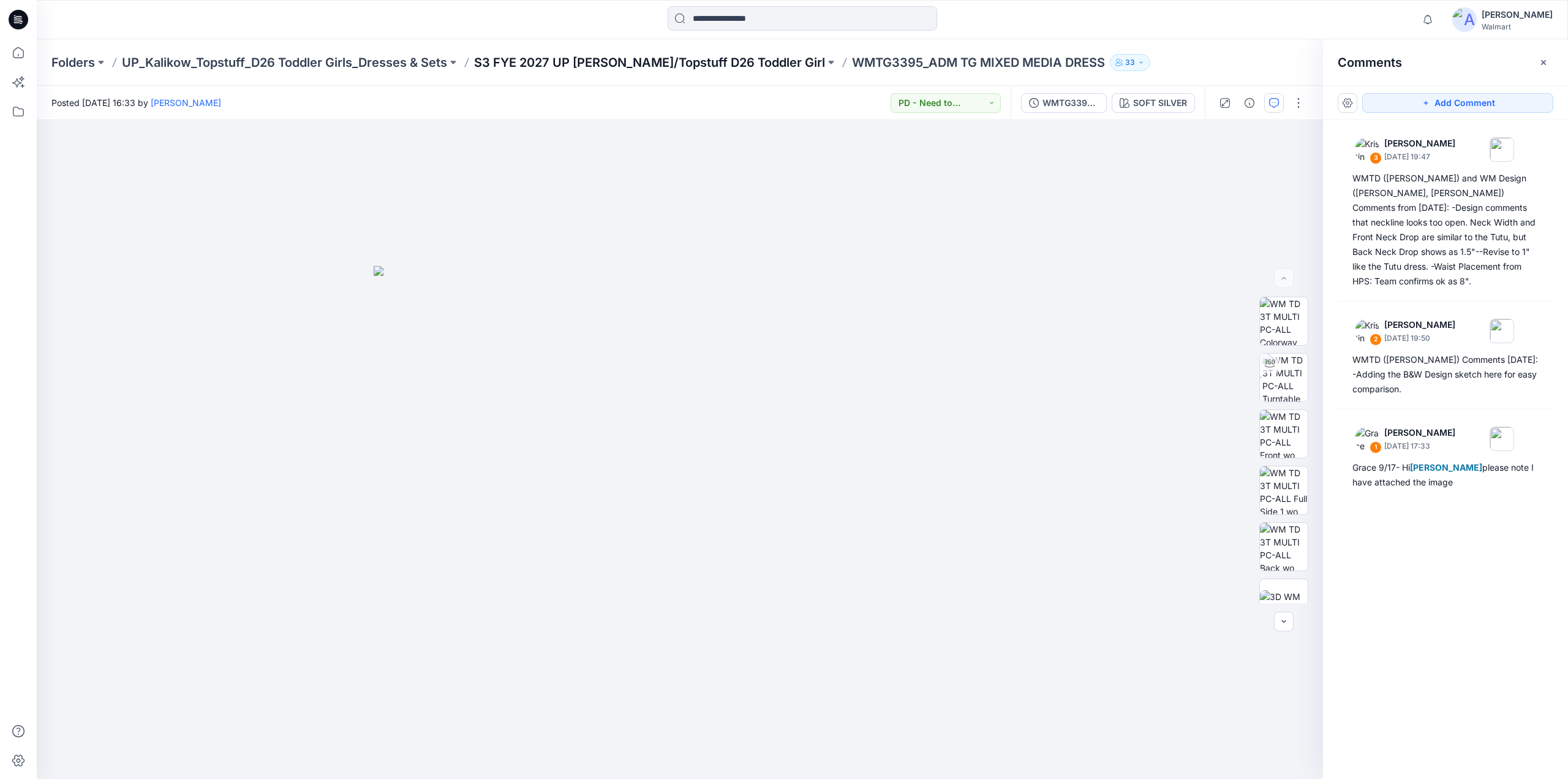
click at [688, 66] on p "S3 FYE 2027 UP [PERSON_NAME]/Topstuff D26 Toddler Girl" at bounding box center [649, 63] width 351 height 17
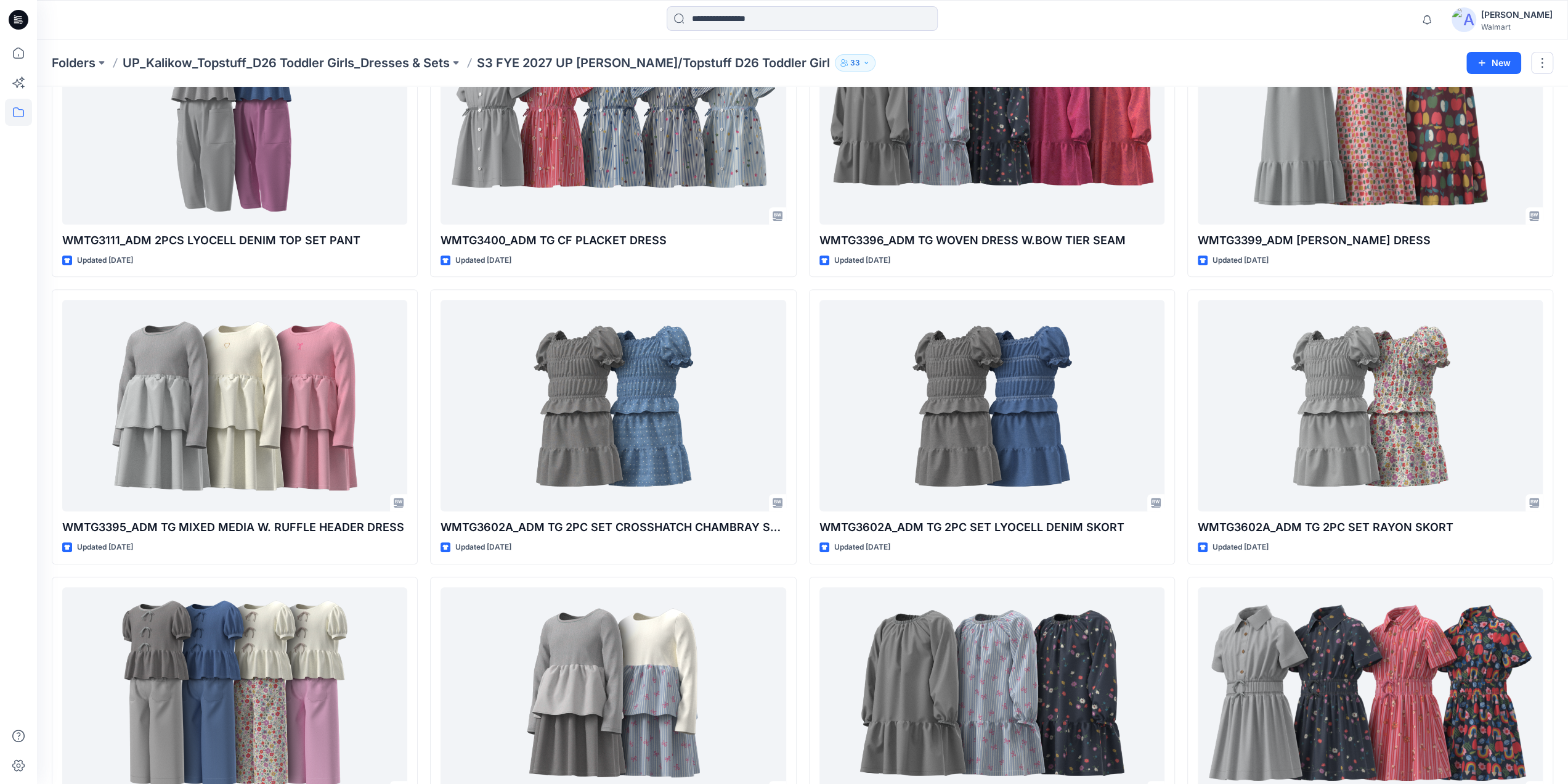
scroll to position [425, 0]
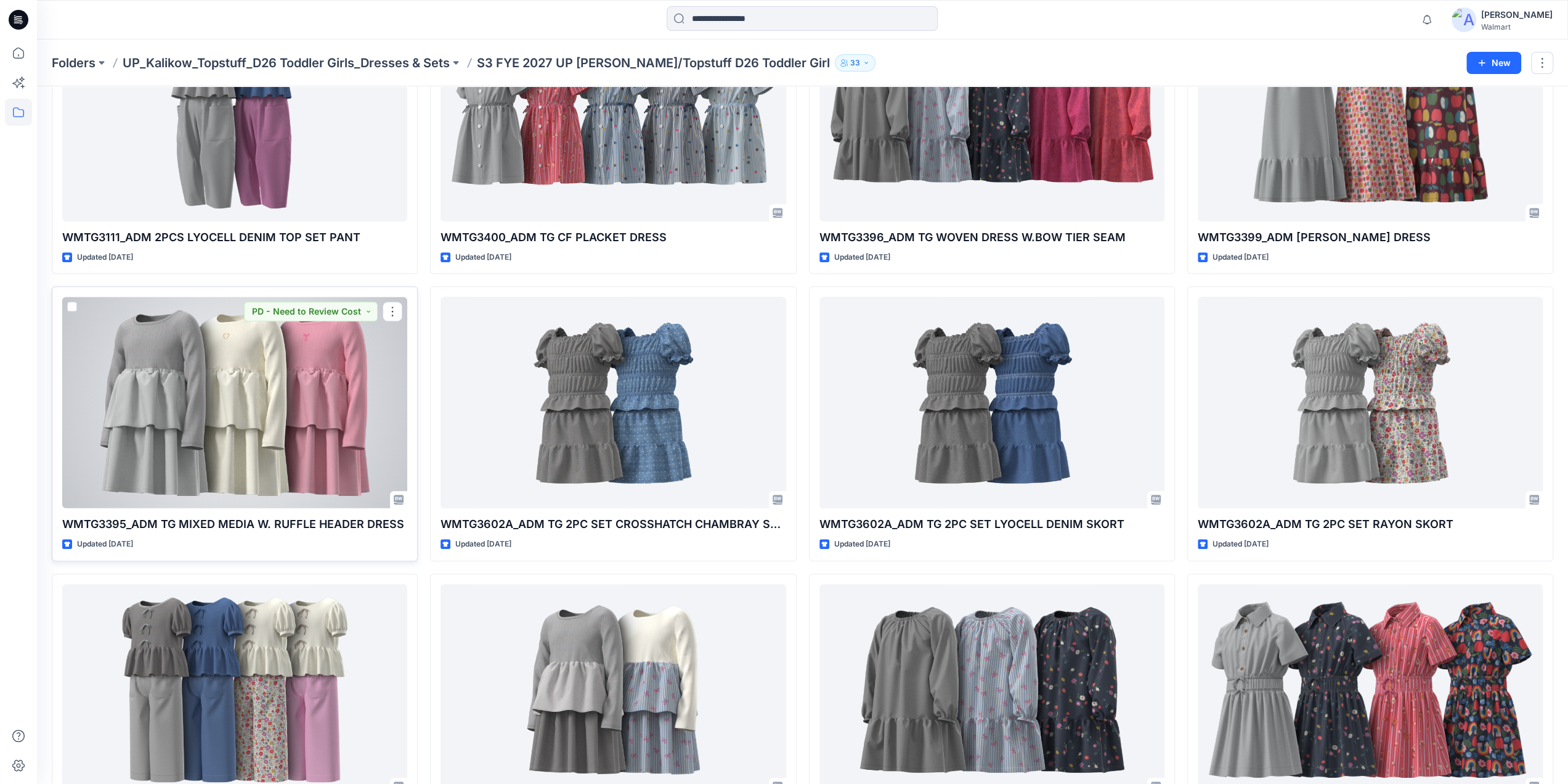
click at [198, 436] on div at bounding box center [235, 402] width 345 height 211
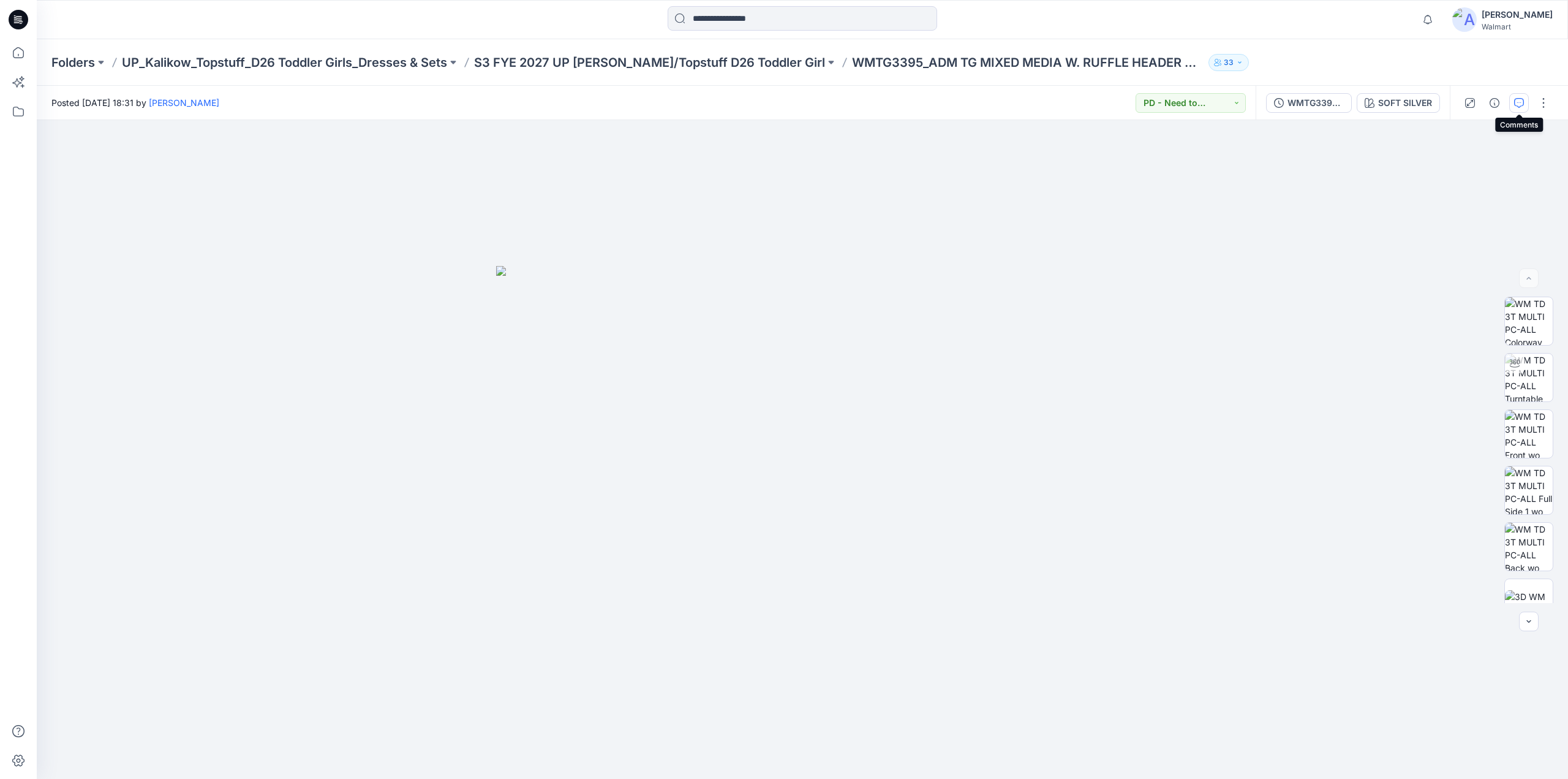
click at [1514, 102] on icon "button" at bounding box center [1518, 103] width 10 height 10
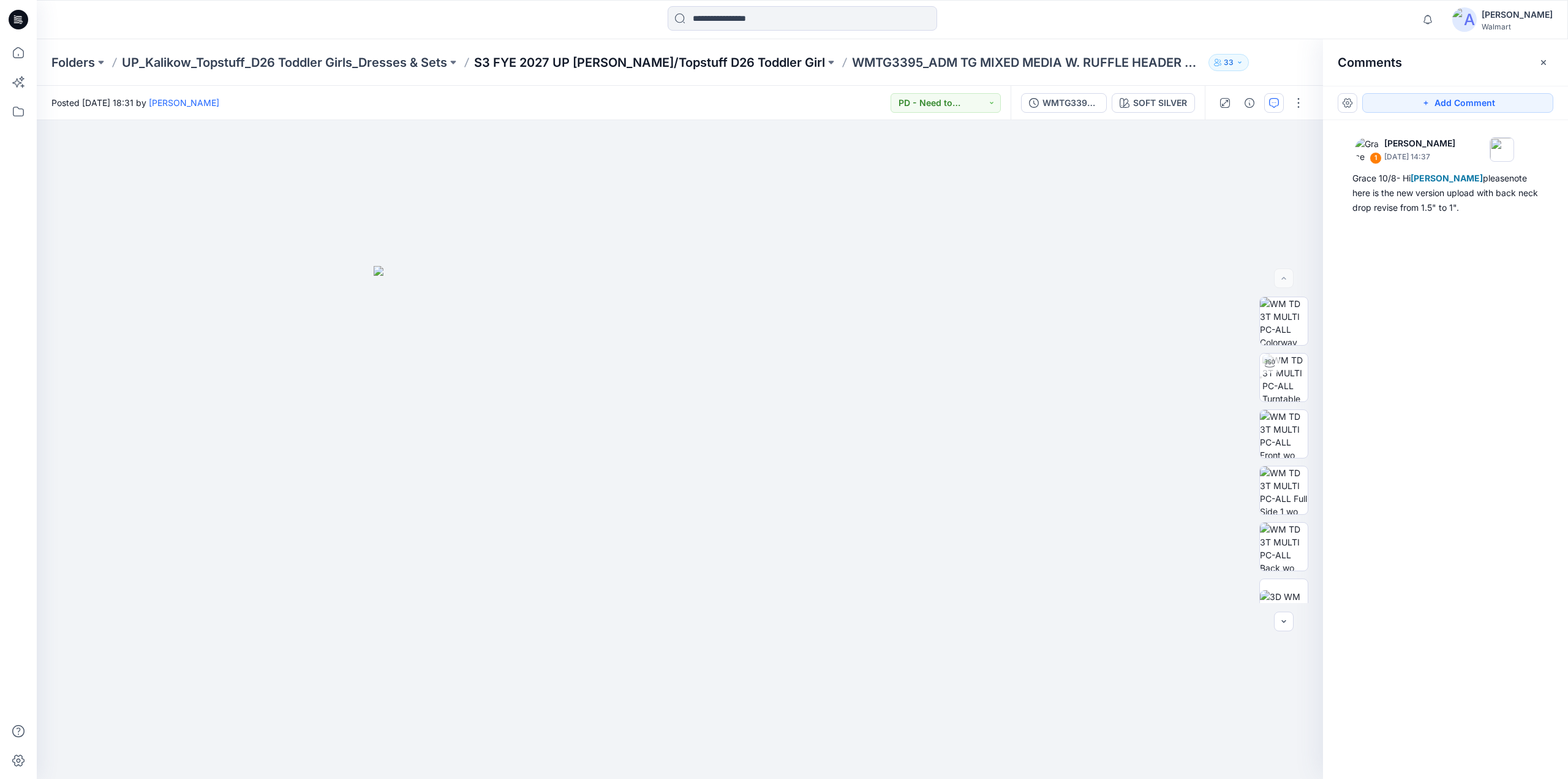
click at [676, 65] on p "S3 FYE 2027 UP [PERSON_NAME]/Topstuff D26 Toddler Girl" at bounding box center [649, 63] width 351 height 17
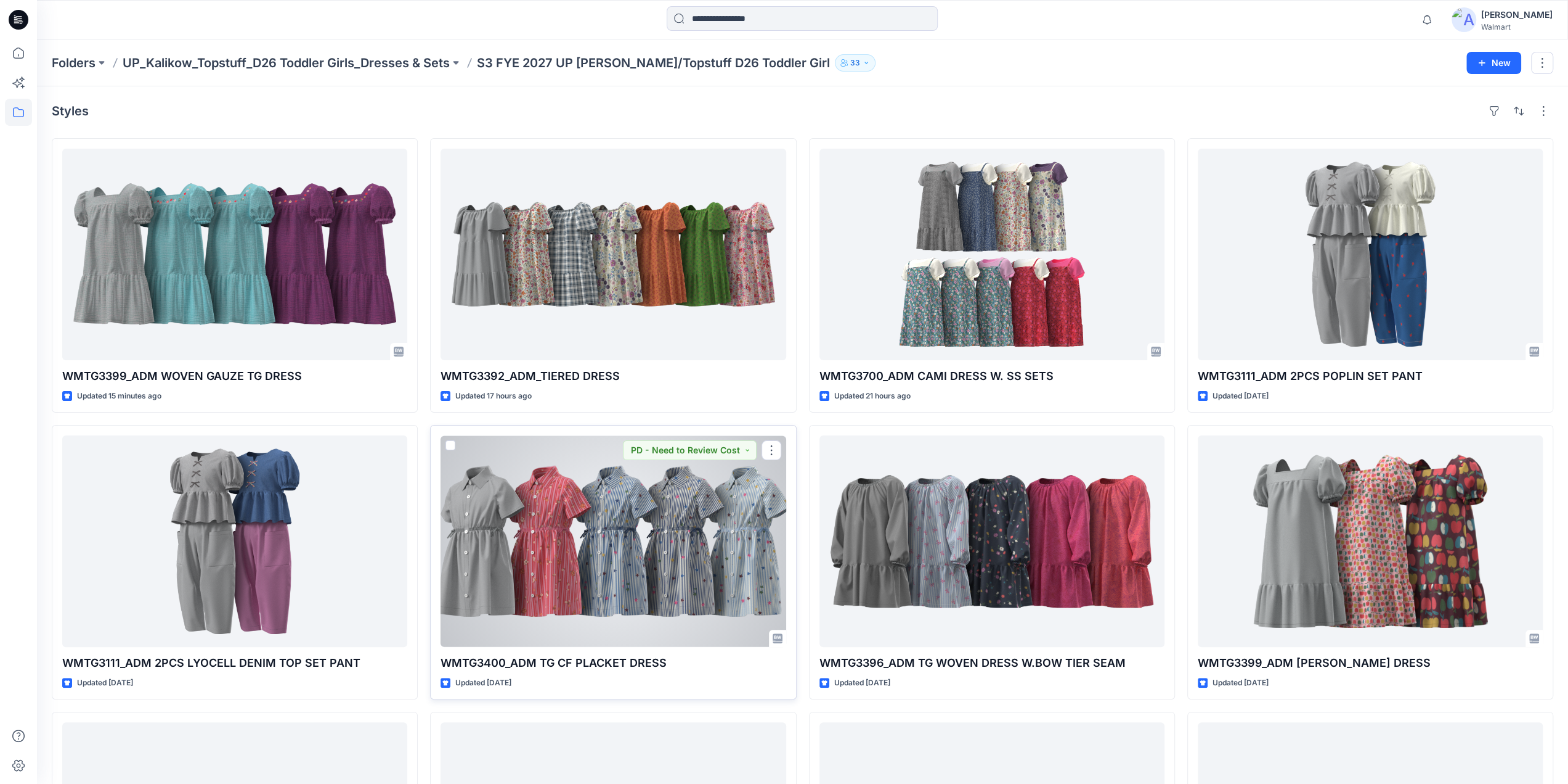
click at [624, 525] on div at bounding box center [613, 541] width 345 height 211
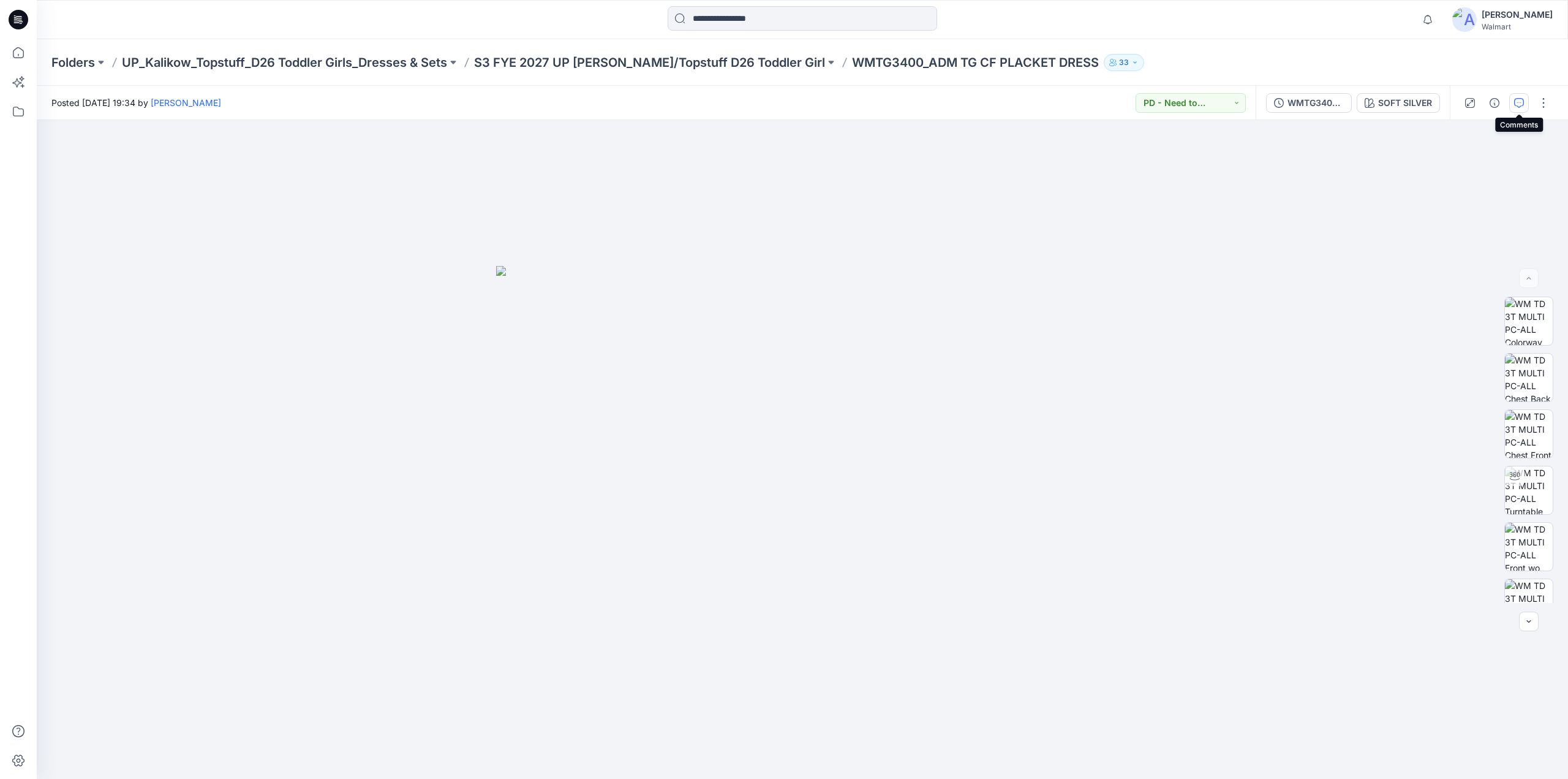
click at [1522, 99] on icon "button" at bounding box center [1518, 103] width 10 height 10
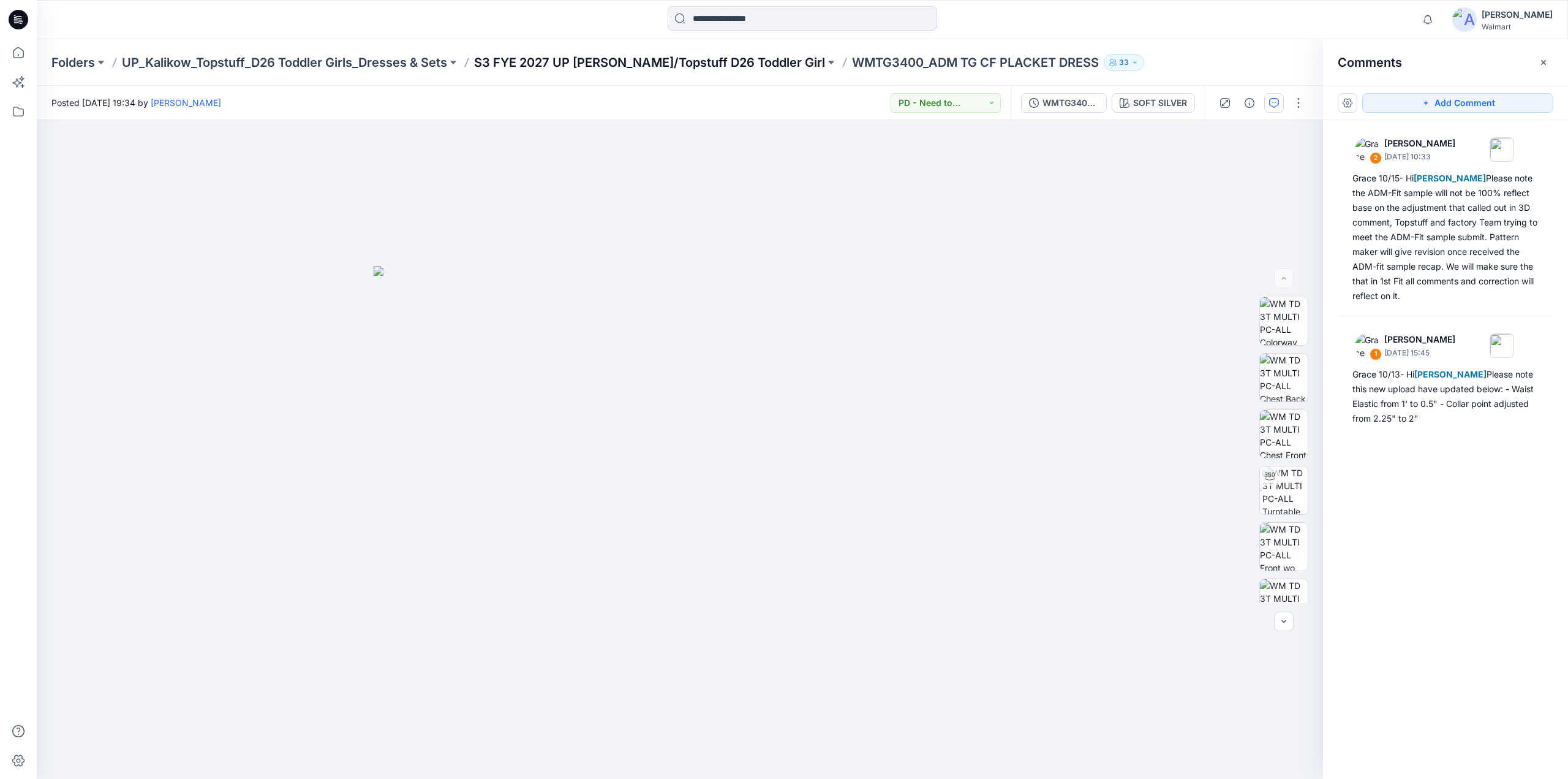
click at [710, 60] on p "S3 FYE 2027 UP [PERSON_NAME]/Topstuff D26 Toddler Girl" at bounding box center [649, 63] width 351 height 17
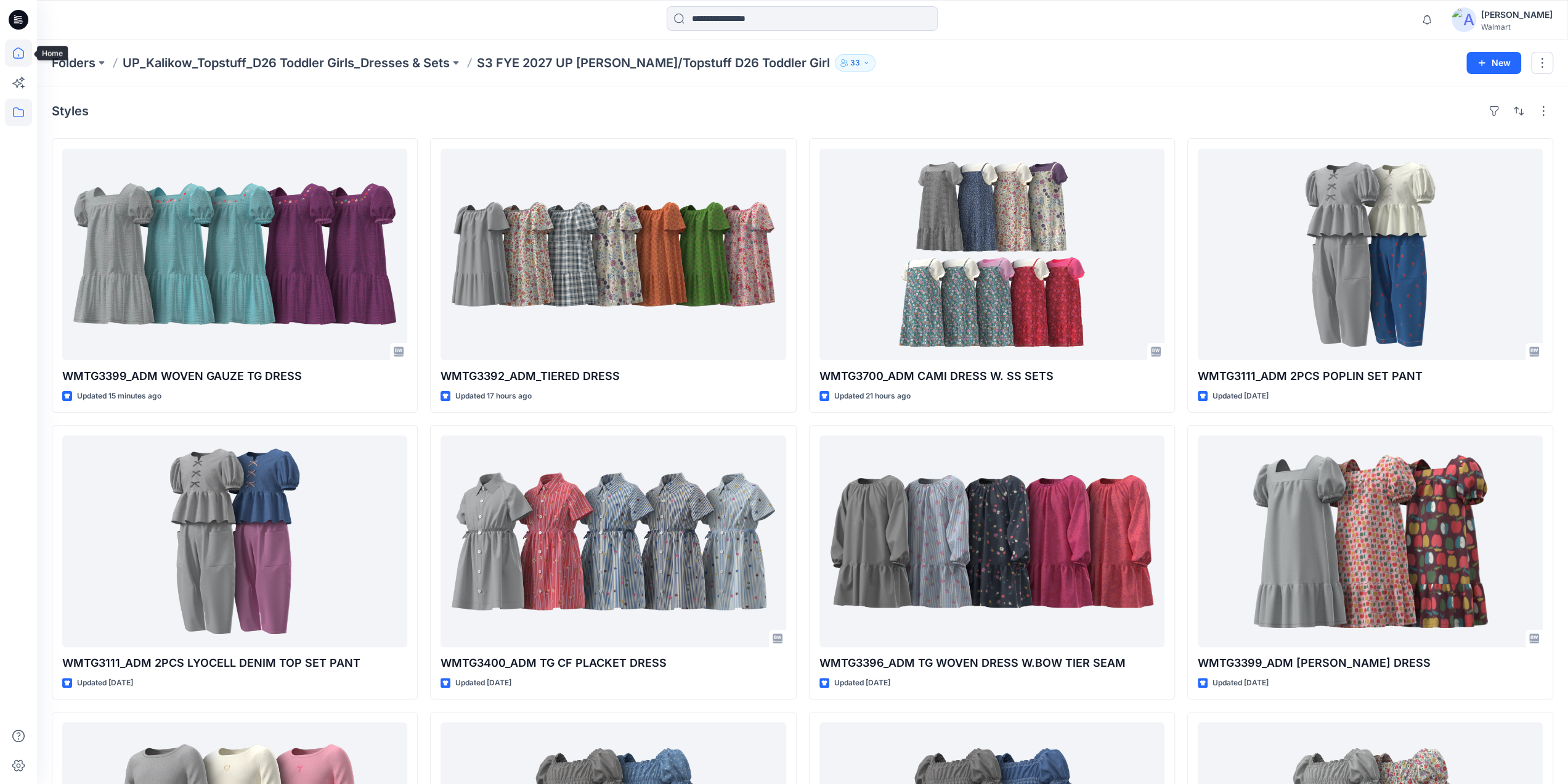
click at [27, 50] on icon at bounding box center [18, 53] width 27 height 27
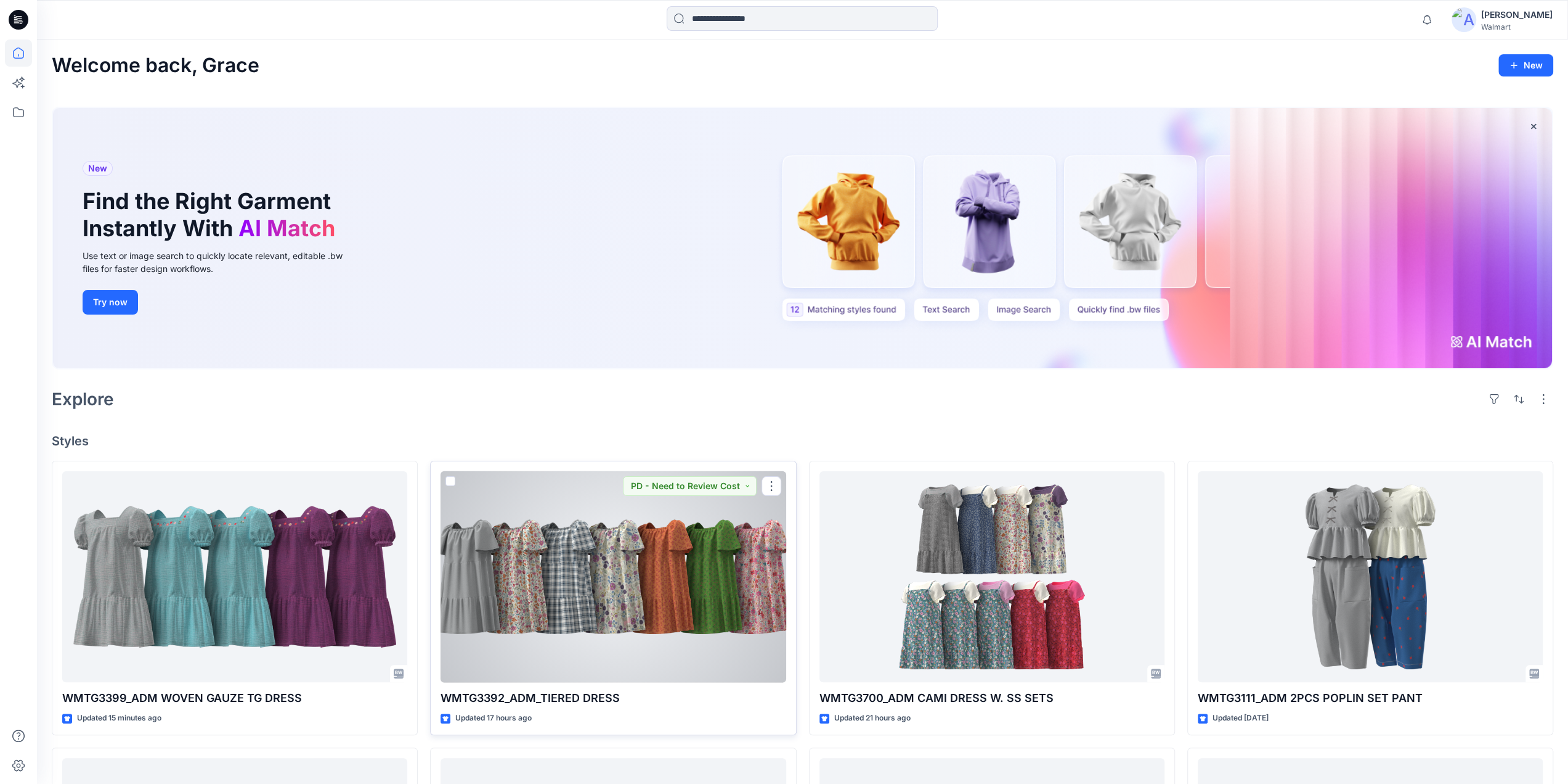
scroll to position [583, 0]
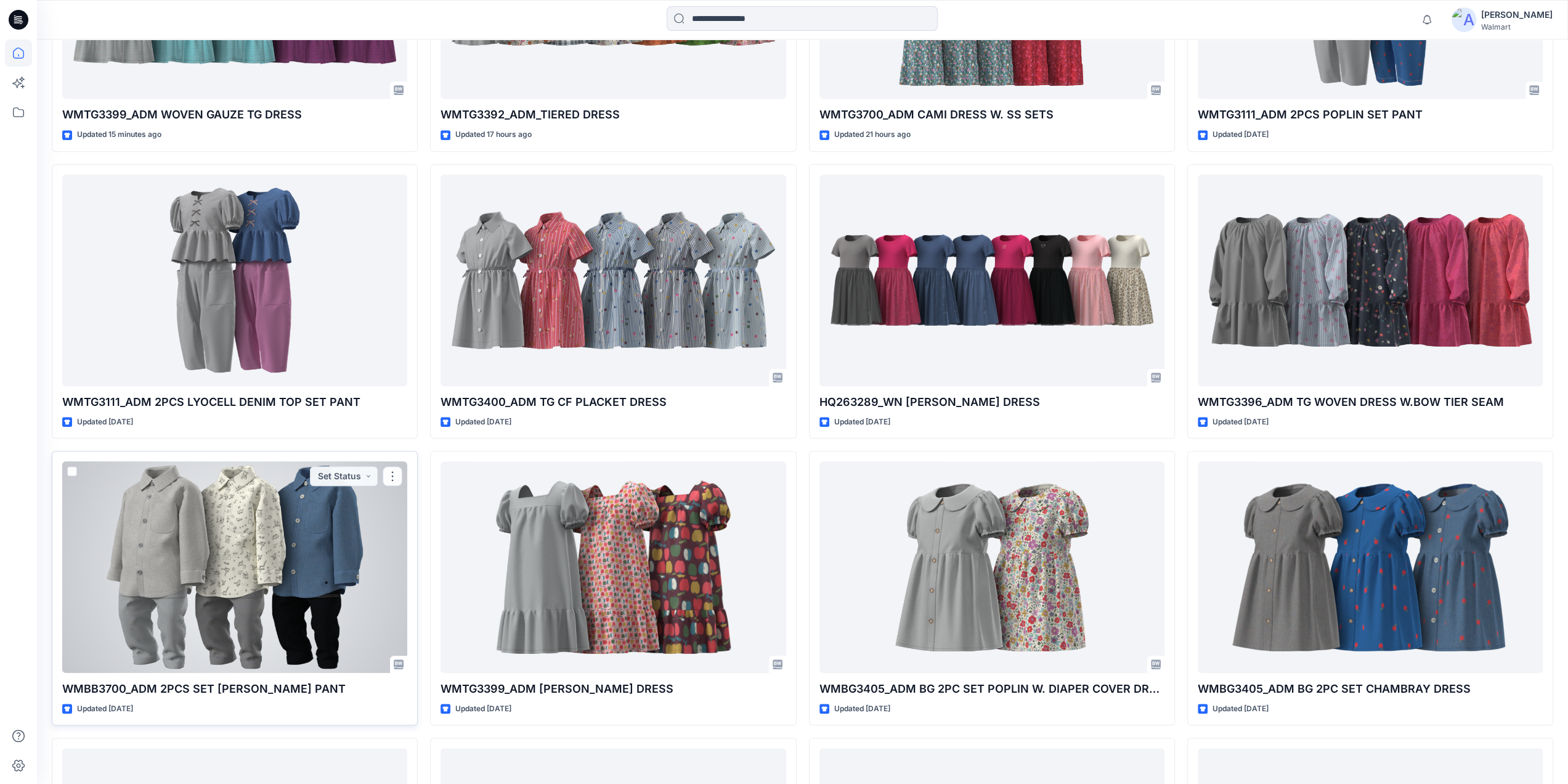
click at [275, 582] on div at bounding box center [235, 567] width 345 height 211
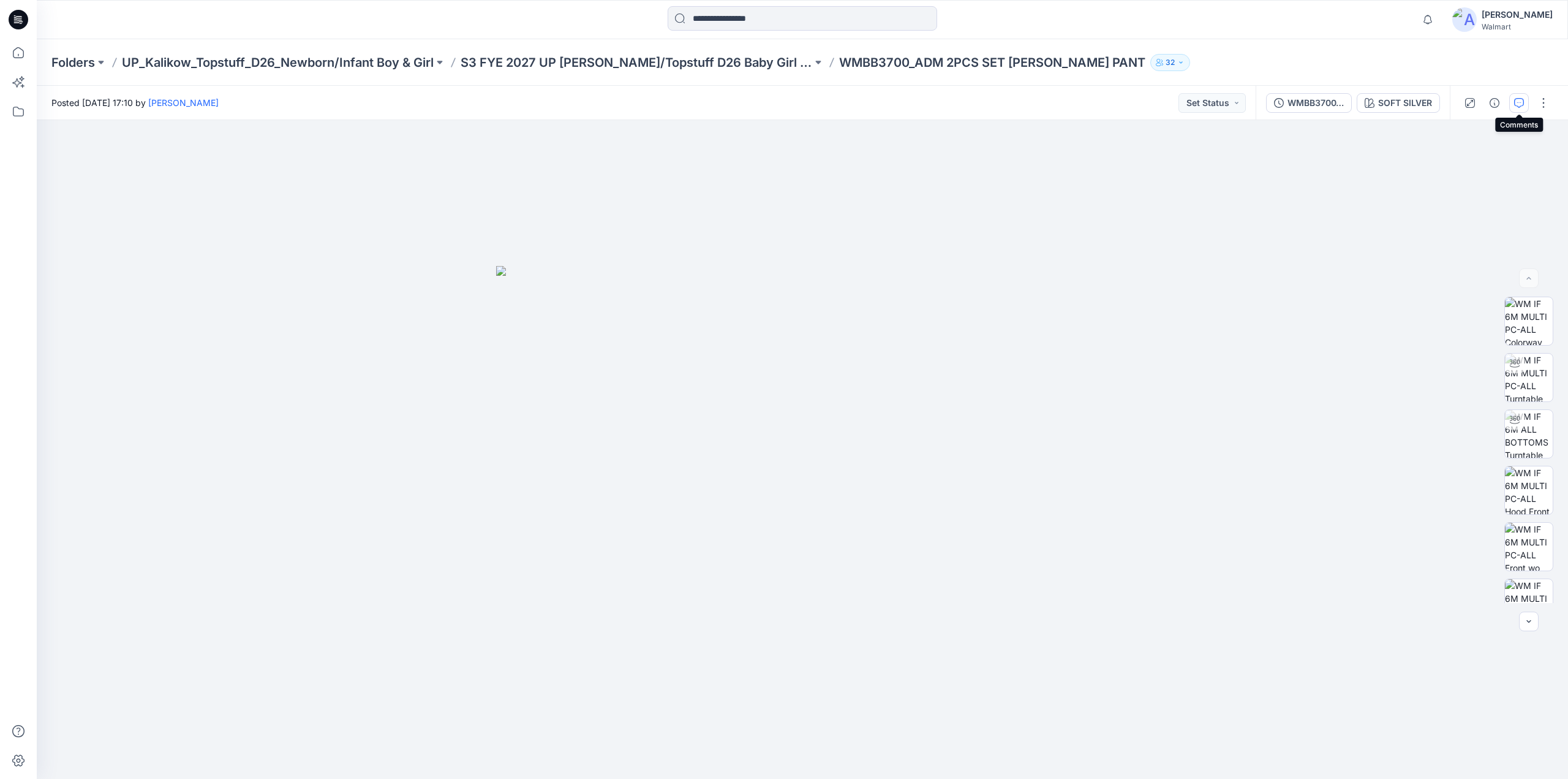
click at [1514, 102] on icon "button" at bounding box center [1518, 103] width 10 height 10
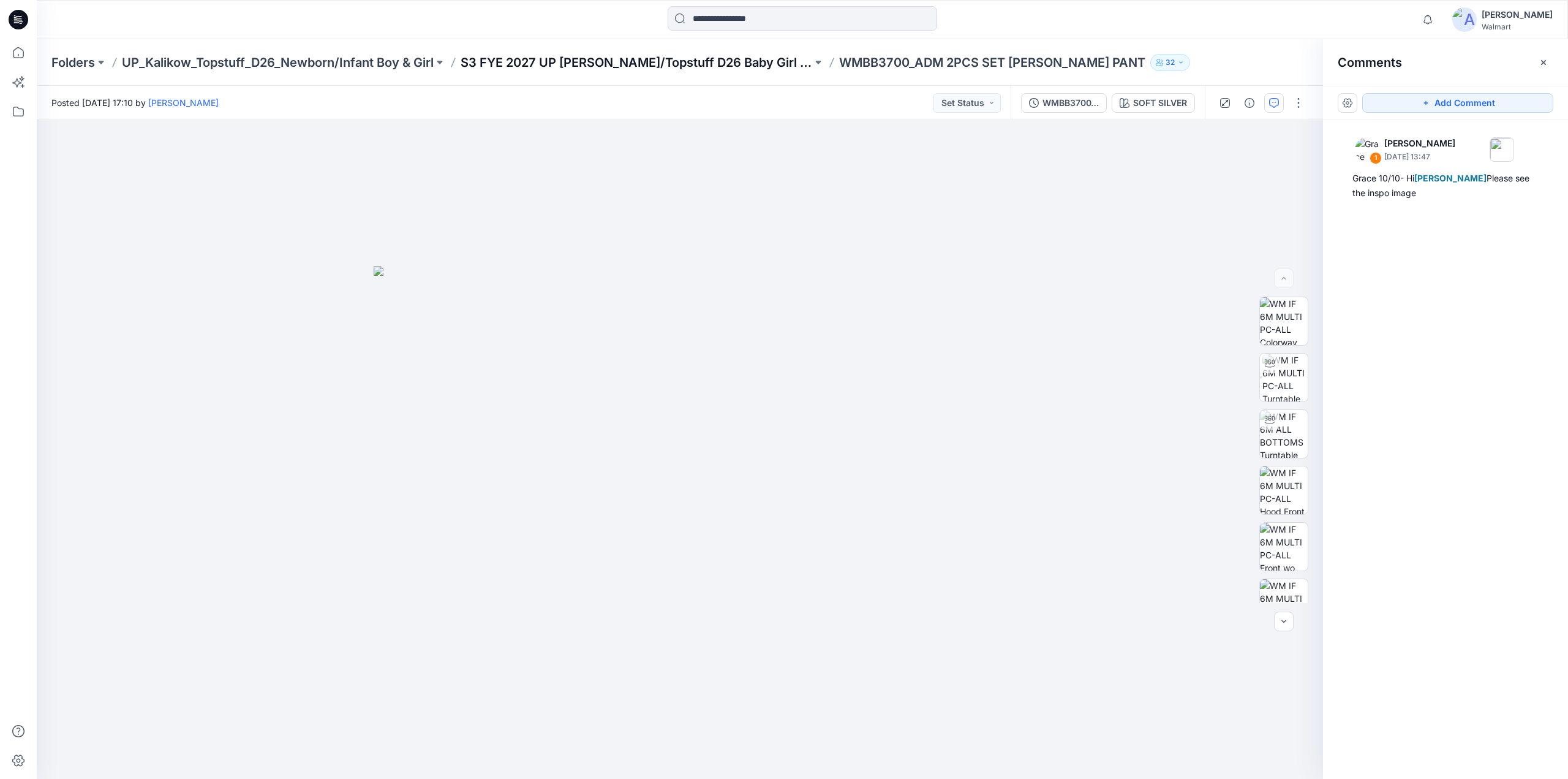
click at [688, 58] on p "S3 FYE 2027 UP [PERSON_NAME]/Topstuff D26 Baby Girl & Boy" at bounding box center [636, 63] width 352 height 17
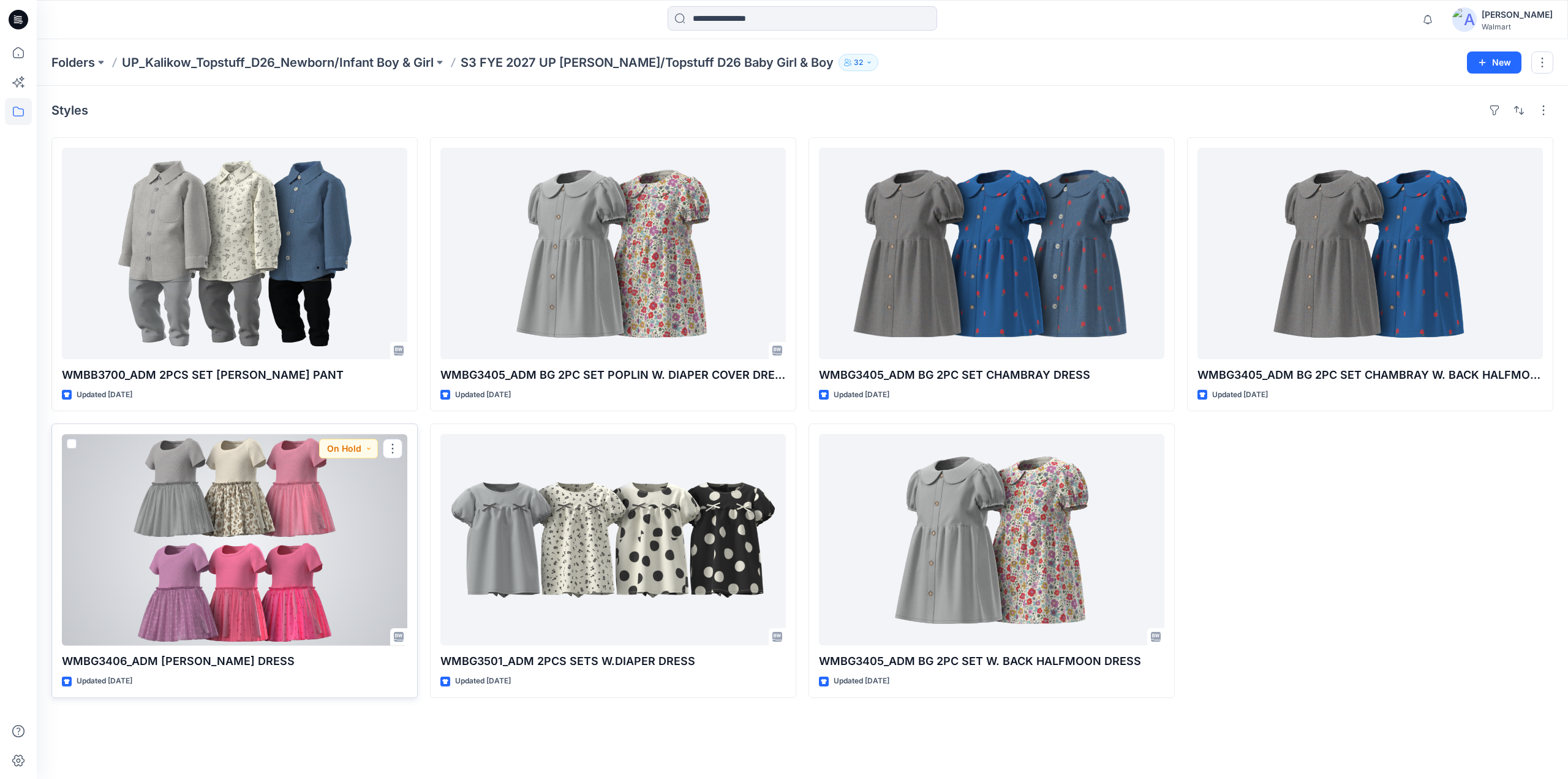
click at [276, 508] on div at bounding box center [234, 540] width 345 height 212
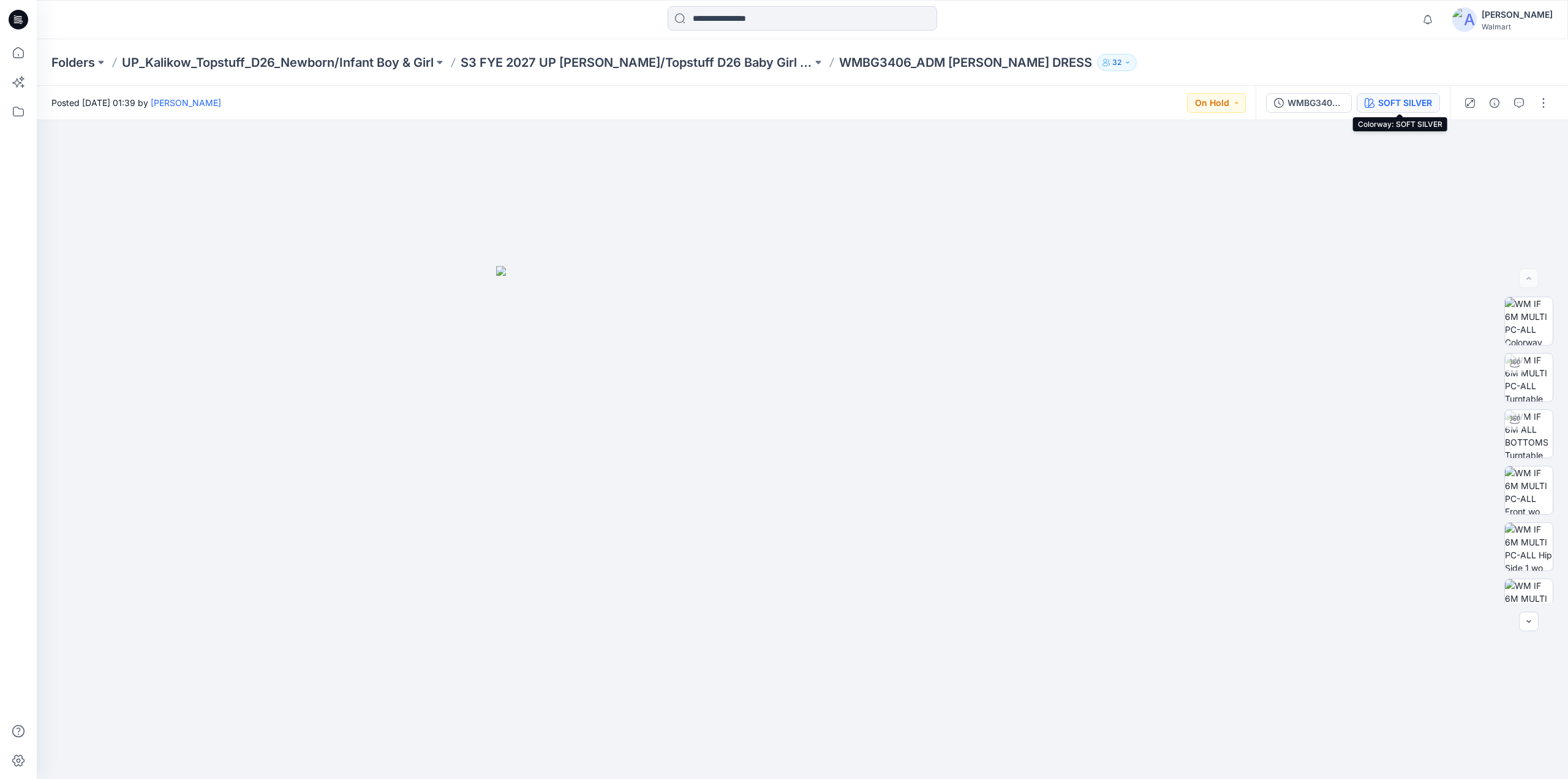
click at [1414, 104] on div "SOFT SILVER" at bounding box center [1405, 103] width 54 height 13
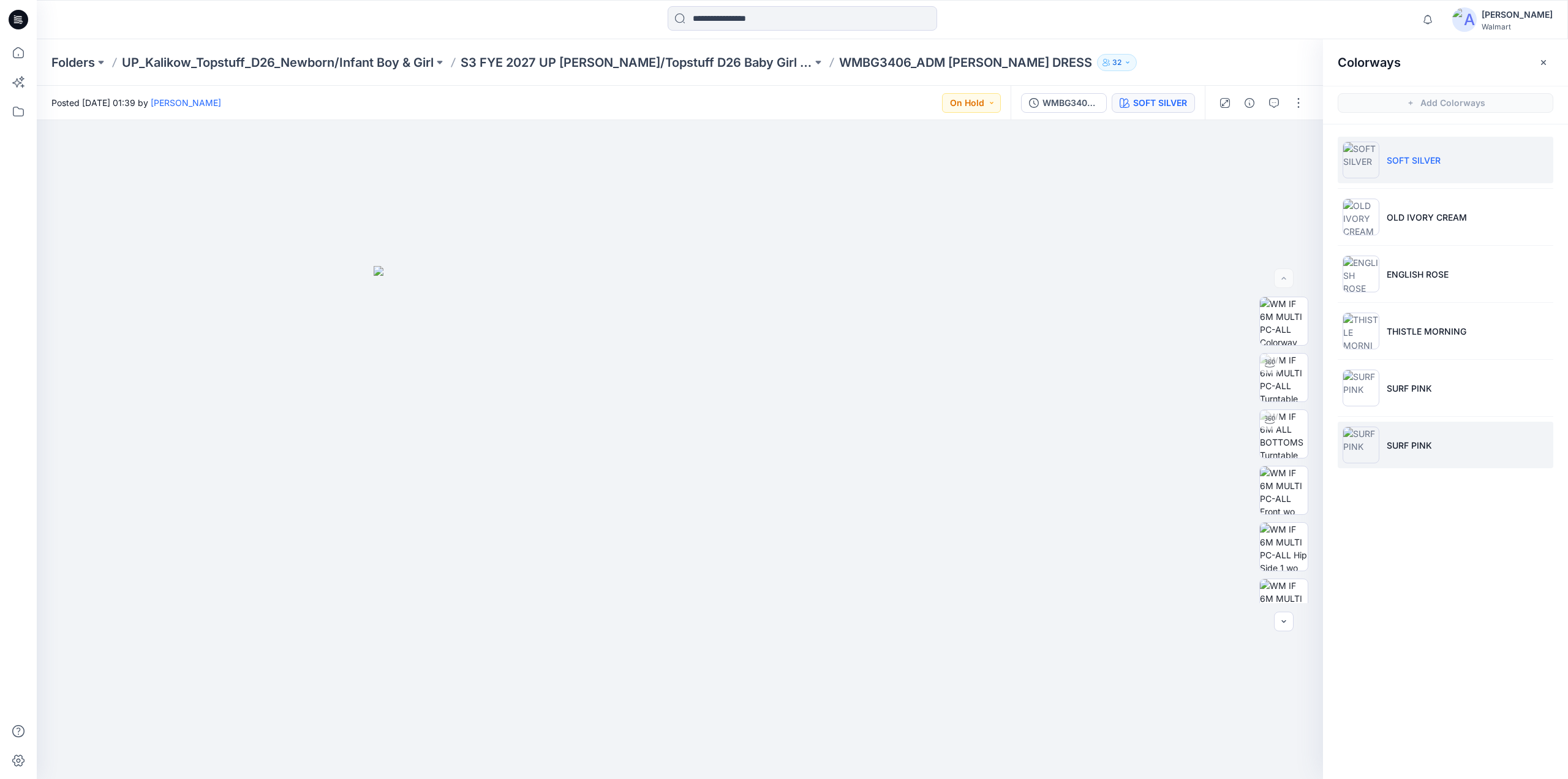
click at [1414, 423] on li "SURF PINK" at bounding box center [1445, 444] width 215 height 47
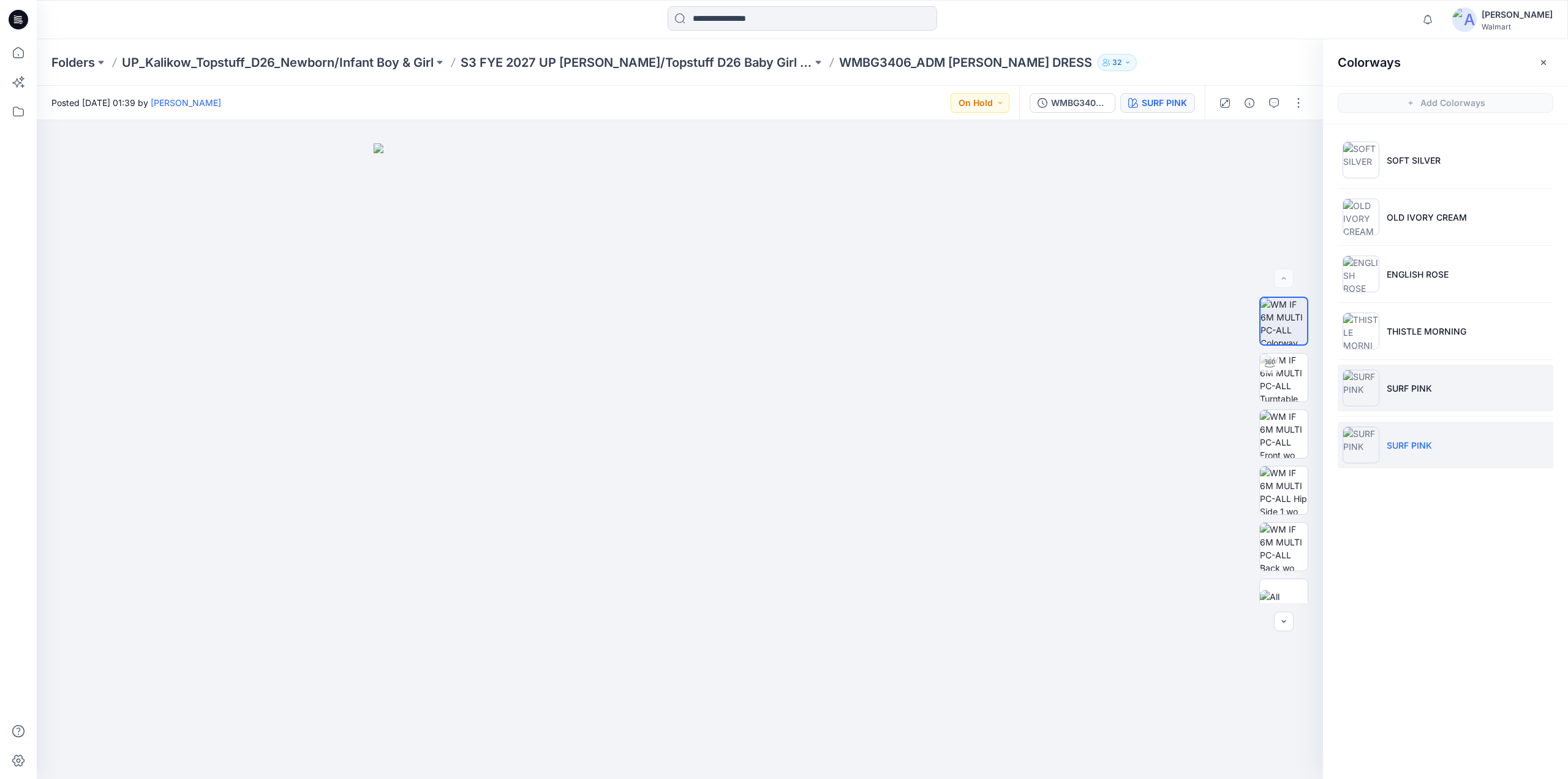
click at [1401, 399] on li "SURF PINK" at bounding box center [1445, 387] width 215 height 47
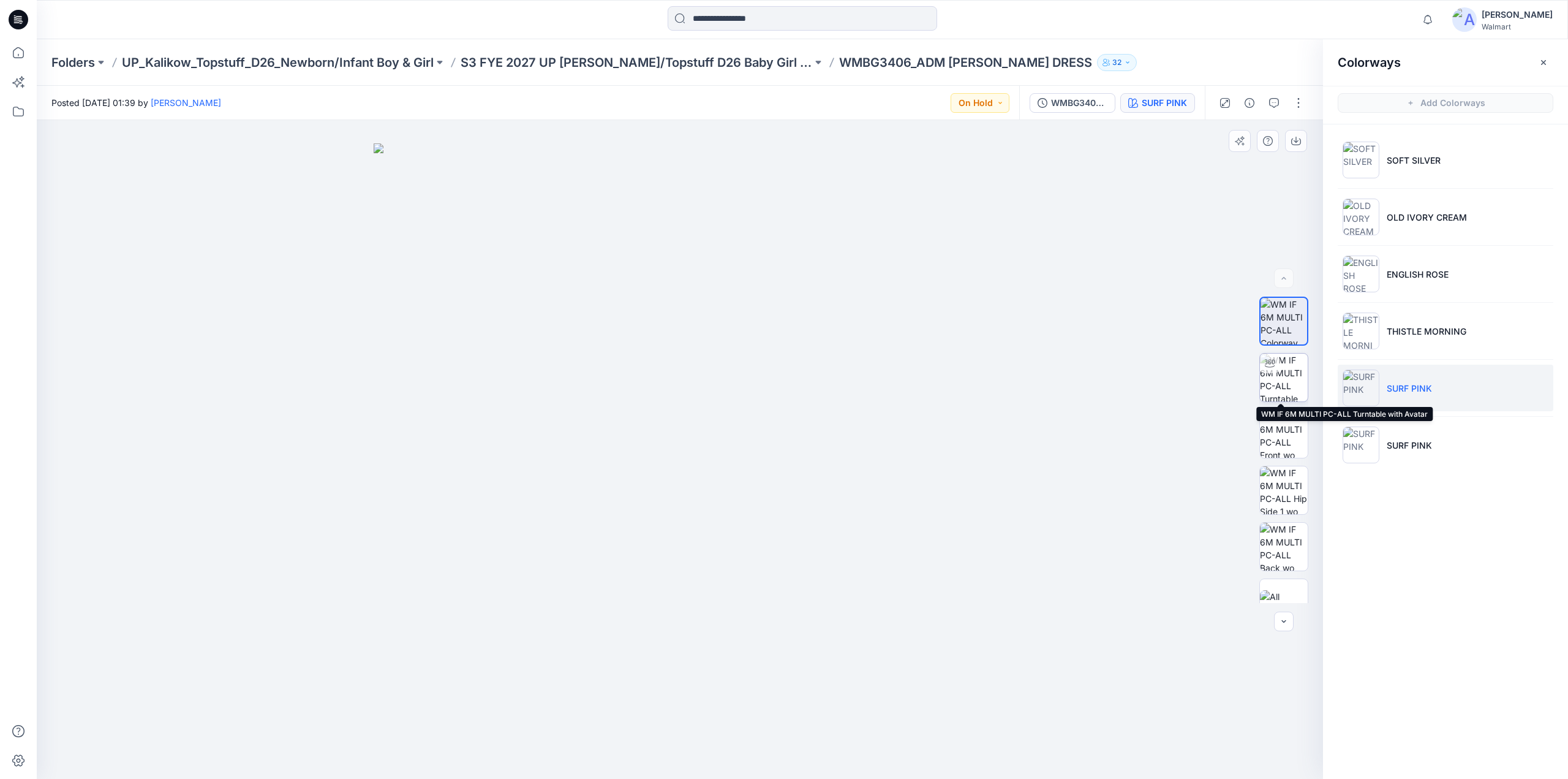
click at [1260, 368] on div at bounding box center [1270, 363] width 20 height 20
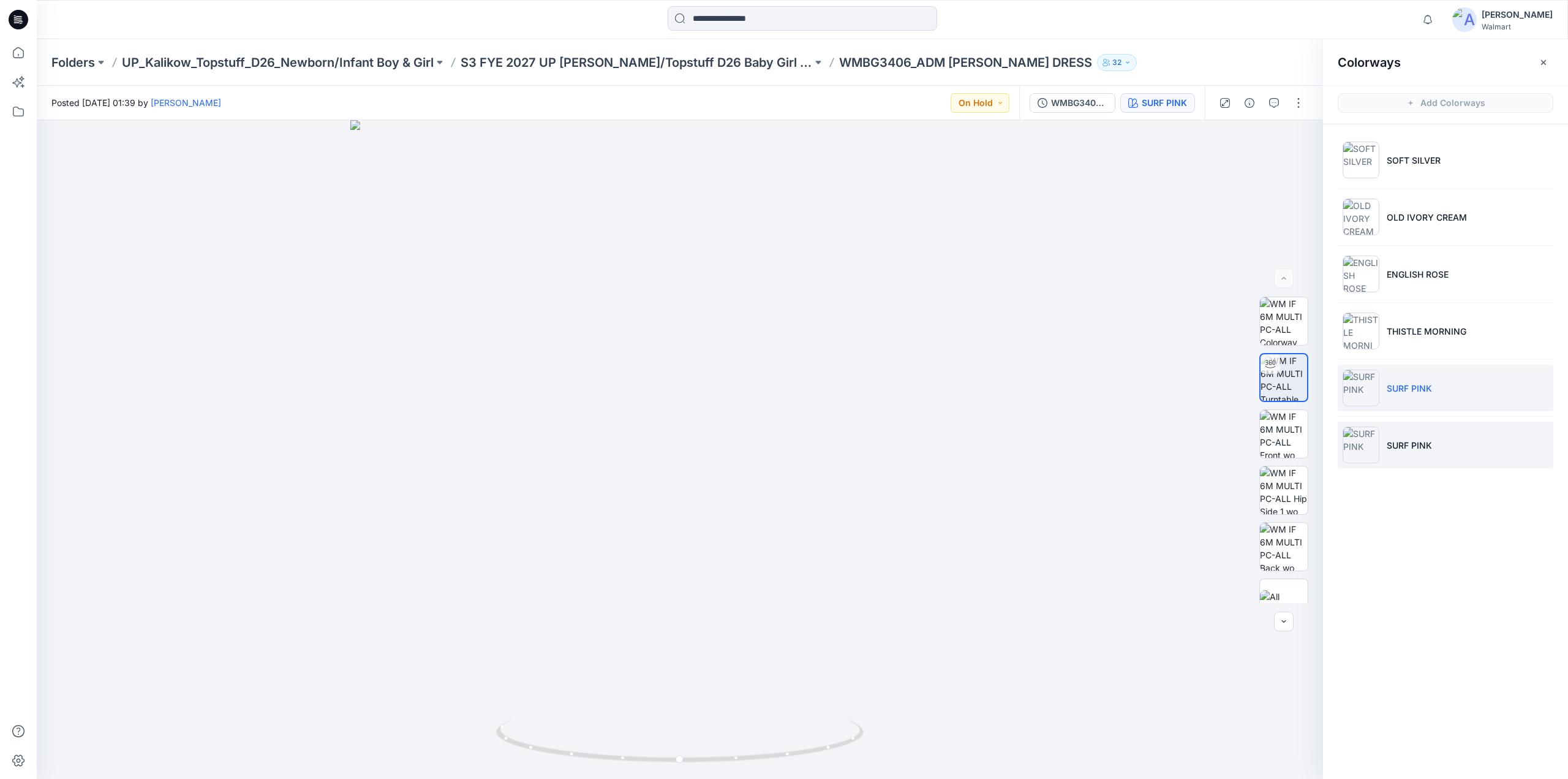
click at [1399, 443] on p "SURF PINK" at bounding box center [1410, 444] width 46 height 12
click at [678, 60] on p "S3 FYE 2027 UP [PERSON_NAME]/Topstuff D26 Baby Girl & Boy" at bounding box center [636, 63] width 352 height 17
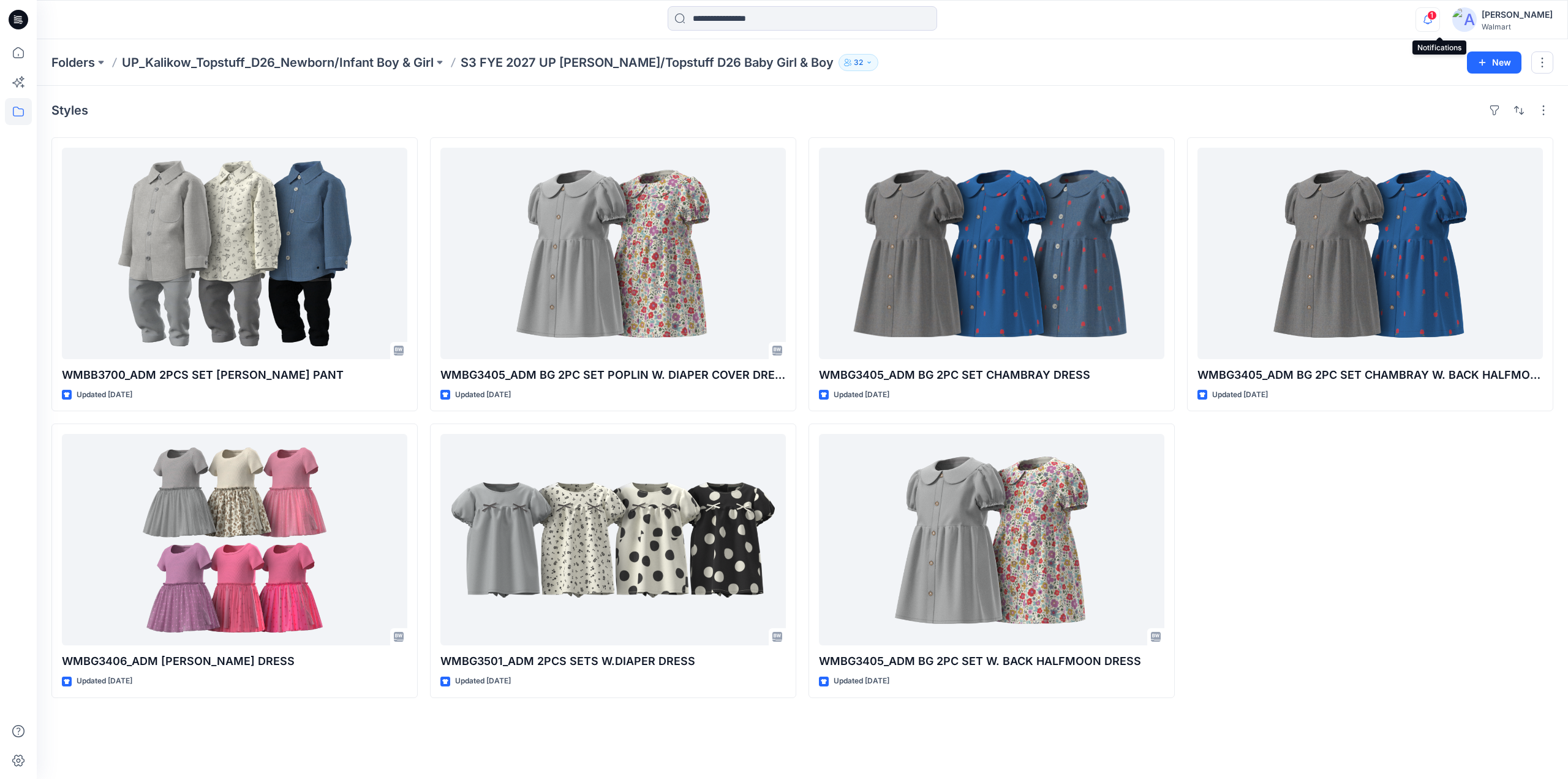
click at [1438, 20] on icon "button" at bounding box center [1428, 20] width 23 height 25
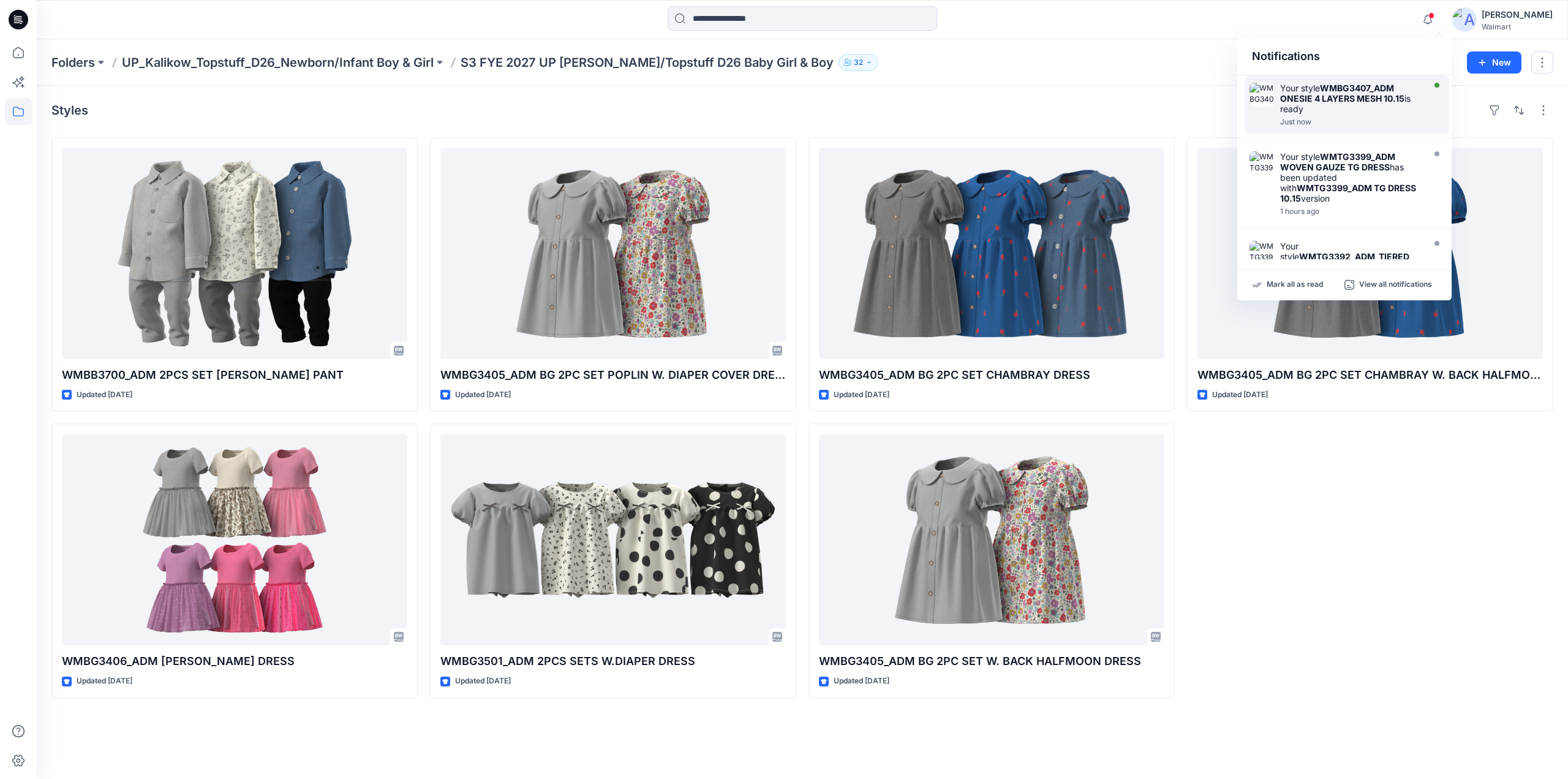
click at [1329, 97] on strong "WMBG3407_ADM ONESIE 4 LAYERS MESH 10.15" at bounding box center [1342, 93] width 124 height 21
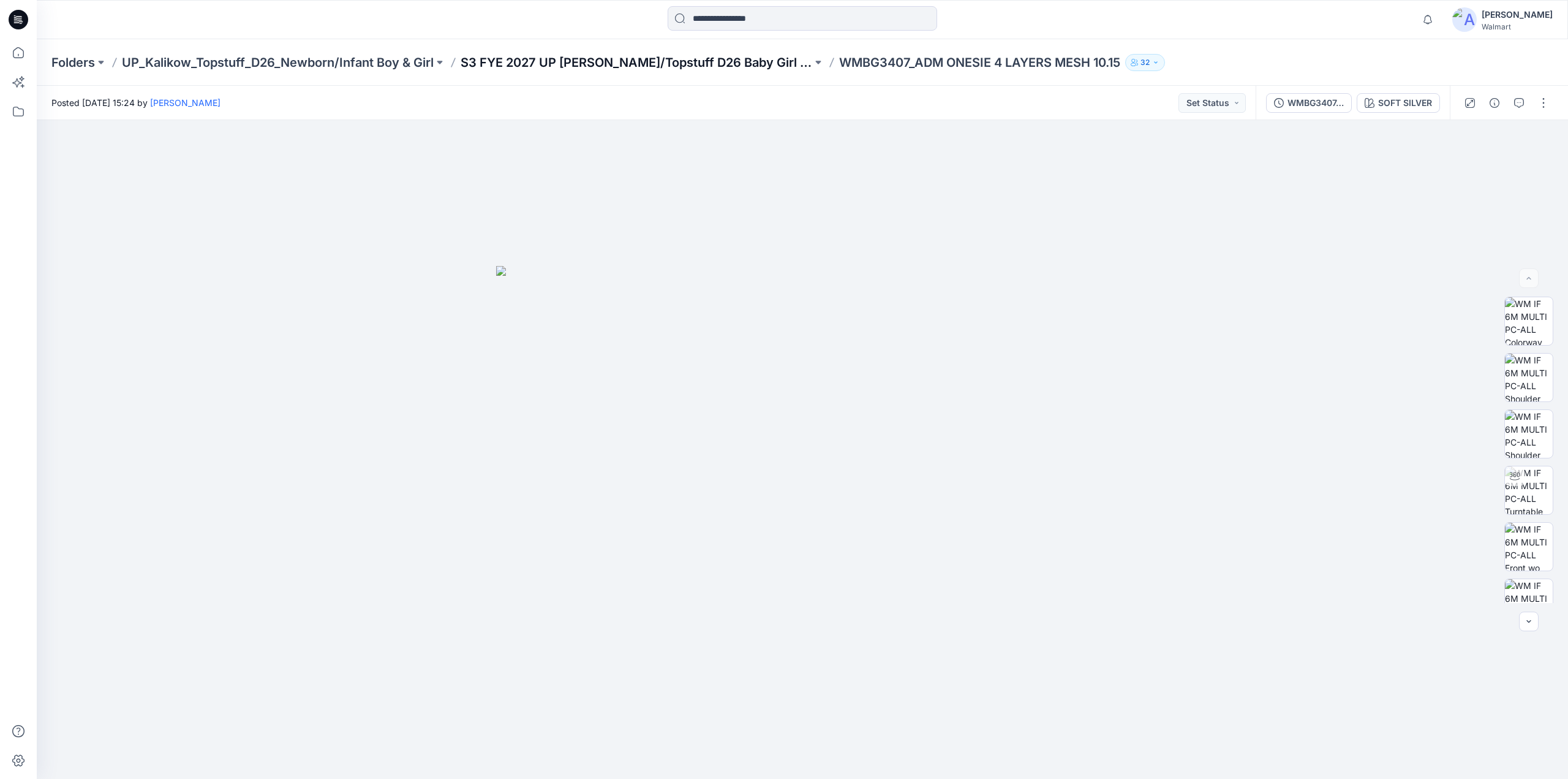
click at [740, 58] on p "S3 FYE 2027 UP [PERSON_NAME]/Topstuff D26 Baby Girl & Boy" at bounding box center [636, 63] width 352 height 17
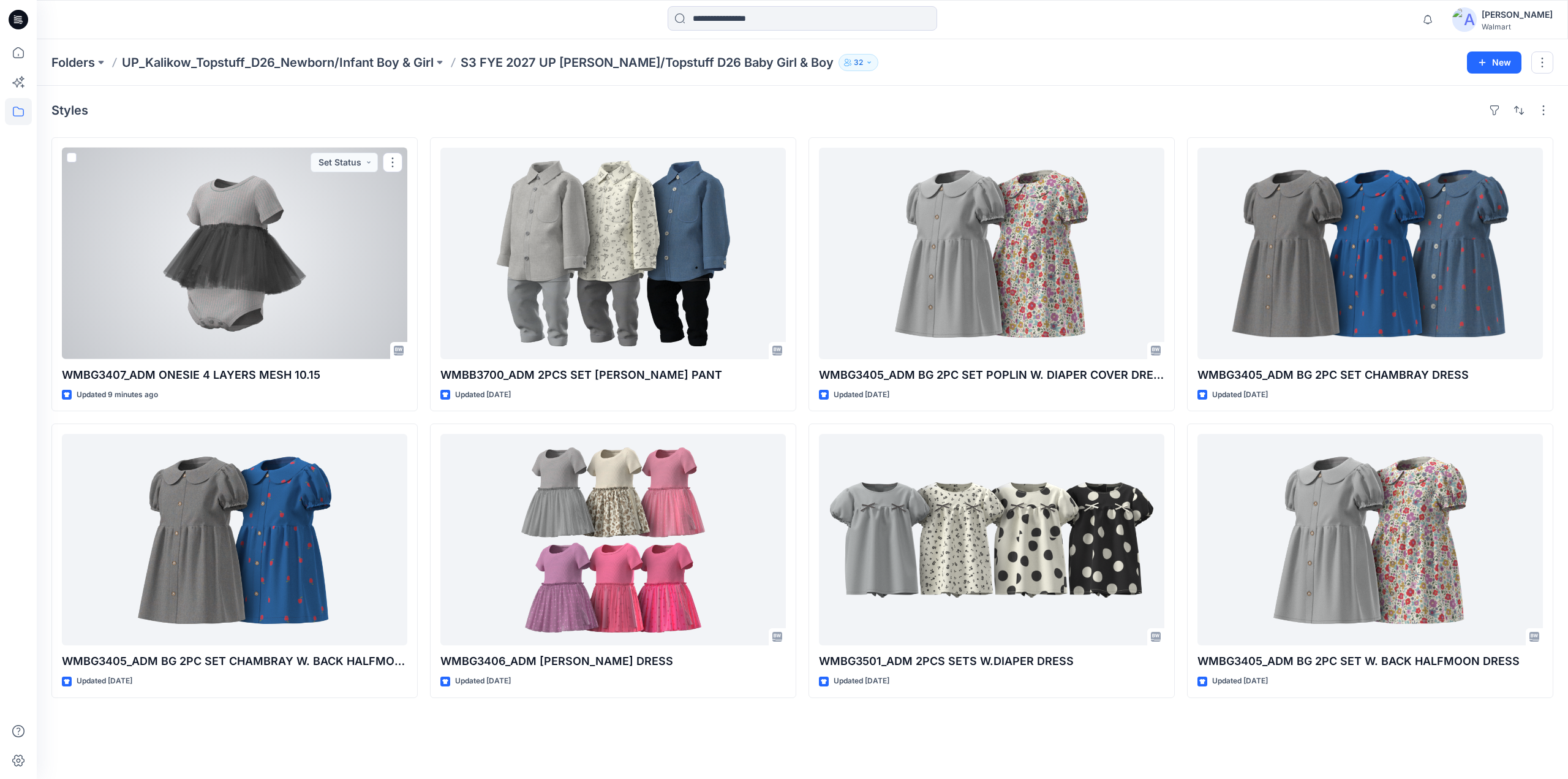
click at [239, 298] on div at bounding box center [234, 254] width 345 height 212
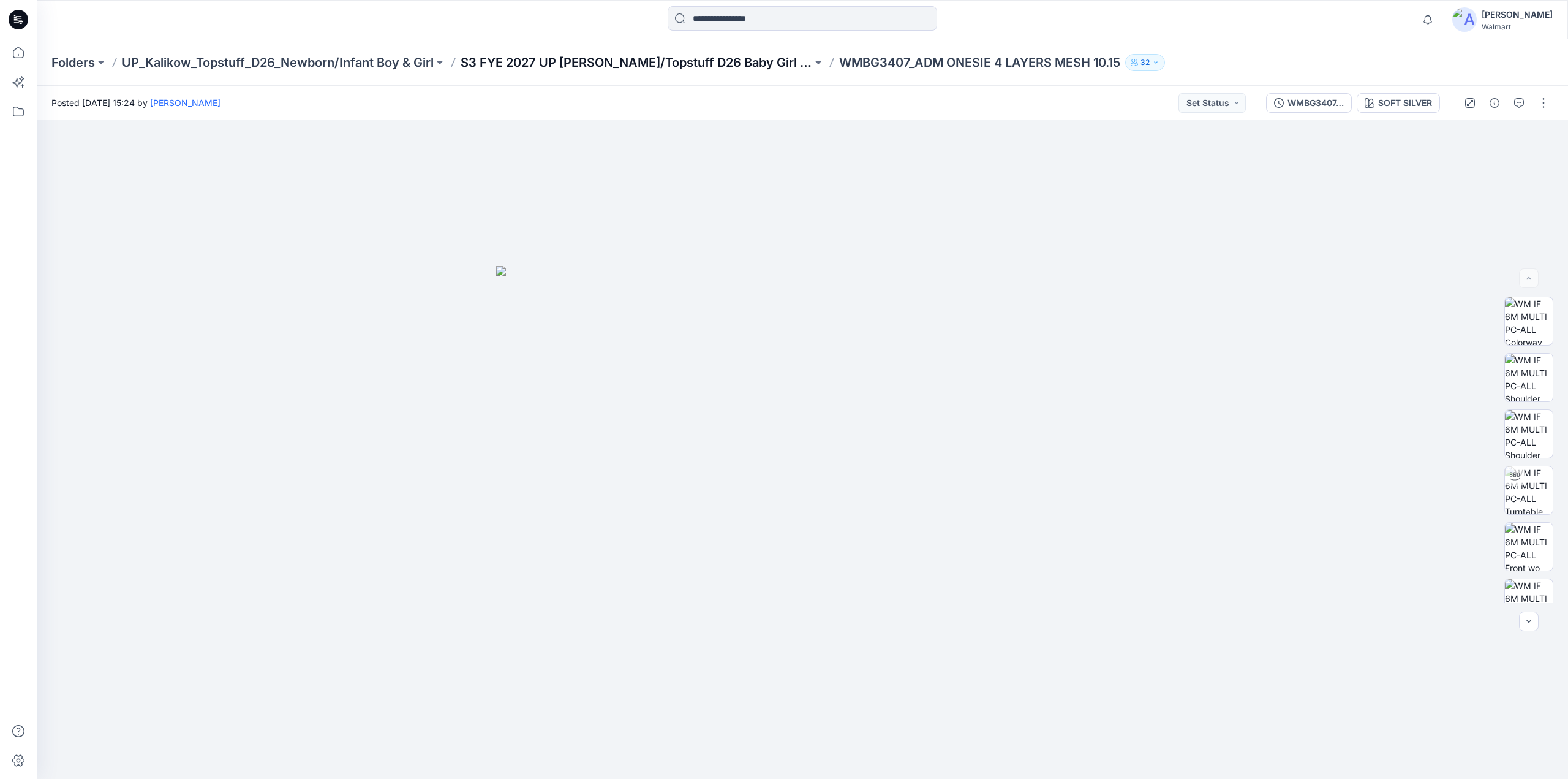
click at [714, 57] on p "S3 FYE 2027 UP [PERSON_NAME]/Topstuff D26 Baby Girl & Boy" at bounding box center [636, 63] width 352 height 17
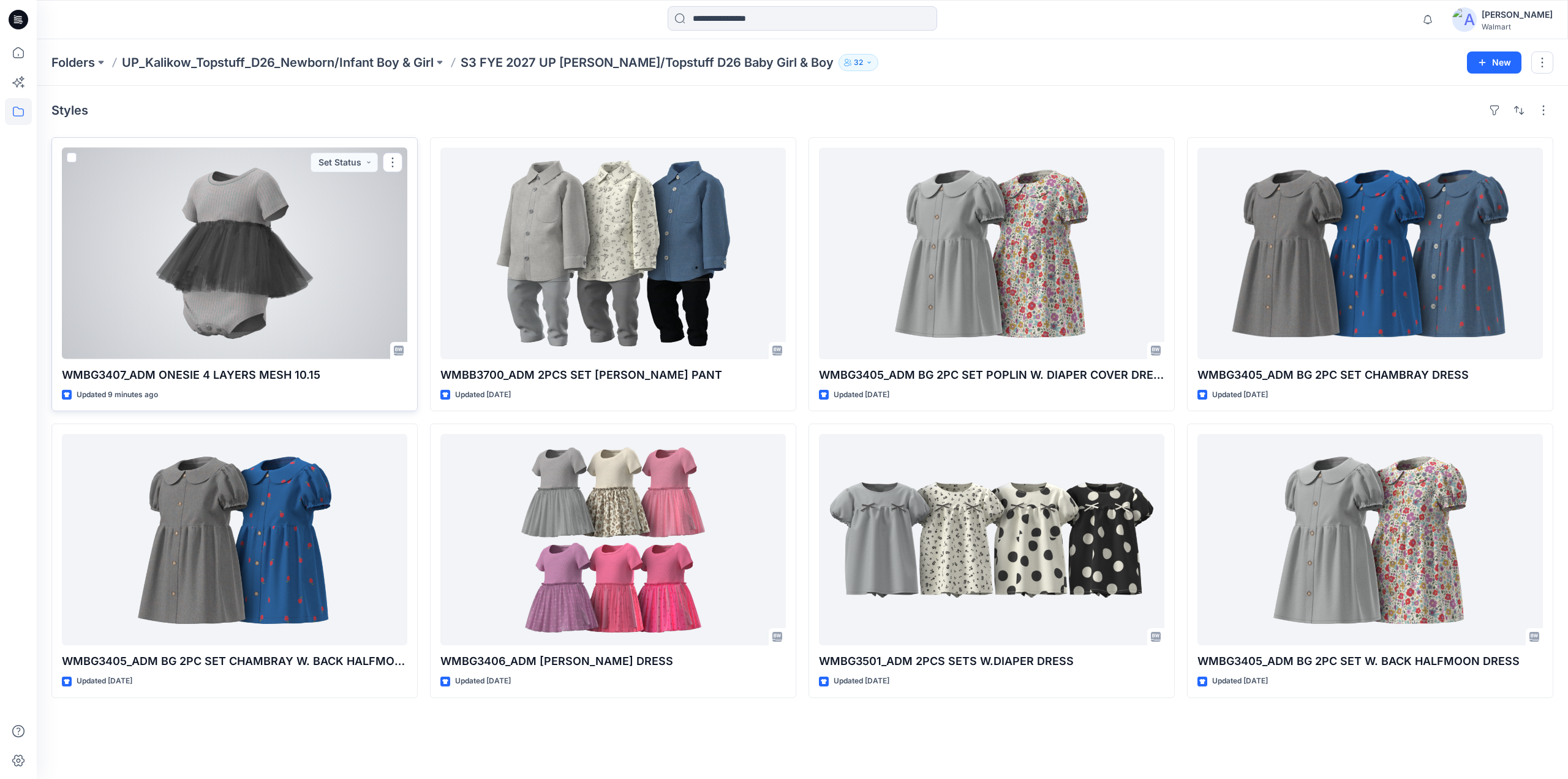
click at [224, 296] on div at bounding box center [234, 254] width 345 height 212
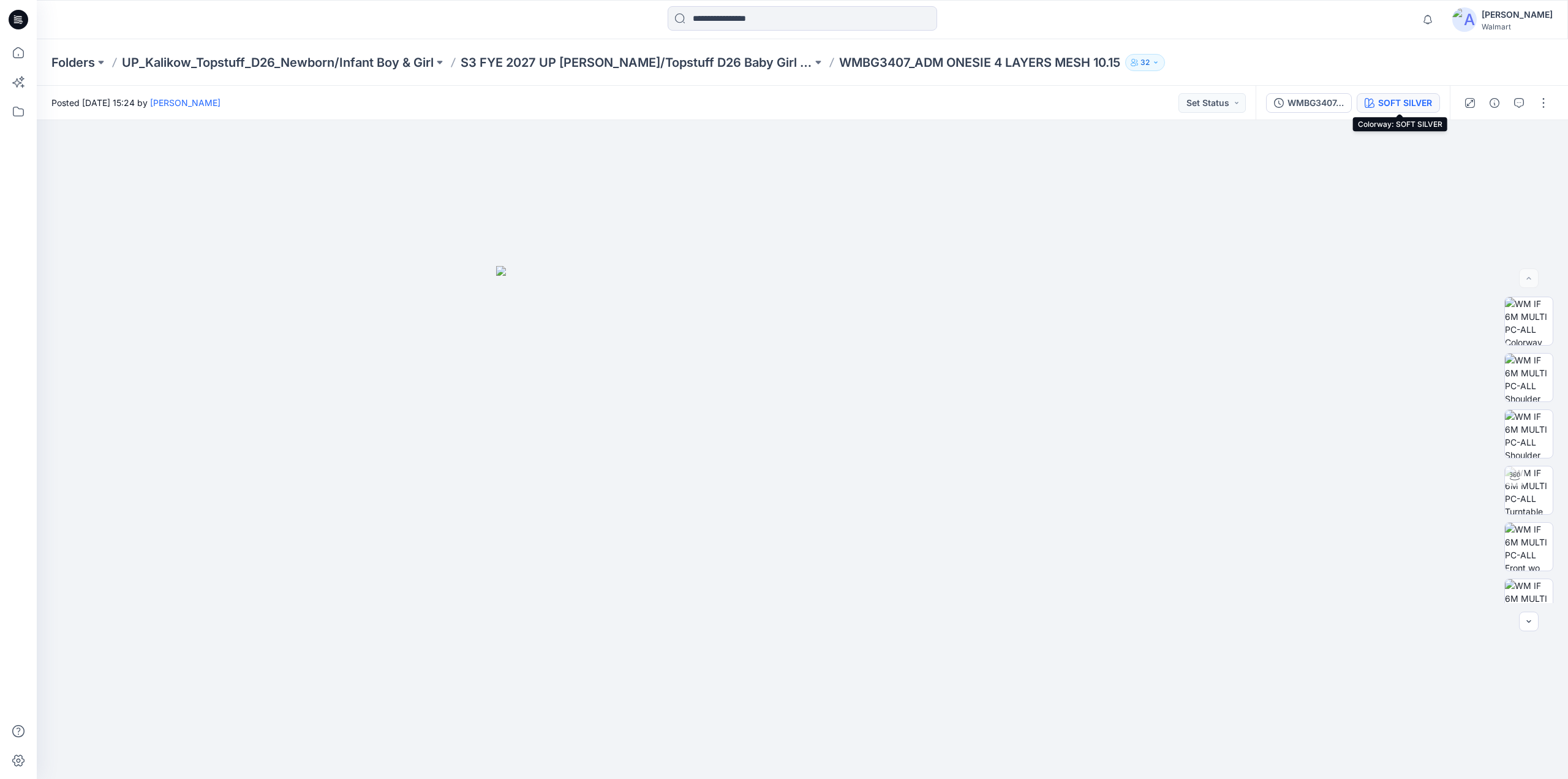
click at [1403, 102] on div "SOFT SILVER" at bounding box center [1405, 103] width 54 height 13
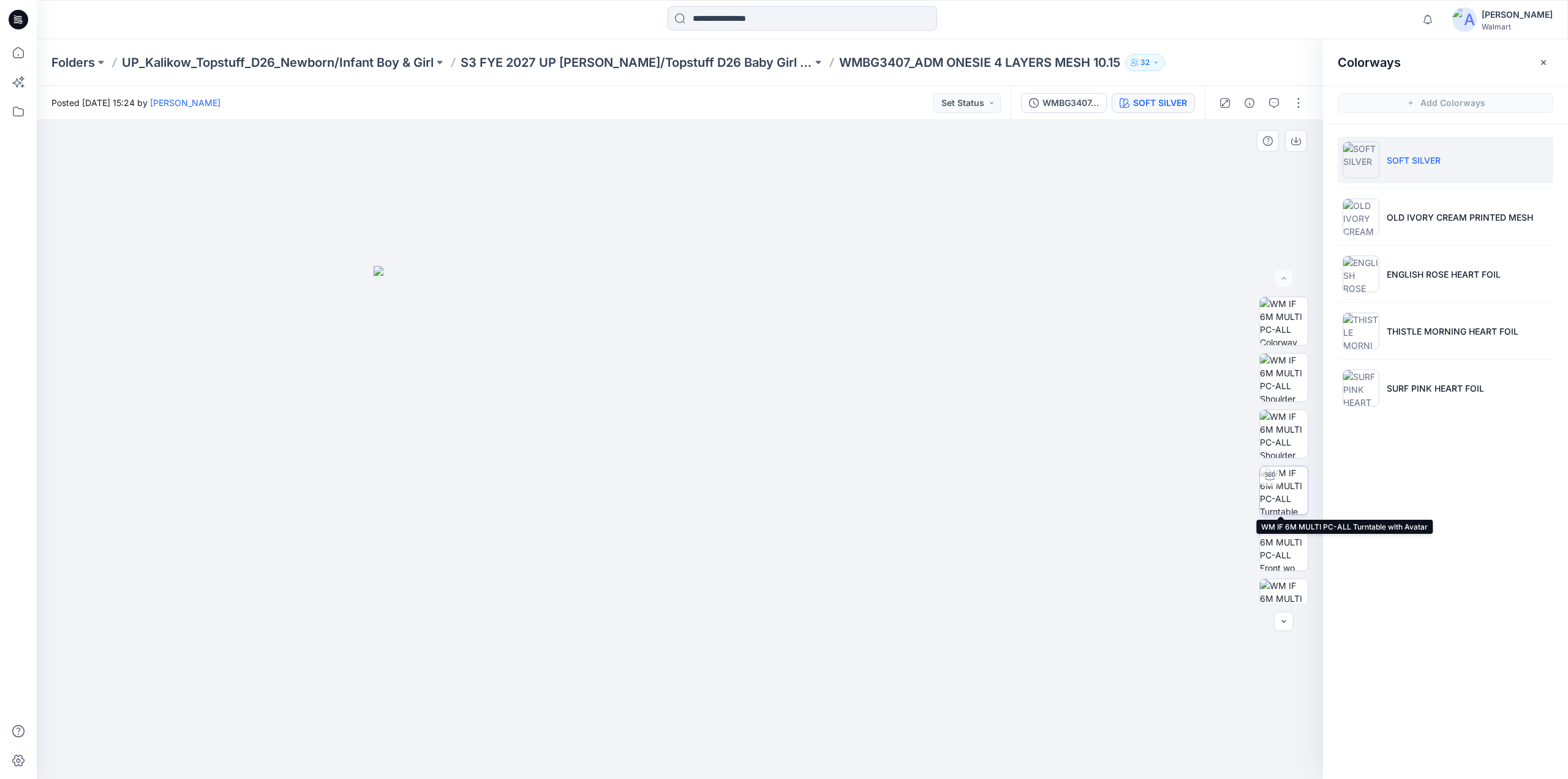
click at [1284, 480] on img at bounding box center [1284, 490] width 48 height 48
drag, startPoint x: 753, startPoint y: 513, endPoint x: 587, endPoint y: 515, distance: 166.0
click at [587, 515] on div at bounding box center [680, 449] width 1286 height 659
click at [1298, 102] on button "button" at bounding box center [1298, 103] width 20 height 20
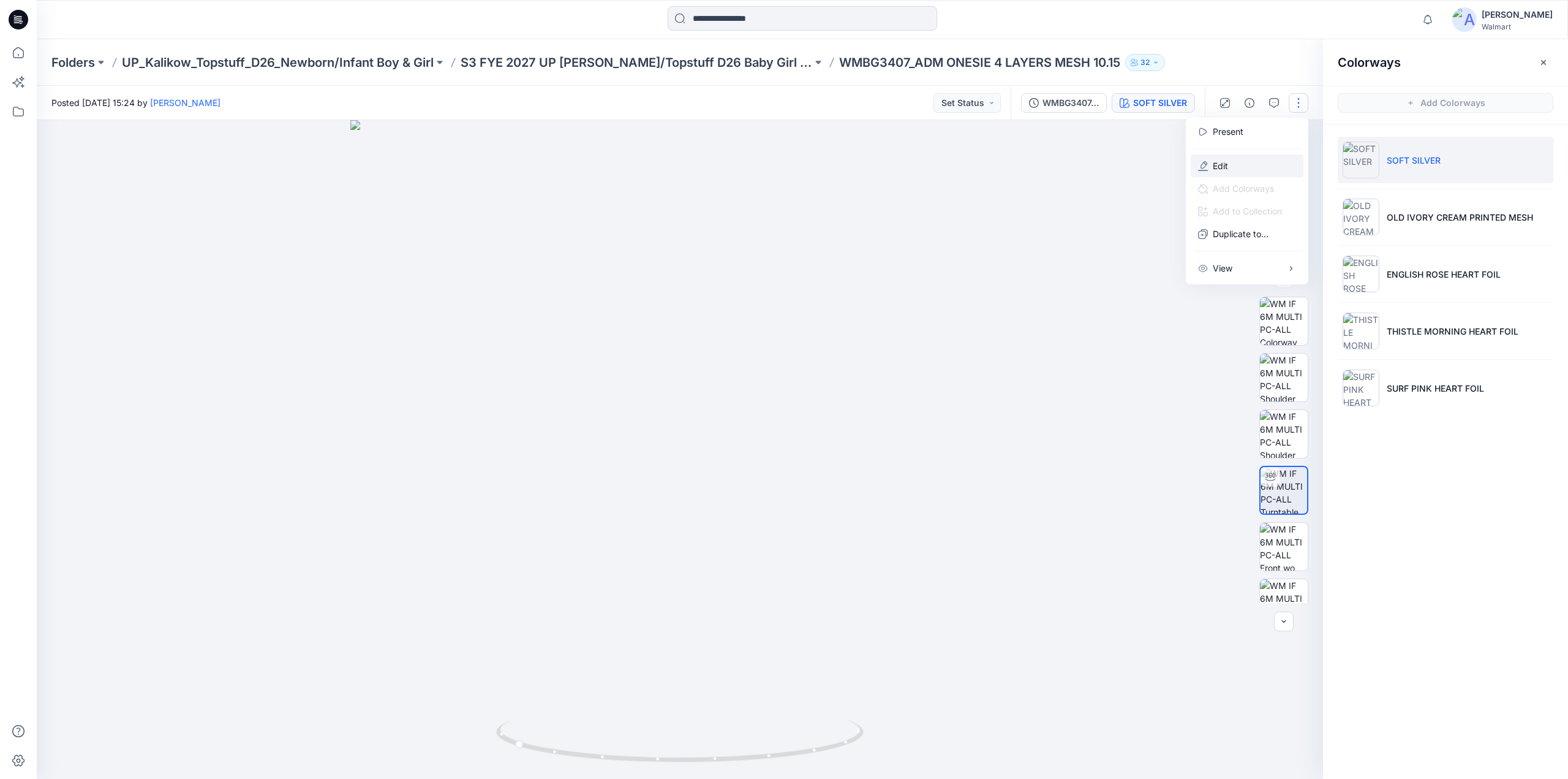
click at [1233, 169] on button "Edit" at bounding box center [1247, 166] width 112 height 23
